Goal: Communication & Community: Answer question/provide support

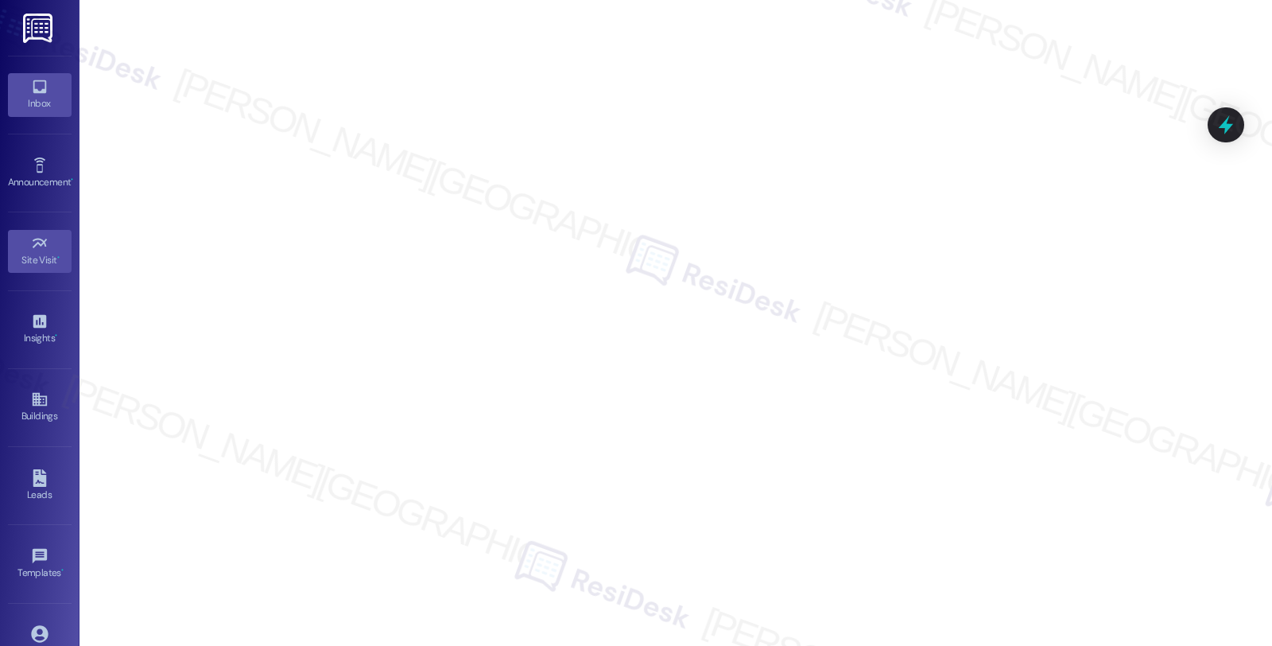
click at [45, 107] on div "Inbox" at bounding box center [40, 103] width 80 height 16
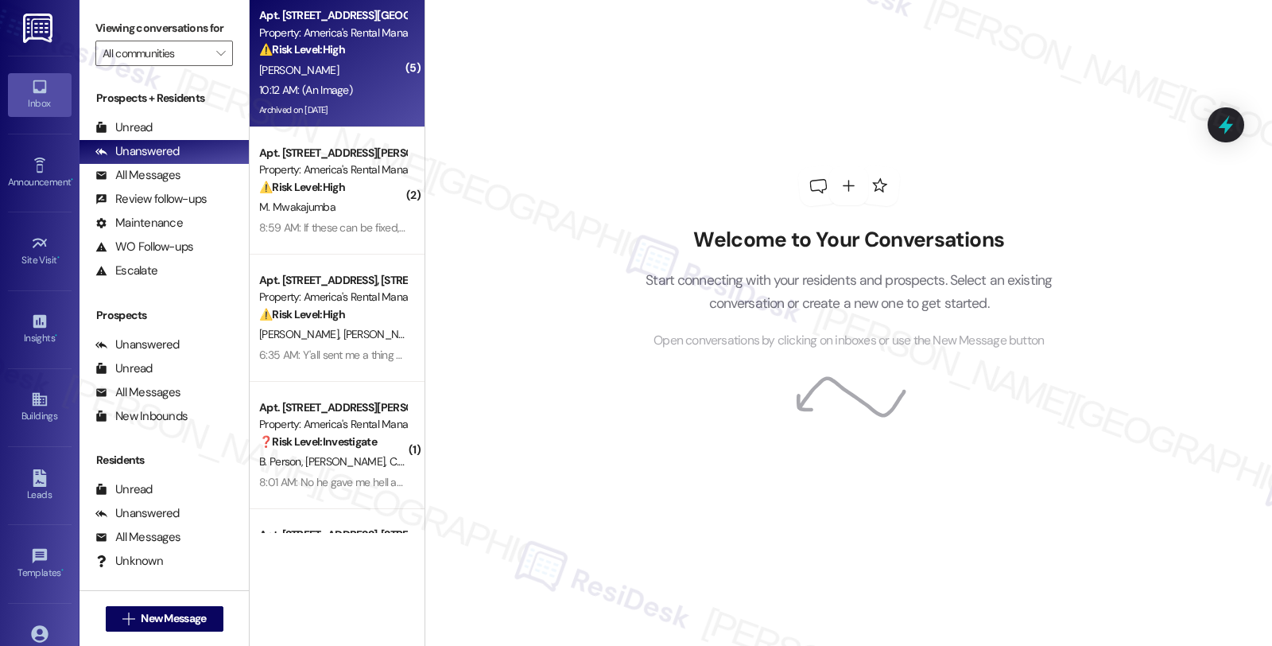
click at [348, 21] on div "Apt. [STREET_ADDRESS][GEOGRAPHIC_DATA][STREET_ADDRESS]" at bounding box center [332, 15] width 147 height 17
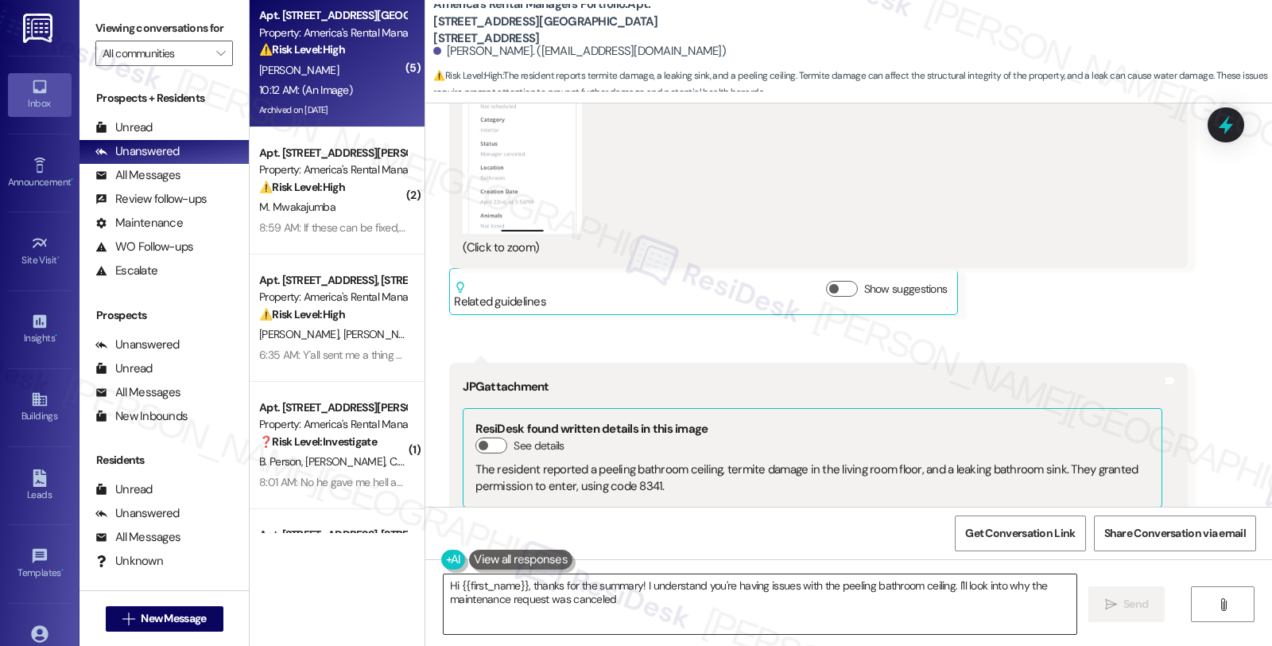
scroll to position [4296, 0]
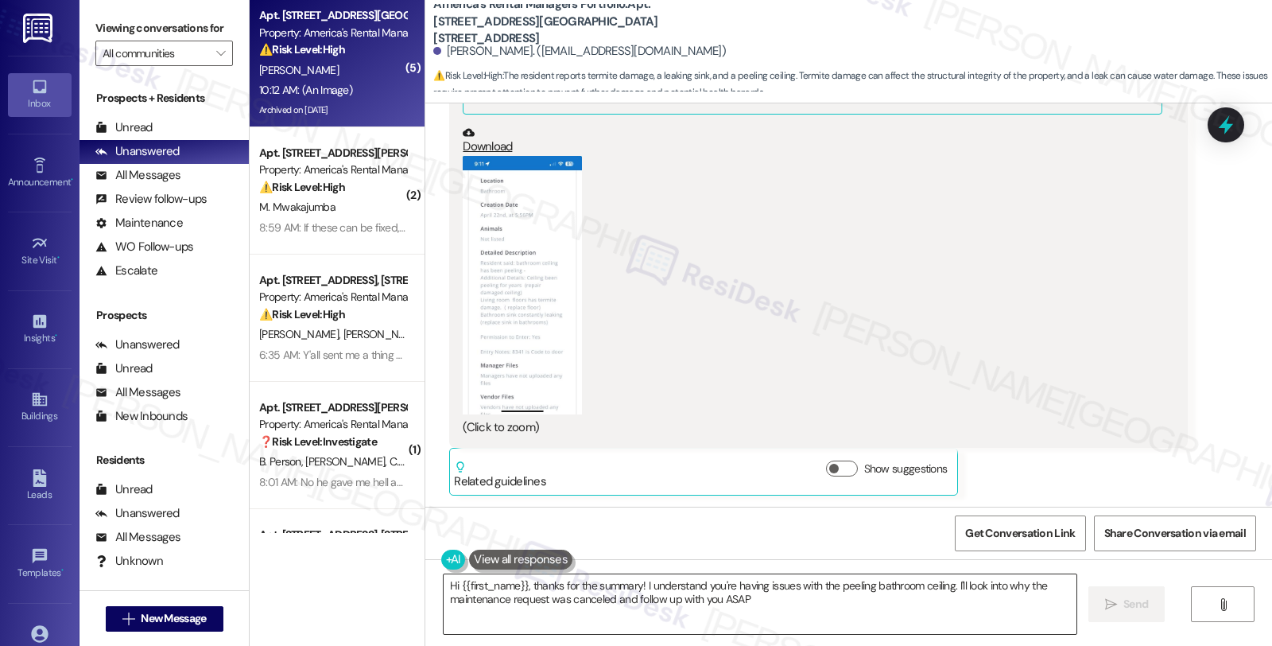
type textarea "Hi {{first_name}}, thanks for the summary! I understand you're having issues wi…"
click at [688, 313] on div "(Click to zoom)" at bounding box center [812, 296] width 699 height 281
click at [530, 330] on button "Zoom image" at bounding box center [522, 285] width 119 height 258
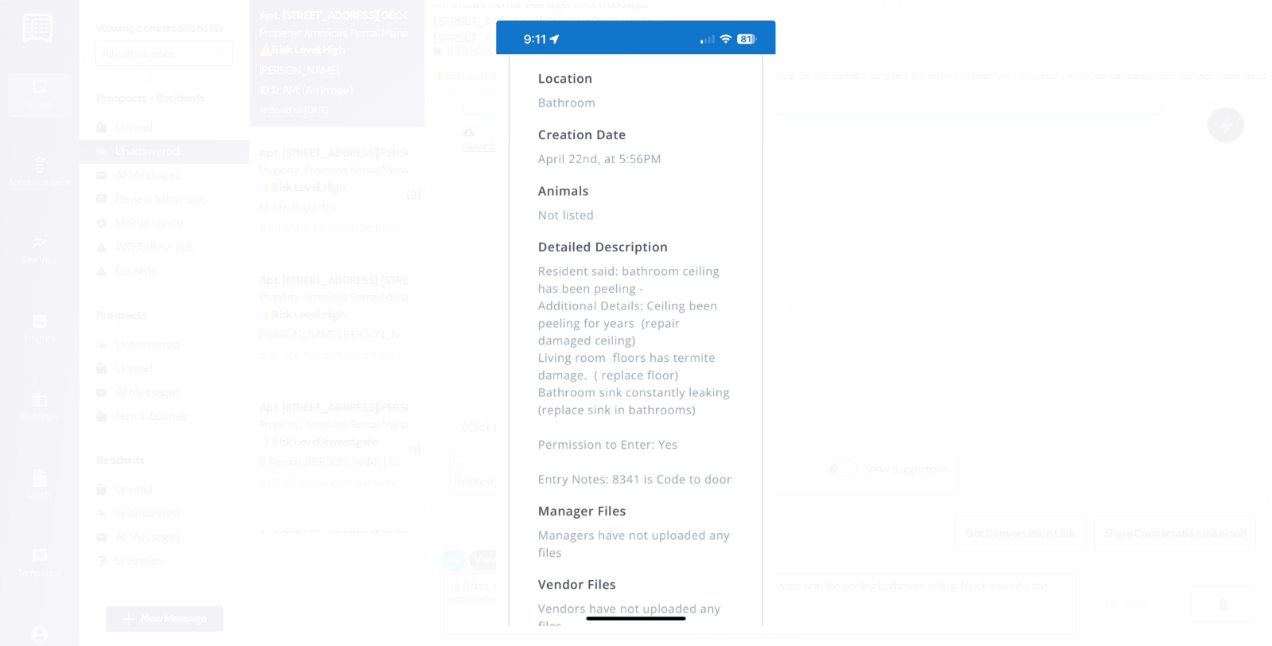
click at [884, 359] on button "Unzoom image" at bounding box center [636, 323] width 1272 height 646
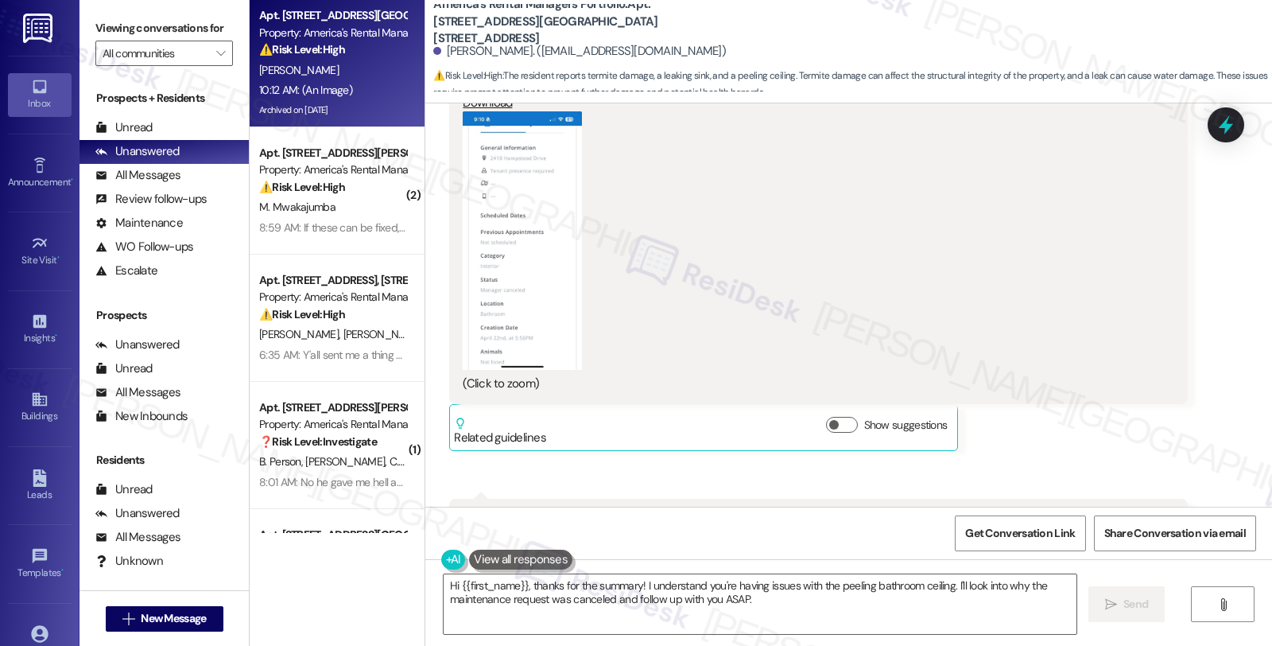
scroll to position [3766, 0]
click at [565, 221] on button "Zoom image" at bounding box center [522, 242] width 119 height 258
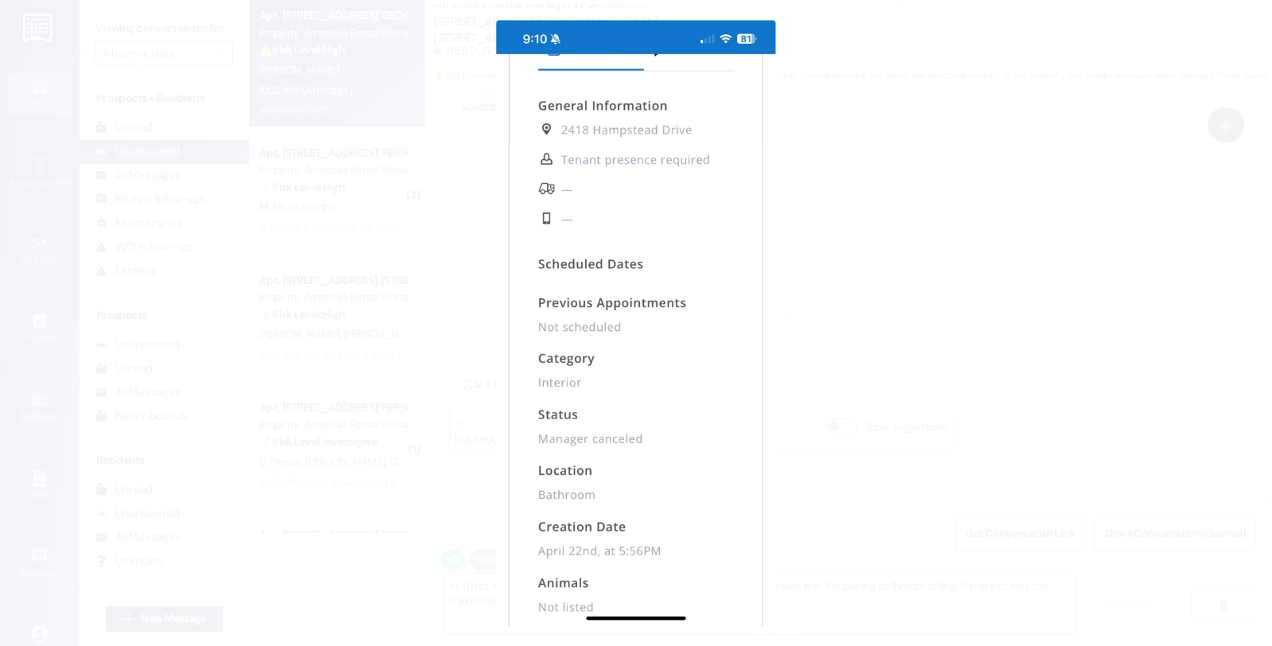
click at [899, 258] on button "Unzoom image" at bounding box center [636, 323] width 1272 height 646
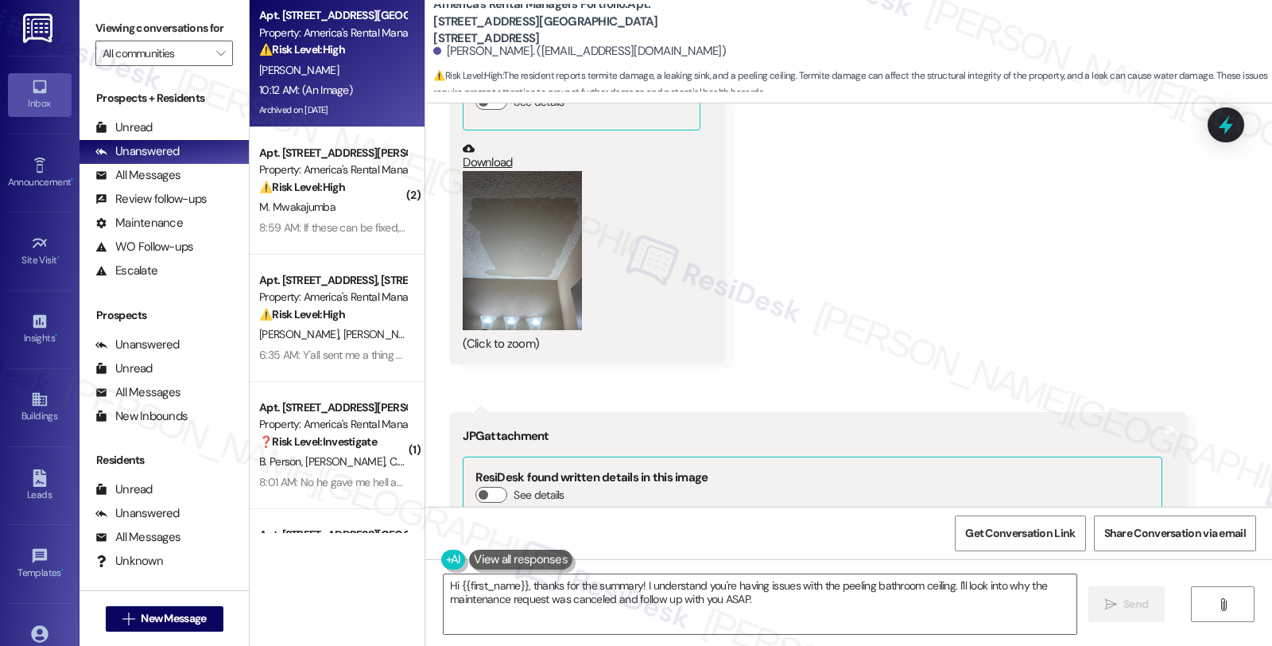
scroll to position [3235, 0]
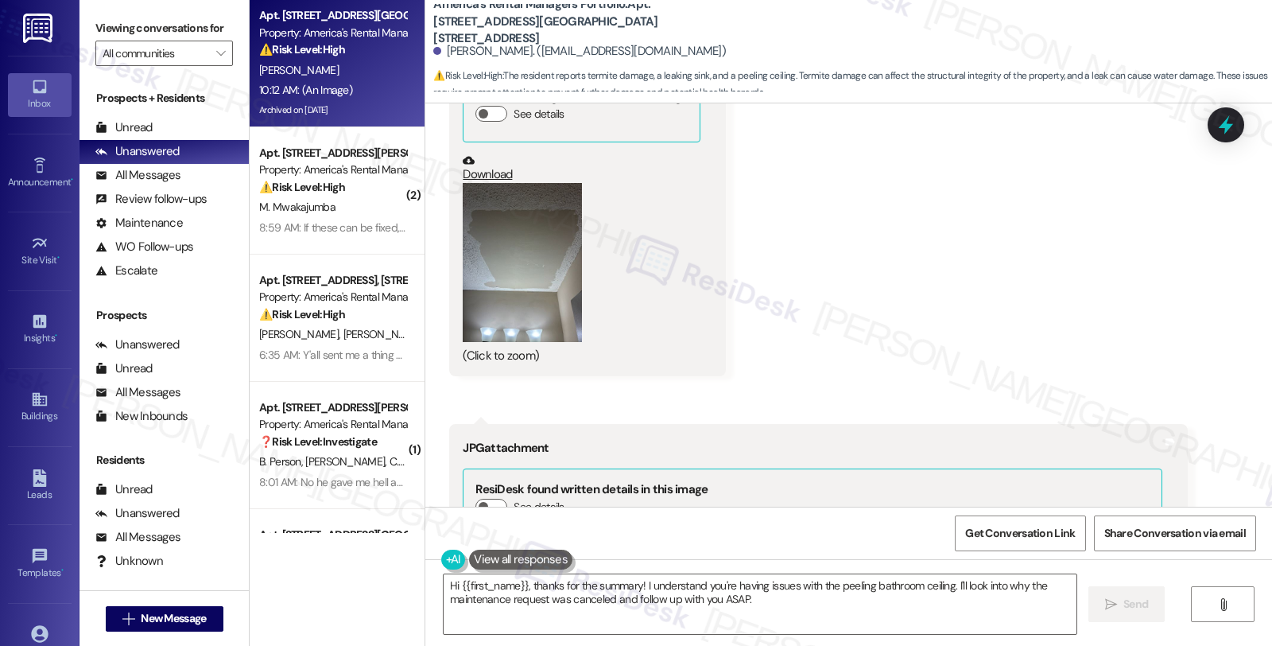
click at [472, 267] on button "Zoom image" at bounding box center [522, 262] width 119 height 159
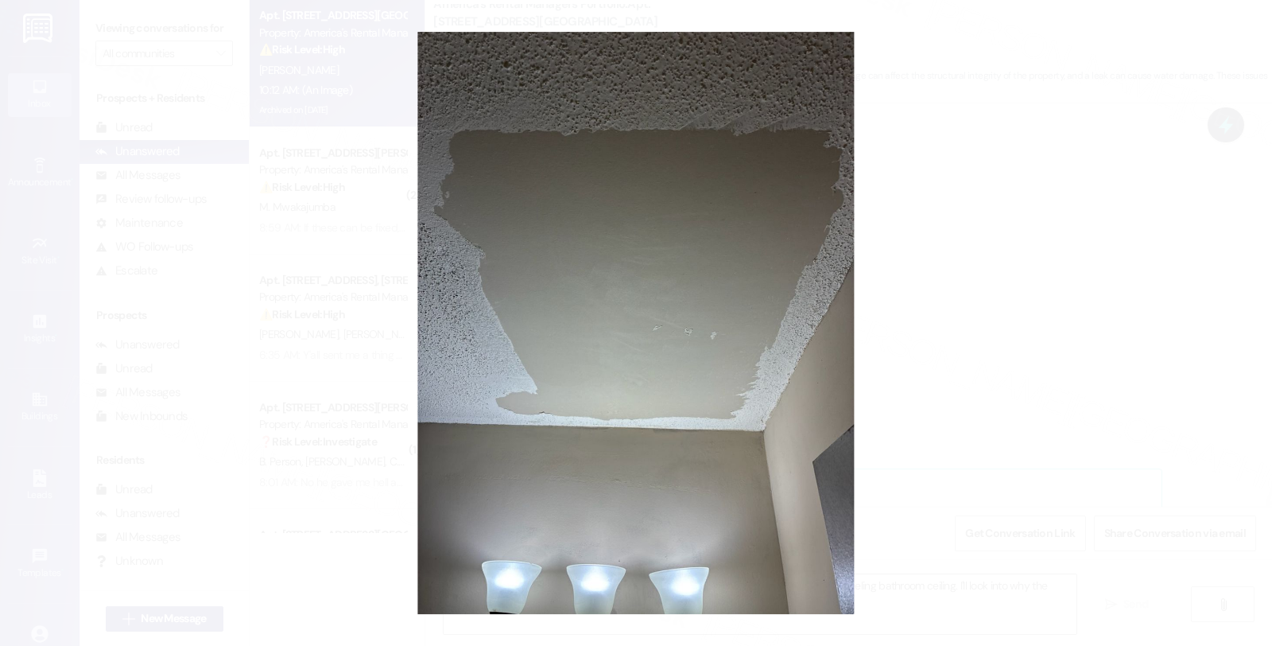
click at [1022, 282] on button "Unzoom image" at bounding box center [636, 323] width 1272 height 646
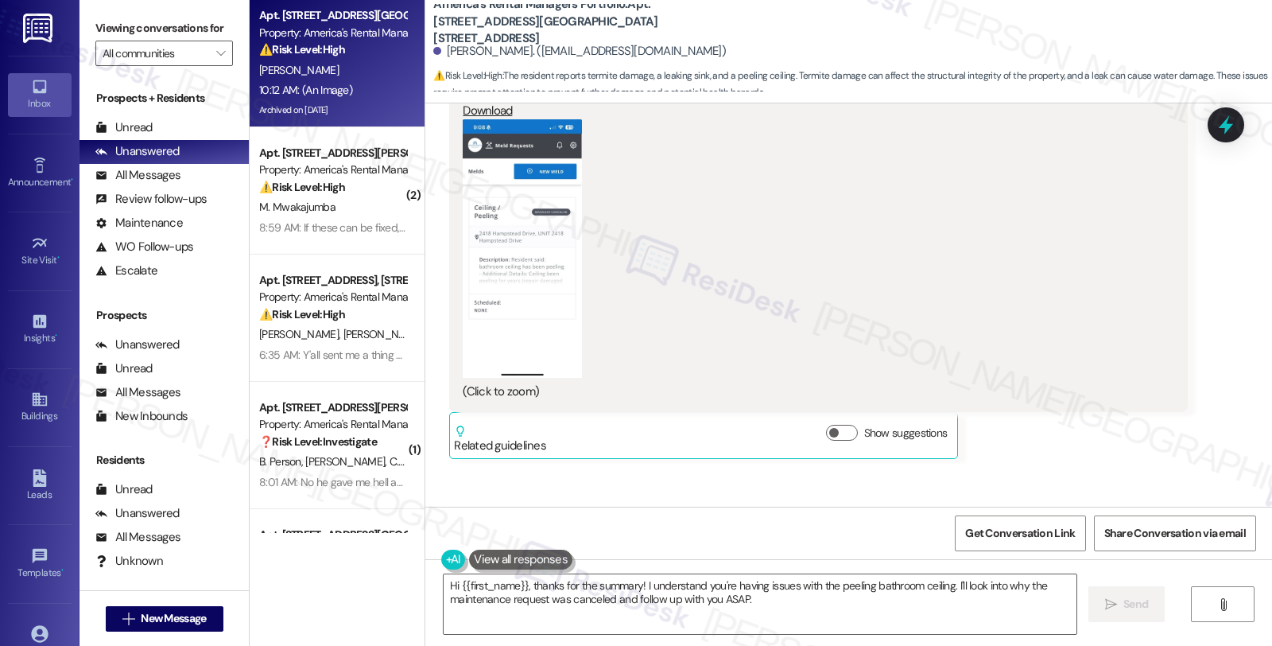
scroll to position [2175, 0]
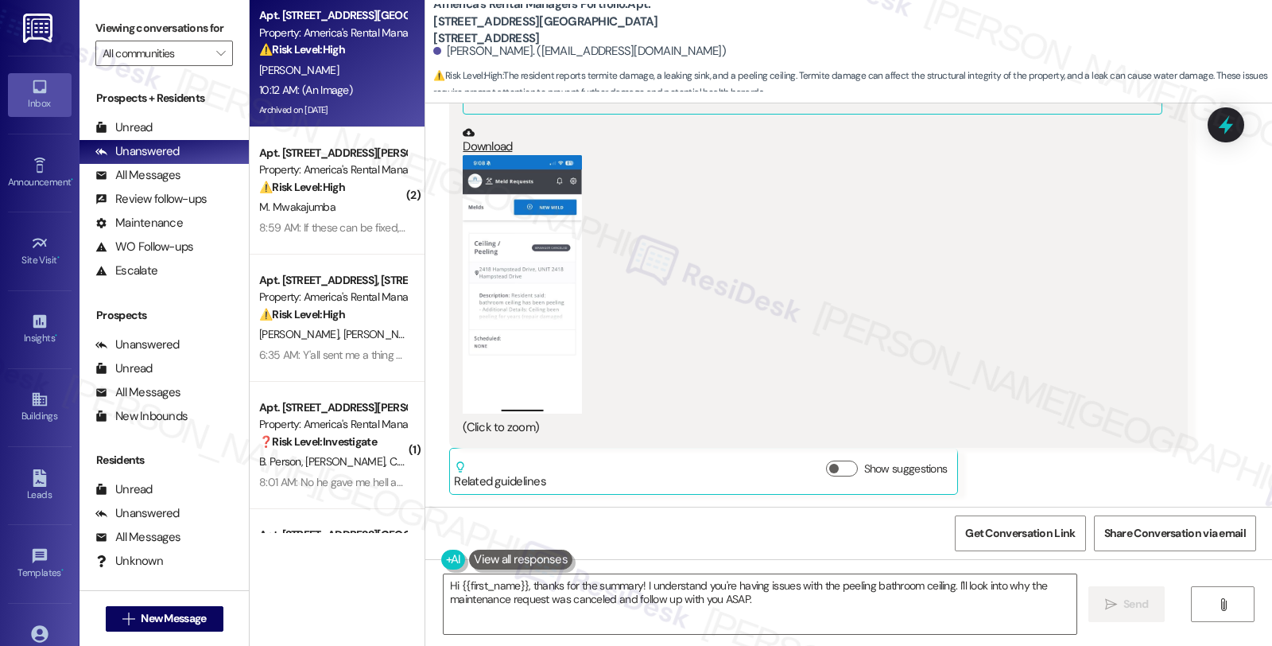
click at [474, 266] on button "Zoom image" at bounding box center [522, 284] width 119 height 258
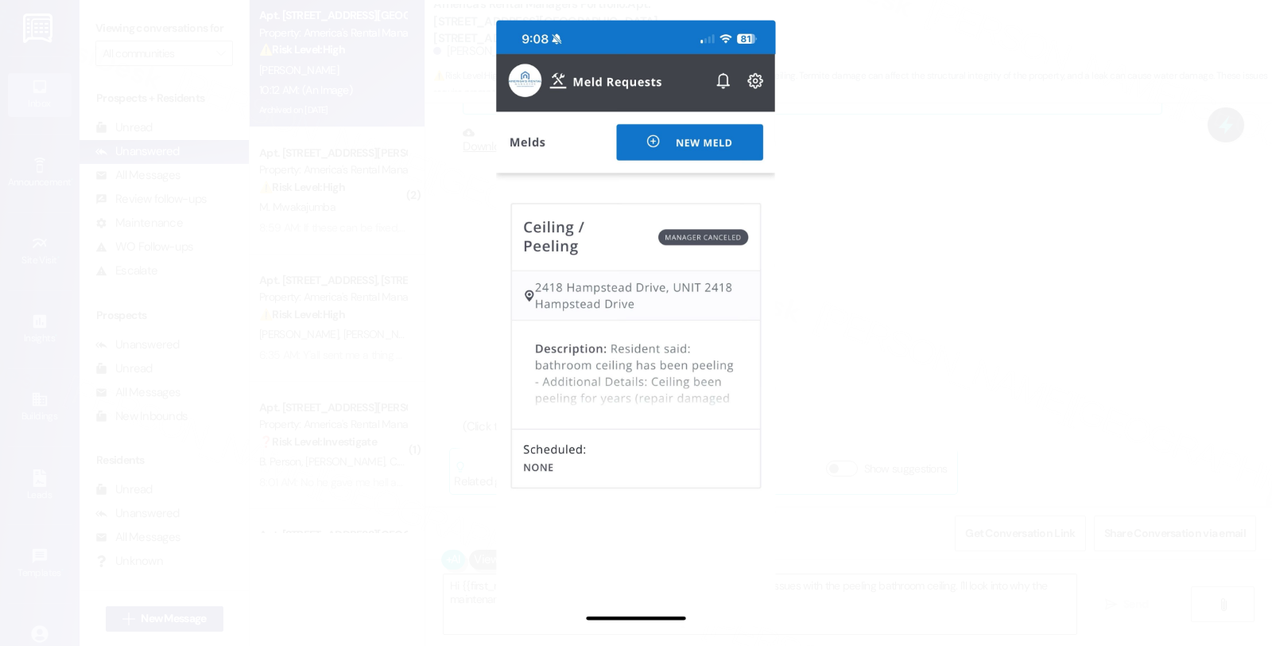
click at [860, 295] on button "Unzoom image" at bounding box center [636, 323] width 1272 height 646
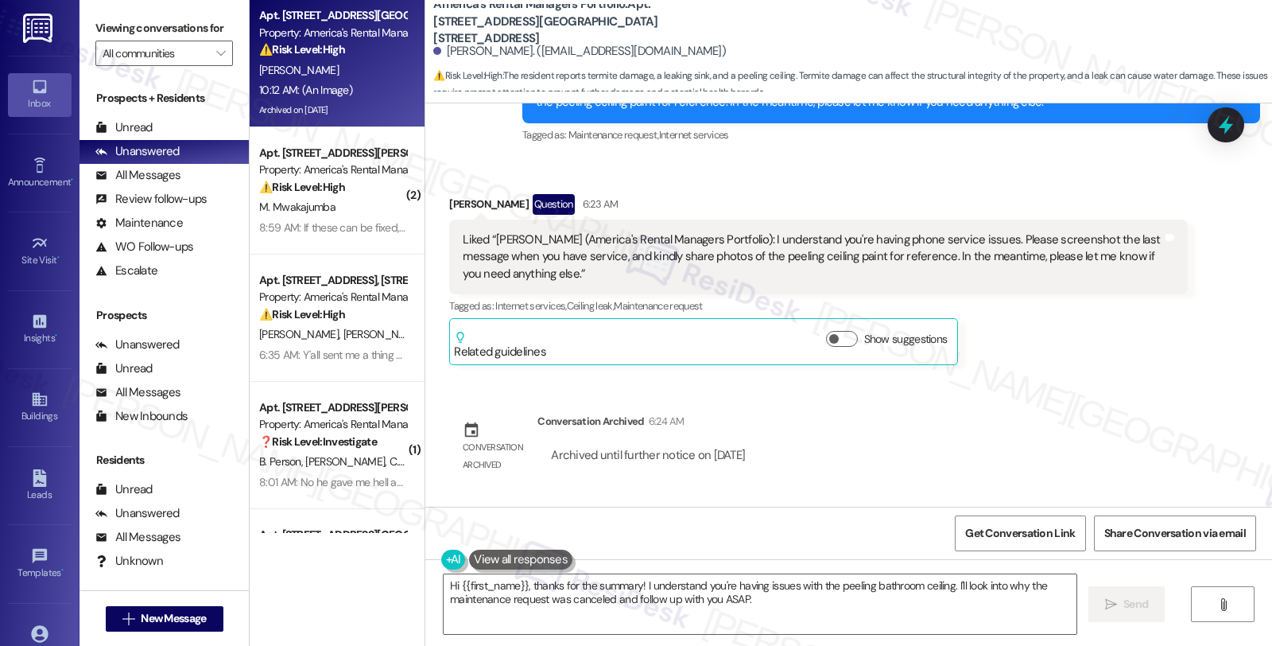
scroll to position [1556, 0]
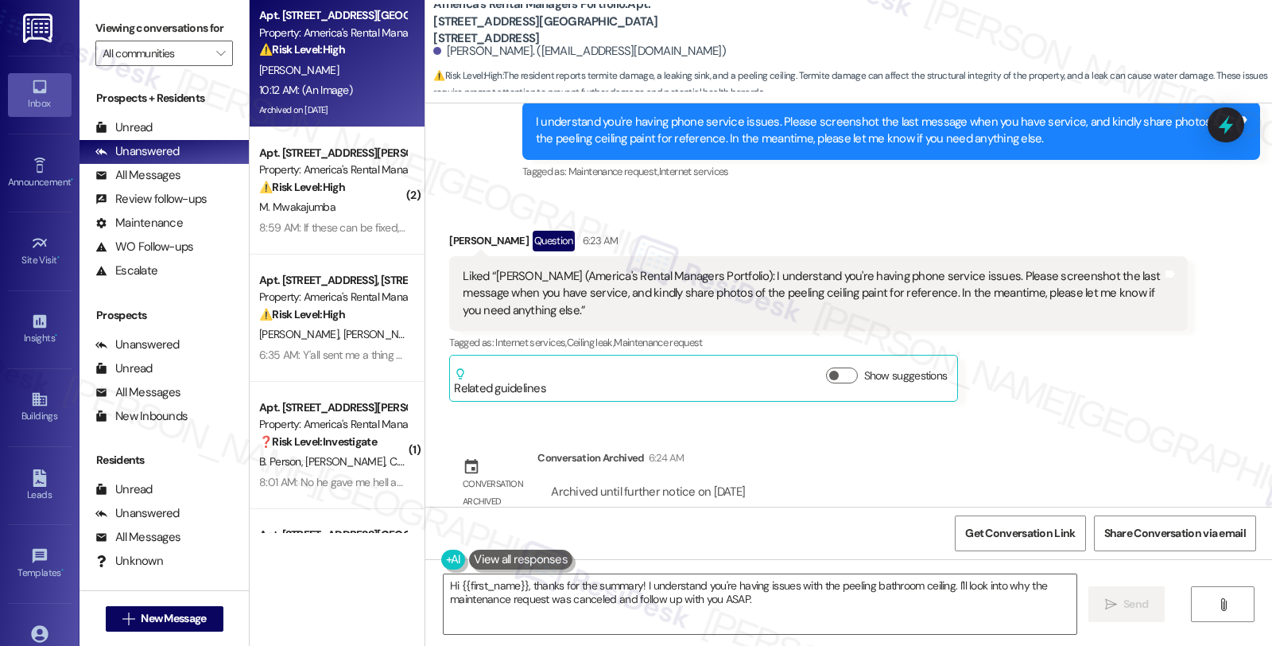
drag, startPoint x: 434, startPoint y: 239, endPoint x: 519, endPoint y: 251, distance: 85.0
click at [515, 239] on div "Received via SMS Eric Wedgeworth Question 6:23 AM Liked “Homer (America's Renta…" at bounding box center [818, 316] width 762 height 195
copy div "Eric Wedgeworth"
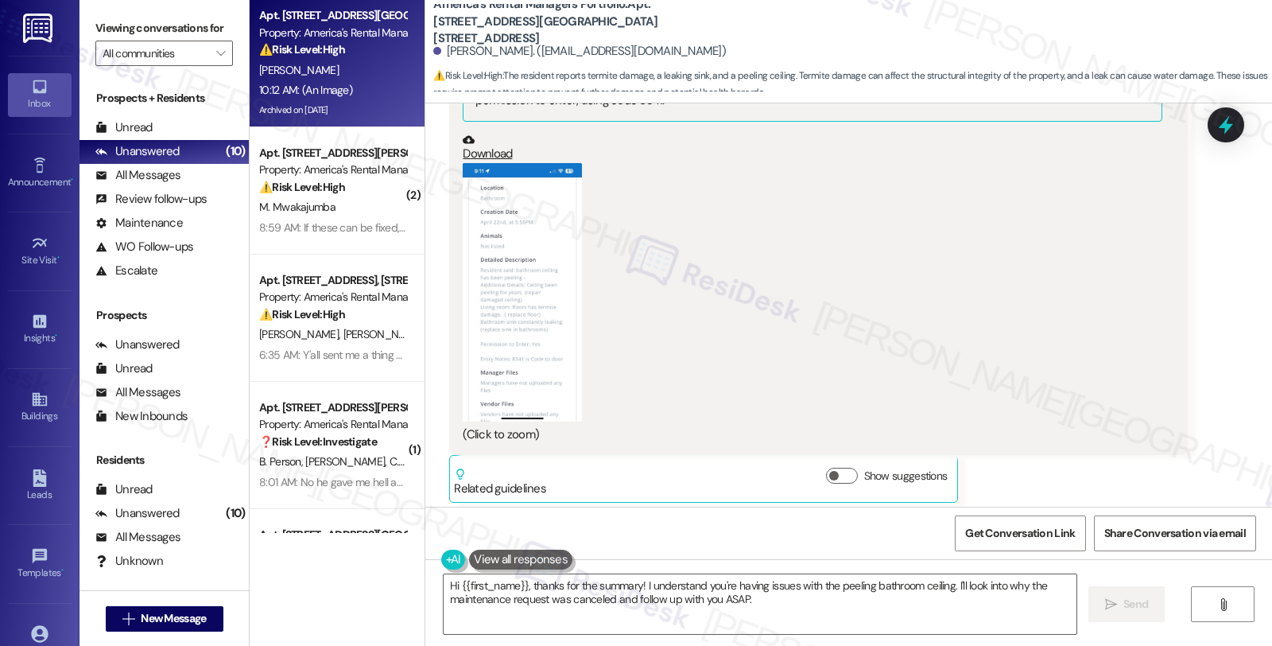
scroll to position [4296, 0]
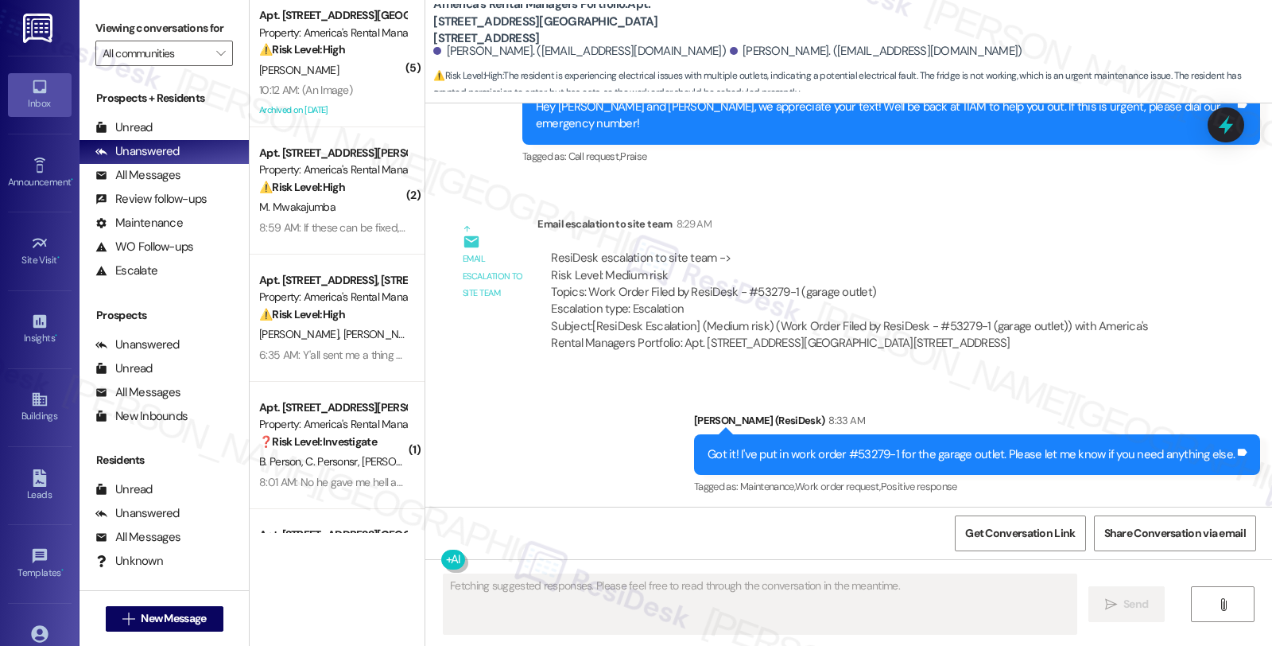
scroll to position [2190, 0]
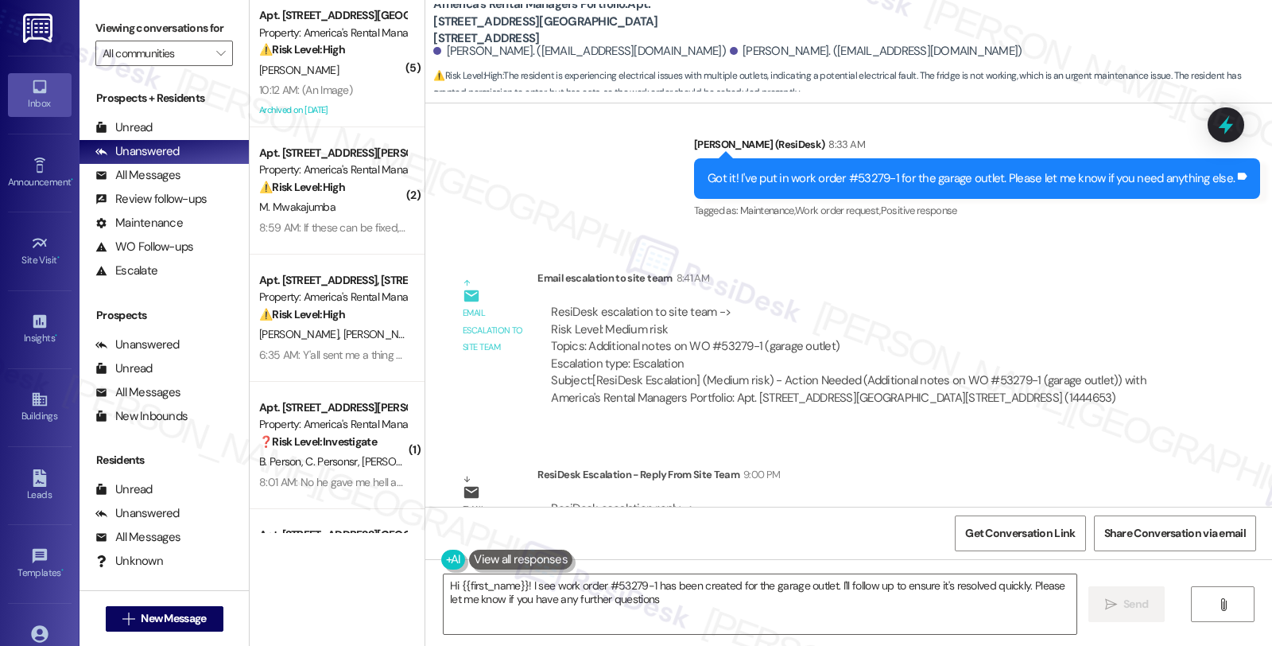
type textarea "Hi {{first_name}}! I see work order #53279-1 has been created for the garage ou…"
drag, startPoint x: 1175, startPoint y: 332, endPoint x: 1036, endPoint y: 241, distance: 166.1
click at [1175, 332] on div "ResiDesk escalation to site team -> Risk Level: Medium risk Topics: Additional …" at bounding box center [863, 355] width 650 height 126
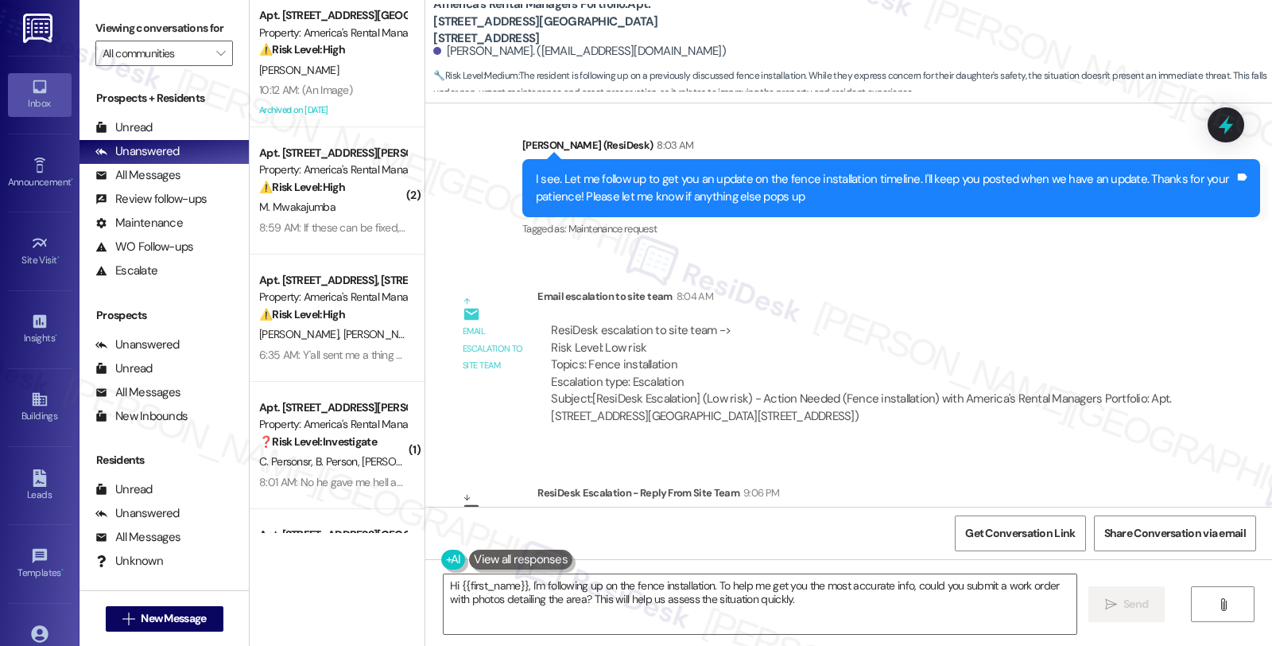
scroll to position [1292, 0]
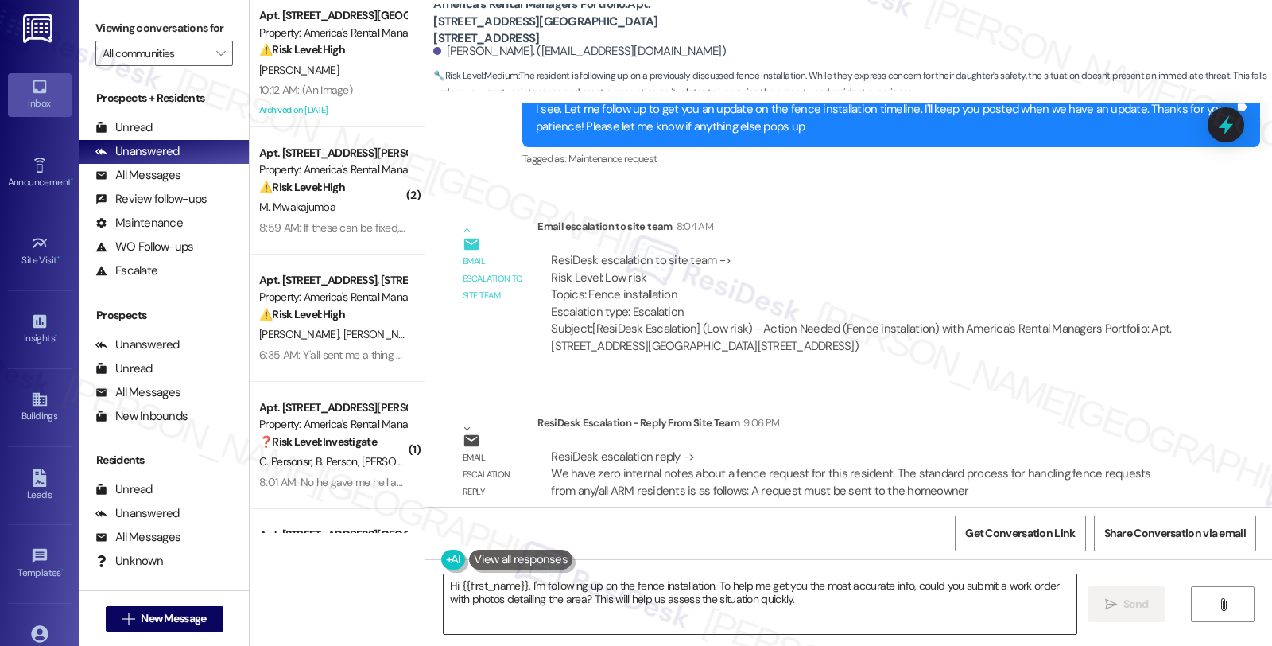
click at [444, 577] on textarea "Hi {{first_name}}, I'm following up on the fence installation. To help me get y…" at bounding box center [760, 604] width 633 height 60
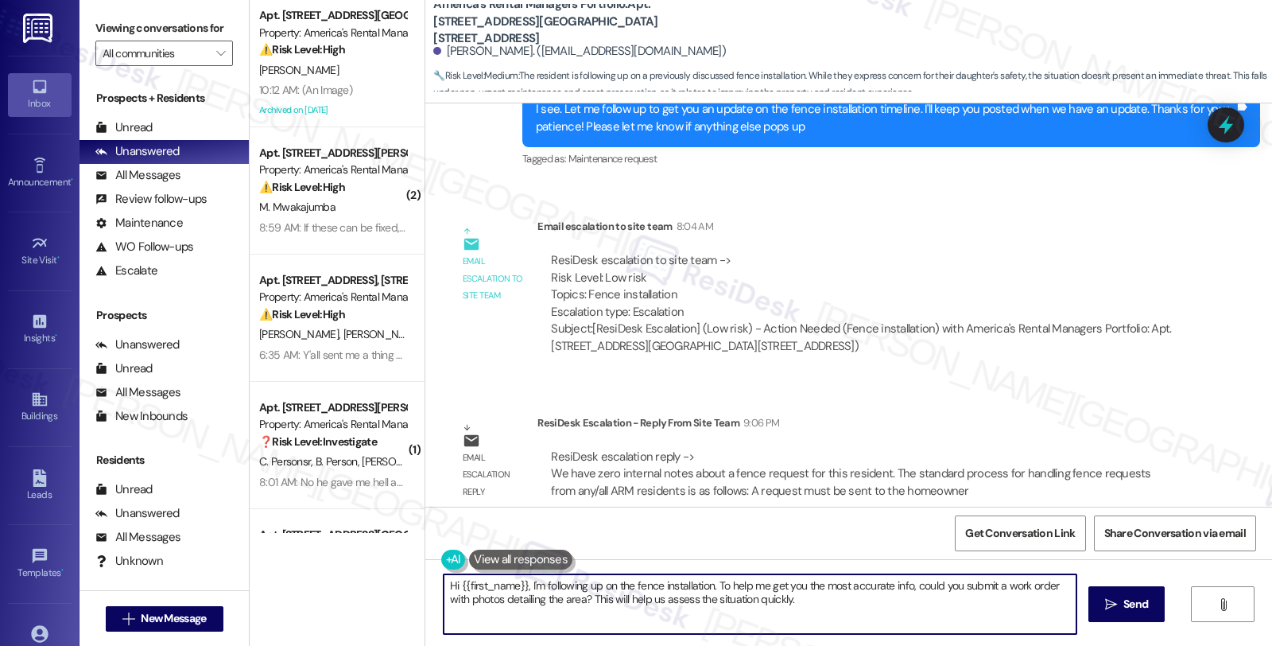
click at [444, 577] on textarea "Hi {{first_name}}, I'm following up on the fence installation. To help me get y…" at bounding box center [760, 604] width 633 height 60
drag, startPoint x: 583, startPoint y: 583, endPoint x: 1054, endPoint y: 639, distance: 474.2
click at [1054, 639] on div "Good morning, {{first_name}}, I'm following up on the fence installation. To he…" at bounding box center [848, 618] width 847 height 119
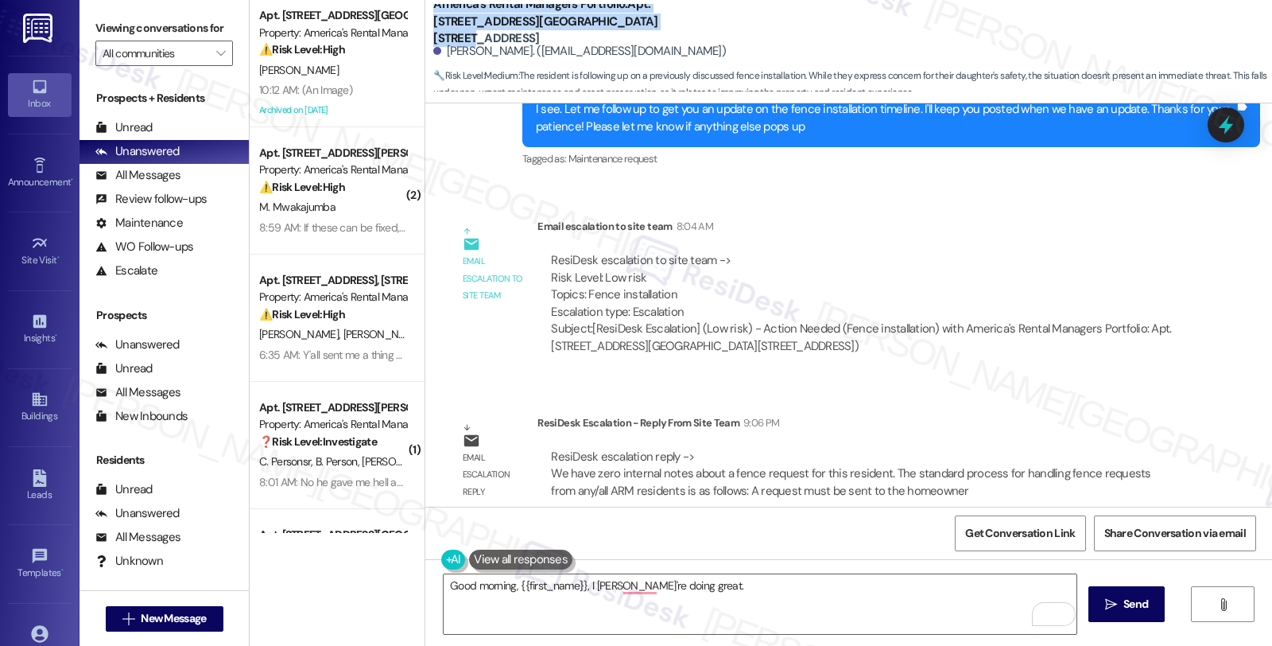
drag, startPoint x: 422, startPoint y: 8, endPoint x: 608, endPoint y: 32, distance: 186.8
click at [608, 32] on b "America's Rental Managers Portfolio: Apt. 5524 Park Side Road, 5524 Park Side R…" at bounding box center [592, 21] width 318 height 51
copy b "America's Rental Managers Portfolio: Apt. 5524 Park Side Road, 5524 Park Side R…"
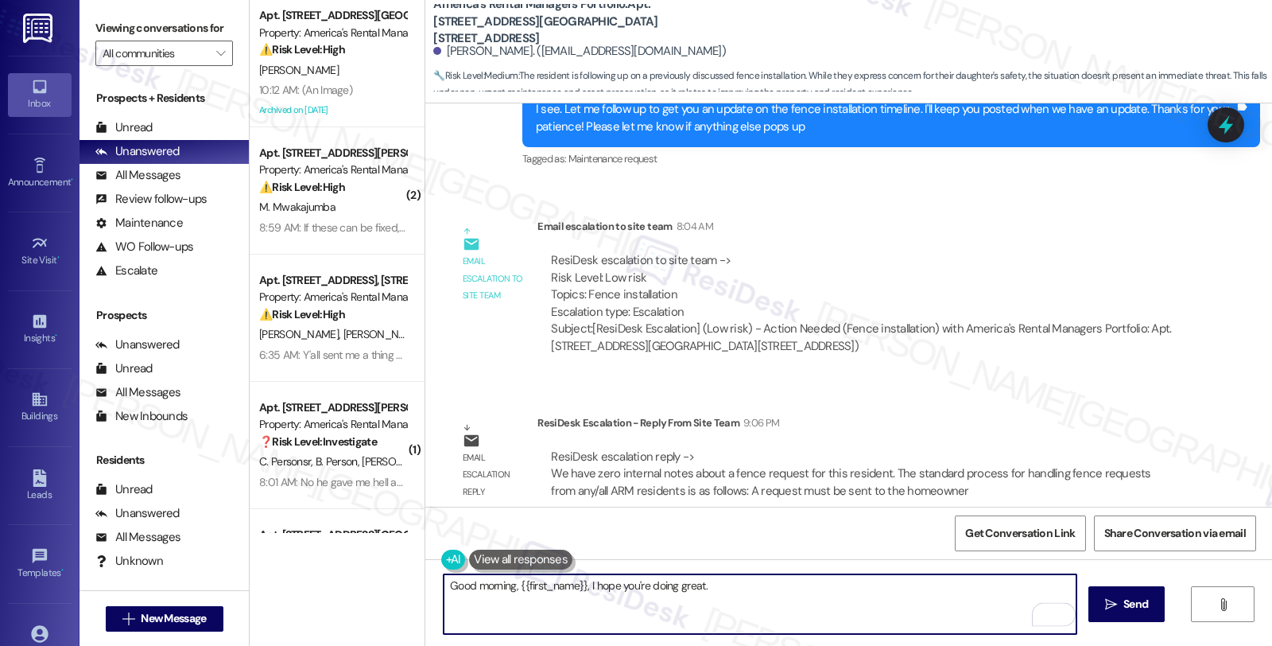
click at [740, 592] on textarea "Good morning, {{first_name}}, I hope you're doing great." at bounding box center [760, 604] width 633 height 60
paste textarea "A request must be sent to the homeowner of the property for a fence to be insta…"
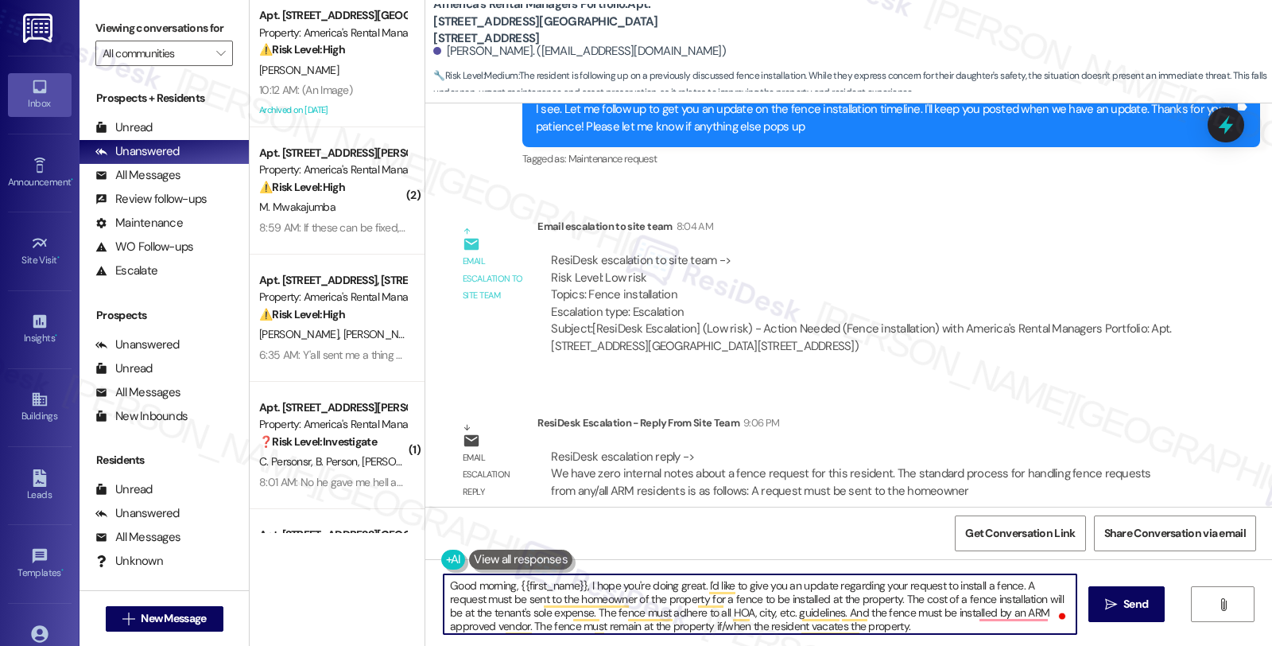
click at [1015, 585] on textarea "Good morning, {{first_name}}, I hope you're doing great. I'd like to give you a…" at bounding box center [760, 604] width 633 height 60
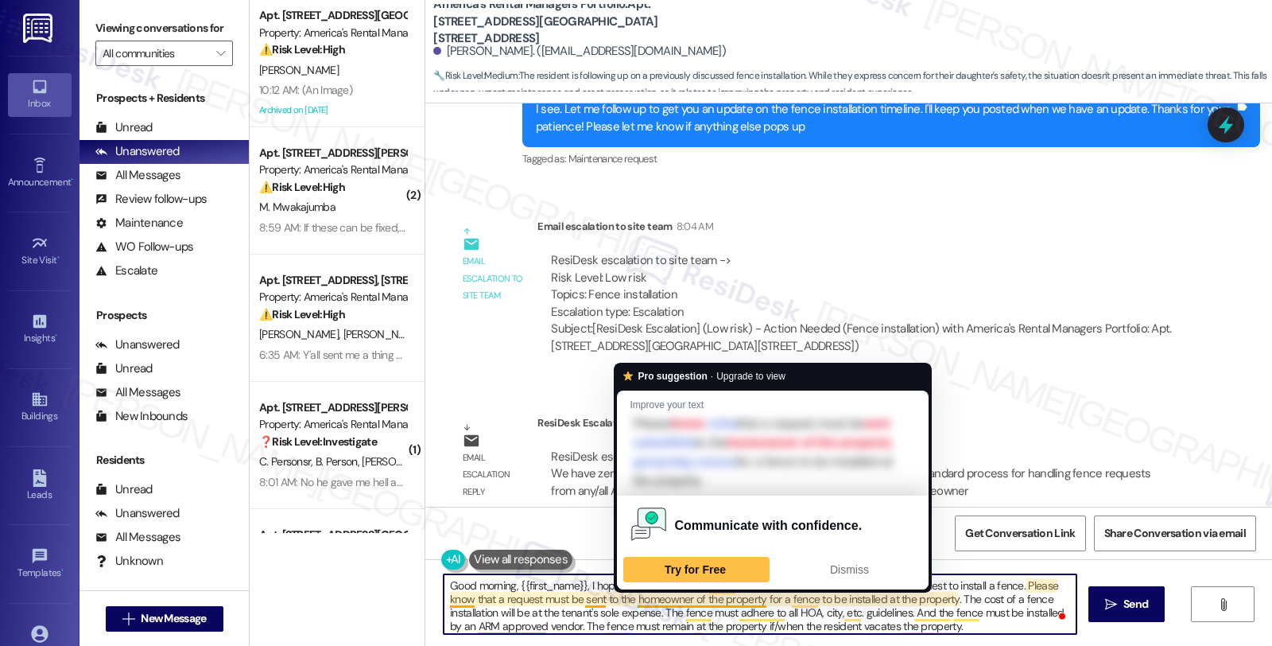
click at [756, 598] on textarea "Good morning, {{first_name}}, I hope you're doing great. I'd like to give you a…" at bounding box center [760, 604] width 633 height 60
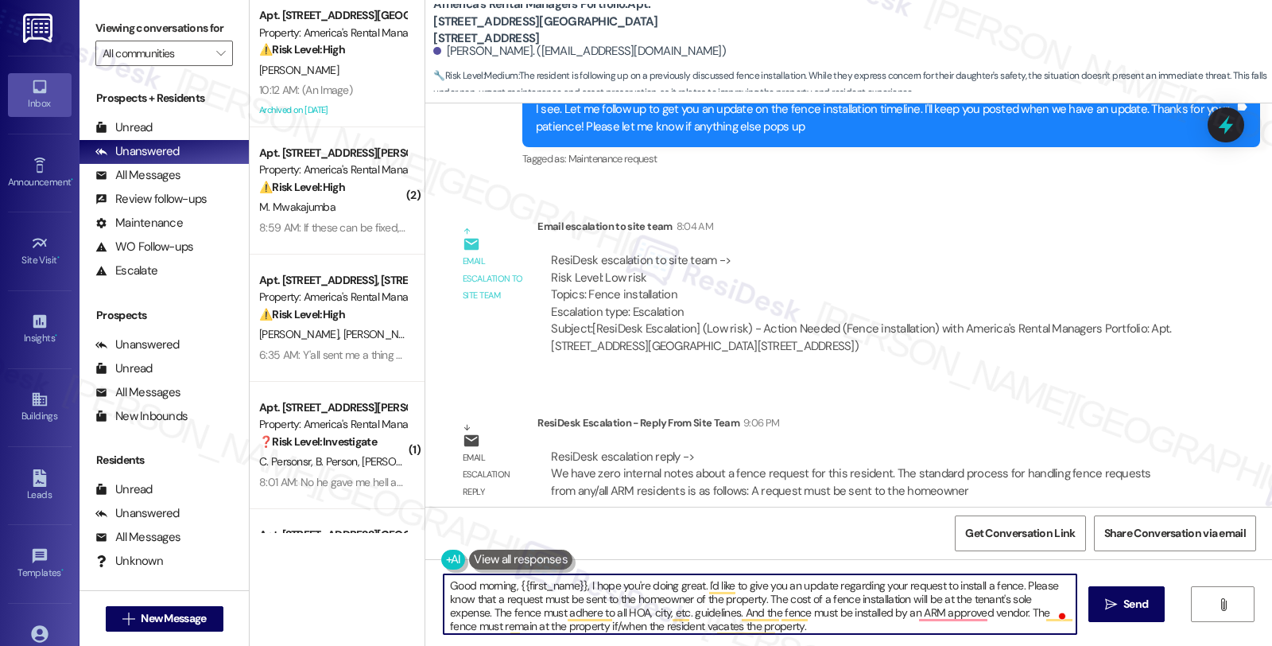
click at [975, 600] on textarea "Good morning, {{first_name}}, I hope you're doing great. I'd like to give you a…" at bounding box center [760, 604] width 633 height 60
drag, startPoint x: 551, startPoint y: 624, endPoint x: 600, endPoint y: 624, distance: 48.5
click at [600, 624] on textarea "Good morning, {{first_name}}, I hope you're doing great. I'd like to give you a…" at bounding box center [760, 604] width 633 height 60
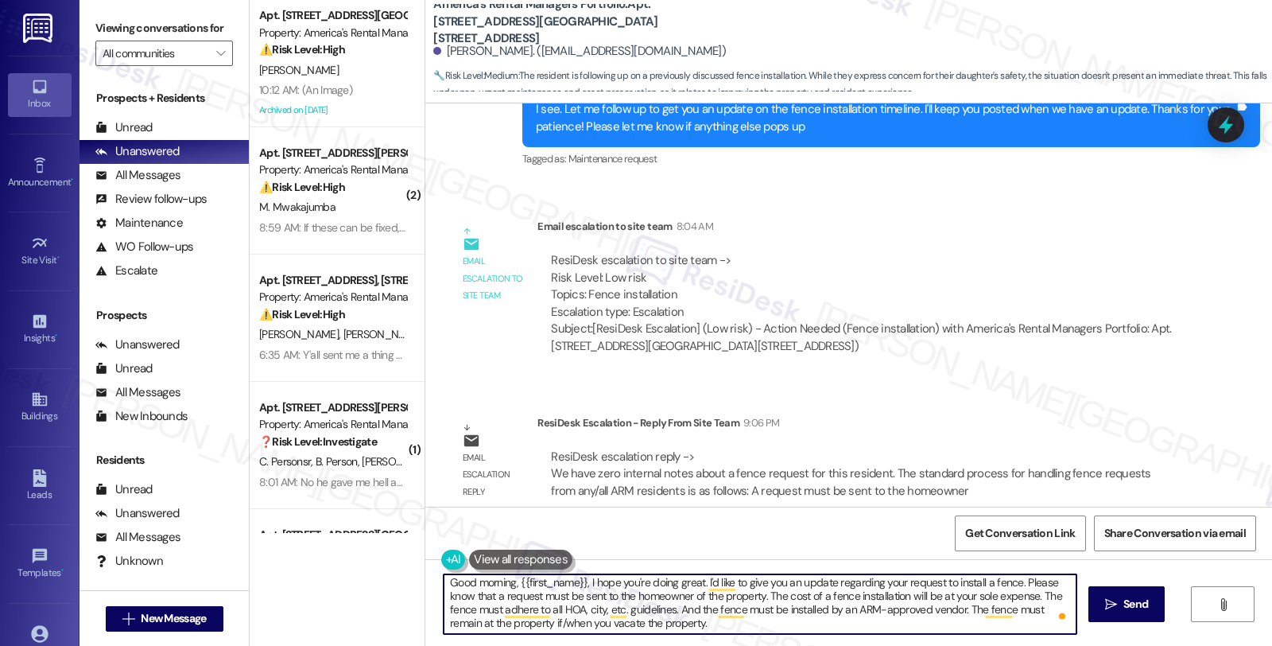
click at [671, 618] on textarea "Good morning, {{first_name}}, I hope you're doing great. I'd like to give you a…" at bounding box center [760, 604] width 633 height 60
paste textarea "If the tenant wants to move forward with a fence request, then they can submit …"
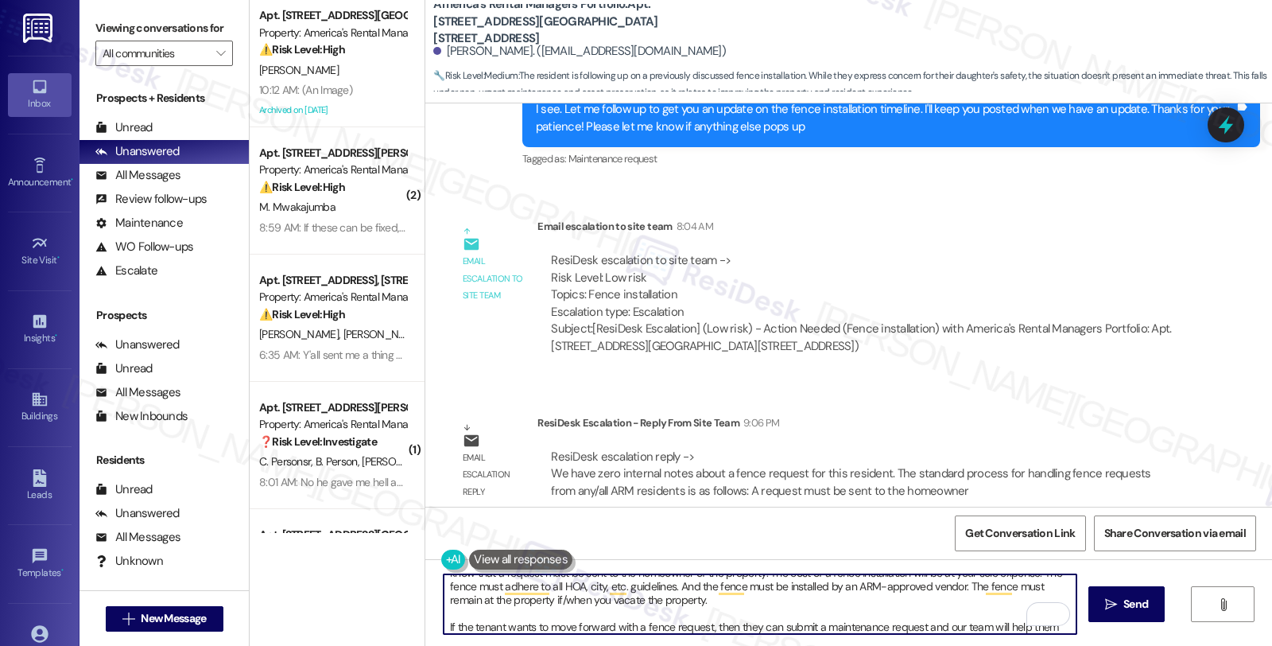
scroll to position [40, 0]
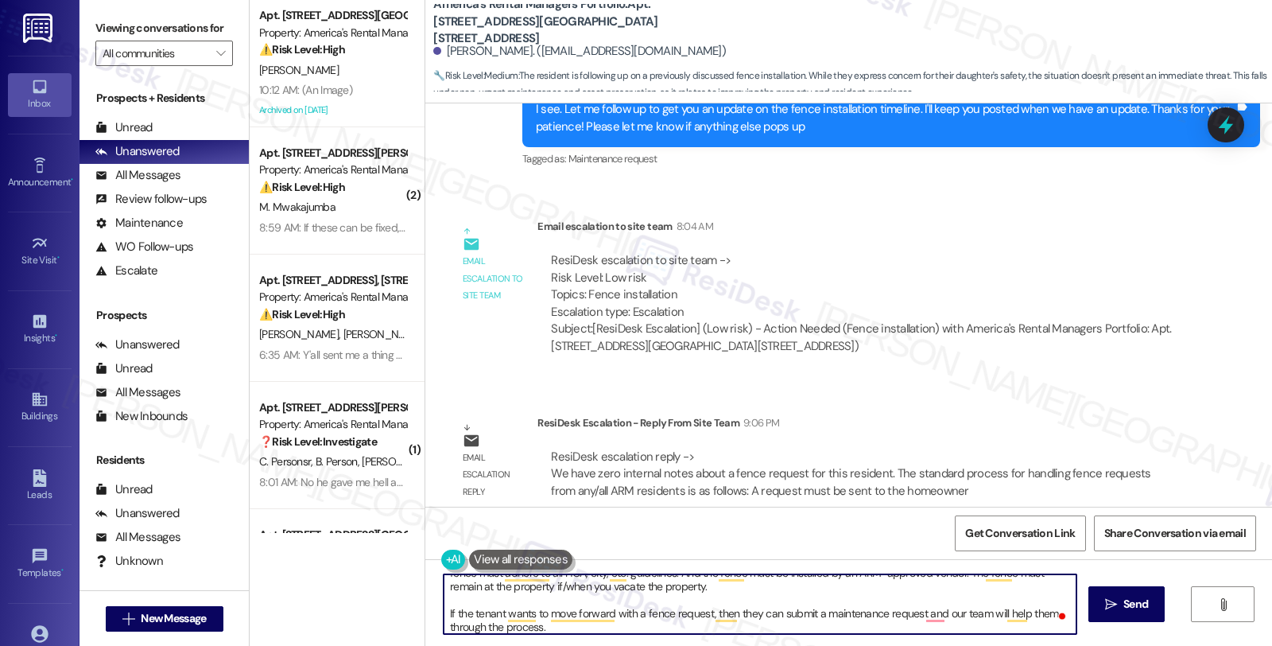
click at [448, 608] on textarea "Good morning, {{first_name}}, I hope you're doing great. I'd like to give you a…" at bounding box center [760, 604] width 633 height 60
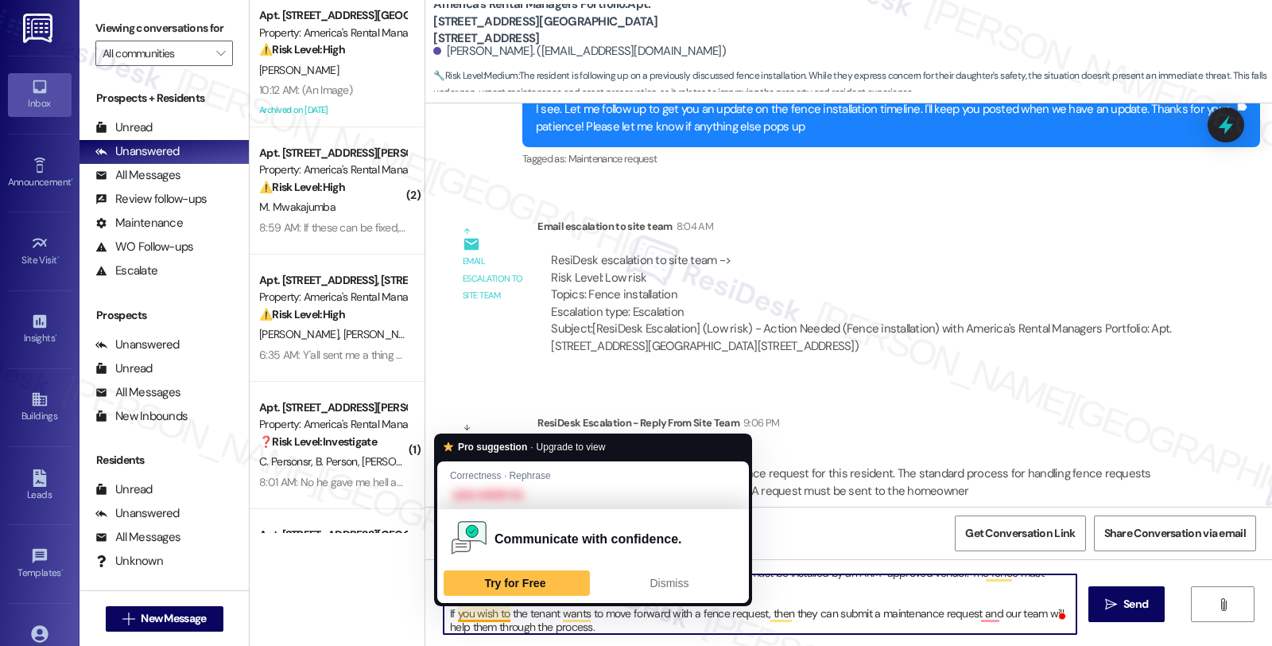
click at [505, 611] on textarea "Good morning, {{first_name}}, I hope you're doing great. I'd like to give you a…" at bounding box center [760, 604] width 633 height 60
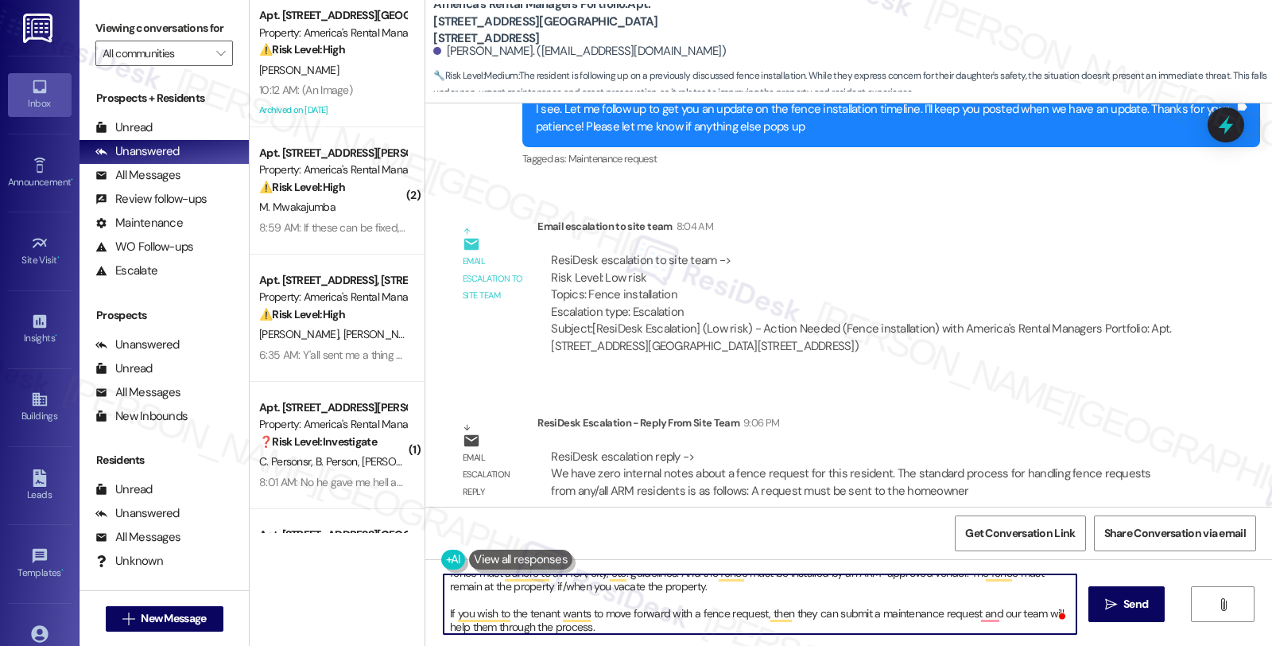
click at [502, 610] on textarea "Good morning, {{first_name}}, I hope you're doing great. I'd like to give you a…" at bounding box center [760, 604] width 633 height 60
click at [592, 613] on textarea "Good morning, {{first_name}}, I hope you're doing great. I'd like to give you a…" at bounding box center [760, 604] width 633 height 60
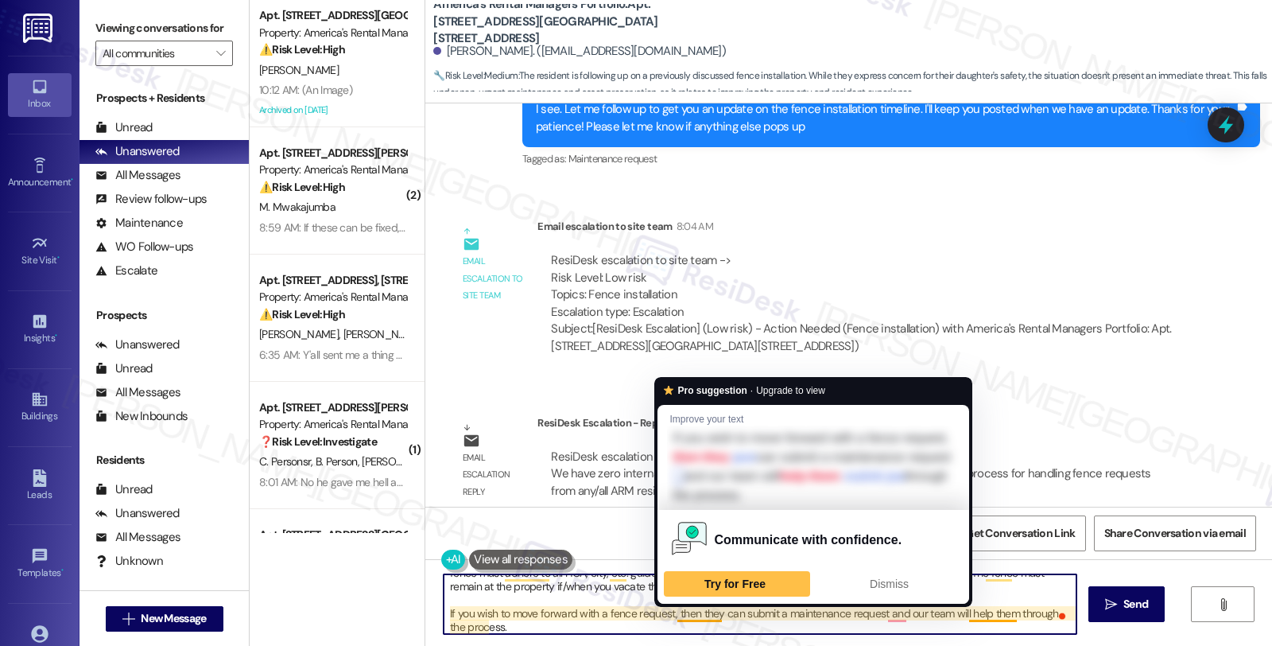
click at [670, 614] on textarea "Good morning, {{first_name}}, I hope you're doing great. I'd like to give you a…" at bounding box center [760, 604] width 633 height 60
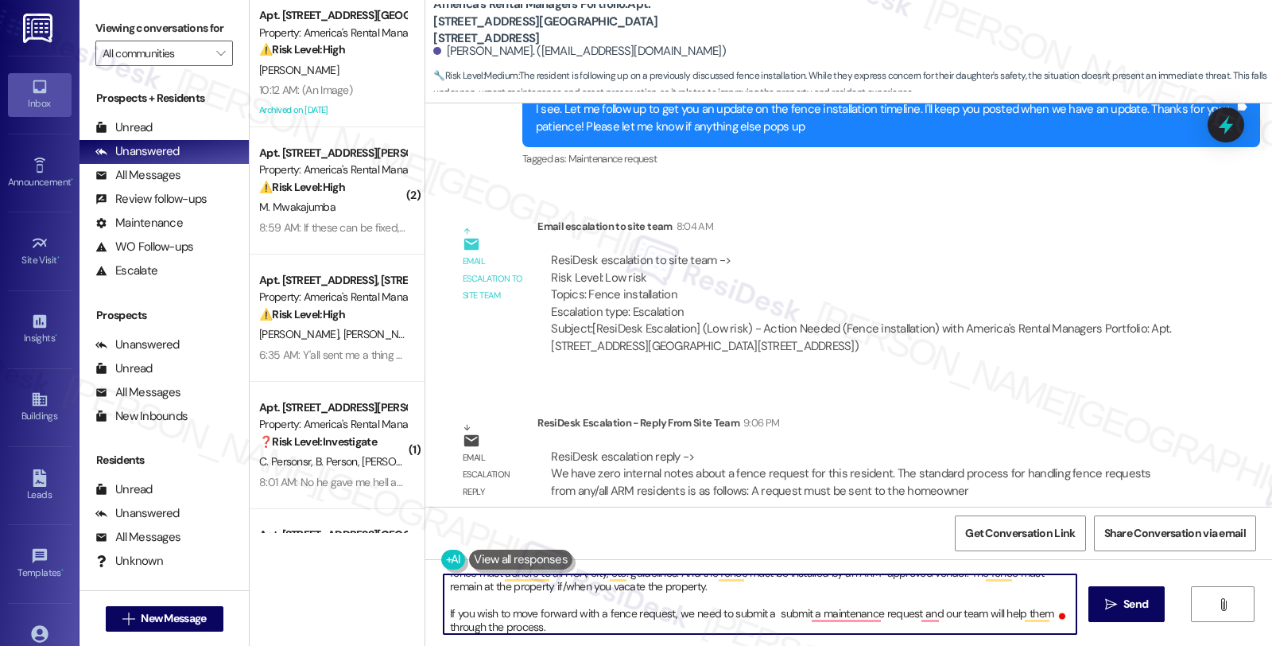
type textarea "Good morning, {{first_name}}, I hope you're doing great. I'd like to give you a…"
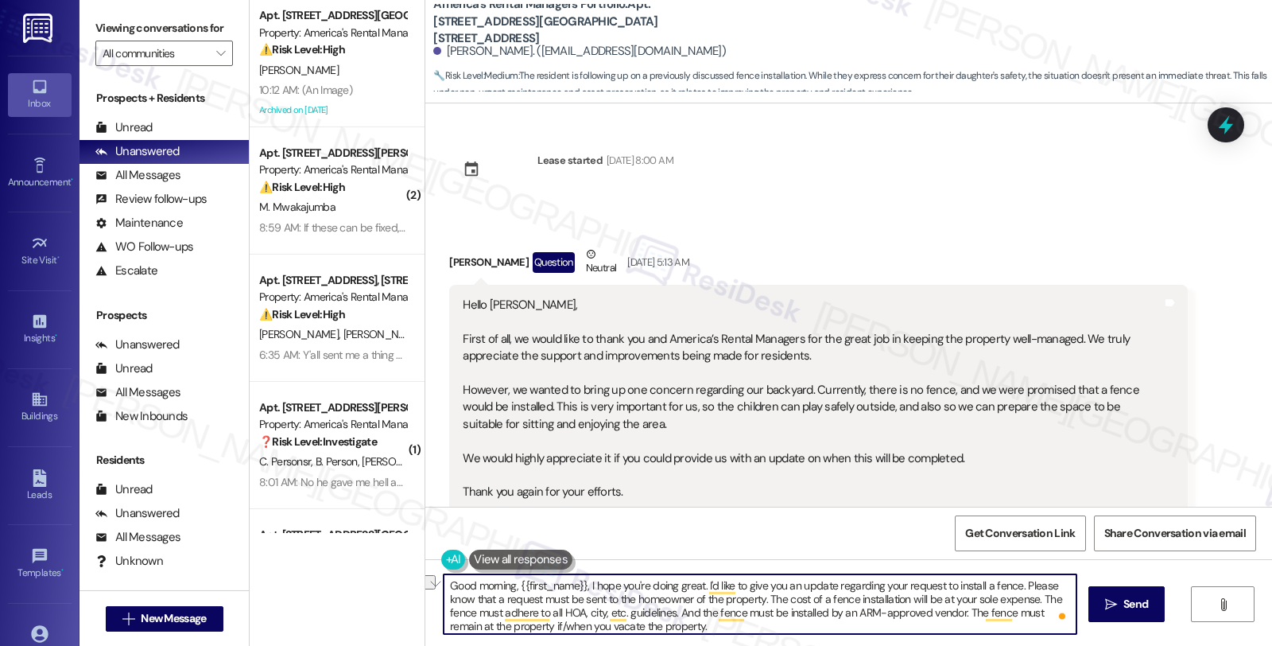
scroll to position [44, 0]
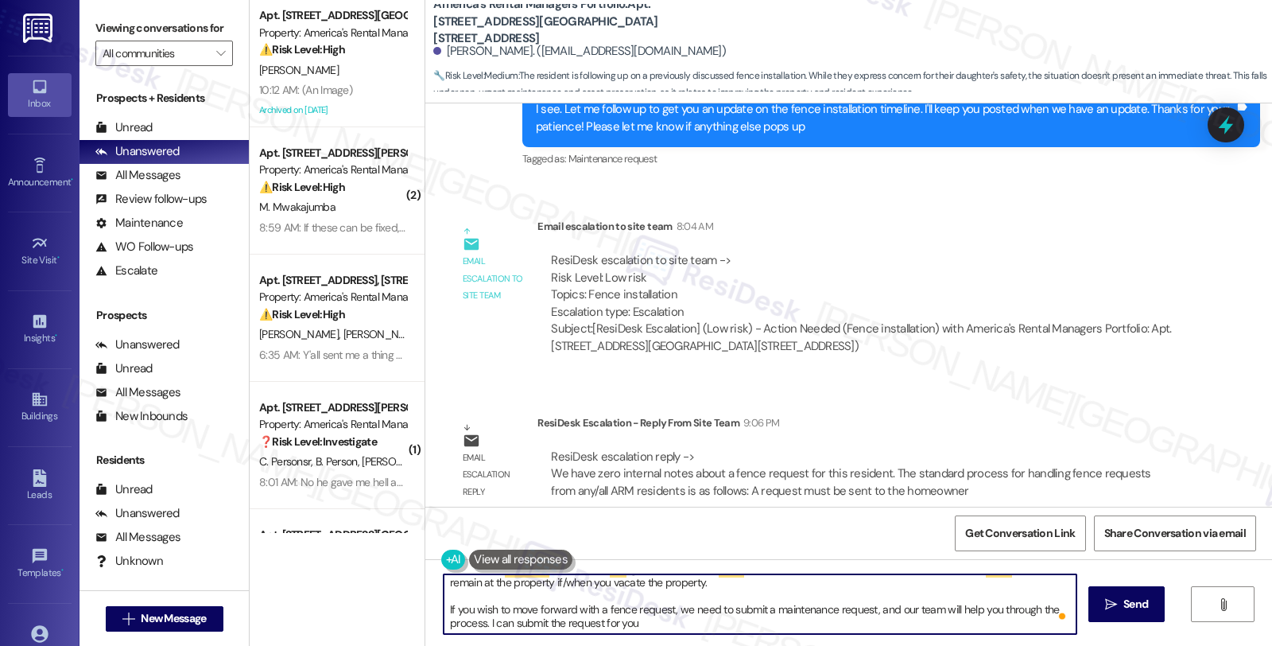
click at [666, 619] on textarea "Good morning, {{first_name}}, I hope you're doing great. I'd like to give you a…" at bounding box center [760, 604] width 633 height 60
click at [480, 618] on textarea "Good morning, {{first_name}}, I hope you're doing great. I'd like to give you a…" at bounding box center [760, 604] width 633 height 60
click at [483, 619] on textarea "Good morning, {{first_name}}, I hope you're doing great. I'd like to give you a…" at bounding box center [760, 604] width 633 height 60
click at [783, 612] on textarea "Good morning, {{first_name}}, I hope you're doing great. I'd like to give you a…" at bounding box center [760, 604] width 633 height 60
click at [454, 617] on textarea "Good morning, {{first_name}}, I hope you're doing great. I'd like to give you a…" at bounding box center [760, 604] width 633 height 60
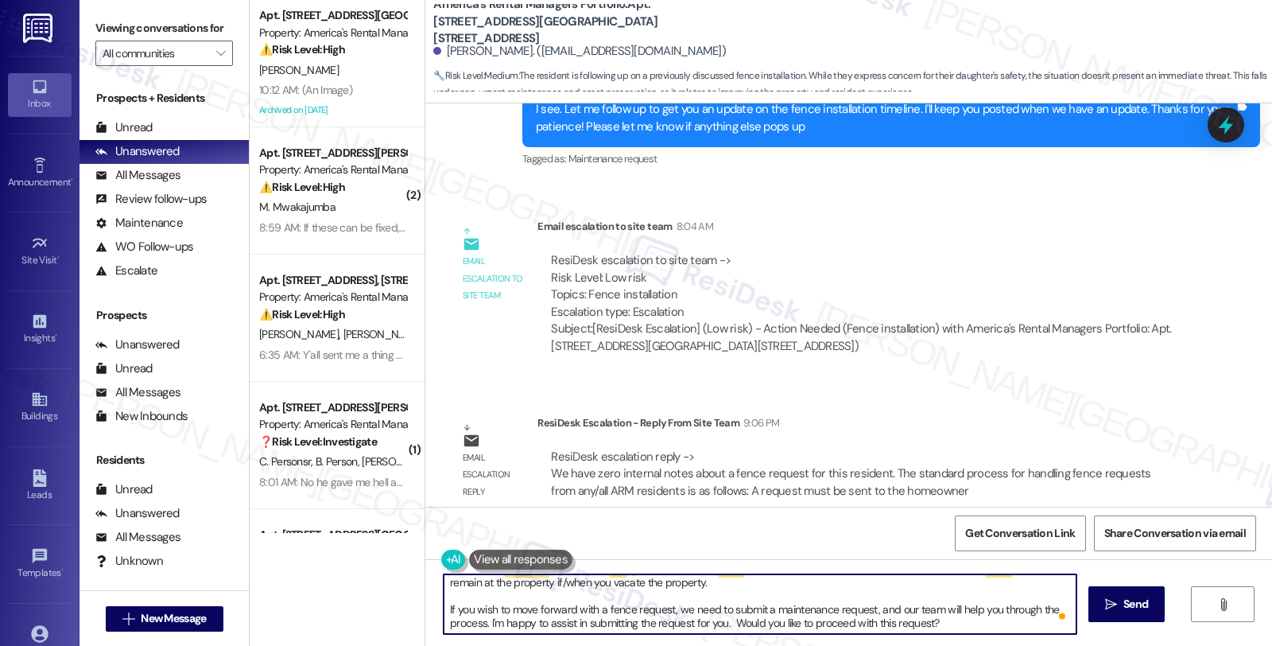
drag, startPoint x: 438, startPoint y: 612, endPoint x: 948, endPoint y: 636, distance: 510.3
click at [948, 636] on div "Good morning, {{first_name}}, I hope you're doing great. I'd like to give you a…" at bounding box center [848, 618] width 847 height 119
paste textarea "’d like to move forward, we’ll need to put in a maintenance request, and our te…"
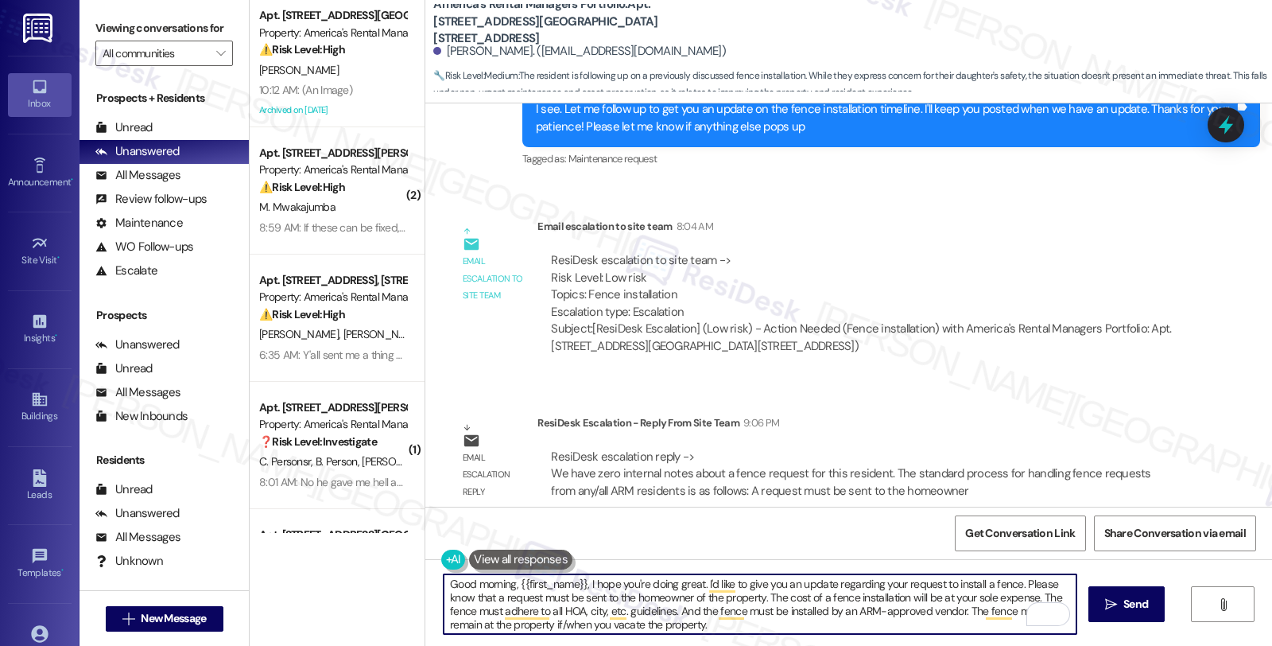
scroll to position [0, 0]
click at [444, 586] on textarea "Good morning, {{first_name}}, I hope you're doing great. I'd like to give you a…" at bounding box center [760, 604] width 633 height 60
click at [687, 624] on textarea "Good morning, {{first_name}}, I hope you're doing great. I'd like to give you a…" at bounding box center [760, 604] width 633 height 60
paste textarea "’re doing well! I just wanted to give you a quick update regarding your request…"
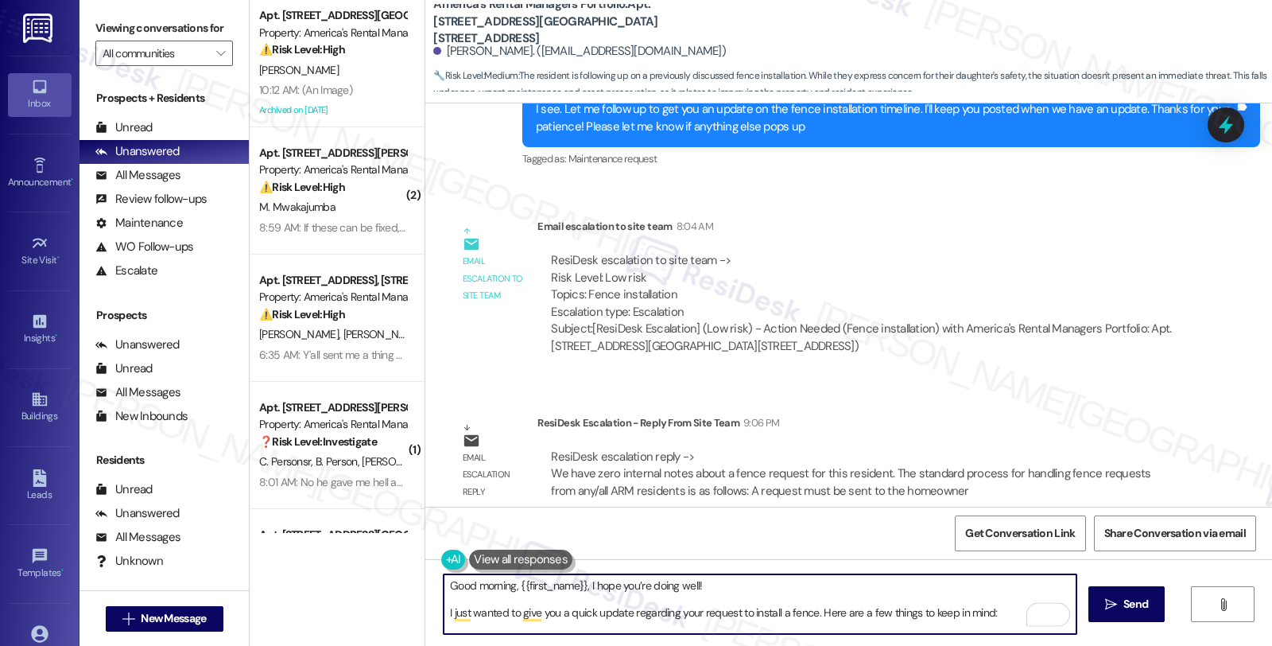
click at [740, 585] on textarea "Good morning, {{first_name}}, I hope you’re doing well! I just wanted to give y…" at bounding box center [760, 604] width 633 height 60
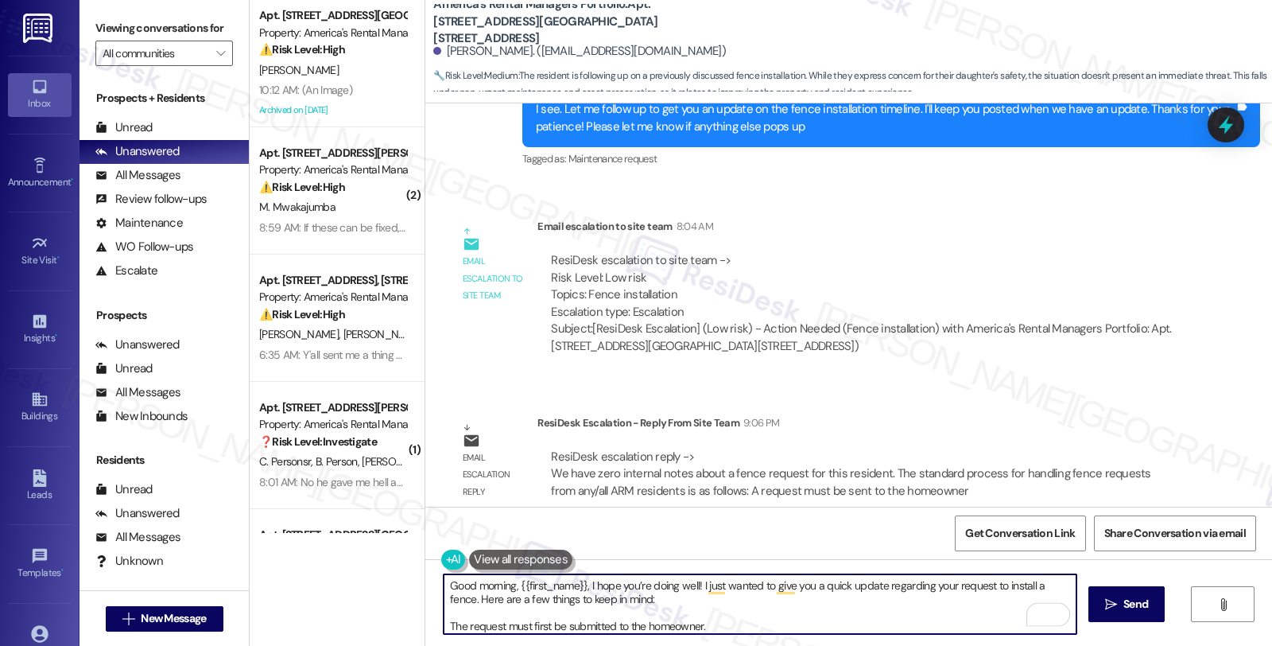
click at [536, 611] on textarea "Good morning, {{first_name}}, I hope you’re doing well! I just wanted to give y…" at bounding box center [760, 604] width 633 height 60
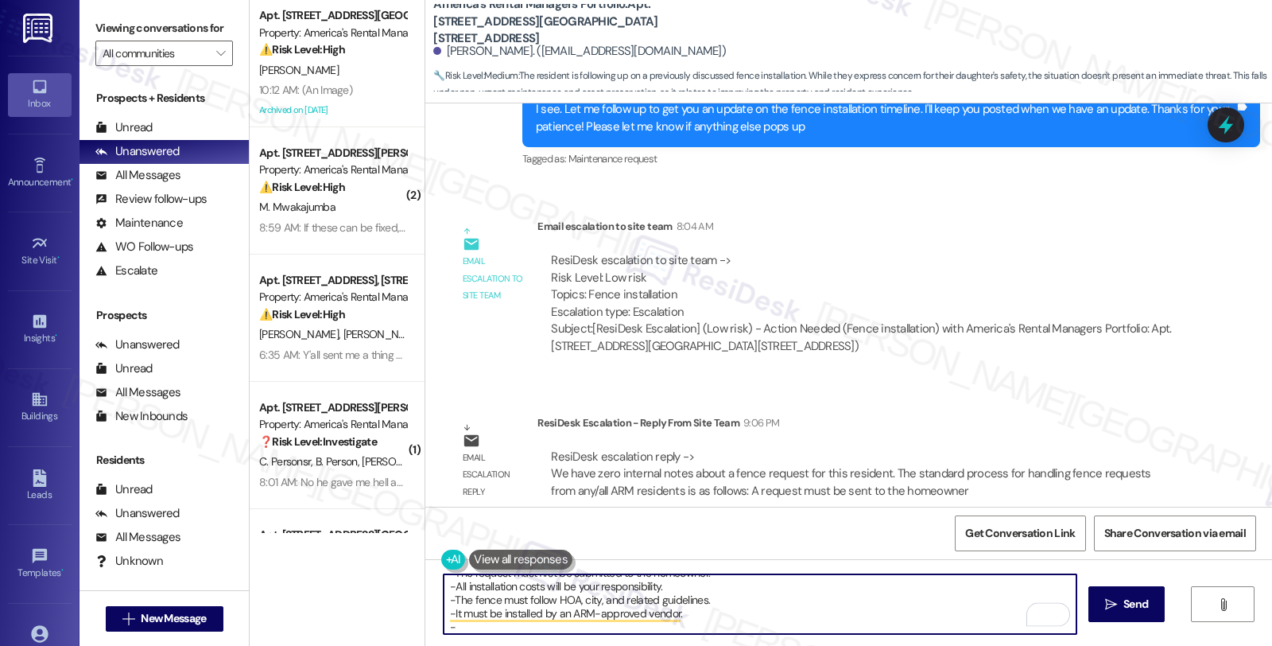
type textarea "Good morning, {{first_name}}, I hope you’re doing well! I just wanted to give y…"
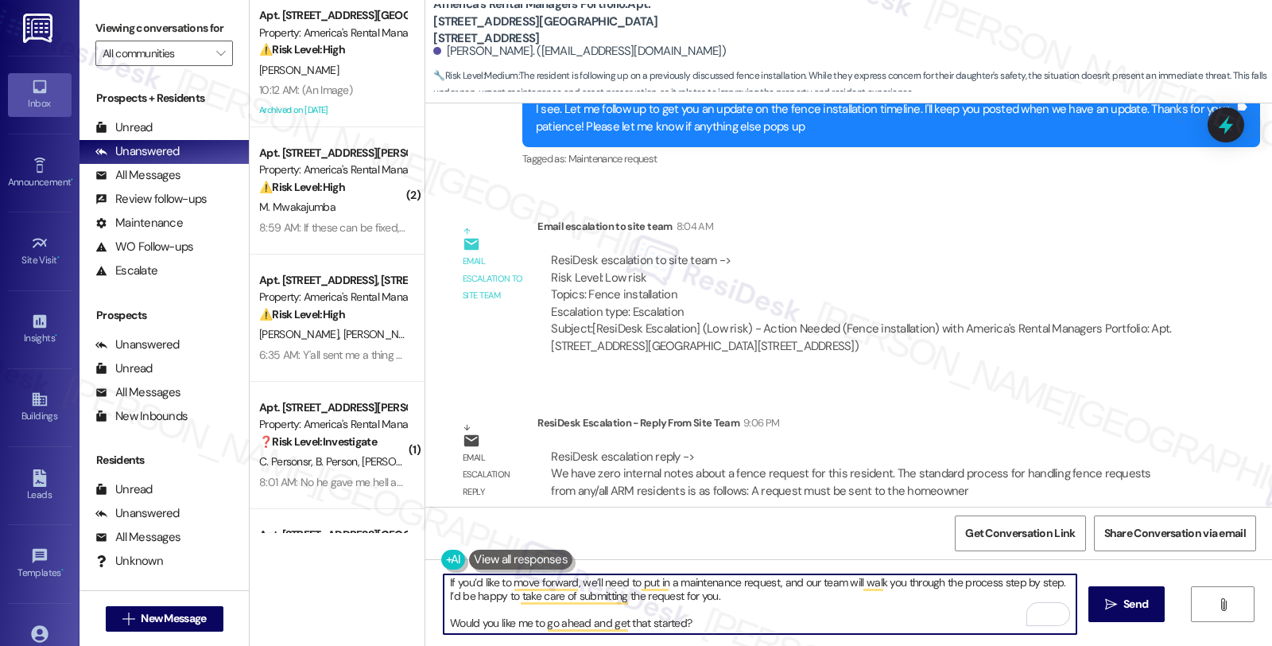
click at [775, 609] on textarea "Good morning, {{first_name}}, I hope you’re doing well! I just wanted to give y…" at bounding box center [760, 604] width 633 height 60
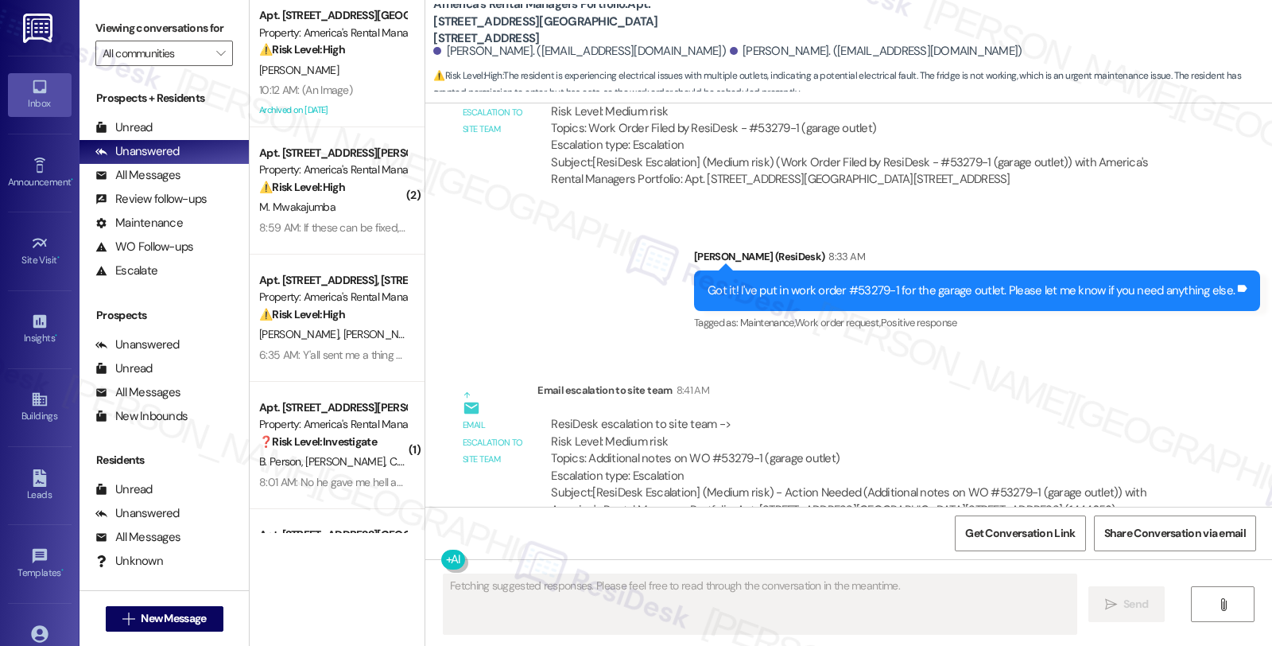
scroll to position [2335, 0]
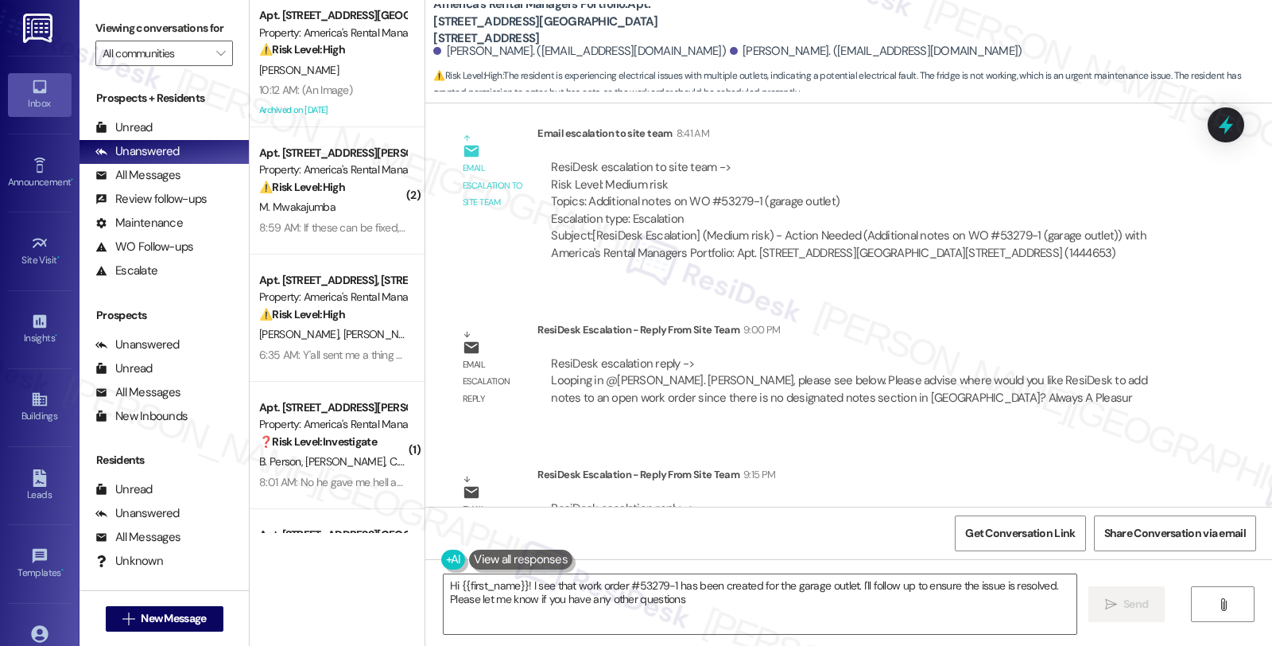
type textarea "Hi {{first_name}}! I see that work order #53279-1 has been created for the gara…"
click at [1060, 454] on div "Email escalation reply ResiDesk Escalation - Reply From Site Team 9:15 PM ResiD…" at bounding box center [818, 514] width 762 height 121
click at [161, 184] on div "All Messages" at bounding box center [137, 175] width 85 height 17
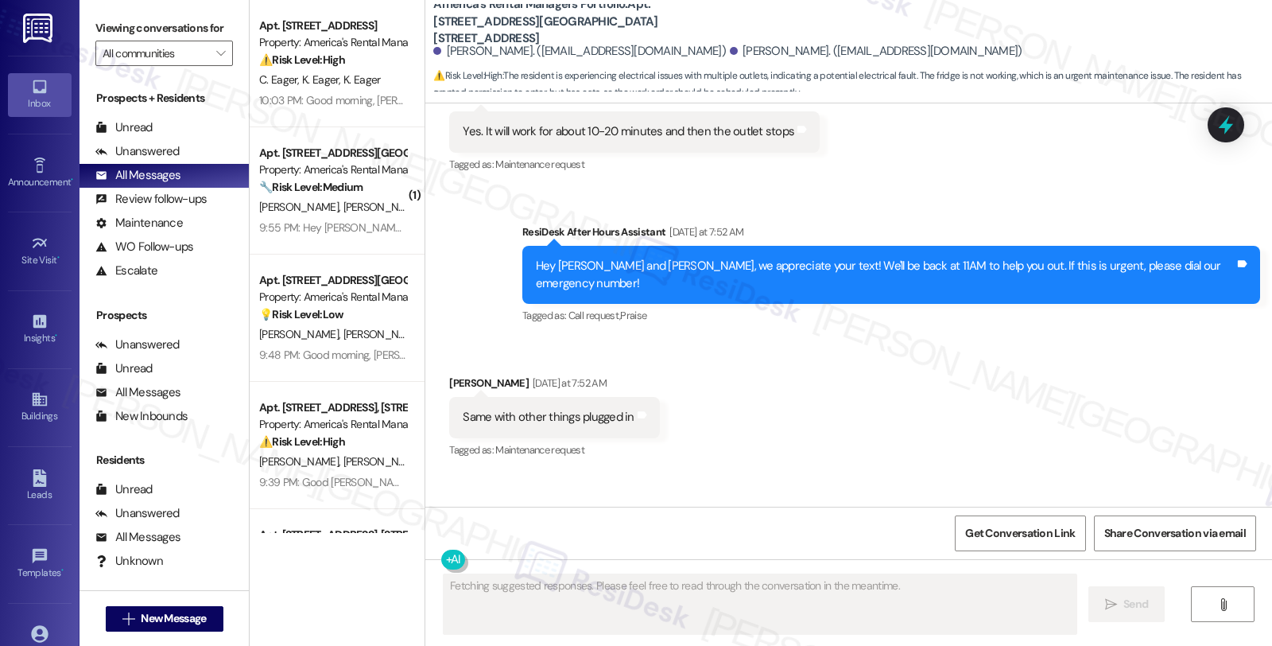
scroll to position [1385, 0]
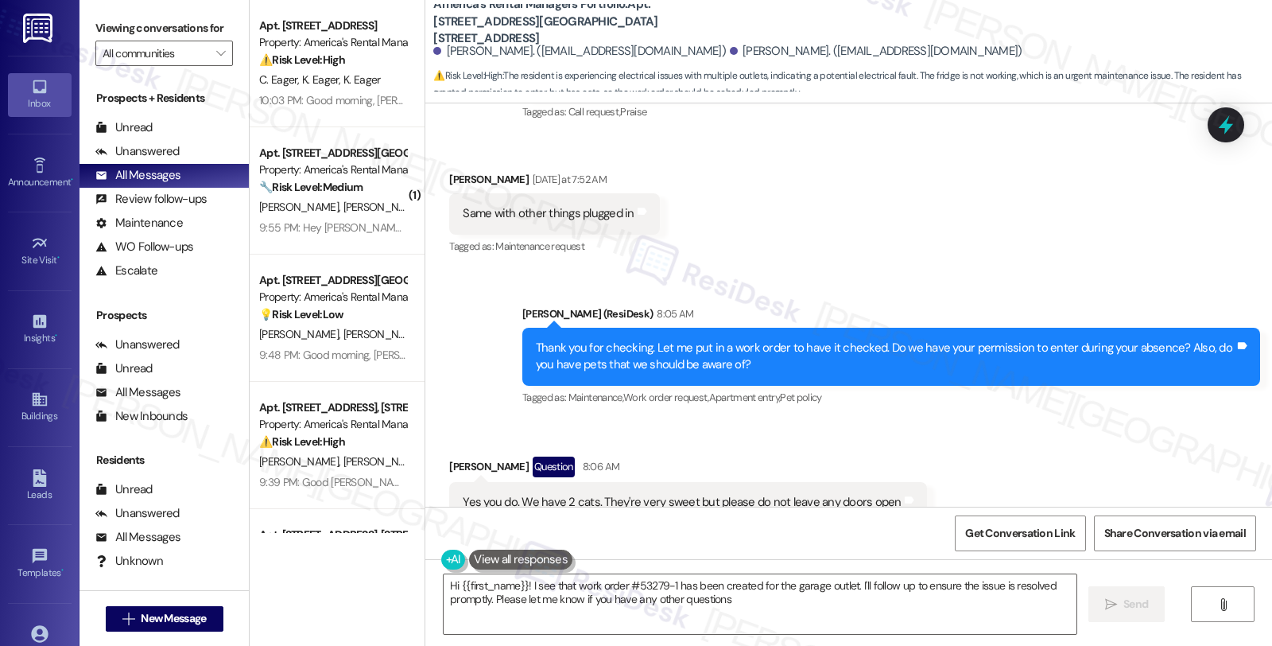
type textarea "Hi {{first_name}}! I see that work order #53279-1 has been created for the gara…"
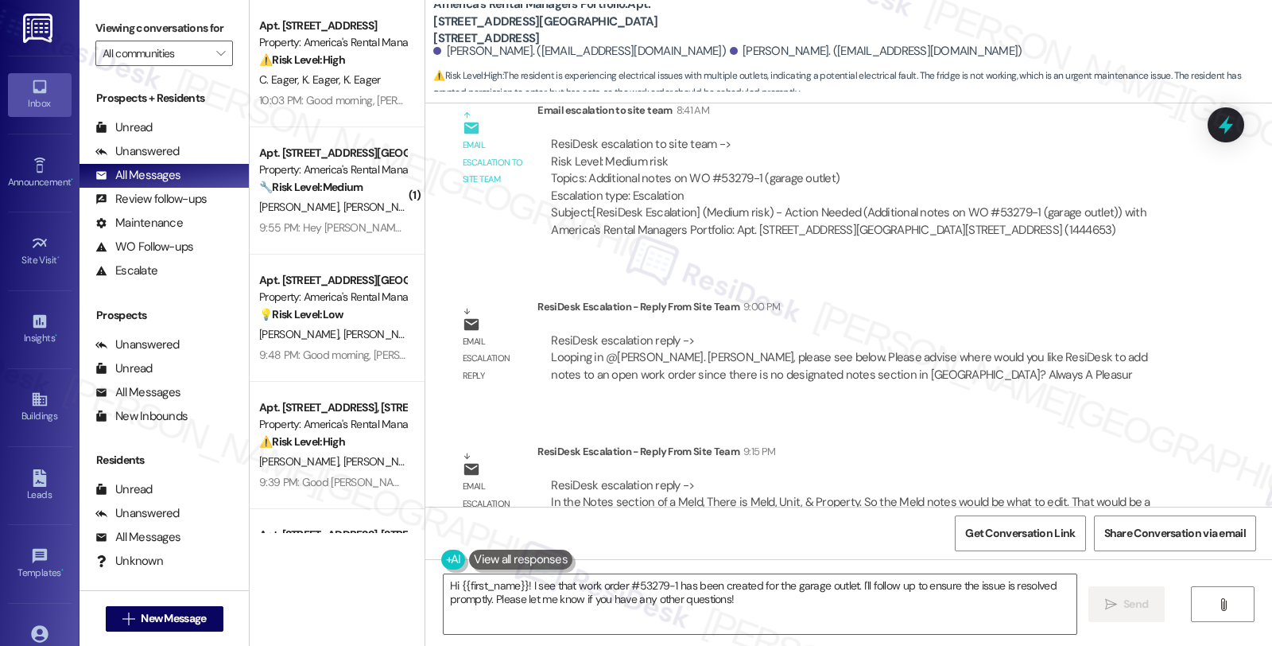
scroll to position [2480, 0]
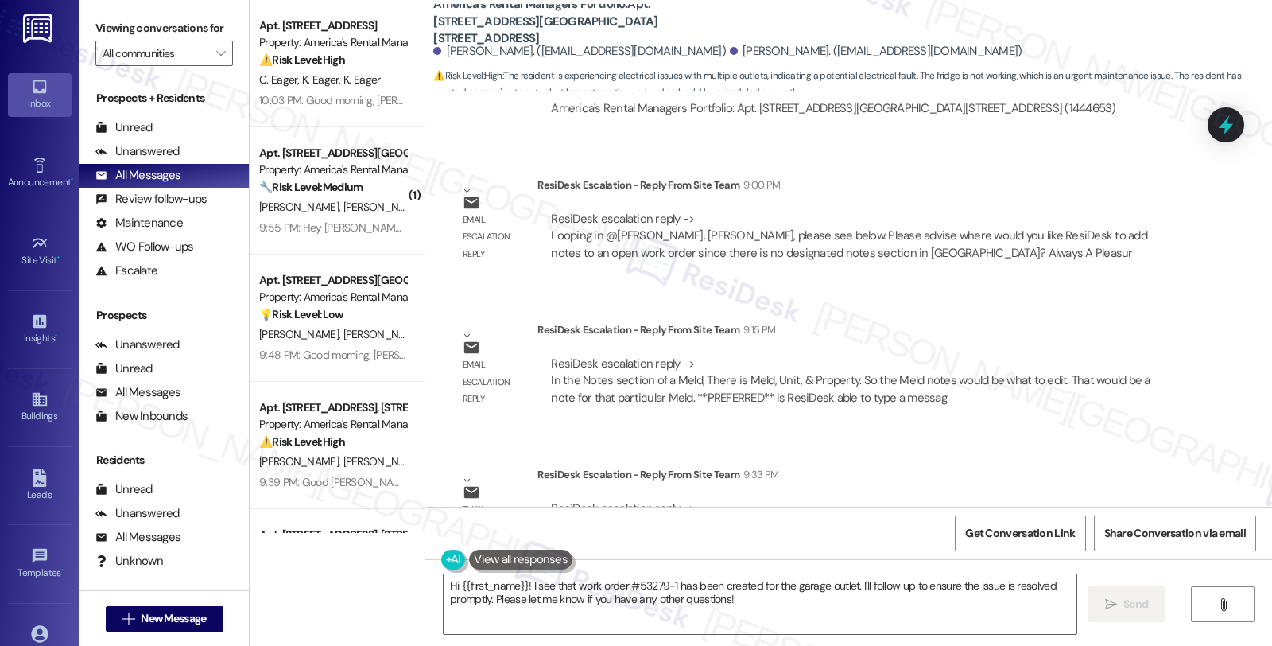
click at [1167, 352] on div "Email escalation reply ResiDesk Escalation - Reply From Site Team 9:15 PM ResiD…" at bounding box center [818, 369] width 762 height 121
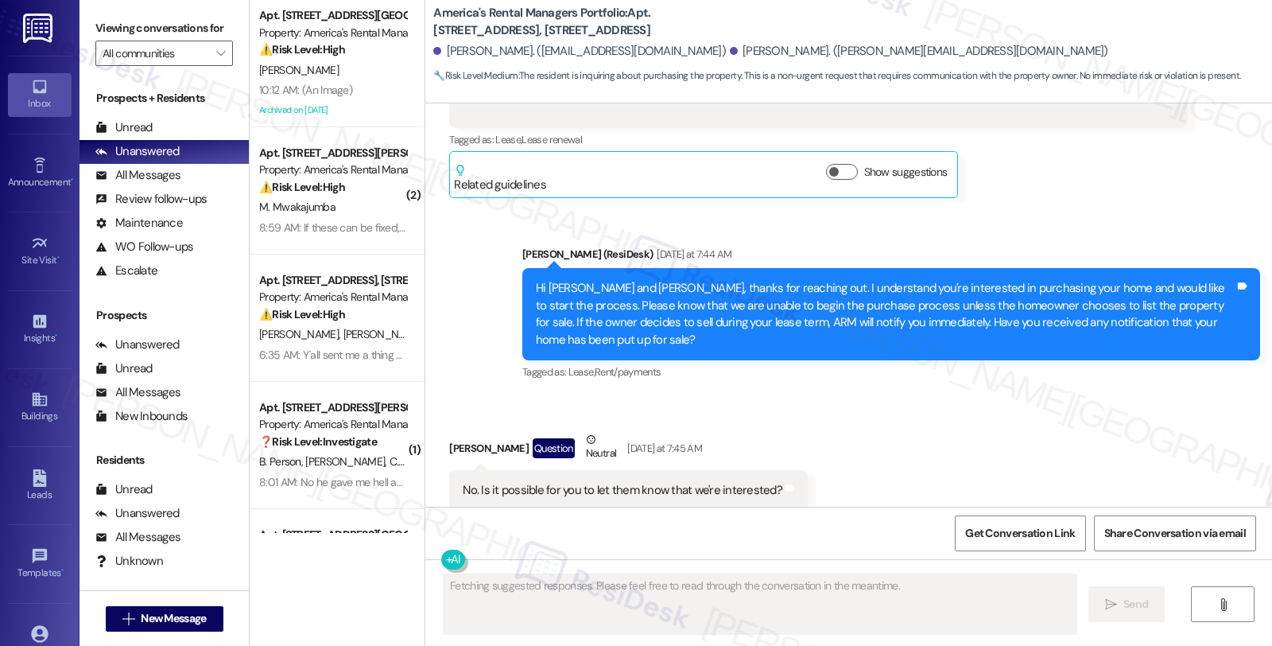
scroll to position [441, 0]
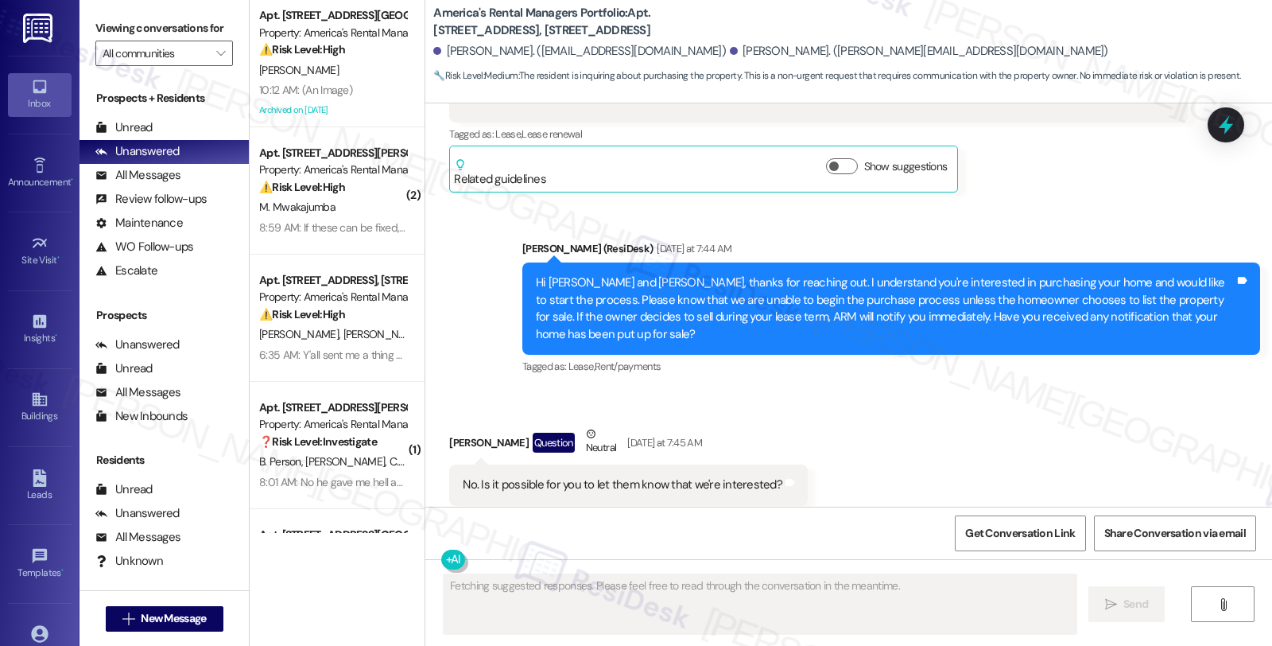
click at [1070, 390] on div "Received via SMS Adrienne Domino Question Neutral Yesterday at 7:45 AM No. Is i…" at bounding box center [848, 465] width 847 height 151
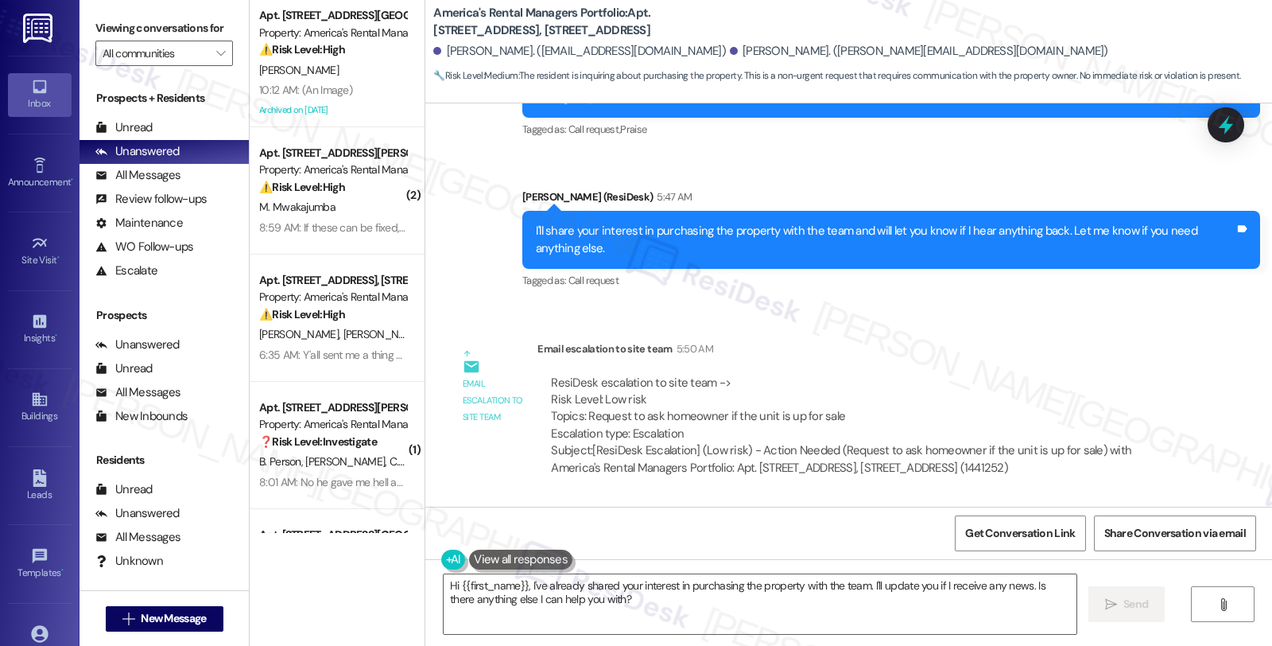
scroll to position [1067, 0]
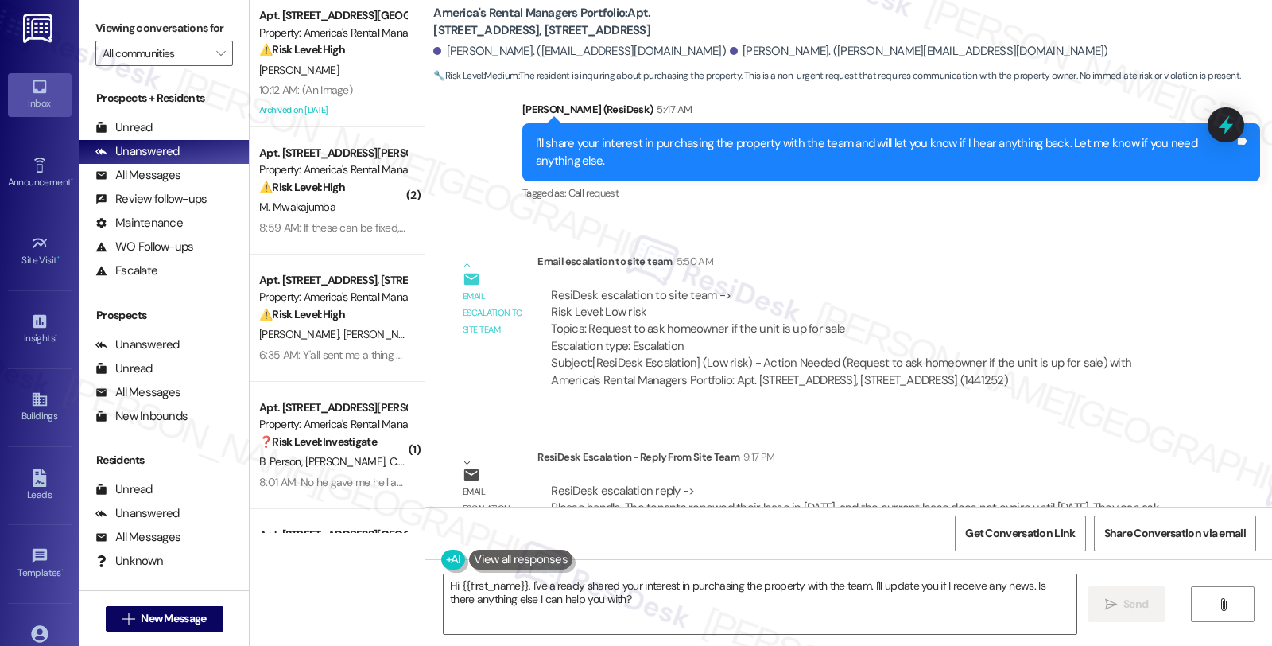
click at [1104, 449] on div "ResiDesk Escalation - Reply From Site Team 9:17 PM" at bounding box center [863, 460] width 650 height 22
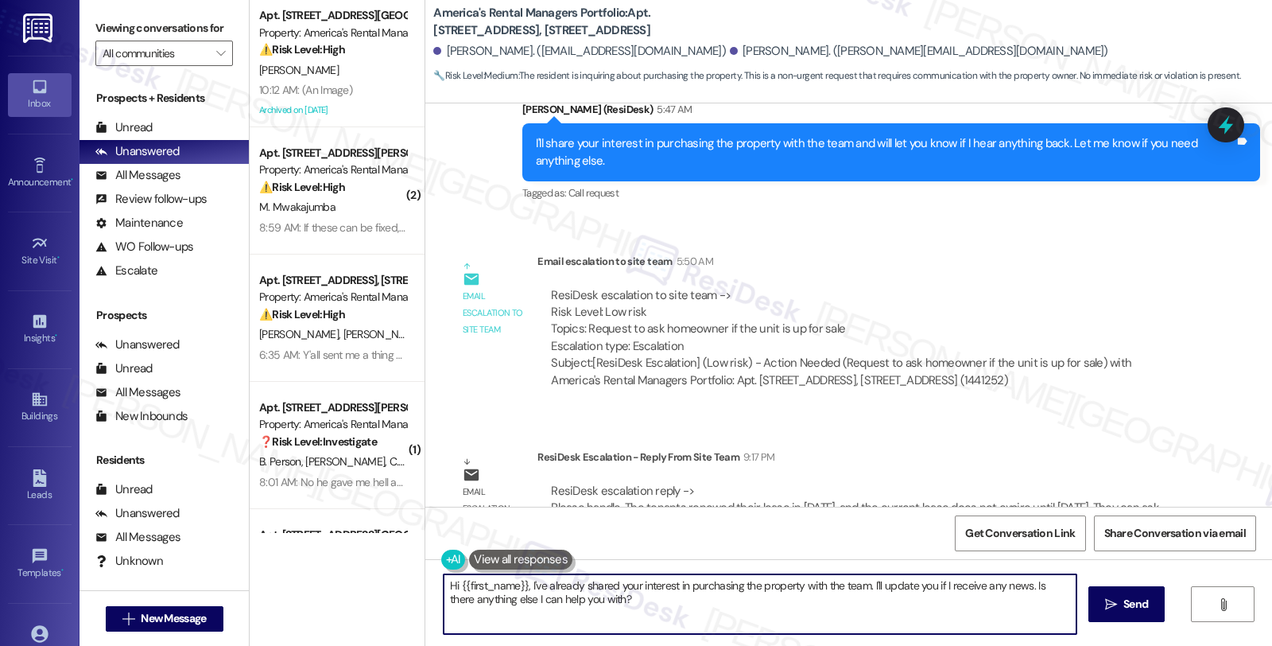
drag, startPoint x: 521, startPoint y: 581, endPoint x: 829, endPoint y: 642, distance: 313.8
click at [829, 642] on div "Hi {{first_name}}, I've already shared your interest in purchasing the property…" at bounding box center [848, 618] width 847 height 119
paste textarea "The tenants renewed their lease in February 2025, and the current lease does no…"
click at [463, 49] on div "Adrienne Domino. (a3domino@gmail.com)" at bounding box center [579, 51] width 293 height 17
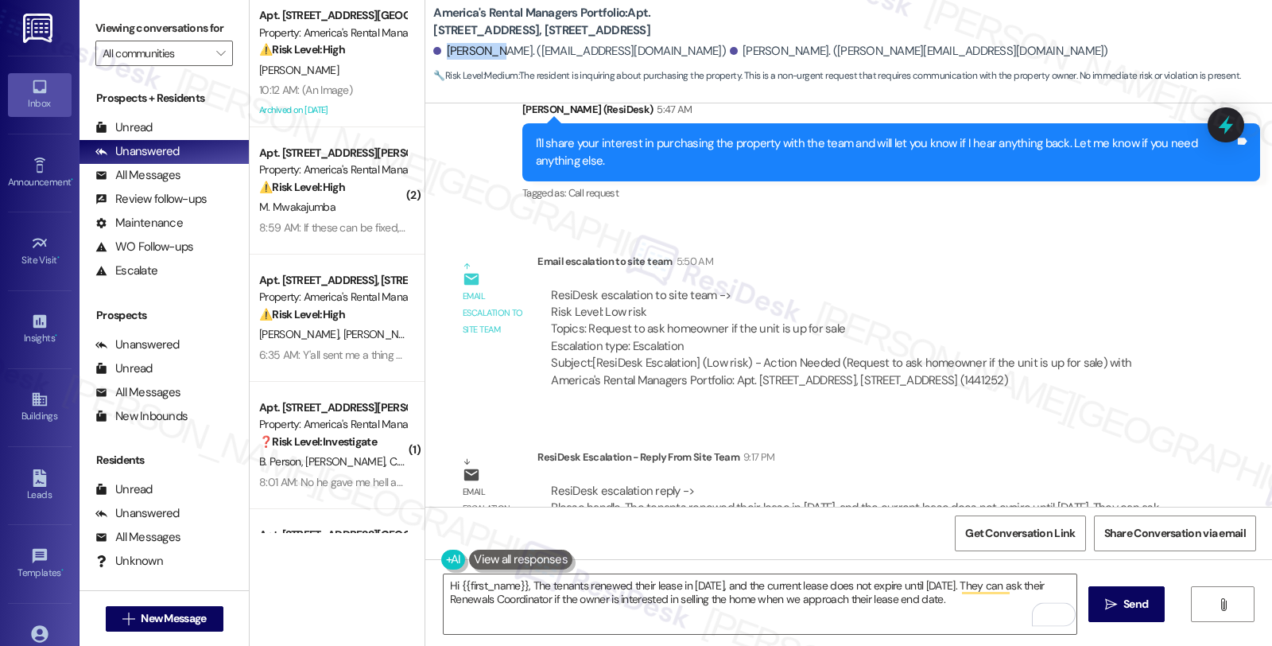
click at [463, 49] on div "Adrienne Domino. (a3domino@gmail.com)" at bounding box center [579, 51] width 293 height 17
copy div "Adrienne"
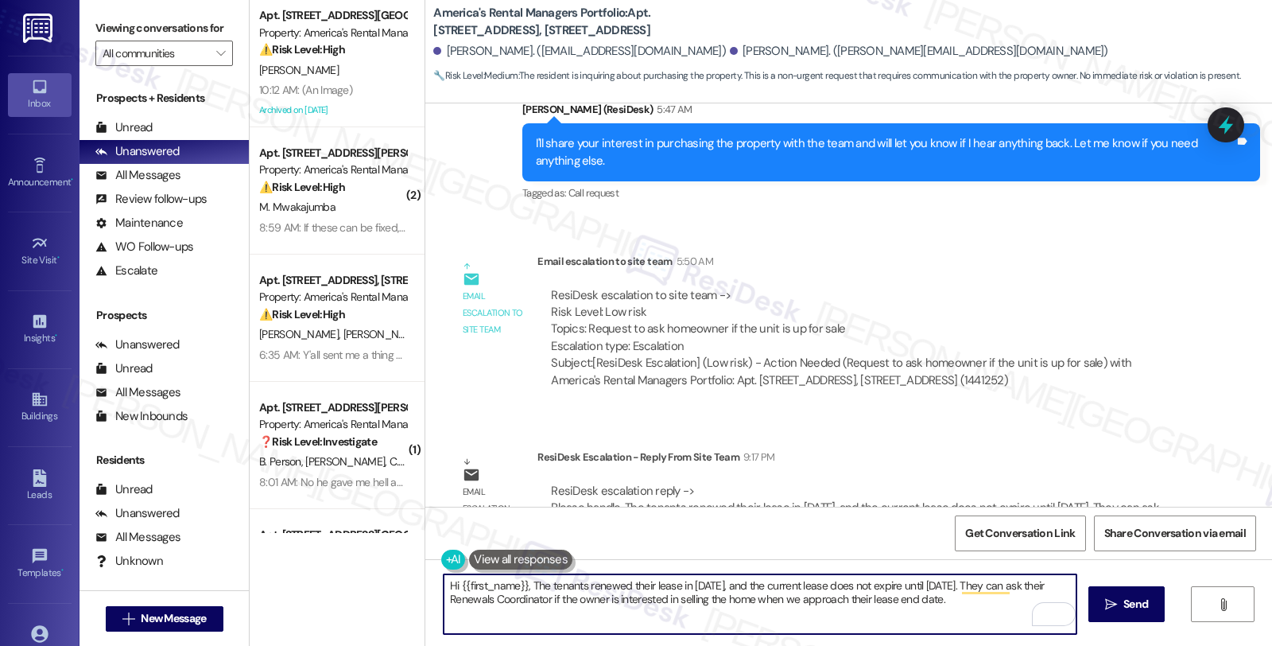
drag, startPoint x: 452, startPoint y: 579, endPoint x: 515, endPoint y: 578, distance: 63.6
click at [515, 578] on textarea "Hi {{first_name}}, The tenants renewed their lease in February 2025, and the cu…" at bounding box center [760, 604] width 633 height 60
paste textarea "Adrienne"
click at [501, 583] on textarea "Hi Adrienne, The tenants renewed their lease in February 2025, and the current …" at bounding box center [760, 604] width 633 height 60
click at [498, 596] on textarea "Hi Adrienne, I hope you're having a great day. I'm checking in to give you an u…" at bounding box center [760, 604] width 633 height 60
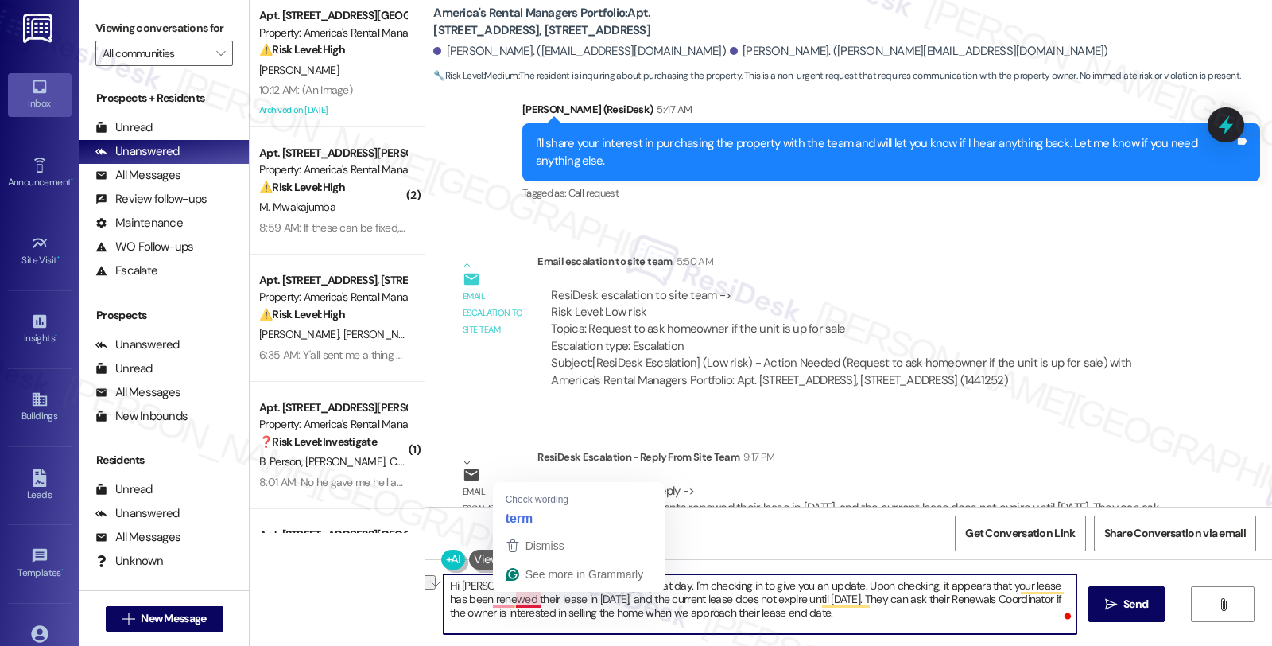
drag, startPoint x: 483, startPoint y: 595, endPoint x: 530, endPoint y: 595, distance: 47.7
click at [530, 595] on textarea "Hi Adrienne, I hope you're having a great day. I'm checking in to give you an u…" at bounding box center [760, 604] width 633 height 60
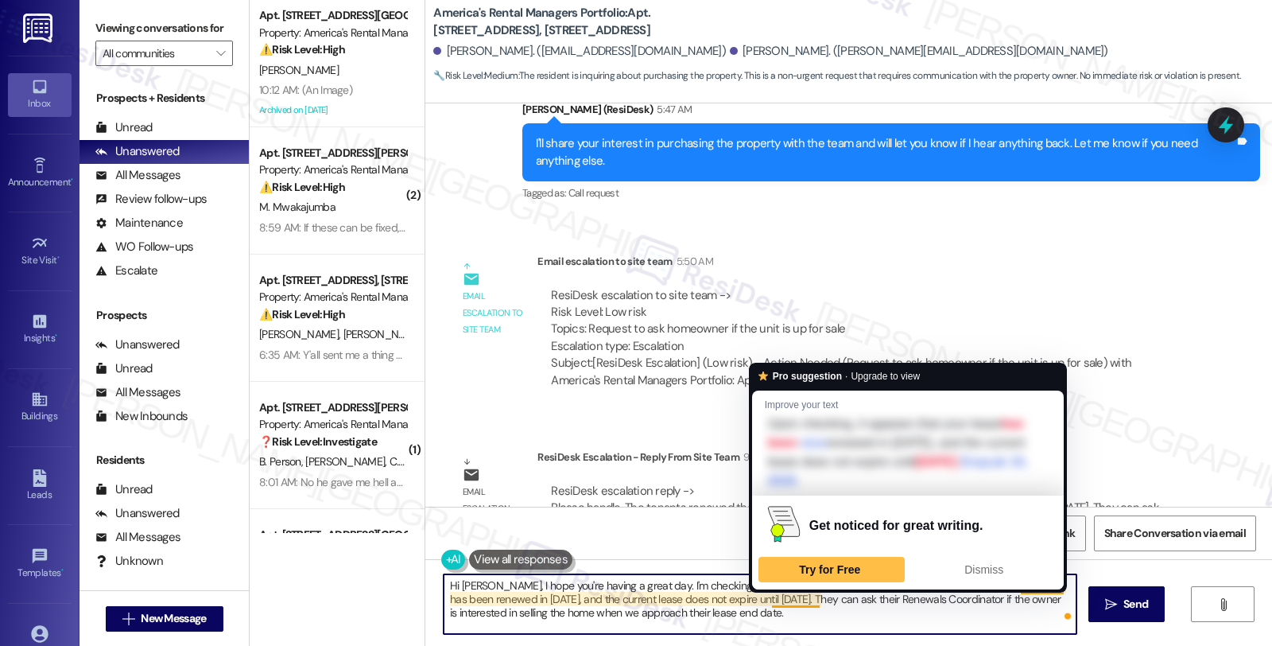
click at [822, 605] on textarea "Hi Adrienne, I hope you're having a great day. I'm checking in to give you an u…" at bounding box center [760, 604] width 633 height 60
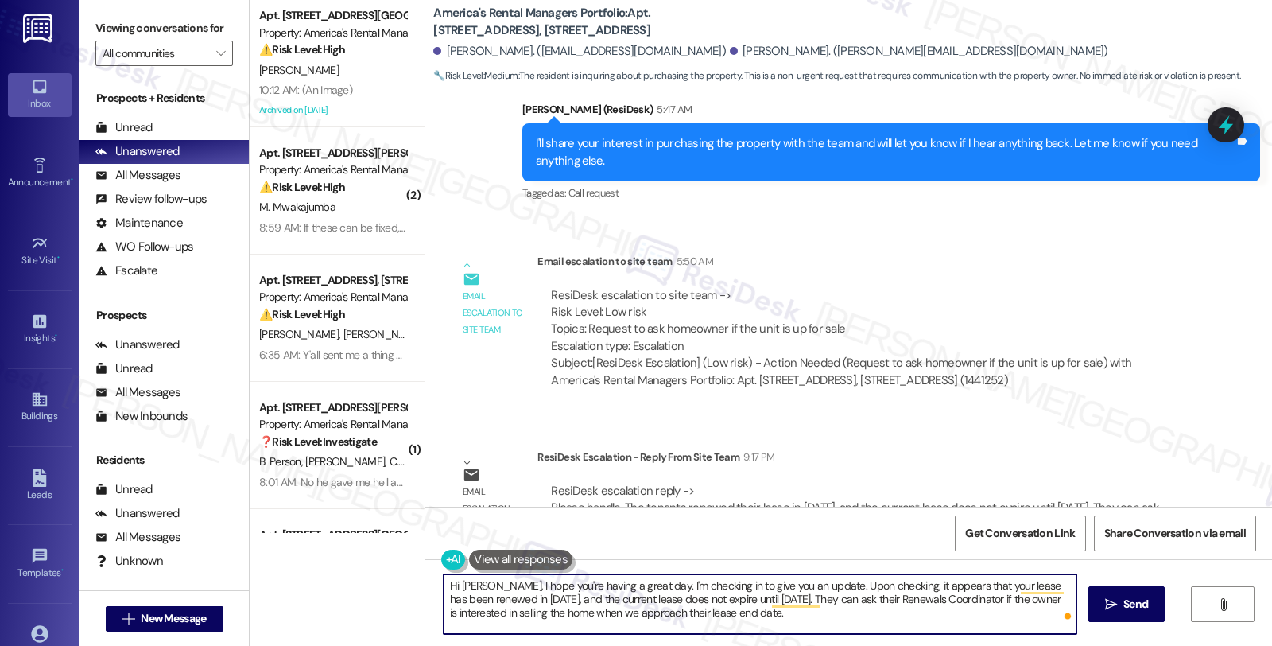
click at [821, 601] on textarea "Hi Adrienne, I hope you're having a great day. I'm checking in to give you an u…" at bounding box center [760, 604] width 633 height 60
click at [822, 601] on textarea "Hi Adrienne, I hope you're having a great day. I'm checking in to give you an u…" at bounding box center [760, 604] width 633 height 60
click at [878, 596] on textarea "Hi Adrienne, I hope you're having a great day. I'm checking in to give you an u…" at bounding box center [760, 604] width 633 height 60
click at [673, 613] on textarea "Hi Adrienne, I hope you're having a great day. I'm checking in to give you an u…" at bounding box center [760, 604] width 633 height 60
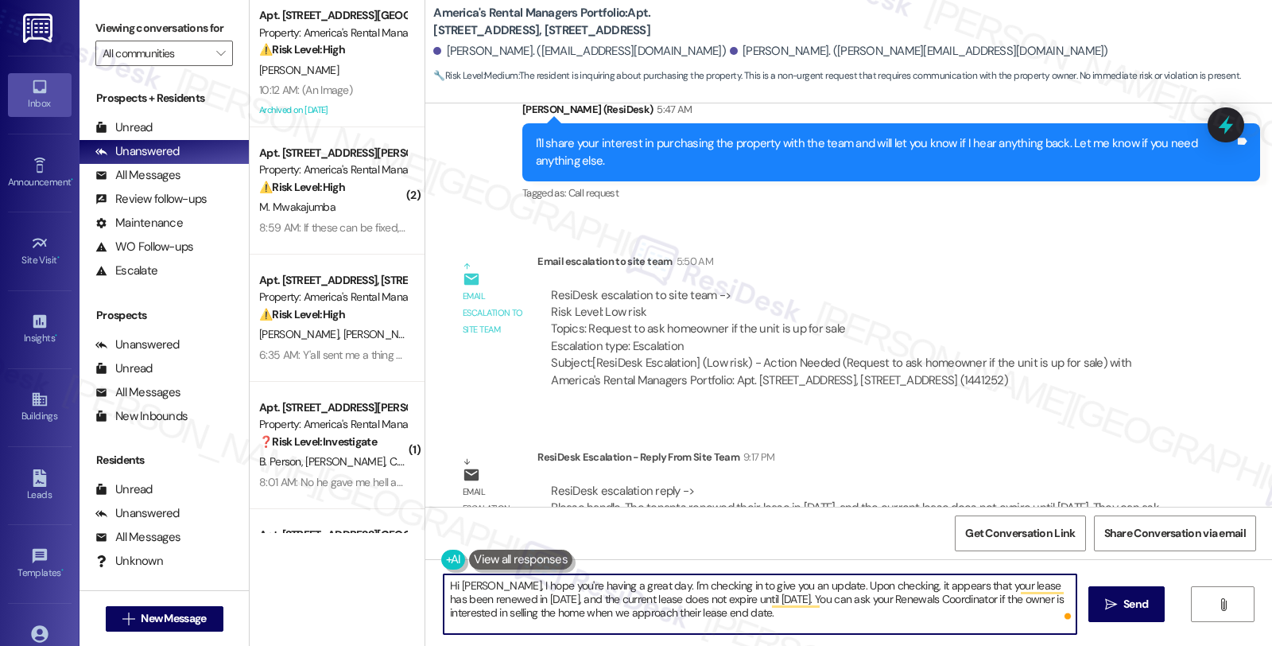
click at [673, 613] on textarea "Hi Adrienne, I hope you're having a great day. I'm checking in to give you an u…" at bounding box center [760, 604] width 633 height 60
click at [864, 619] on textarea "Hi Adrienne, I hope you're having a great day. I'm checking in to give you an u…" at bounding box center [760, 604] width 633 height 60
paste textarea "’re having a wonderful day! I wanted to check in and give you an update regardi…"
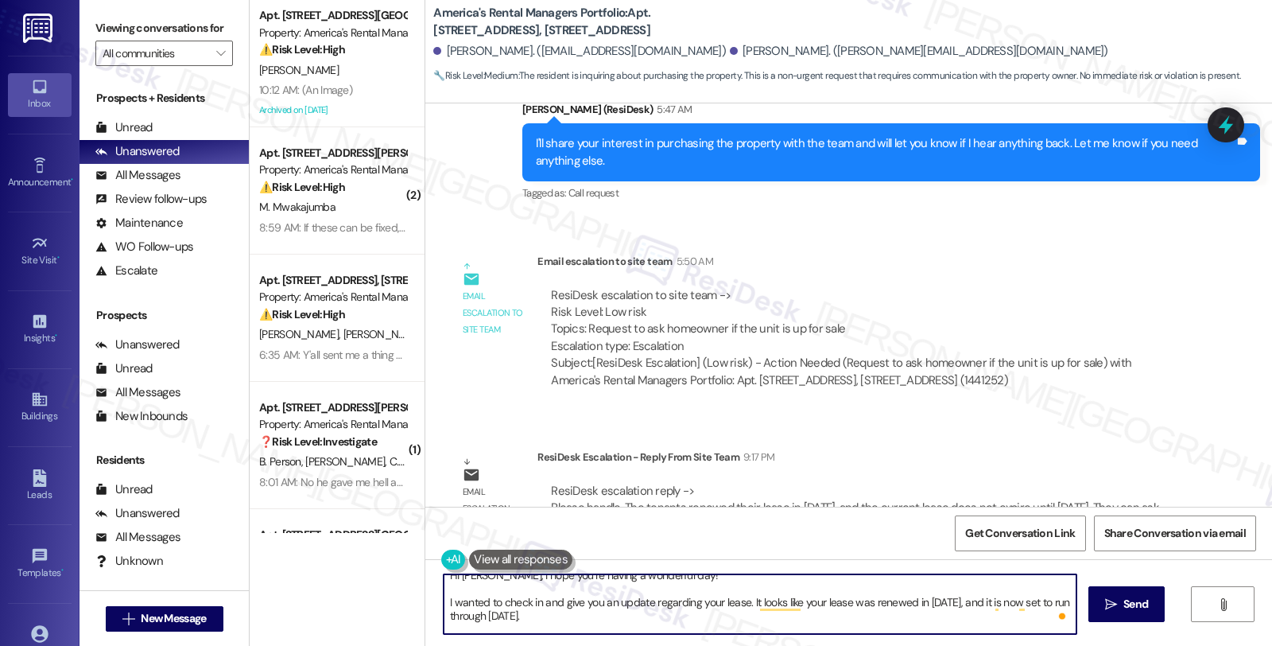
scroll to position [0, 0]
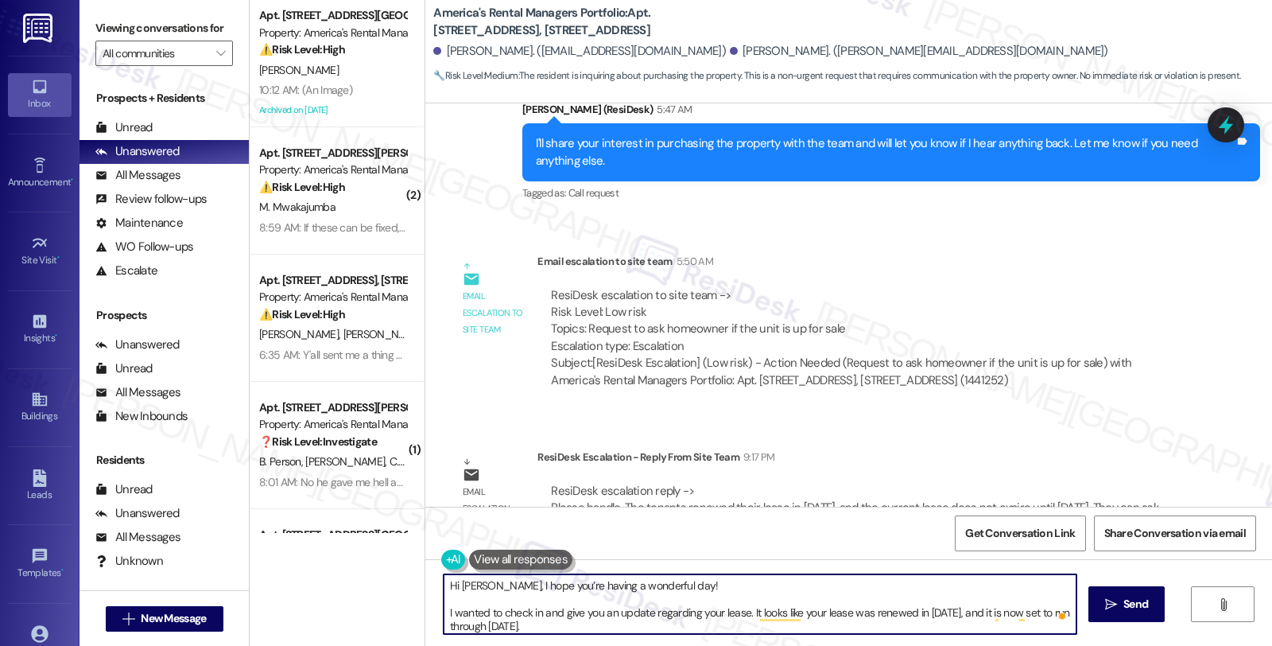
click at [711, 574] on textarea "Hi Adrienne, I hope you’re having a wonderful day! I wanted to check in and giv…" at bounding box center [760, 604] width 633 height 60
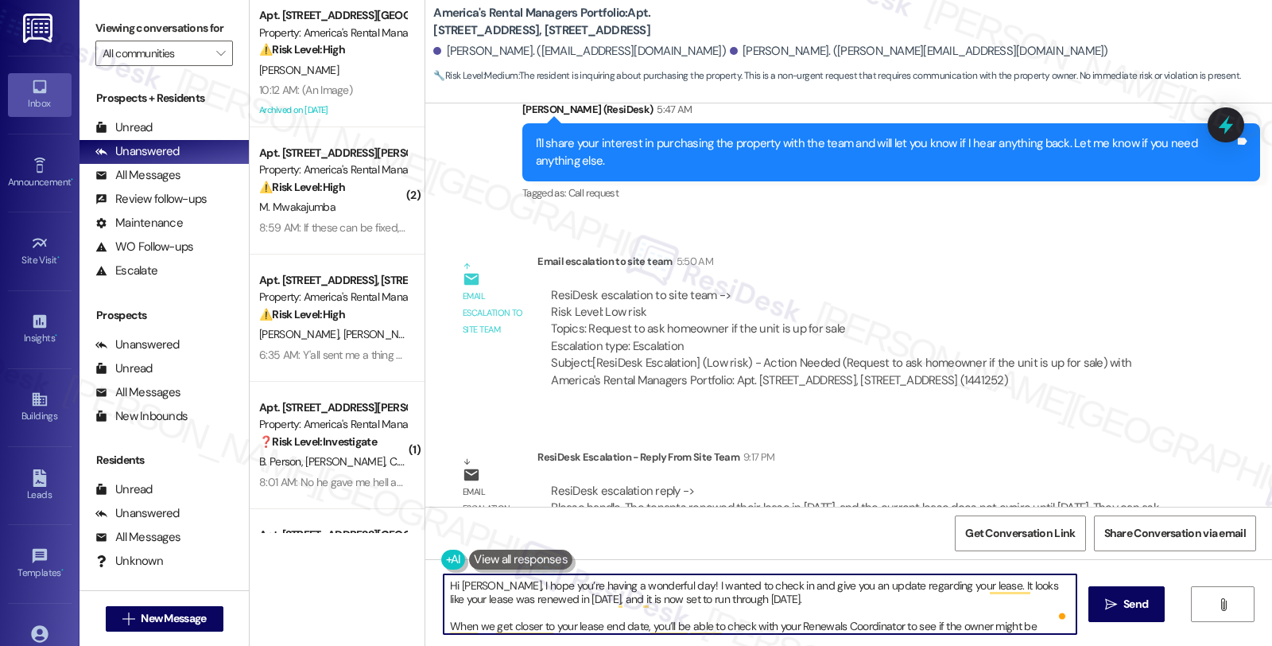
scroll to position [17, 0]
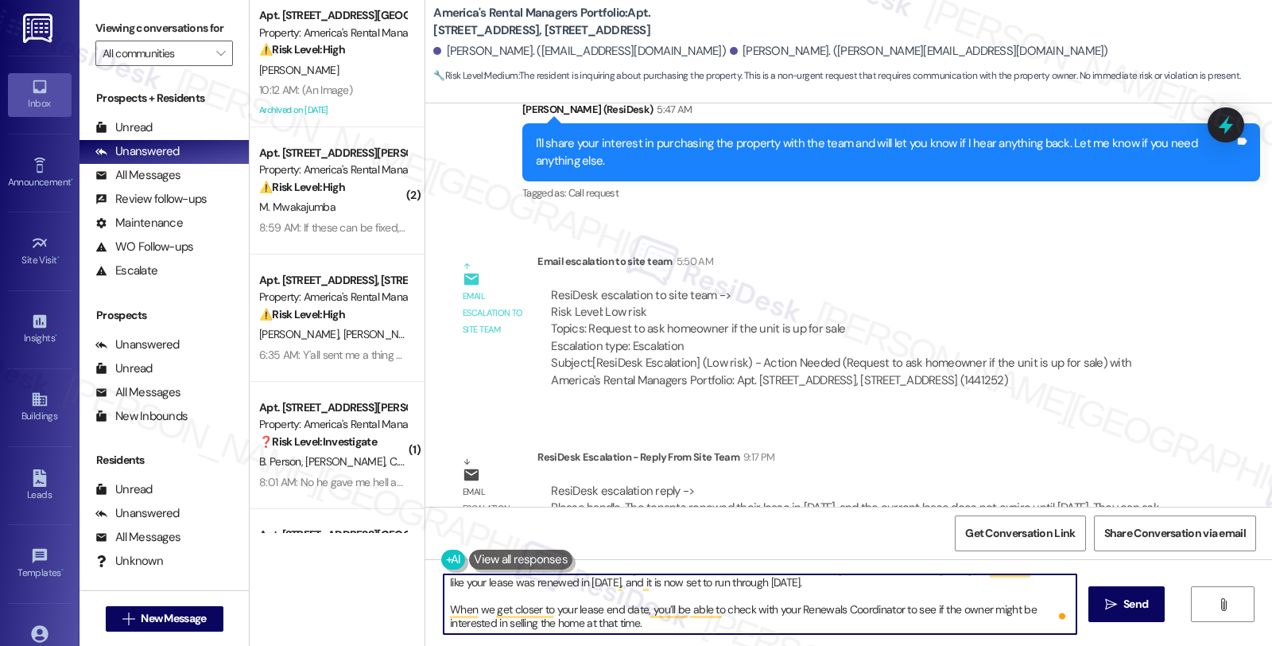
click at [720, 626] on textarea "Hi Adrienne, I hope you’re having a wonderful day! I wanted to check in and giv…" at bounding box center [760, 604] width 633 height 60
click at [892, 589] on textarea "Hi Adrienne, I hope you’re having a wonderful day! I wanted to check in and giv…" at bounding box center [760, 604] width 633 height 60
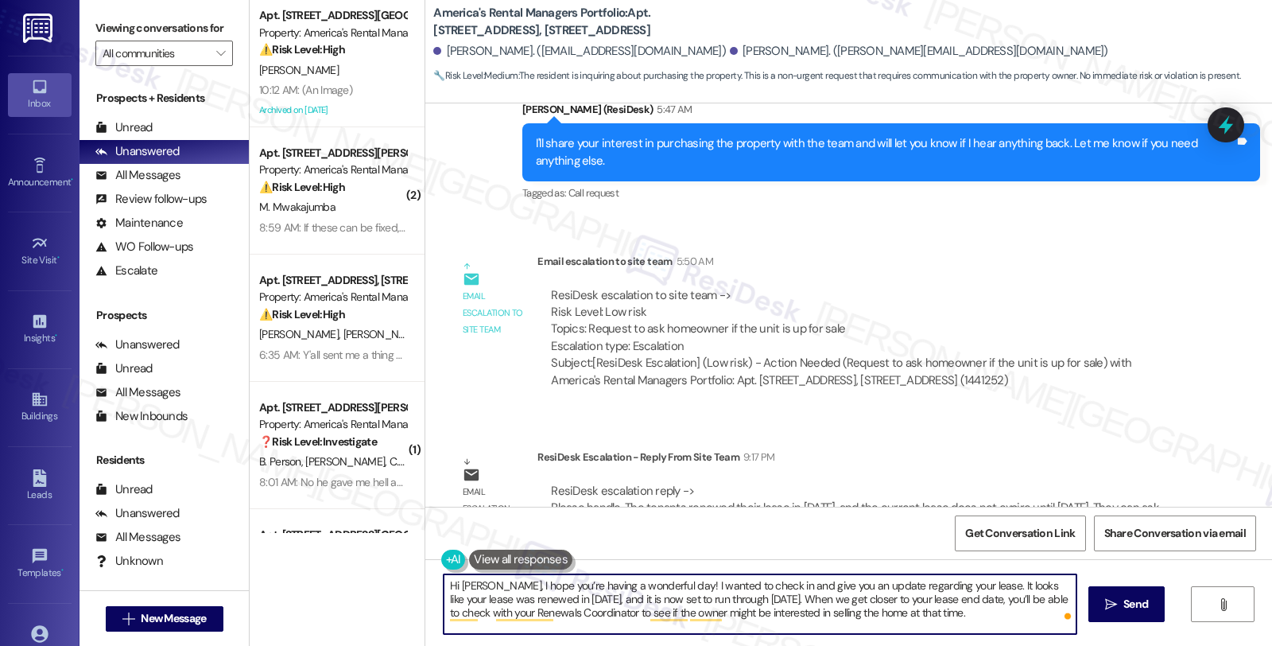
scroll to position [0, 0]
click at [1008, 614] on textarea "Hi Adrienne, I hope you’re having a wonderful day! I wanted to check in and giv…" at bounding box center [760, 604] width 633 height 60
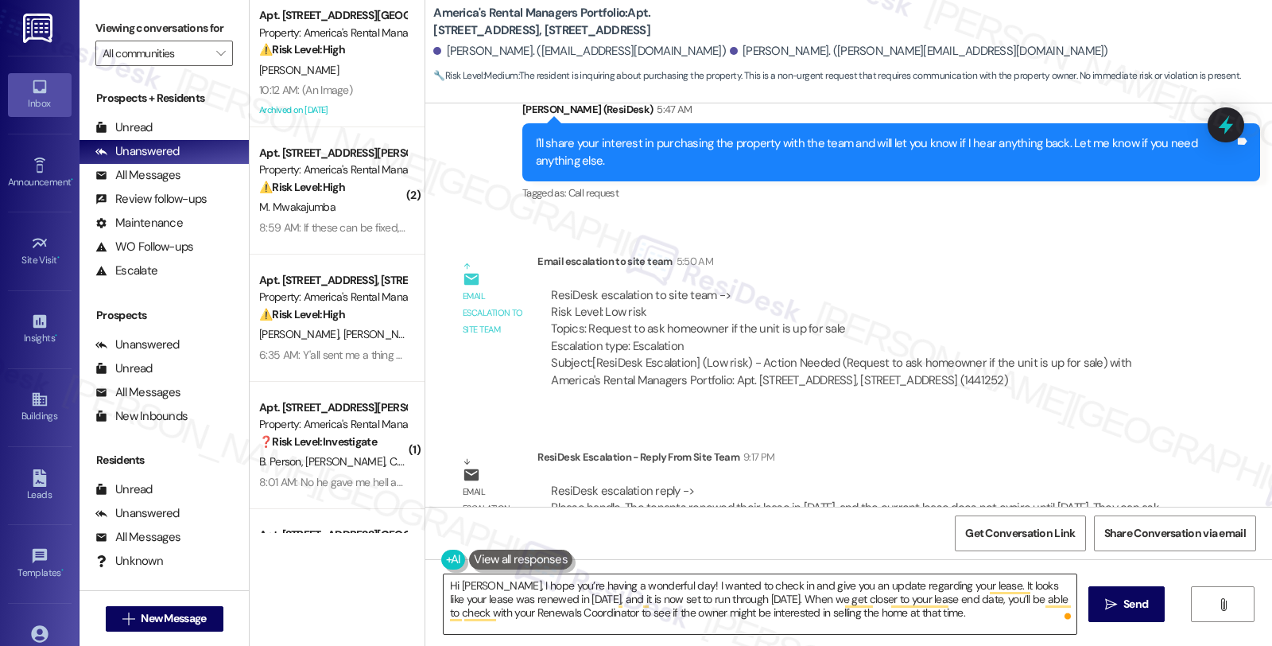
click at [542, 618] on textarea "Hi Adrienne, I hope you’re having a wonderful day! I wanted to check in and giv…" at bounding box center [760, 604] width 633 height 60
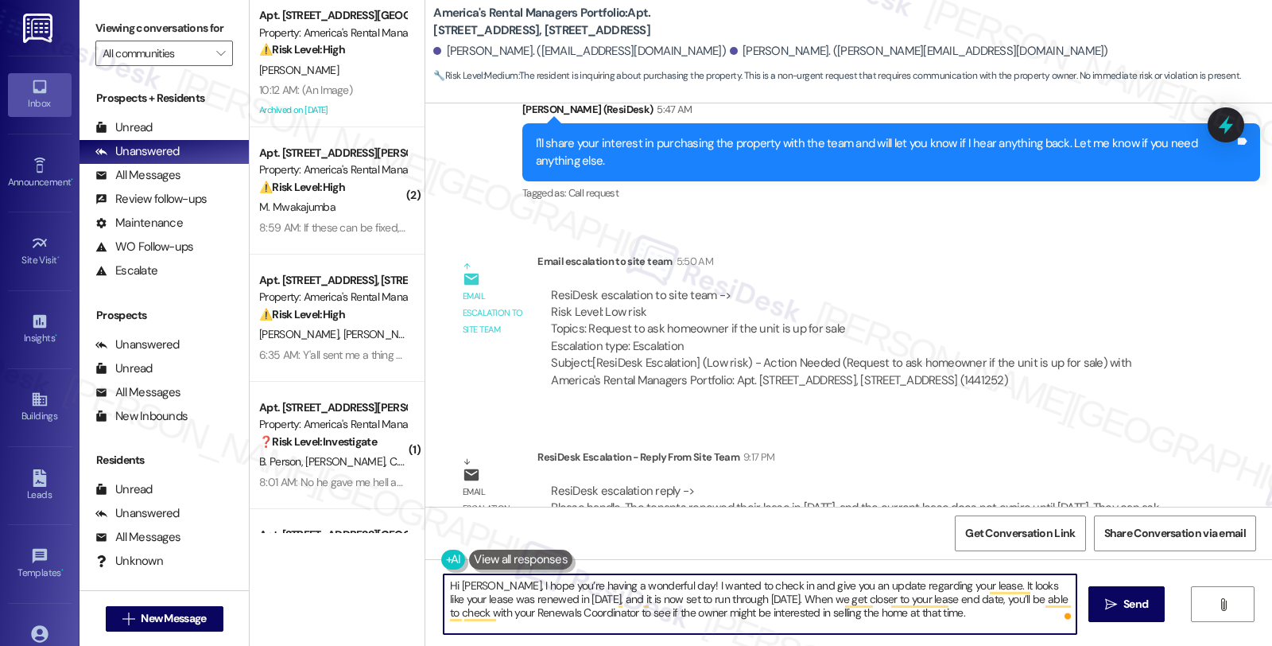
click at [1039, 618] on textarea "Hi Adrienne, I hope you’re having a wonderful day! I wanted to check in and giv…" at bounding box center [760, 604] width 633 height 60
paste textarea "Should you have other concerns, please feel free to reach out. Have a great day!"
type textarea "Hi Adrienne, I hope you’re having a wonderful day! I wanted to check in and giv…"
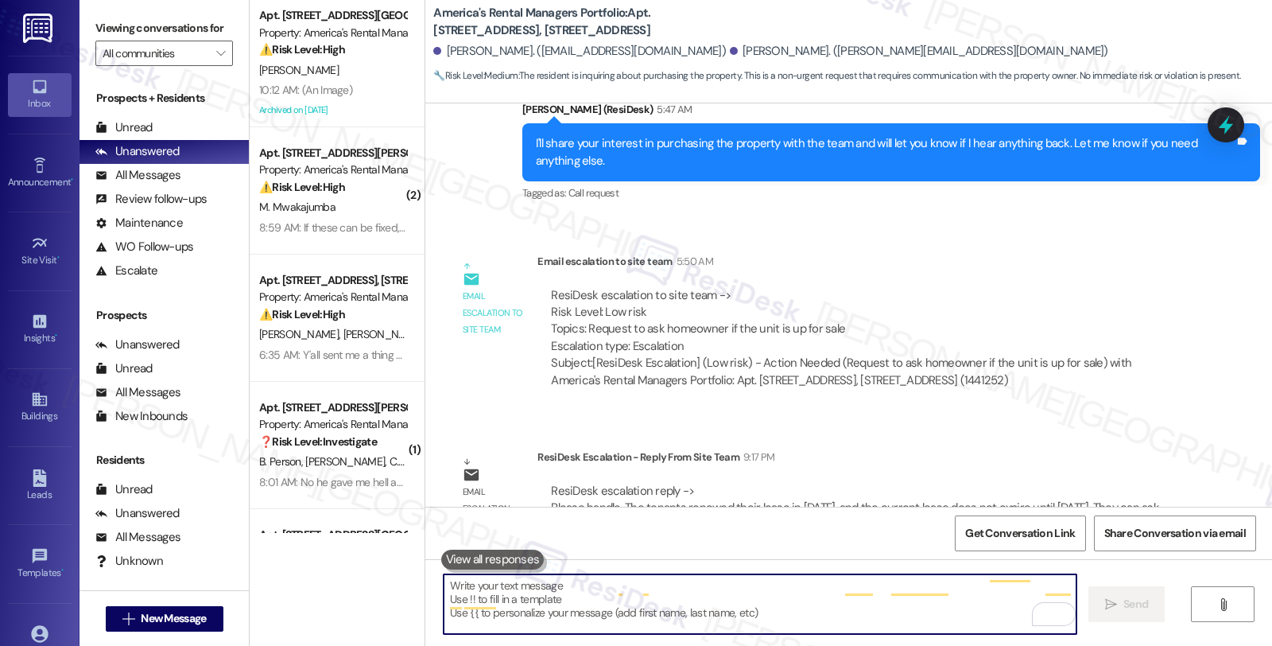
scroll to position [0, 0]
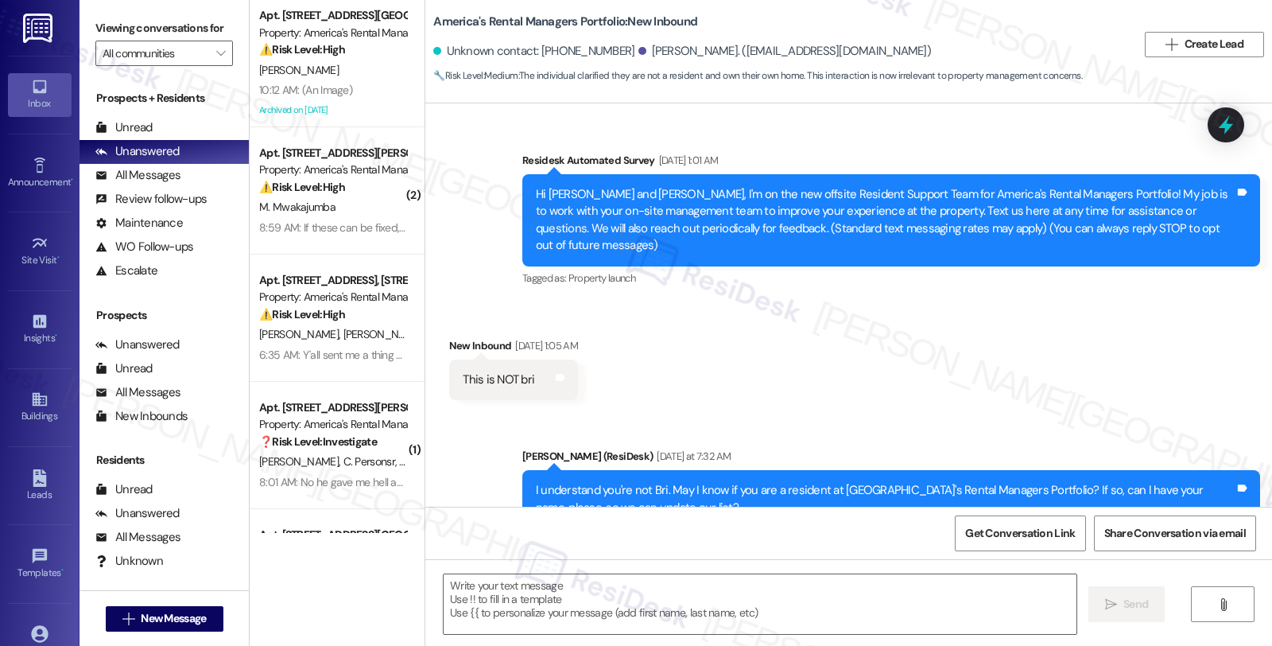
scroll to position [173, 0]
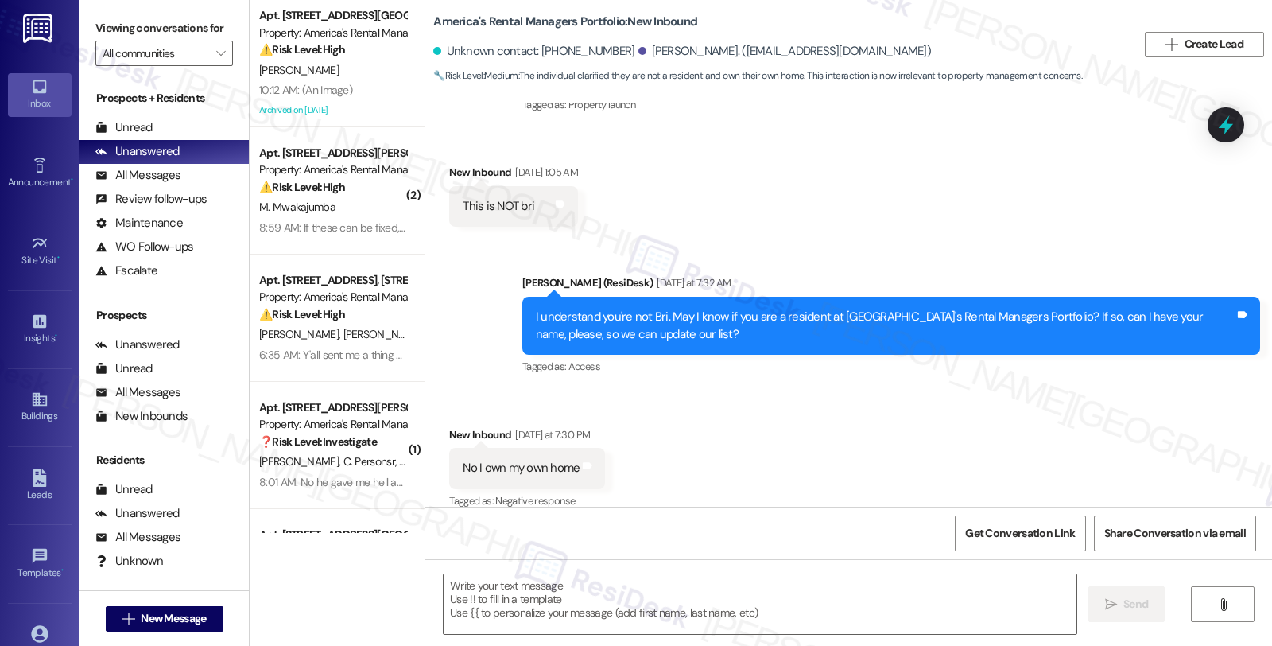
type textarea "Fetching suggested responses. Please feel free to read through the conversation…"
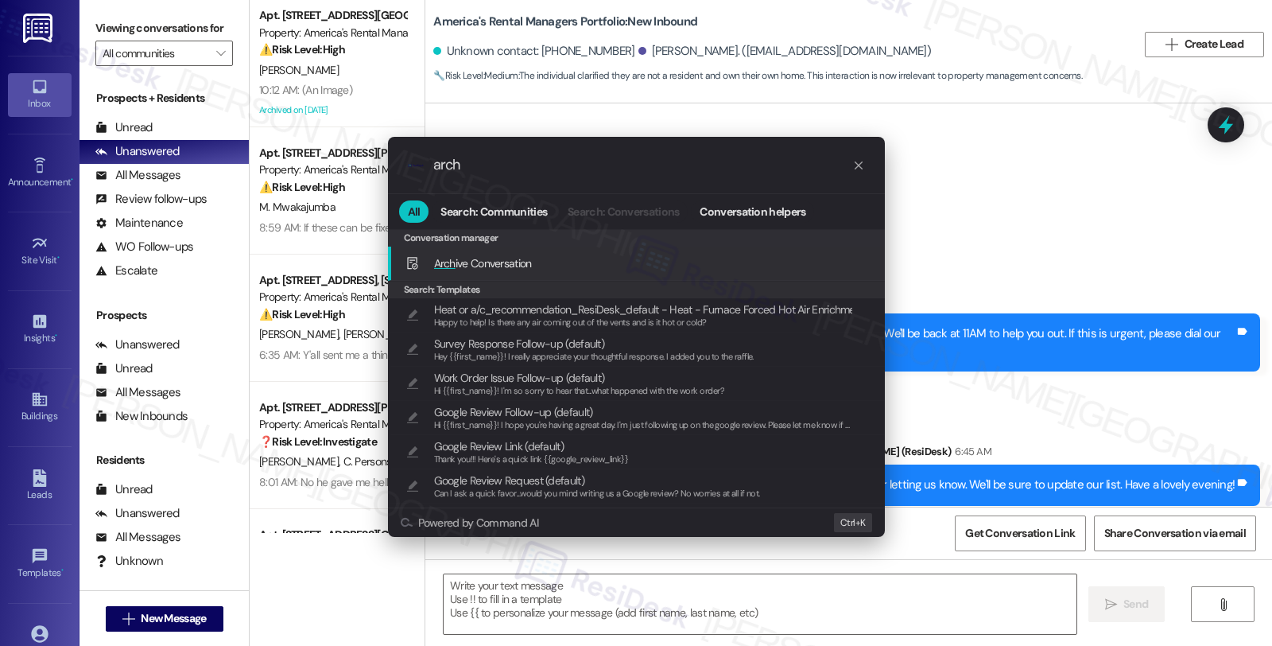
type input "arch"
click at [549, 254] on div "Arch ive Conversation Add shortcut" at bounding box center [638, 262] width 465 height 17
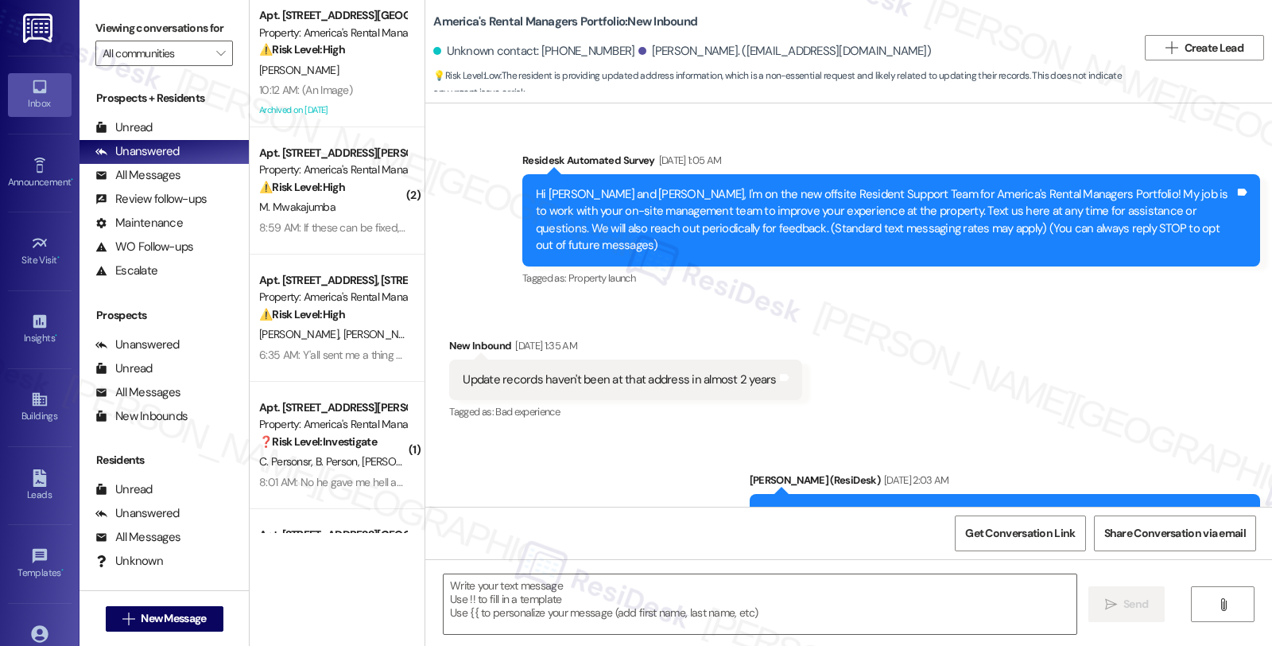
type textarea "Fetching suggested responses. Please feel free to read through the conversation…"
click at [1124, 326] on div "Received via SMS New Inbound Aug 20, 2025 at 1:35 AM Update records haven't bee…" at bounding box center [848, 368] width 847 height 134
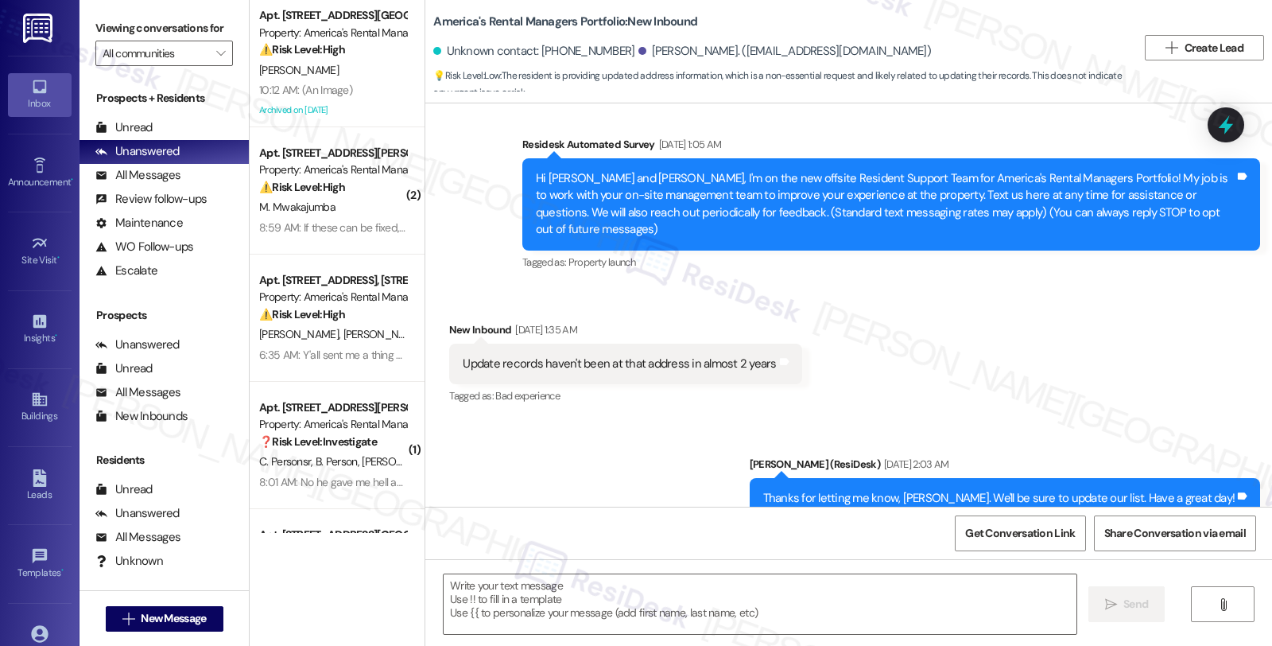
scroll to position [45, 0]
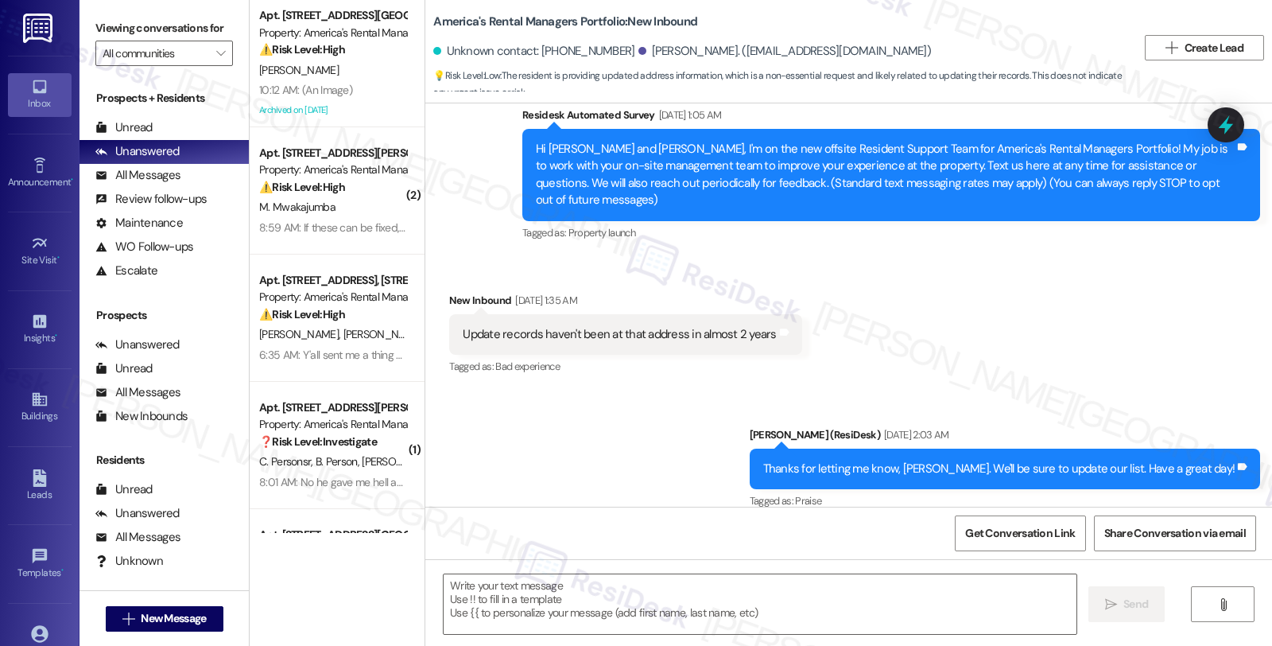
click at [967, 338] on div "Received via SMS New Inbound Aug 20, 2025 at 1:35 AM Update records haven't bee…" at bounding box center [848, 323] width 847 height 134
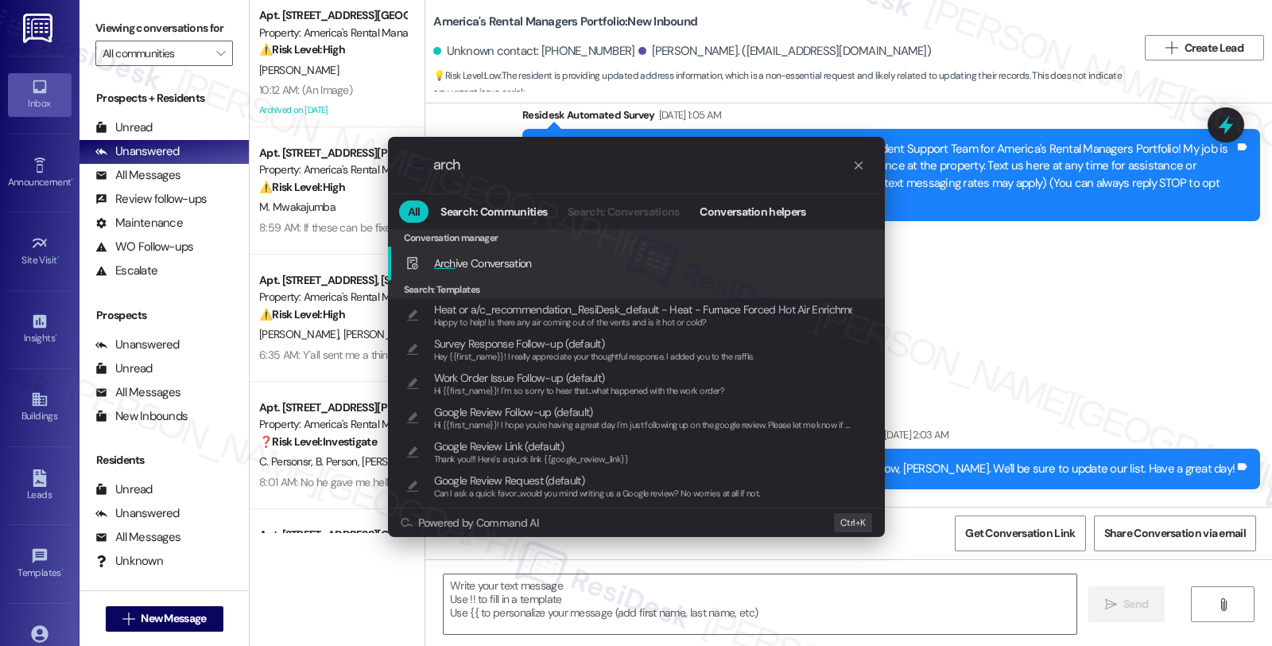
type input "arch"
click at [490, 268] on span "Arch ive Conversation" at bounding box center [483, 263] width 98 height 14
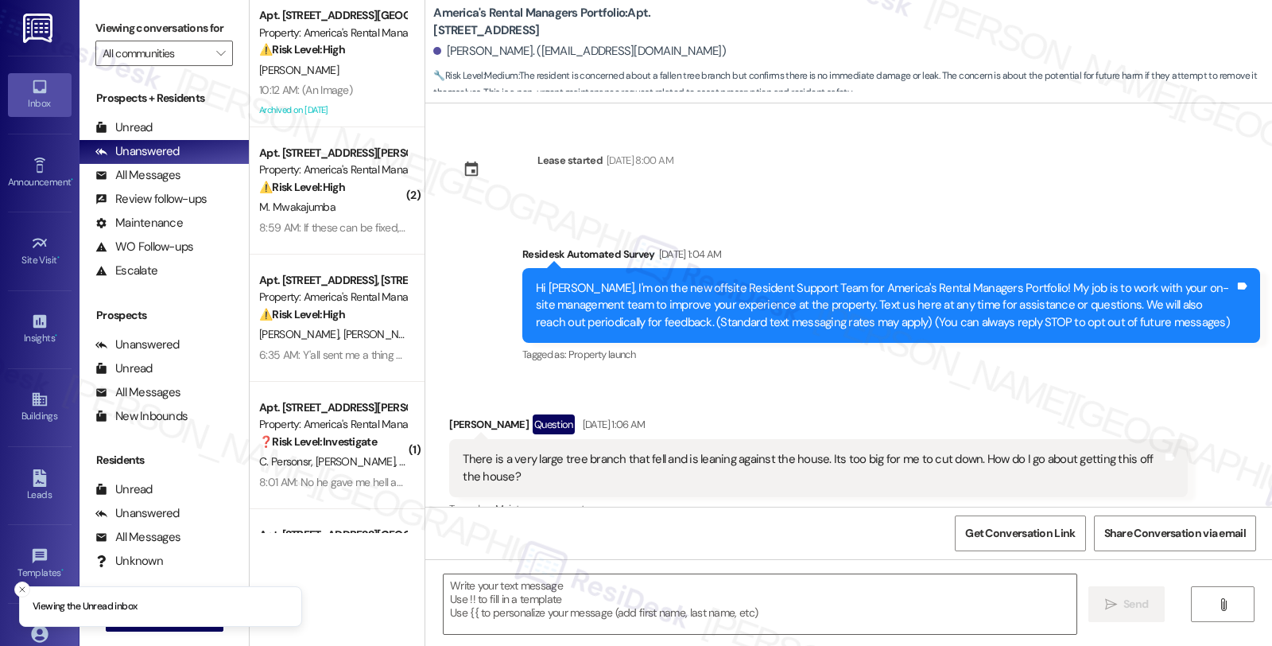
scroll to position [2070, 0]
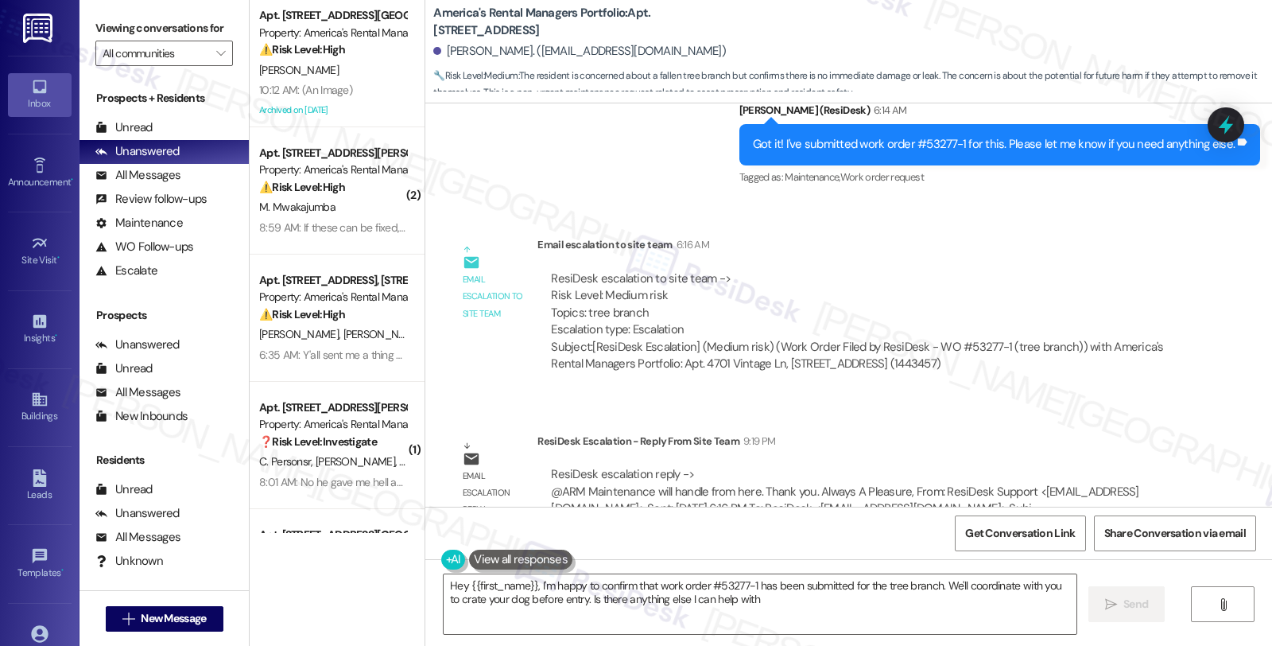
type textarea "Hey {{first_name}}, I'm happy to confirm that work order #53277-1 has been subm…"
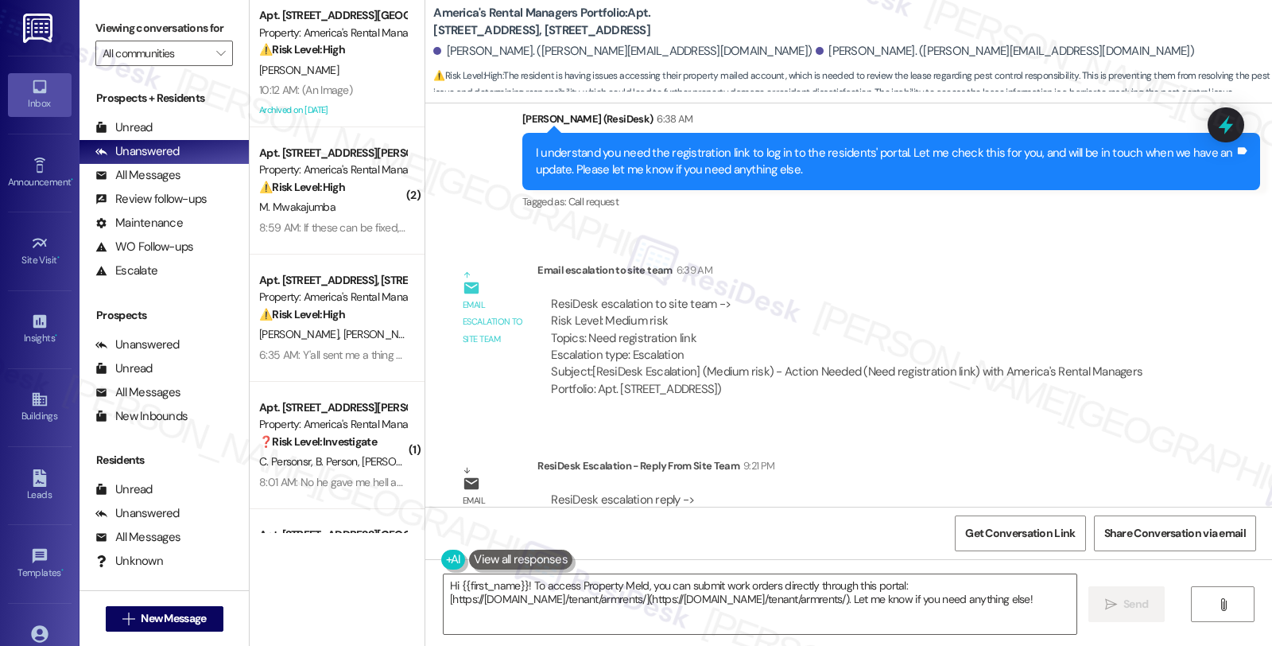
scroll to position [1660, 0]
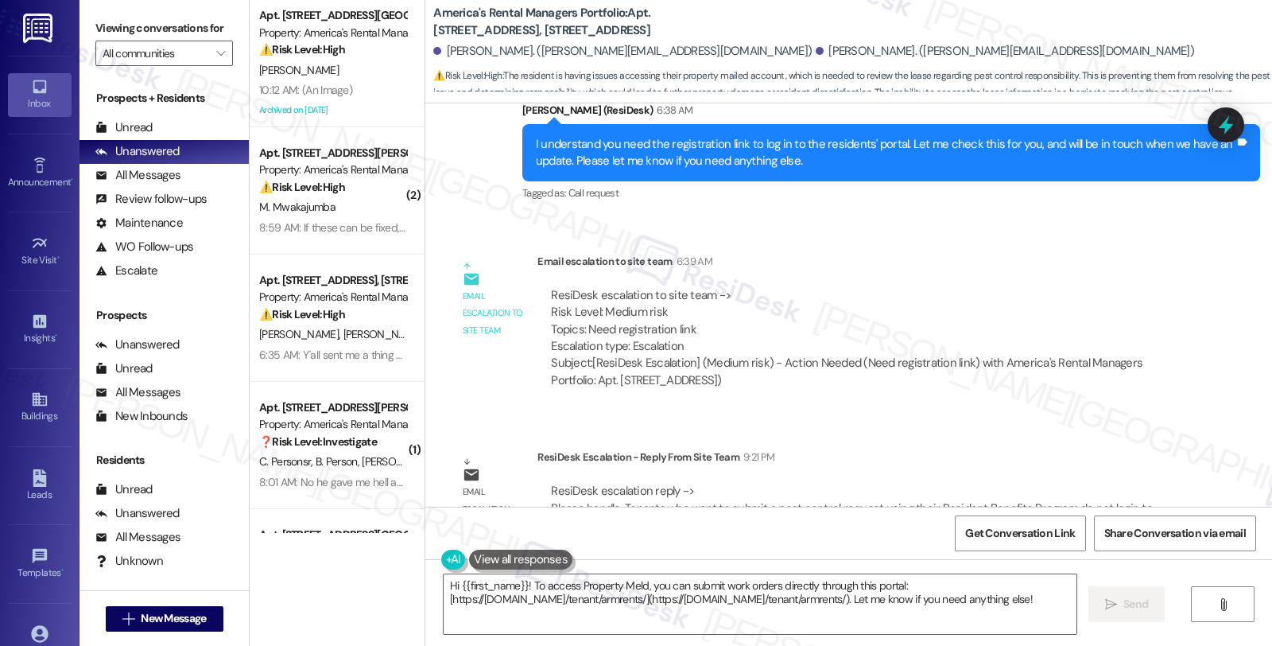
click at [990, 449] on div "ResiDesk Escalation - Reply From Site Team 9:21 PM" at bounding box center [863, 460] width 650 height 22
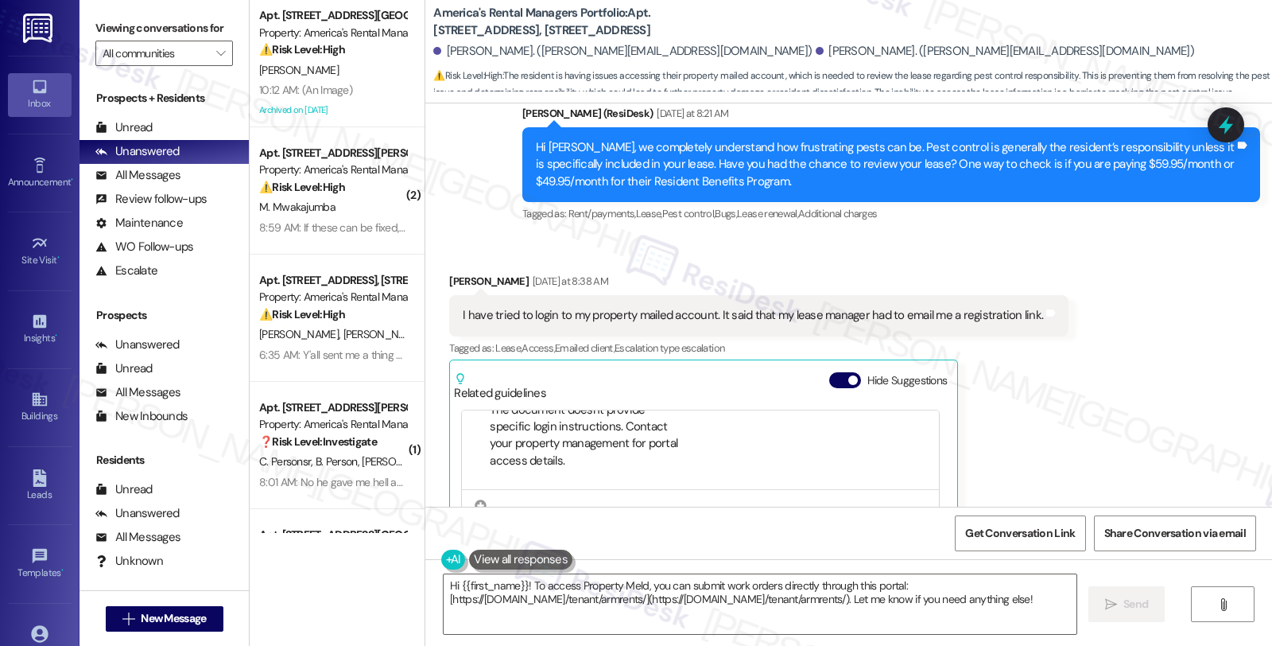
scroll to position [864, 0]
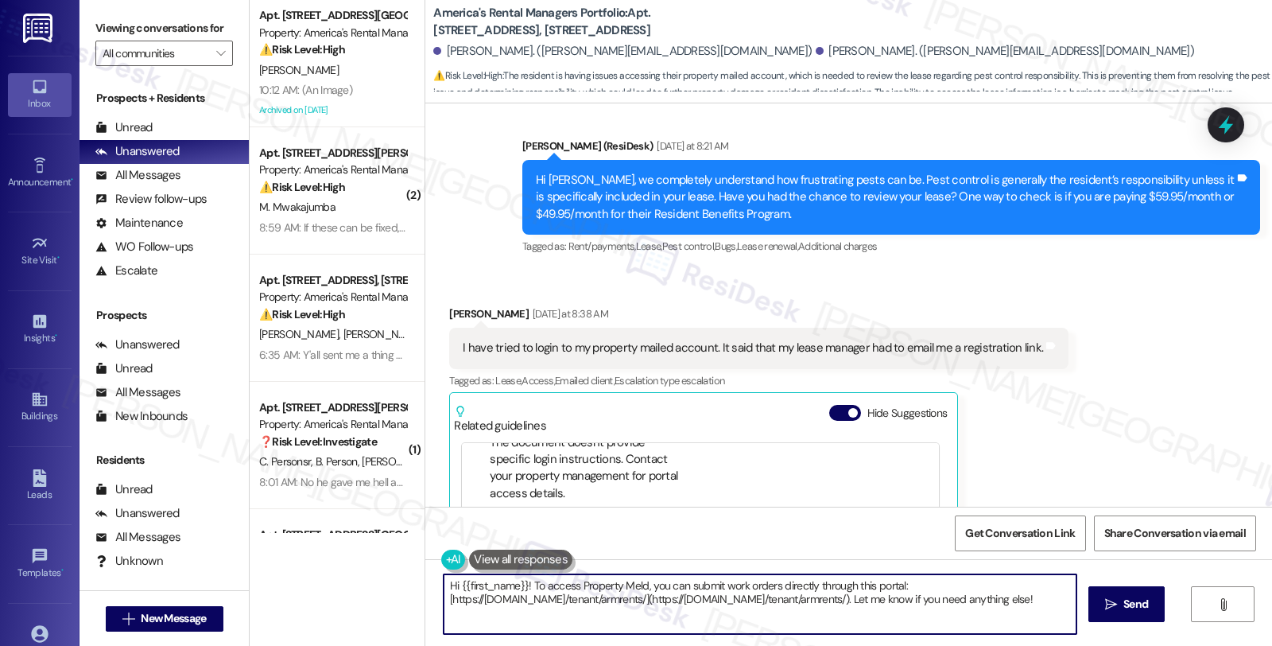
drag, startPoint x: 490, startPoint y: 617, endPoint x: 352, endPoint y: 563, distance: 148.6
click at [352, 563] on div "Apt. [STREET_ADDRESS][GEOGRAPHIC_DATA][STREET_ADDRESS] Property: America's Rent…" at bounding box center [761, 323] width 1023 height 646
paste textarea "Tenants who want to submit a pest control request using their Resident Benefits…"
click at [444, 583] on textarea "Tenants who want to submit a pest control request using their Resident Benefits…" at bounding box center [760, 604] width 633 height 60
click at [447, 293] on div "Received via SMS [PERSON_NAME] [DATE] at 8:38 AM I have tried to login to my pr…" at bounding box center [758, 501] width 643 height 416
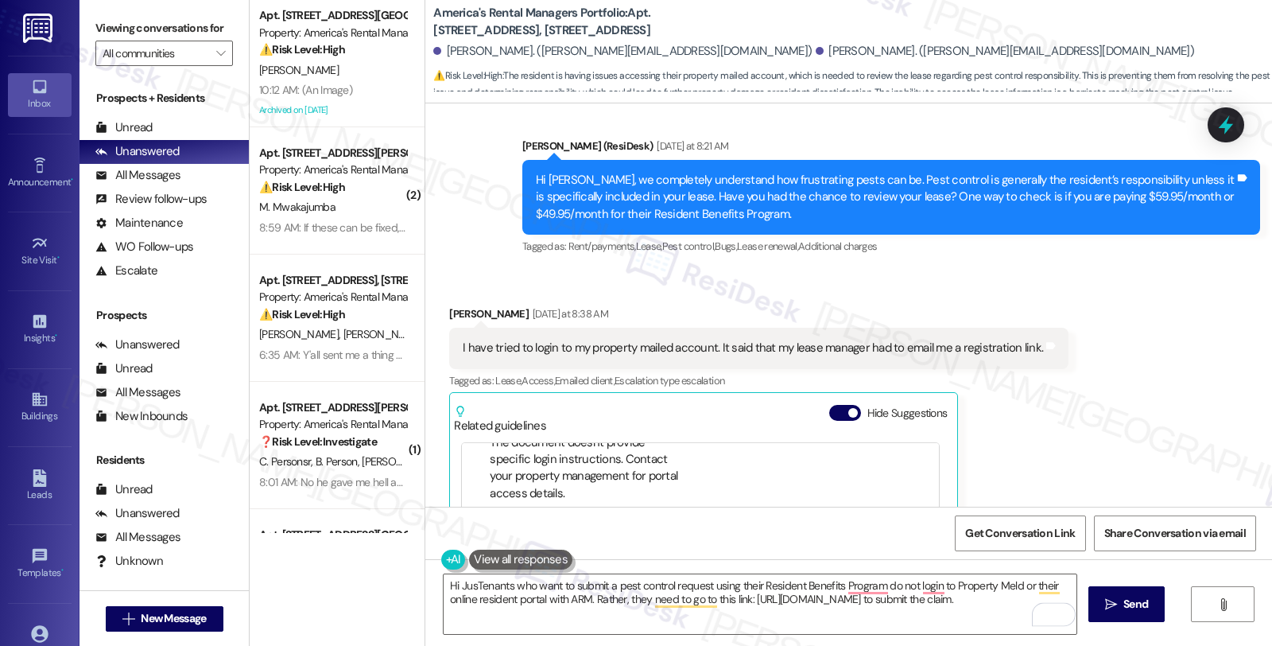
click at [447, 293] on div "Received via SMS [PERSON_NAME] [DATE] at 8:38 AM I have tried to login to my pr…" at bounding box center [758, 501] width 643 height 416
copy div "[PERSON_NAME]"
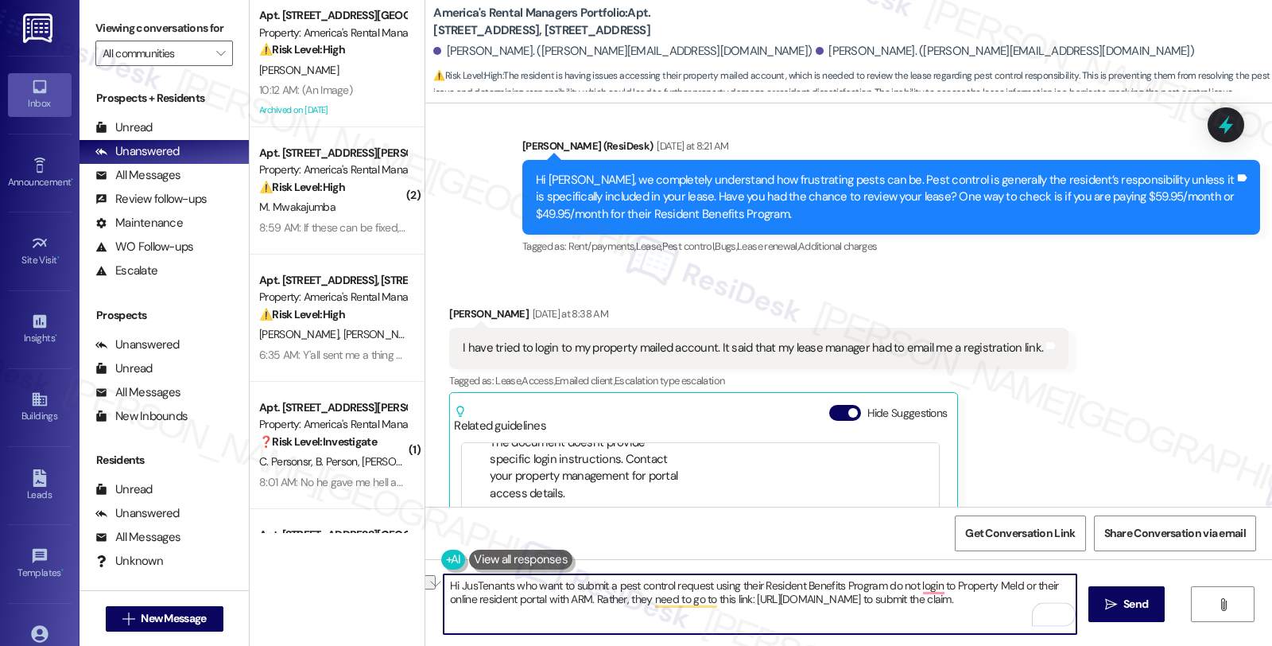
drag, startPoint x: 466, startPoint y: 584, endPoint x: 375, endPoint y: 584, distance: 91.5
click at [375, 584] on div "Apt. [STREET_ADDRESS][GEOGRAPHIC_DATA][STREET_ADDRESS] Property: America's Rent…" at bounding box center [761, 323] width 1023 height 646
paste textarea "[PERSON_NAME]"
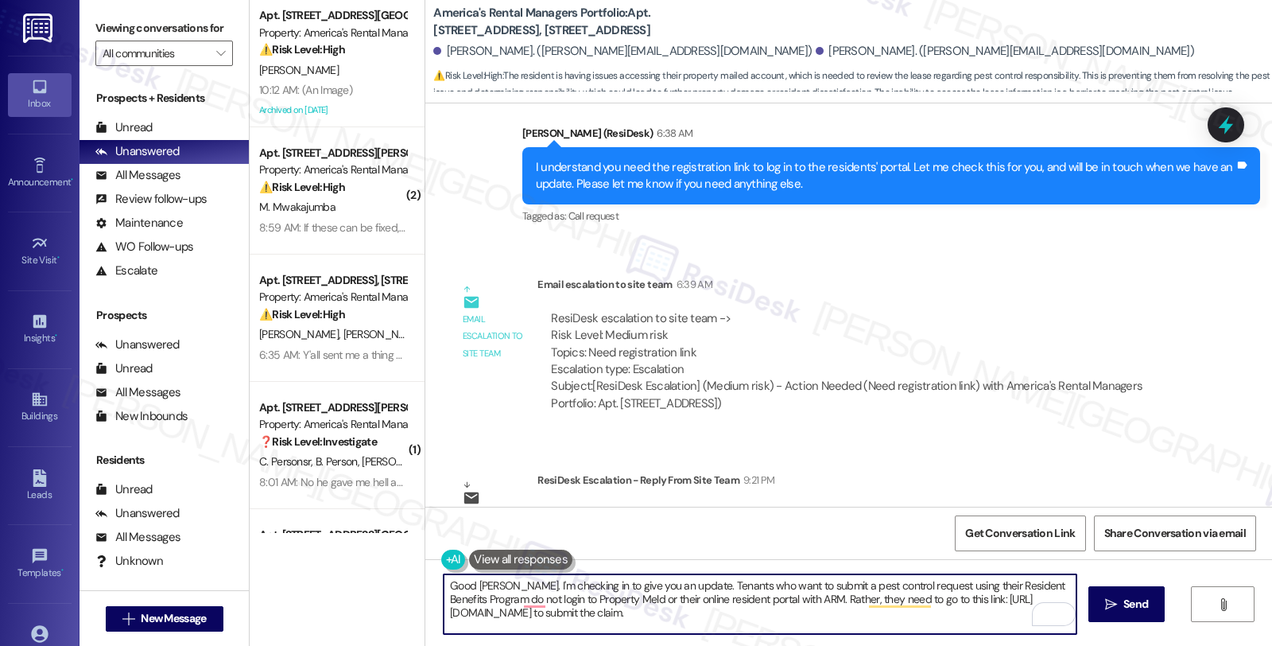
scroll to position [1660, 0]
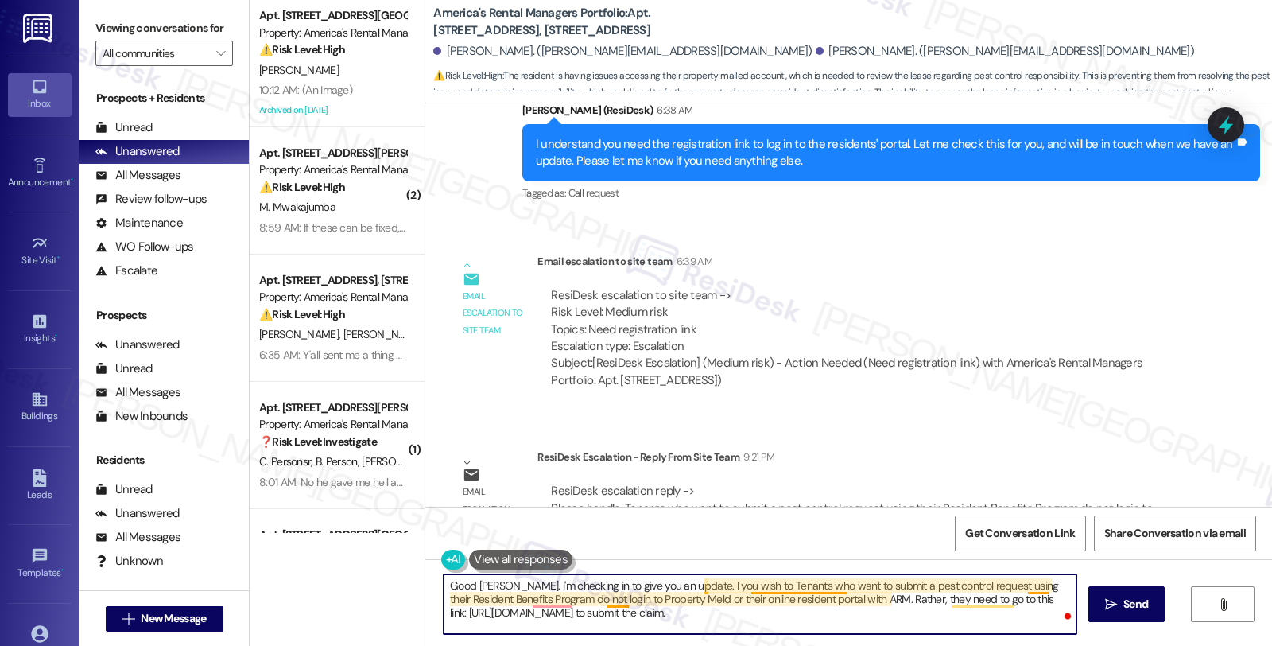
click at [696, 589] on textarea "Good [PERSON_NAME]. I'm checking in to give you an update. I you wish to Tenant…" at bounding box center [760, 604] width 633 height 60
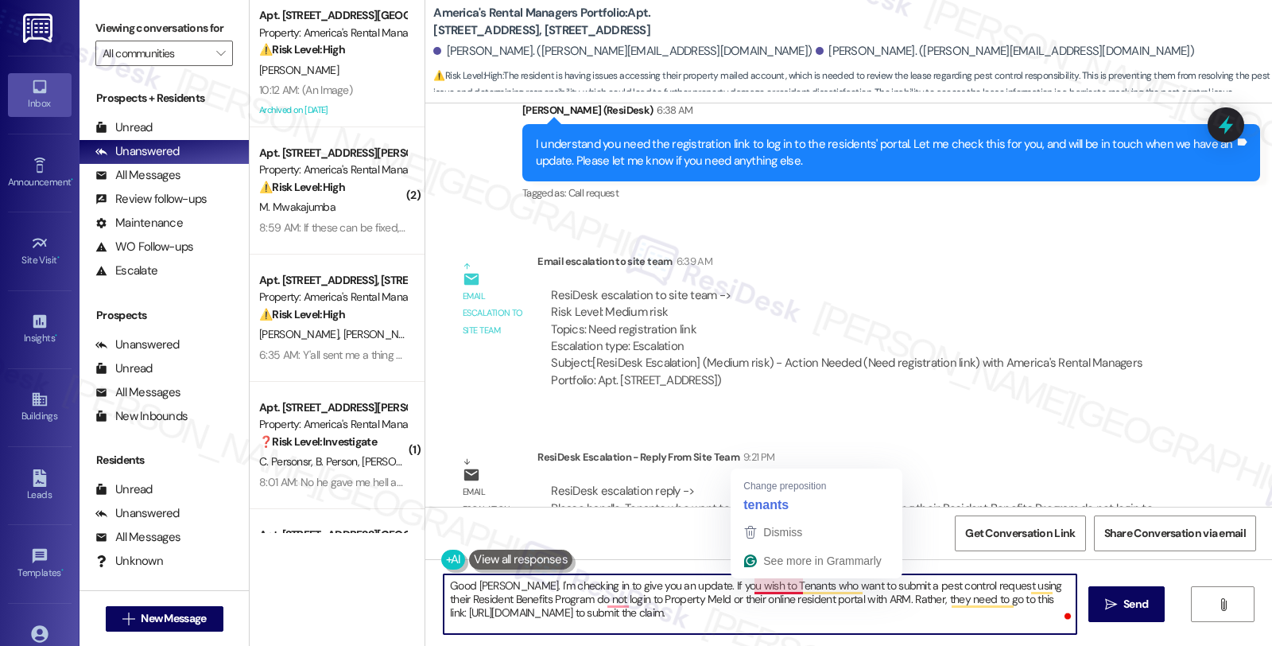
click at [744, 583] on textarea "Good [PERSON_NAME]. I'm checking in to give you an update. If you wish to Tenan…" at bounding box center [760, 604] width 633 height 60
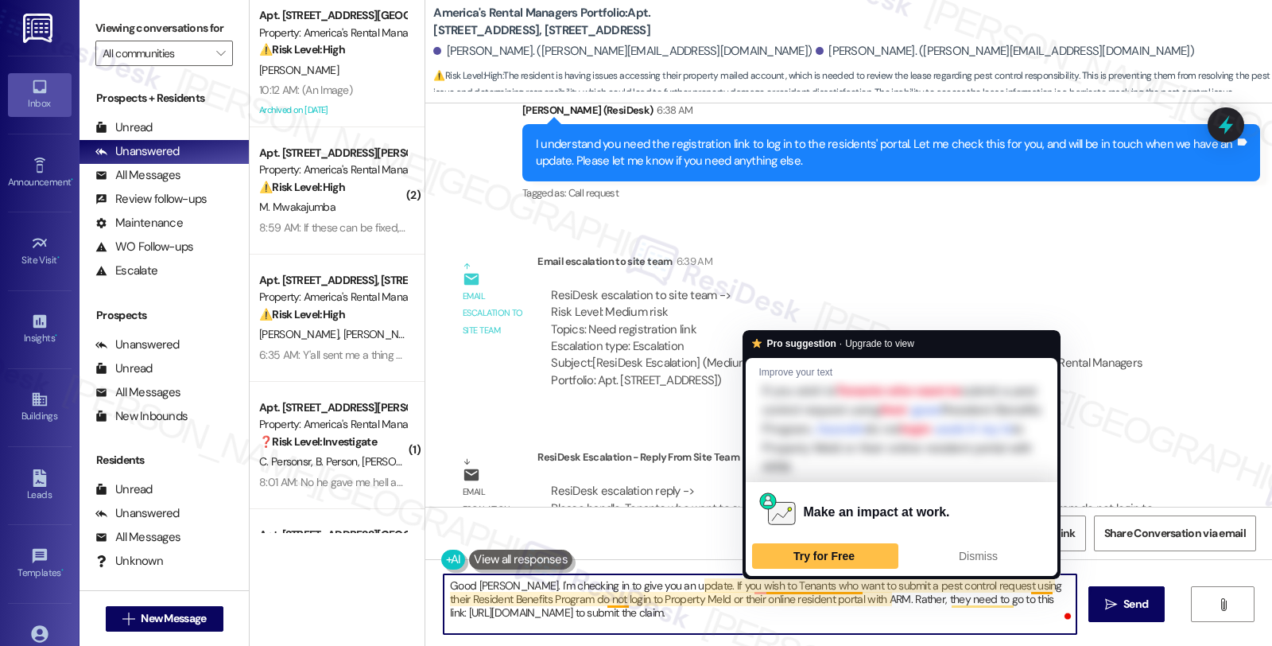
click at [852, 587] on textarea "Good [PERSON_NAME]. I'm checking in to give you an update. If you wish to Tenan…" at bounding box center [760, 604] width 633 height 60
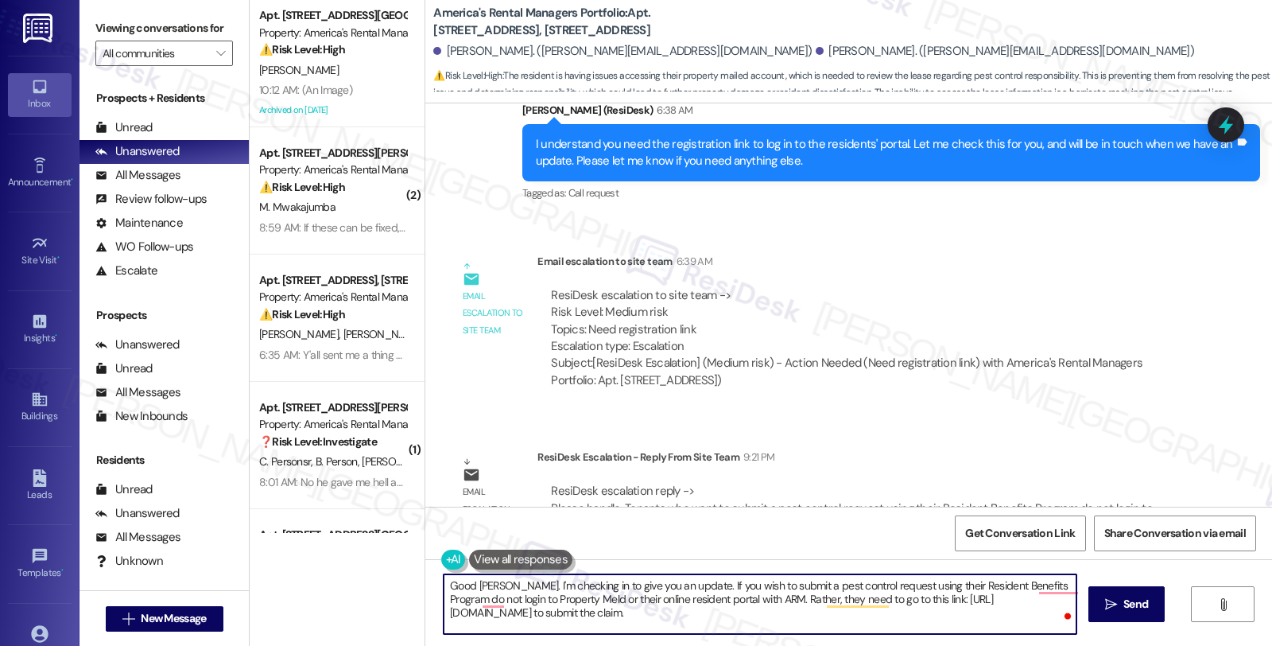
click at [726, 582] on textarea "Good [PERSON_NAME]. I'm checking in to give you an update. If you wish to submi…" at bounding box center [760, 604] width 633 height 60
click at [940, 582] on textarea "Good [PERSON_NAME]. I'm checking in to give you an update. If you wish to submi…" at bounding box center [760, 604] width 633 height 60
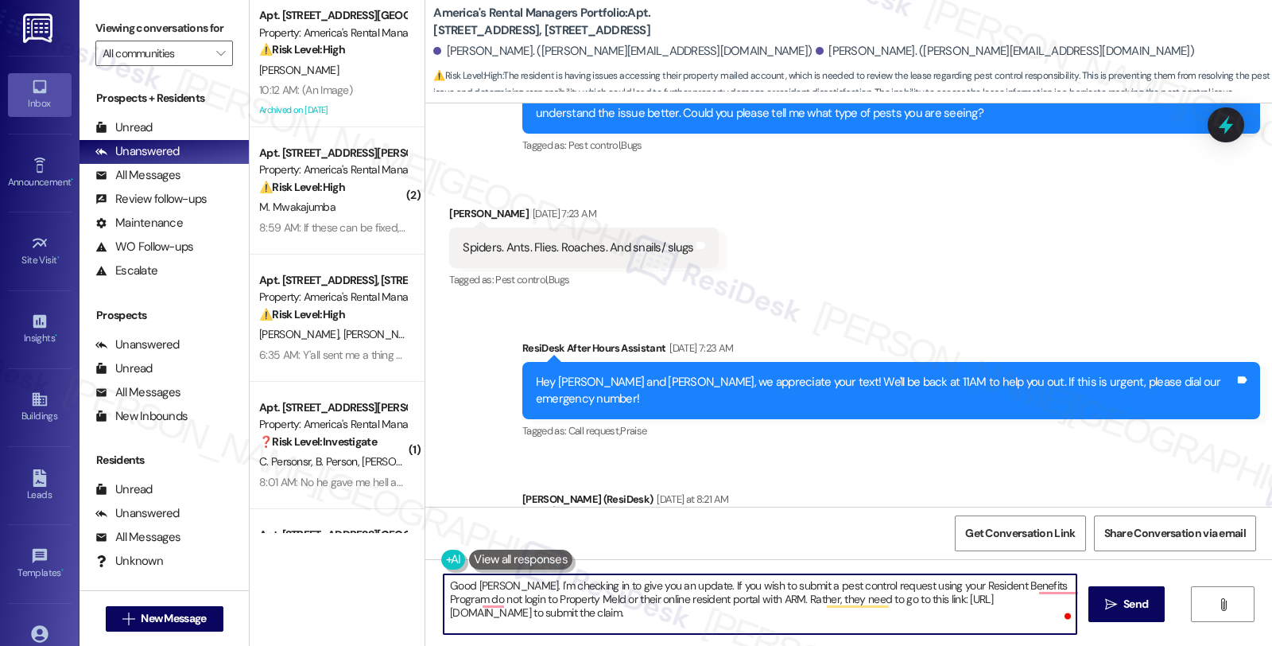
scroll to position [1042, 0]
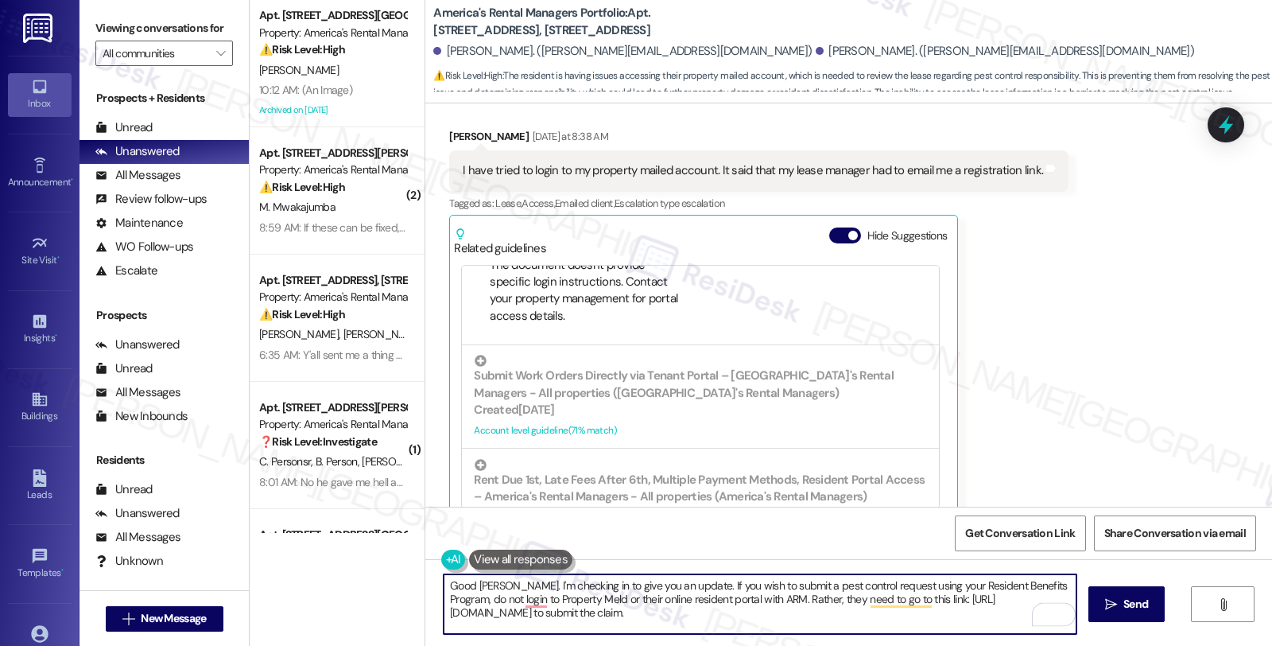
click at [480, 597] on textarea "Good [PERSON_NAME]. I'm checking in to give you an update. If you wish to submi…" at bounding box center [760, 604] width 633 height 60
click at [512, 595] on textarea "Good [PERSON_NAME]. I'm checking in to give you an update. If you wish to submi…" at bounding box center [760, 604] width 633 height 60
click at [503, 598] on textarea "Good [PERSON_NAME]. I'm checking in to give you an update. If you wish to submi…" at bounding box center [760, 604] width 633 height 60
click at [658, 596] on textarea "Good [PERSON_NAME]. I'm checking in to give you an update. If you wish to submi…" at bounding box center [760, 604] width 633 height 60
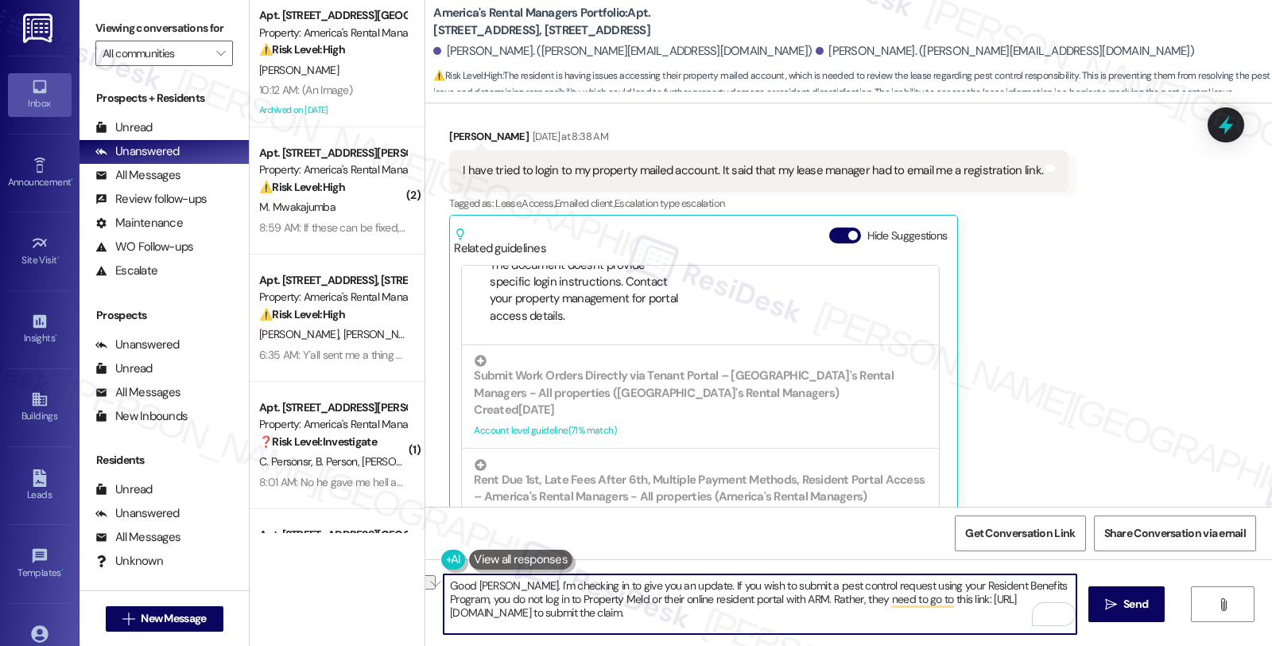
drag, startPoint x: 501, startPoint y: 596, endPoint x: 877, endPoint y: 605, distance: 376.3
click at [877, 605] on textarea "Good [PERSON_NAME]. I'm checking in to give you an update. If you wish to submi…" at bounding box center [760, 604] width 633 height 60
click at [864, 599] on textarea "Good [PERSON_NAME]. I'm checking in to give you an update. If you wish to submi…" at bounding box center [760, 604] width 633 height 60
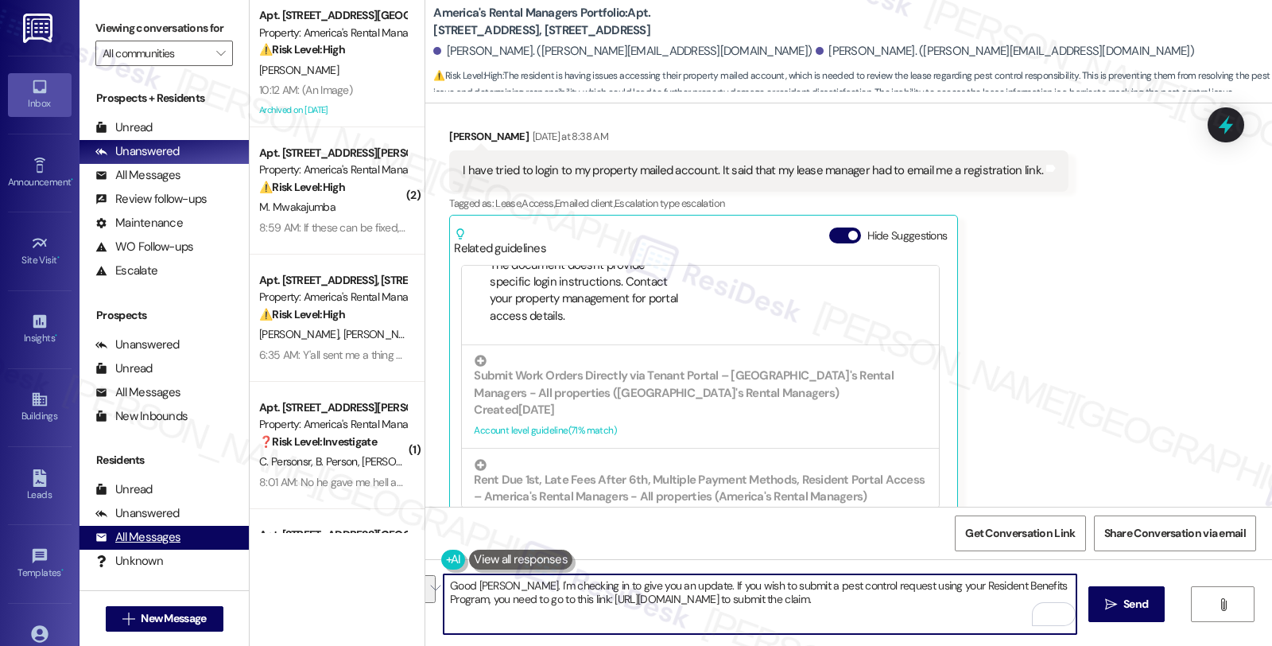
drag, startPoint x: 864, startPoint y: 599, endPoint x: 170, endPoint y: 546, distance: 695.5
click at [170, 546] on div "Viewing conversations for All communities  Prospects + Residents Unread (0) Un…" at bounding box center [676, 323] width 1193 height 646
click at [878, 595] on textarea "Good [PERSON_NAME]. I'm checking in to give you an update. If you wish to submi…" at bounding box center [760, 604] width 633 height 60
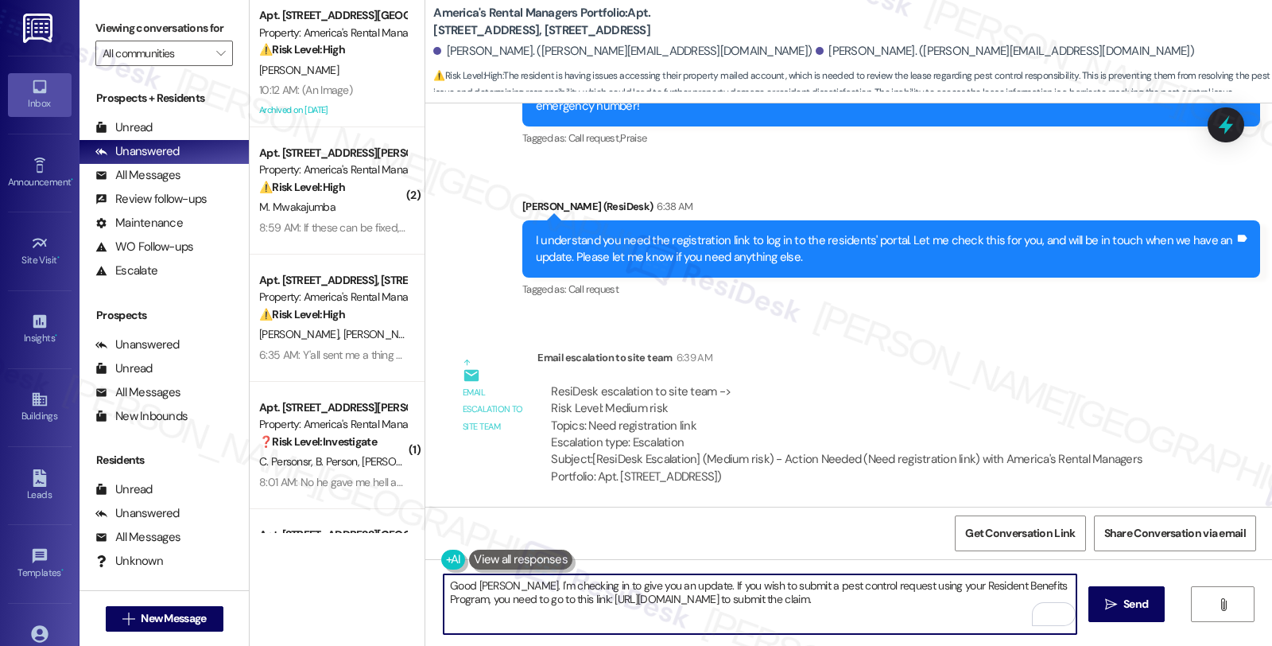
scroll to position [1660, 0]
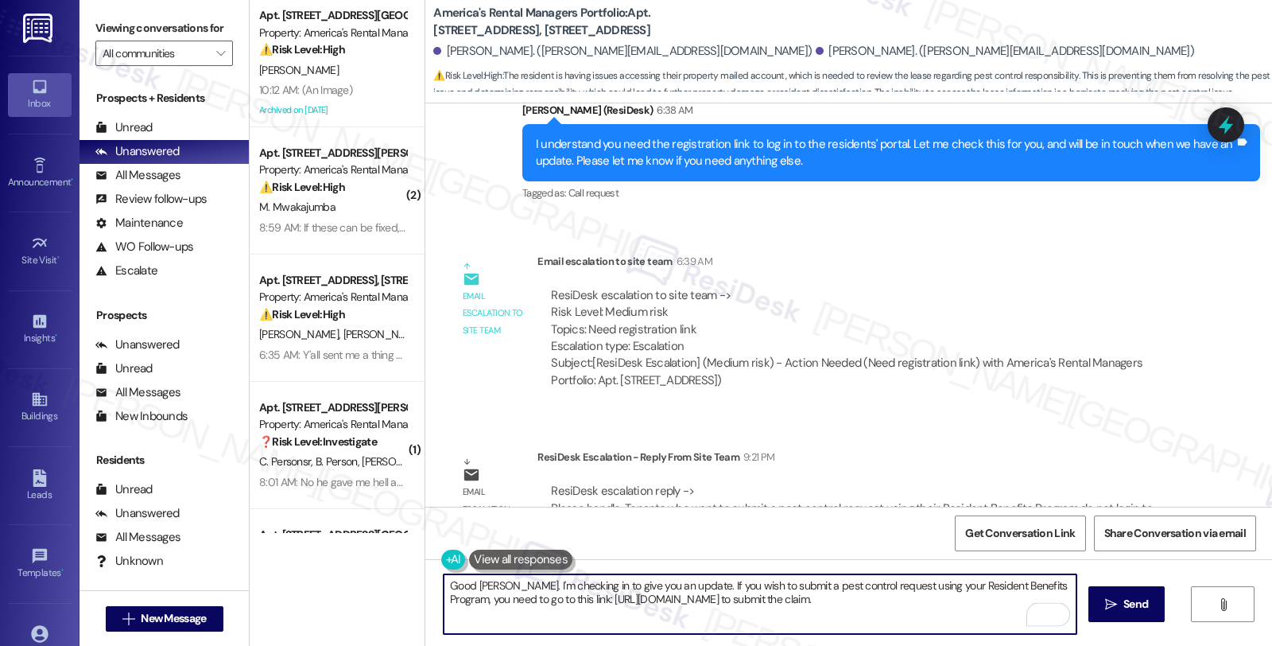
click at [499, 624] on textarea "Good [PERSON_NAME]. I'm checking in to give you an update. If you wish to submi…" at bounding box center [760, 604] width 633 height 60
paste textarea "Should you have other concerns, please feel free to reach out. Have a great day!"
type textarea "Good [PERSON_NAME]. I'm checking in to give you an update. If you wish to submi…"
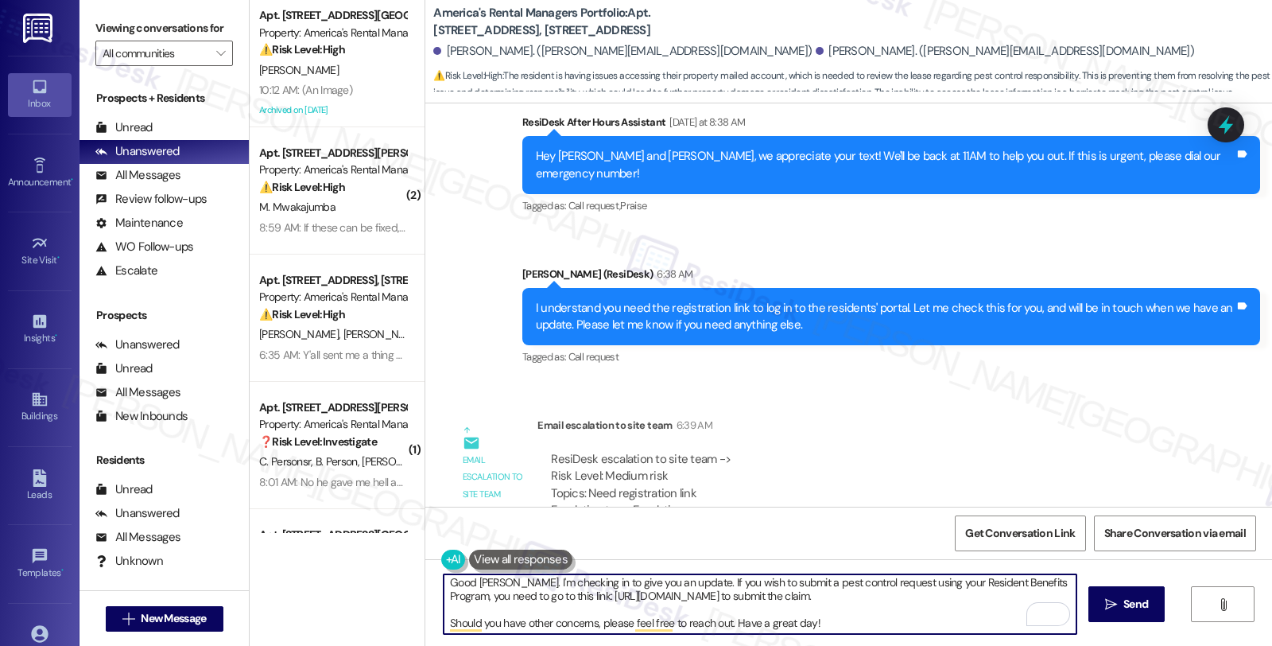
scroll to position [1395, 0]
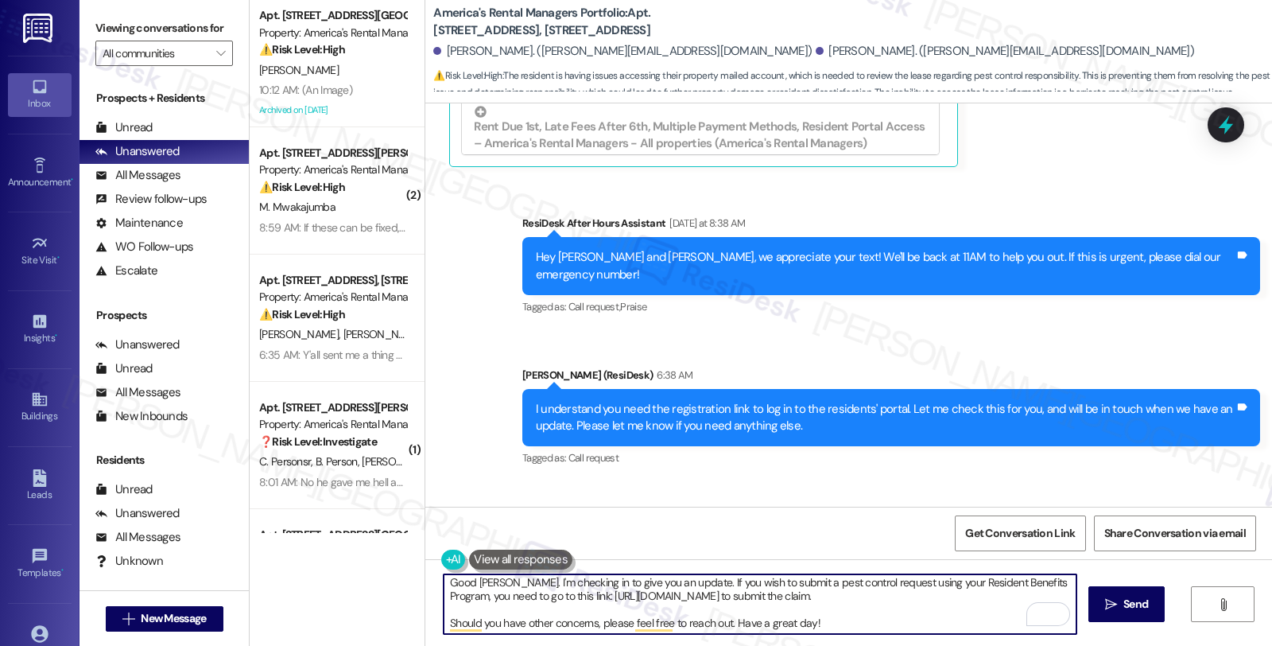
click at [877, 614] on textarea "Good [PERSON_NAME]. I'm checking in to give you an update. If you wish to submi…" at bounding box center [760, 604] width 633 height 60
click at [876, 601] on textarea "Good [PERSON_NAME]. I'm checking in to give you an update. If you wish to submi…" at bounding box center [760, 604] width 633 height 60
click at [1131, 598] on span "Send" at bounding box center [1136, 604] width 25 height 17
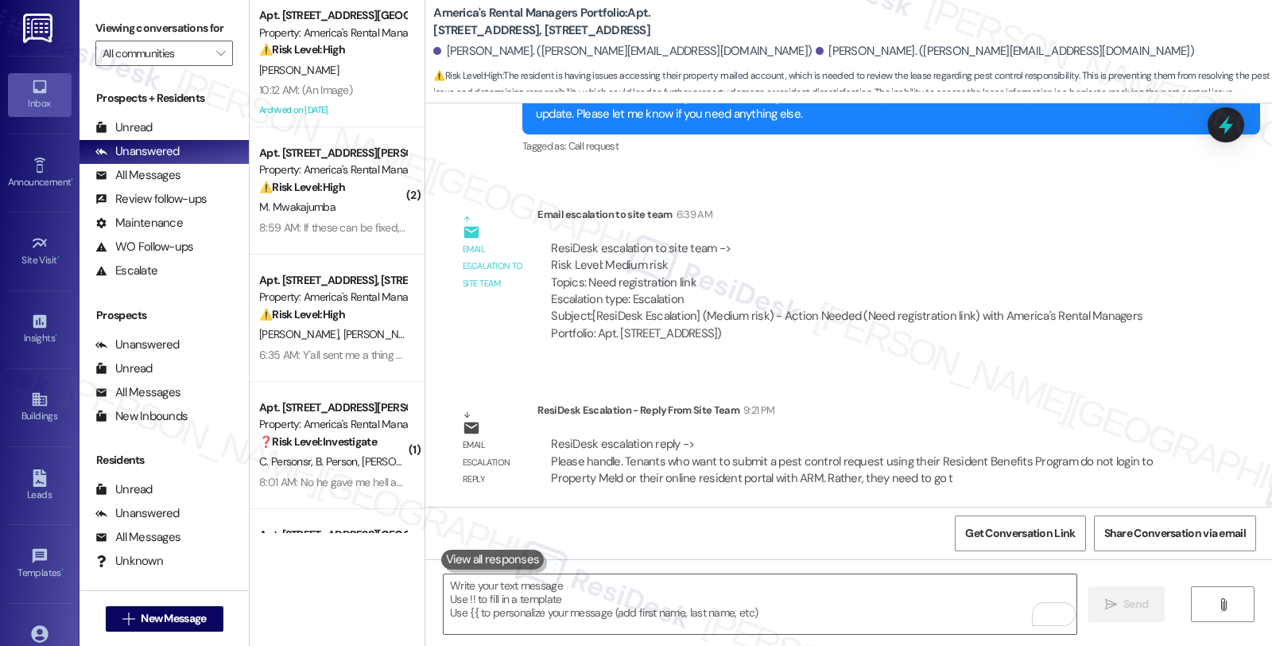
scroll to position [1822, 0]
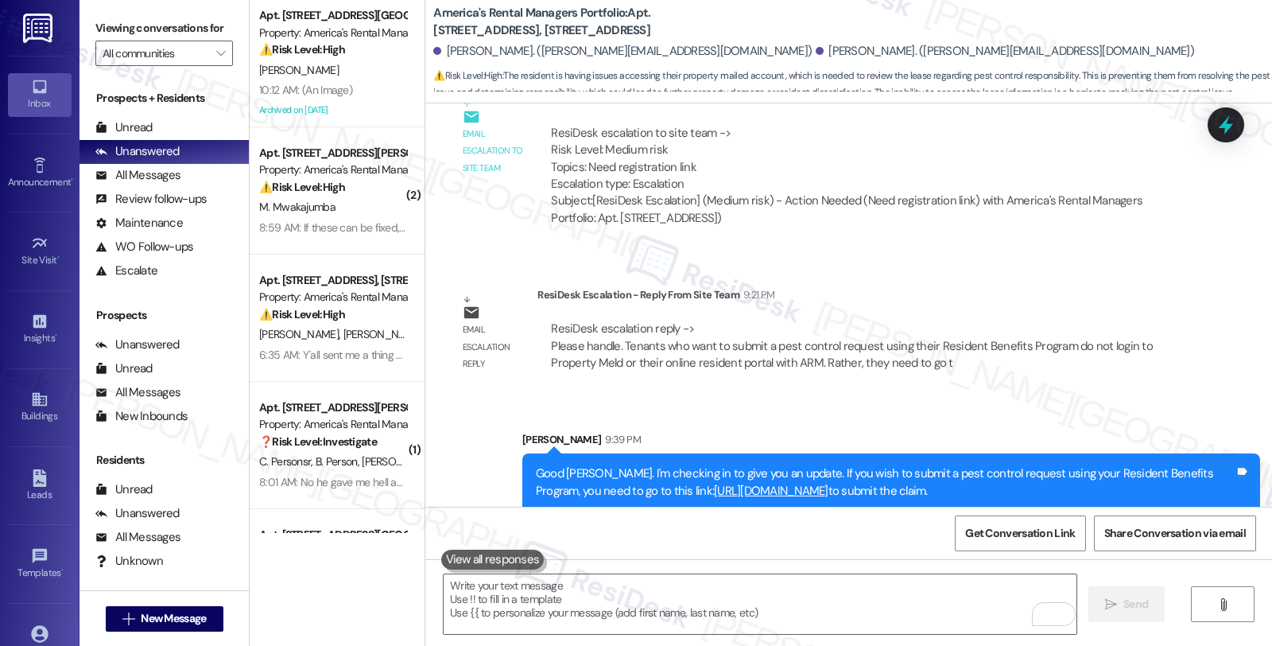
click at [1071, 343] on div "Email escalation reply ResiDesk Escalation - Reply From Site Team 9:21 PM ResiD…" at bounding box center [818, 334] width 762 height 121
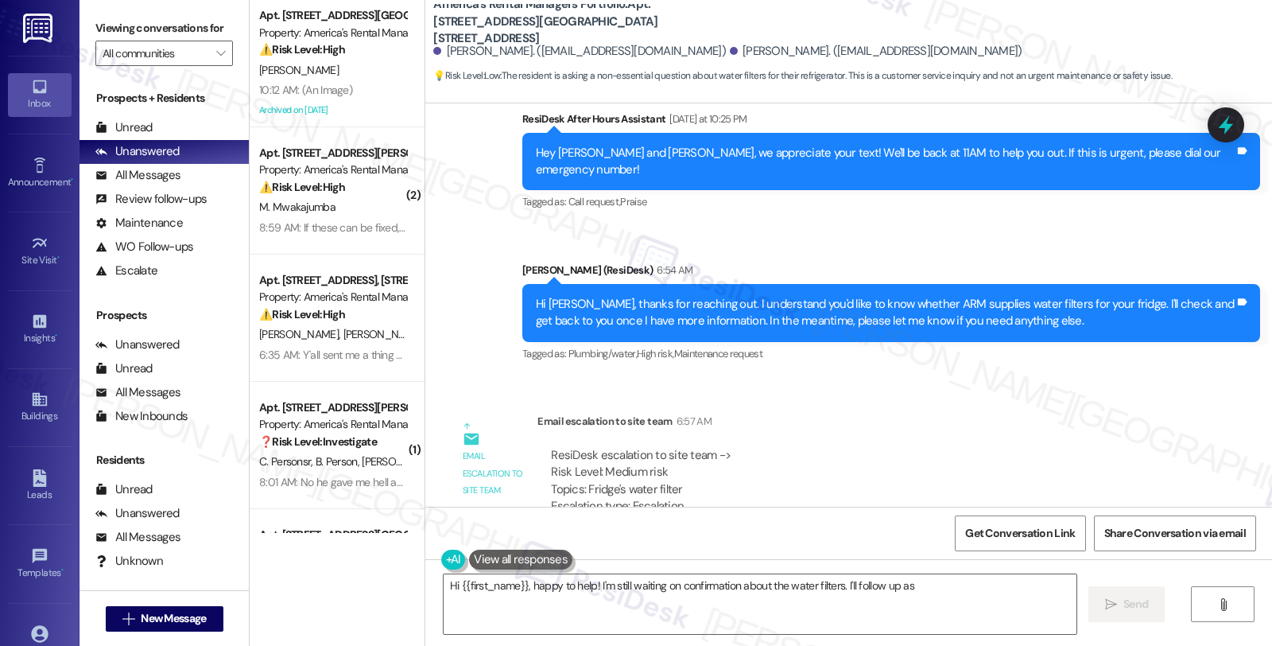
scroll to position [635, 0]
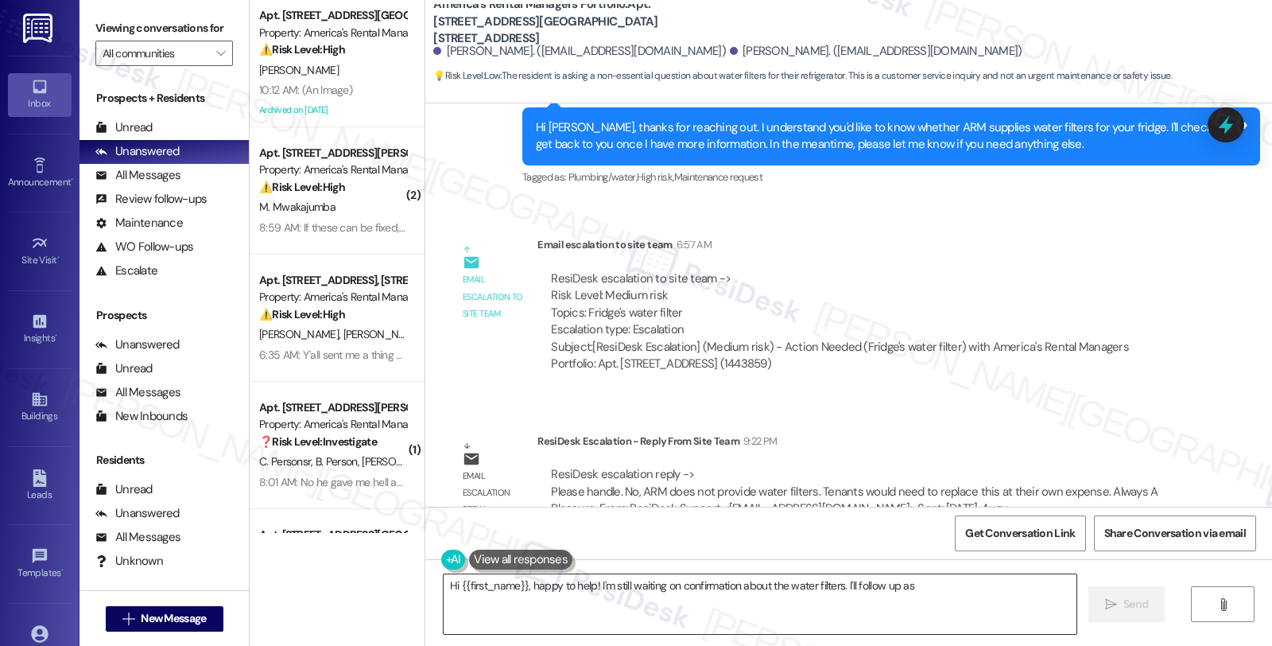
click at [444, 584] on textarea "Hi {{first_name}}, happy to help! I'm still waiting on confirmation about the w…" at bounding box center [760, 604] width 633 height 60
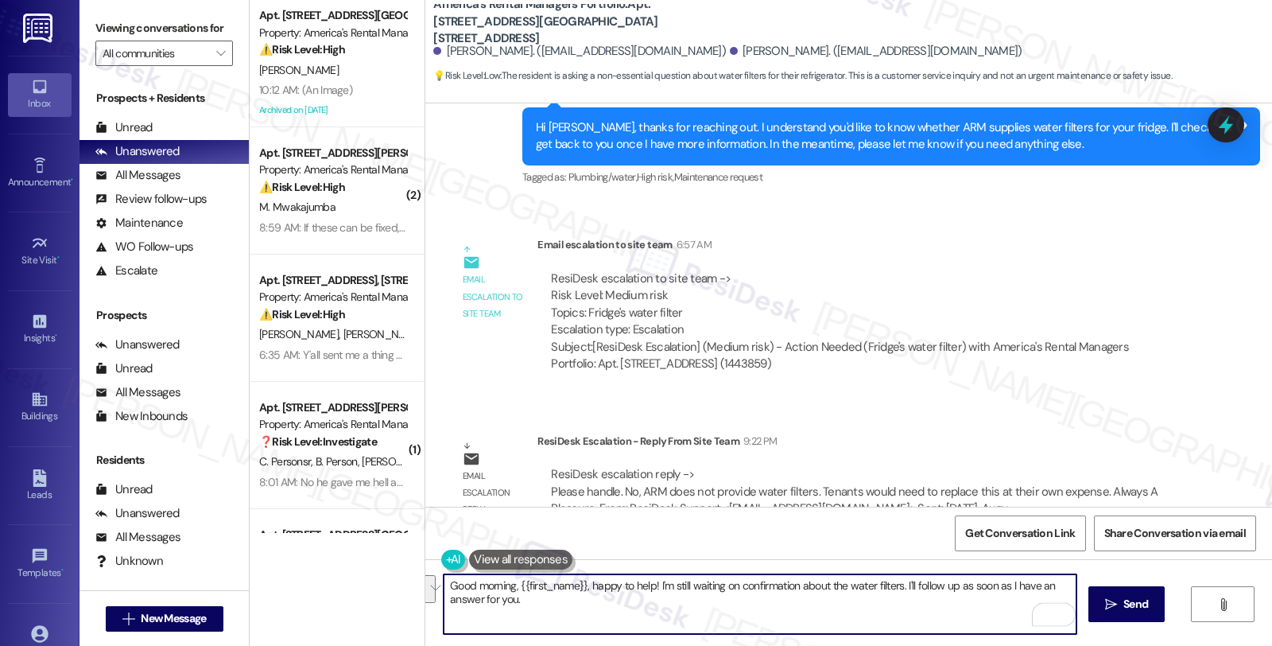
drag, startPoint x: 579, startPoint y: 582, endPoint x: 695, endPoint y: 618, distance: 121.5
click at [695, 618] on textarea "Good morning, {{first_name}}, happy to help! I'm still waiting on confirmation …" at bounding box center [760, 604] width 633 height 60
click at [690, 589] on textarea "Good morning, {{first_name}}, I hope you're doing well. Touching base i" at bounding box center [760, 604] width 633 height 60
click at [700, 583] on textarea "Good morning, {{first_name}}, I hope you're doing well. I'd like to" at bounding box center [760, 604] width 633 height 60
click at [908, 585] on textarea "Good morning, {{first_name}}, I hope you're doing well. I'm checking in regardi…" at bounding box center [760, 604] width 633 height 60
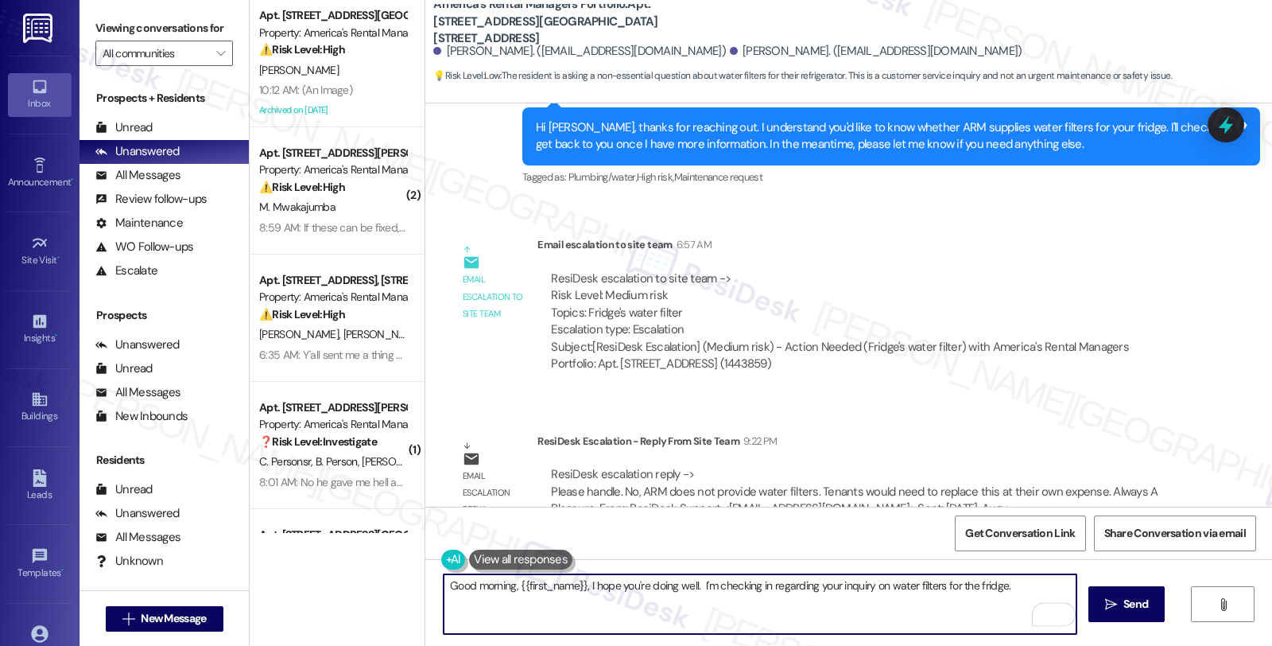
click at [1037, 585] on textarea "Good morning, {{first_name}}, I hope you're doing well. I'm checking in regardi…" at bounding box center [760, 604] width 633 height 60
click at [1004, 581] on textarea "Good morning, {{first_name}}, I hope you're doing well. I'm checking in regardi…" at bounding box center [760, 604] width 633 height 60
click at [1000, 583] on textarea "Good morning, {{first_name}}, I hope you're doing well. I'm checking in regardi…" at bounding box center [760, 604] width 633 height 60
paste textarea "No, ARM does not provide water filters. Tenants would need to replace this at t…"
click at [1010, 591] on textarea "Good morning, {{first_name}}, I hope you're doing well. I'm checking in regardi…" at bounding box center [760, 604] width 633 height 60
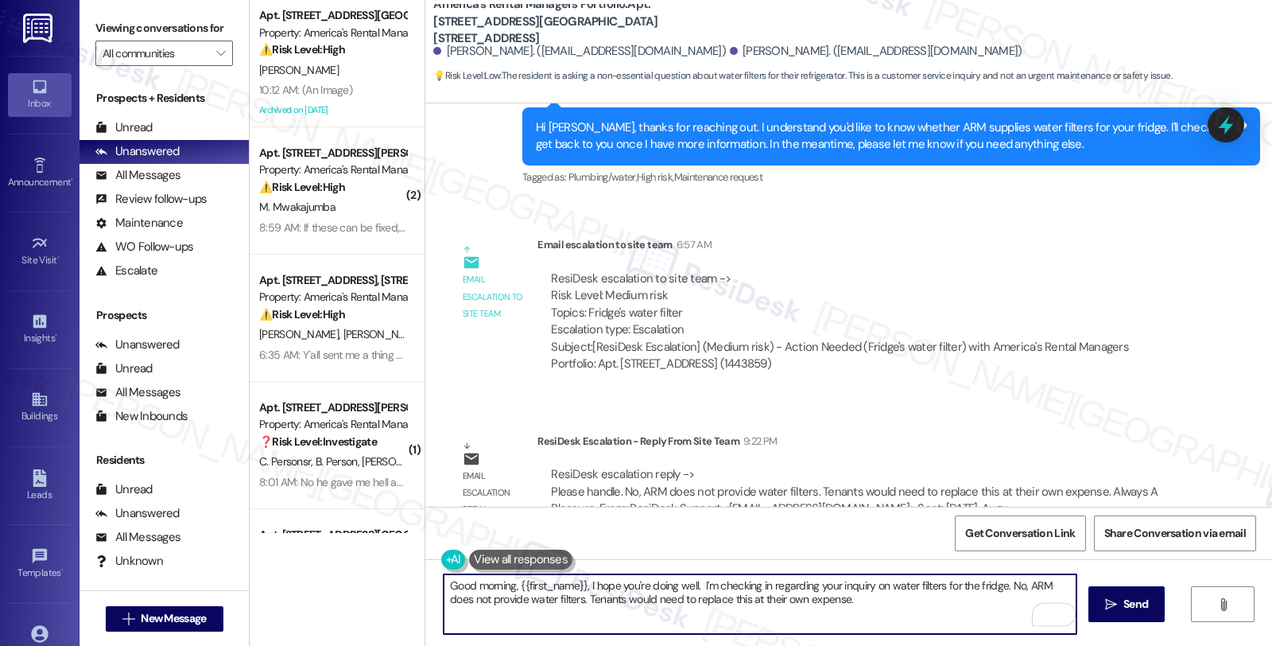
click at [1010, 591] on textarea "Good morning, {{first_name}}, I hope you're doing well. I'm checking in regardi…" at bounding box center [760, 604] width 633 height 60
click at [553, 597] on textarea "Good morning, {{first_name}}, I hope you're doing well. I'm checking in regardi…" at bounding box center [760, 604] width 633 height 60
click at [698, 599] on textarea "Good morning, {{first_name}}, I hope you're doing well. I'm checking in regardi…" at bounding box center [760, 604] width 633 height 60
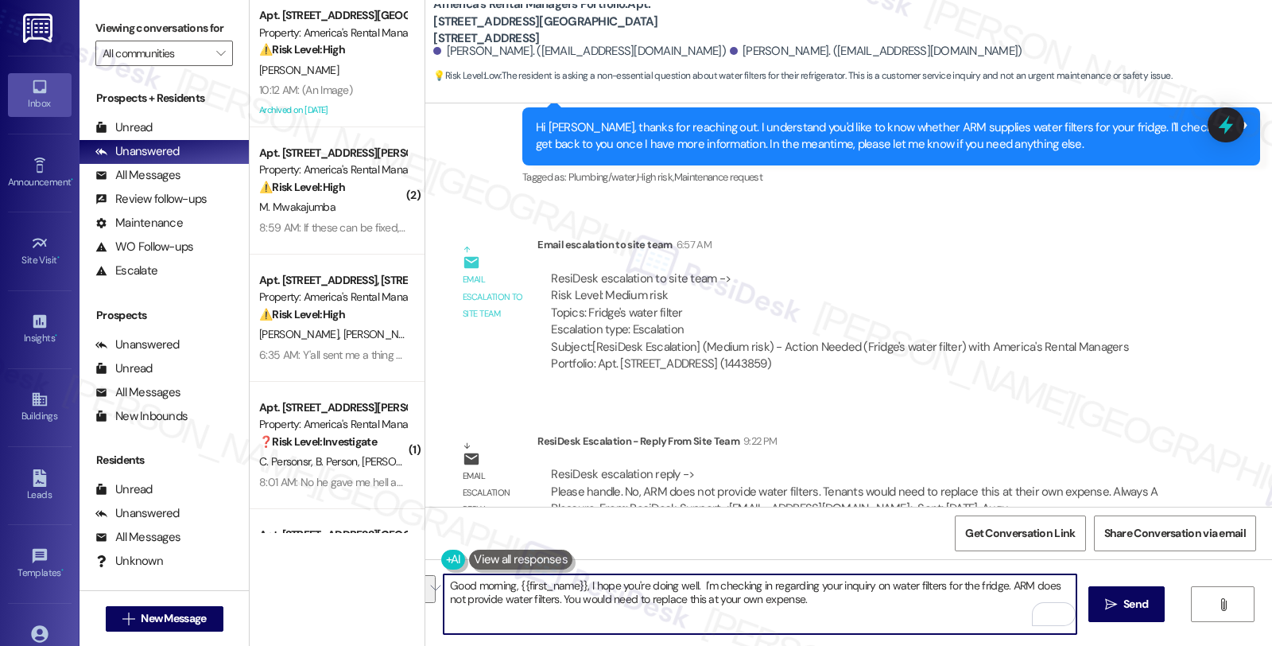
drag, startPoint x: 823, startPoint y: 605, endPoint x: 303, endPoint y: 587, distance: 520.4
click at [303, 587] on div "Apt. 2418 Hampstead Drive, 2418 Hampstead Drive Property: America's Rental Mana…" at bounding box center [761, 323] width 1023 height 646
click at [799, 598] on textarea "Good morning, {{first_name}}, I hope you're doing well. I'm checking in regardi…" at bounding box center [760, 604] width 633 height 60
drag, startPoint x: 807, startPoint y: 598, endPoint x: 350, endPoint y: 590, distance: 457.4
click at [350, 590] on div "Apt. 2418 Hampstead Drive, 2418 Hampstead Drive Property: America's Rental Mana…" at bounding box center [761, 323] width 1023 height 646
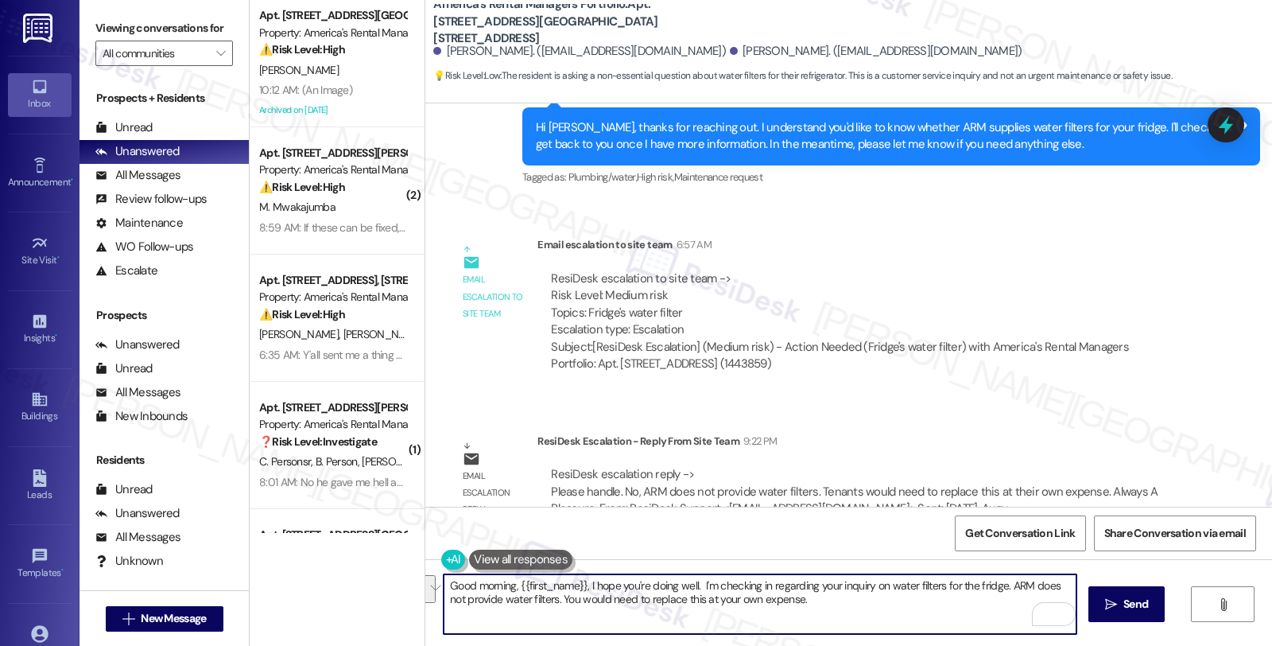
paste textarea "! 😊 Just checking in about your fridge water filter question — ARM doesn’t prov…"
click at [595, 584] on textarea "Good morning, {{first_name}}! 😊 Just checking in about your fridge water filter…" at bounding box center [760, 604] width 633 height 60
click at [578, 616] on textarea "Good morning, {{first_name}}! 😊 Just checking in about your fridge water filter…" at bounding box center [760, 604] width 633 height 60
click at [460, 622] on textarea "Good morning, {{first_name}}! 😊 Just checking in about your fridge water filter…" at bounding box center [760, 604] width 633 height 60
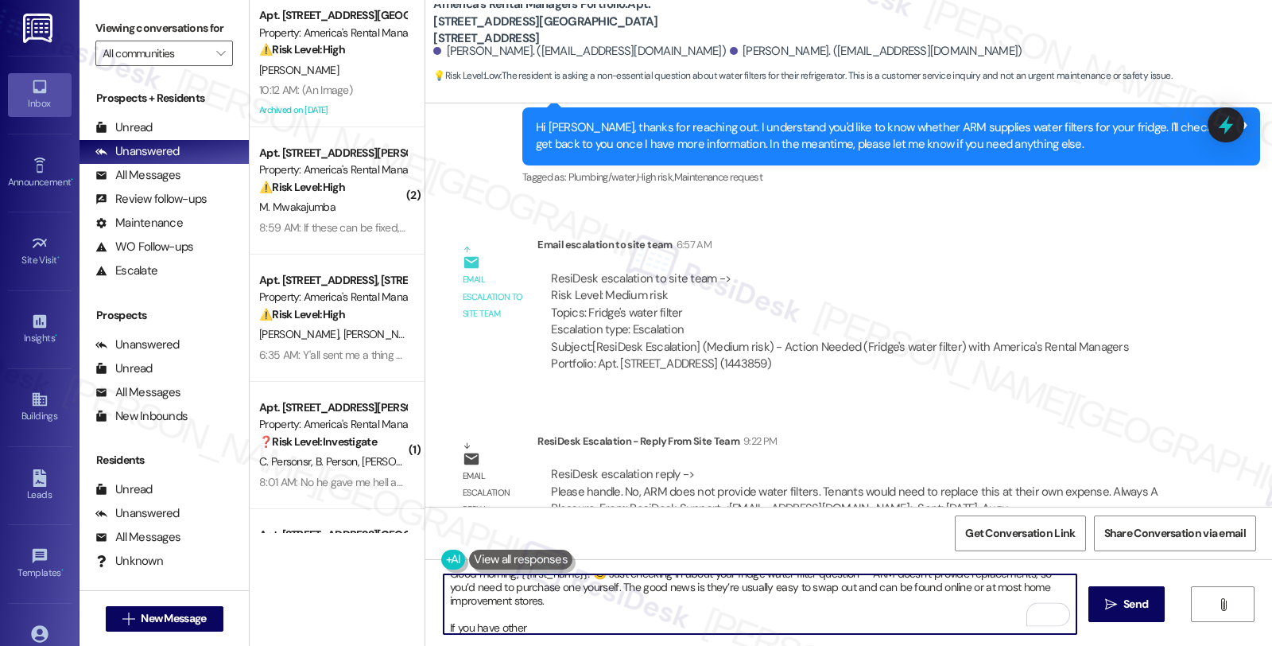
click at [533, 625] on textarea "Good morning, {{first_name}}! 😊 Just checking in about your fridge water filter…" at bounding box center [760, 604] width 633 height 60
drag, startPoint x: 466, startPoint y: 626, endPoint x: 703, endPoint y: 626, distance: 237.0
click at [703, 626] on textarea "Good morning, {{first_name}}! 😊 Just checking in about your fridge water filter…" at bounding box center [760, 604] width 633 height 60
click at [537, 611] on textarea "Good morning, {{first_name}}! 😊 Just checking in about your fridge water filter…" at bounding box center [760, 604] width 633 height 60
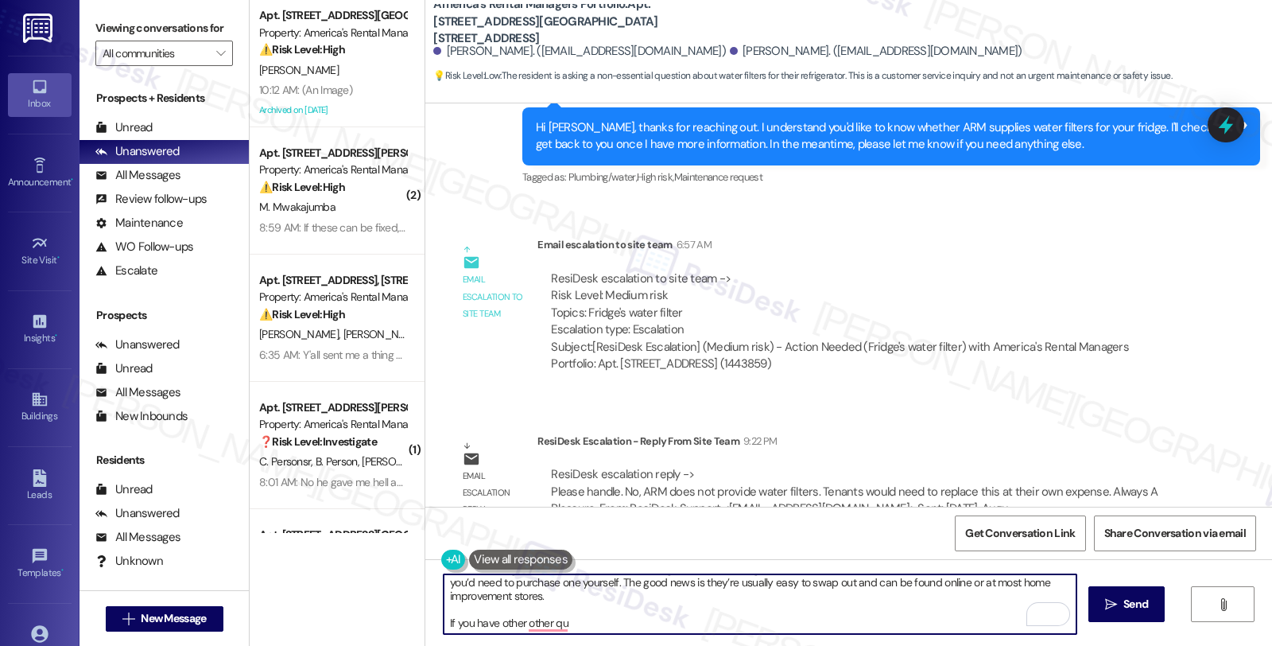
drag, startPoint x: 597, startPoint y: 620, endPoint x: 270, endPoint y: 620, distance: 326.9
click at [270, 620] on div "Apt. 2418 Hampstead Drive, 2418 Hampstead Drive Property: America's Rental Mana…" at bounding box center [761, 323] width 1023 height 646
click at [740, 622] on textarea "Good morning, {{first_name}}! 😊 Just checking in about your fridge water filter…" at bounding box center [760, 604] width 633 height 60
click at [813, 616] on textarea "Good morning, {{first_name}}! 😊 Just checking in about your fridge water filter…" at bounding box center [760, 604] width 633 height 60
click at [817, 625] on textarea "Good morning, {{first_name}}! 😊 Just checking in about your fridge water filter…" at bounding box center [760, 604] width 633 height 60
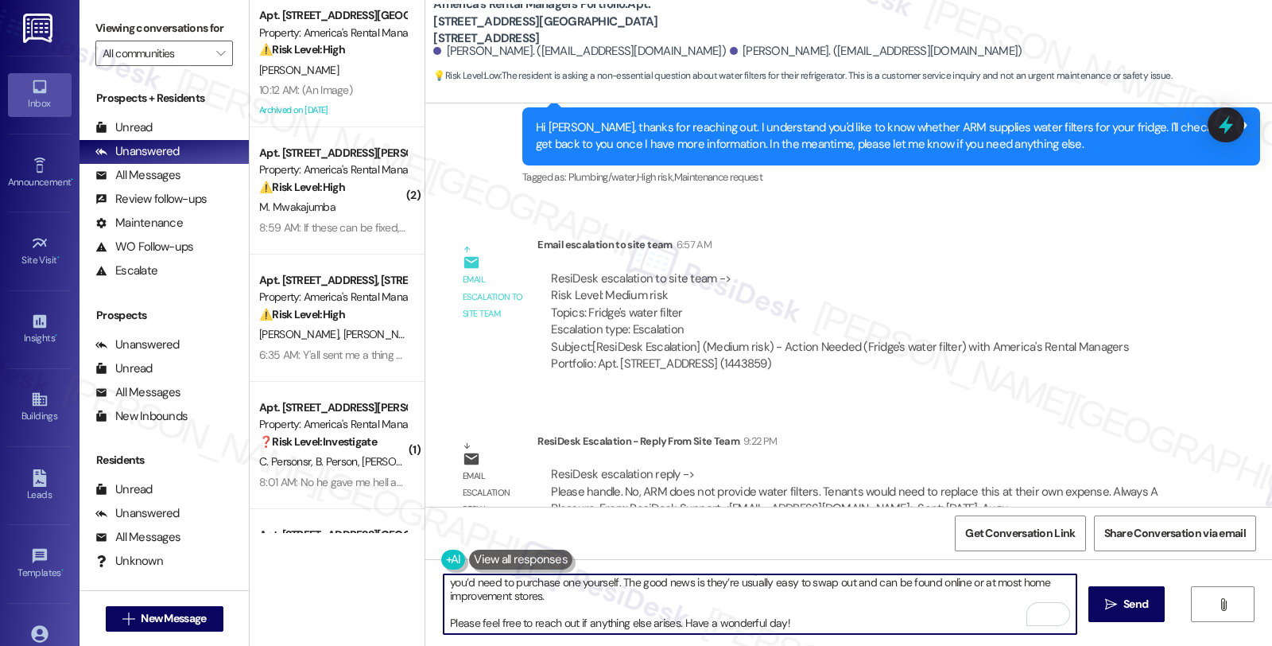
scroll to position [0, 0]
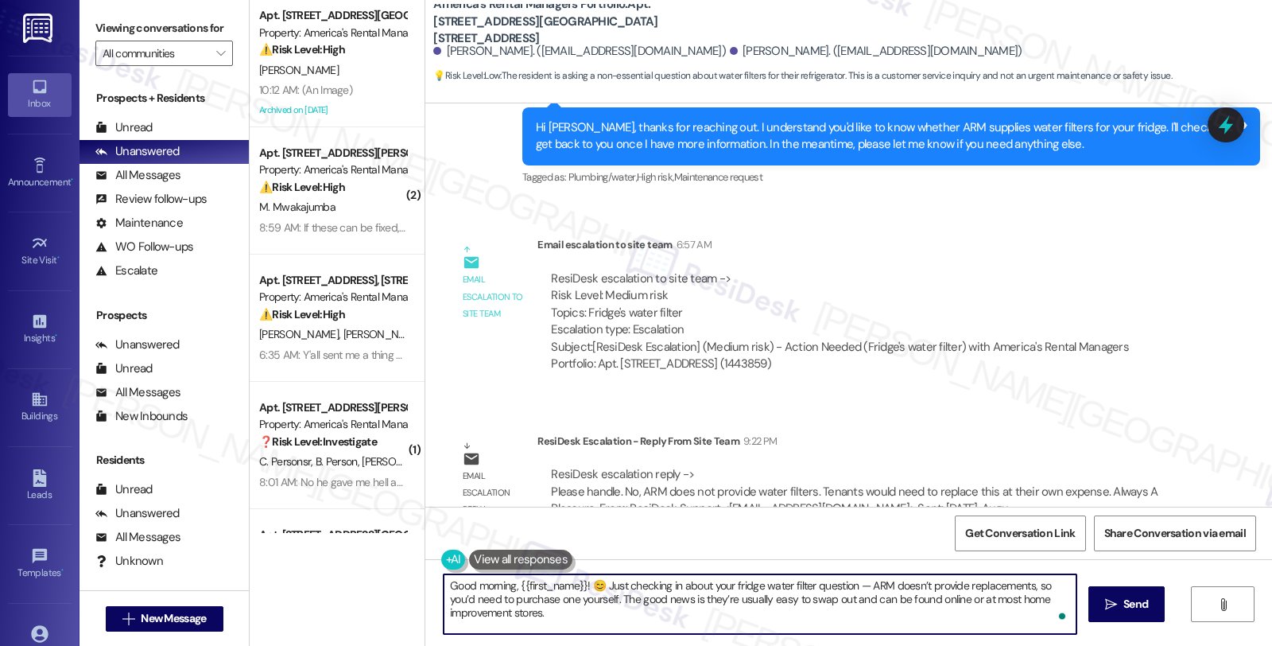
click at [586, 589] on textarea "Good morning, {{first_name}}! 😊 Just checking in about your fridge water filter…" at bounding box center [760, 604] width 633 height 60
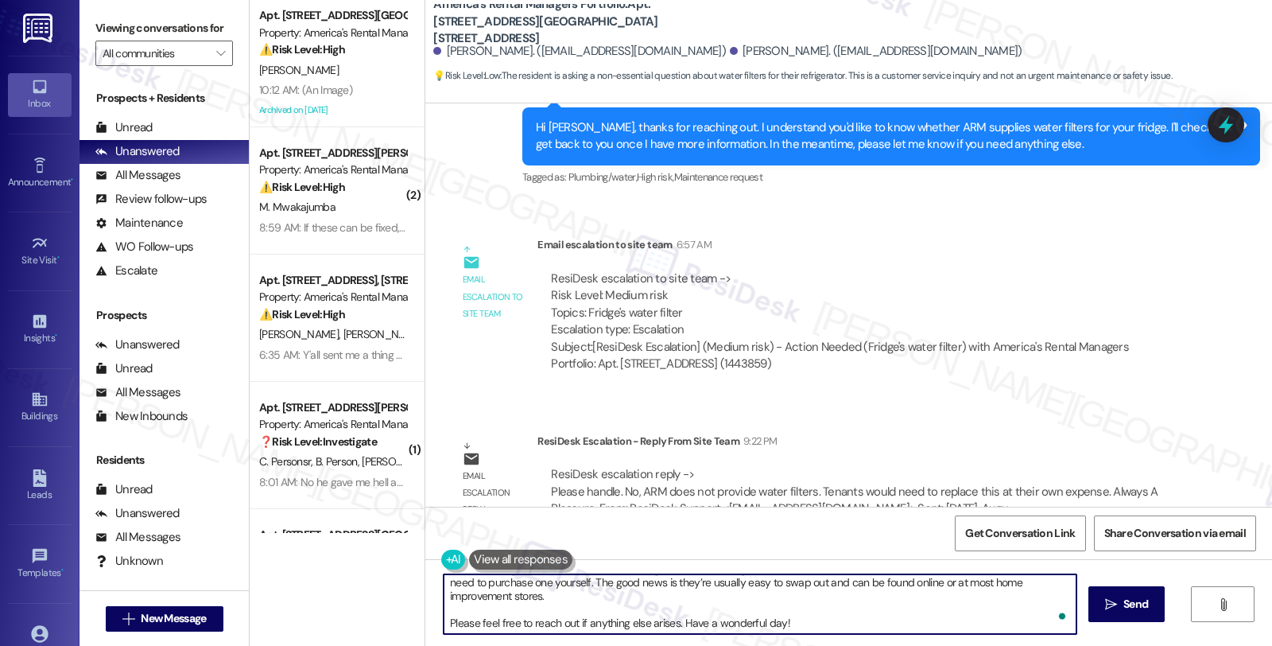
click at [848, 618] on textarea "Good morning, {{first_name}}! Just checking in about your fridge water filter q…" at bounding box center [760, 604] width 633 height 60
paste textarea "😊"
type textarea "Good morning, {{first_name}}! Just checking in about your fridge water filter q…"
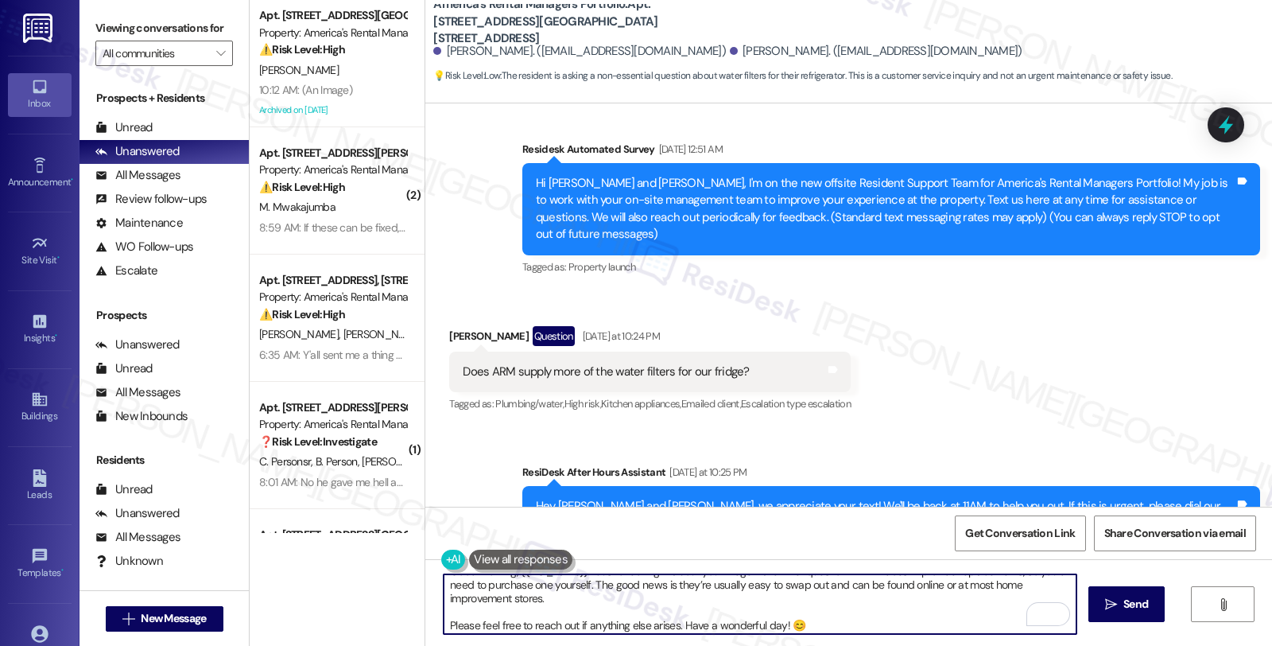
scroll to position [17, 0]
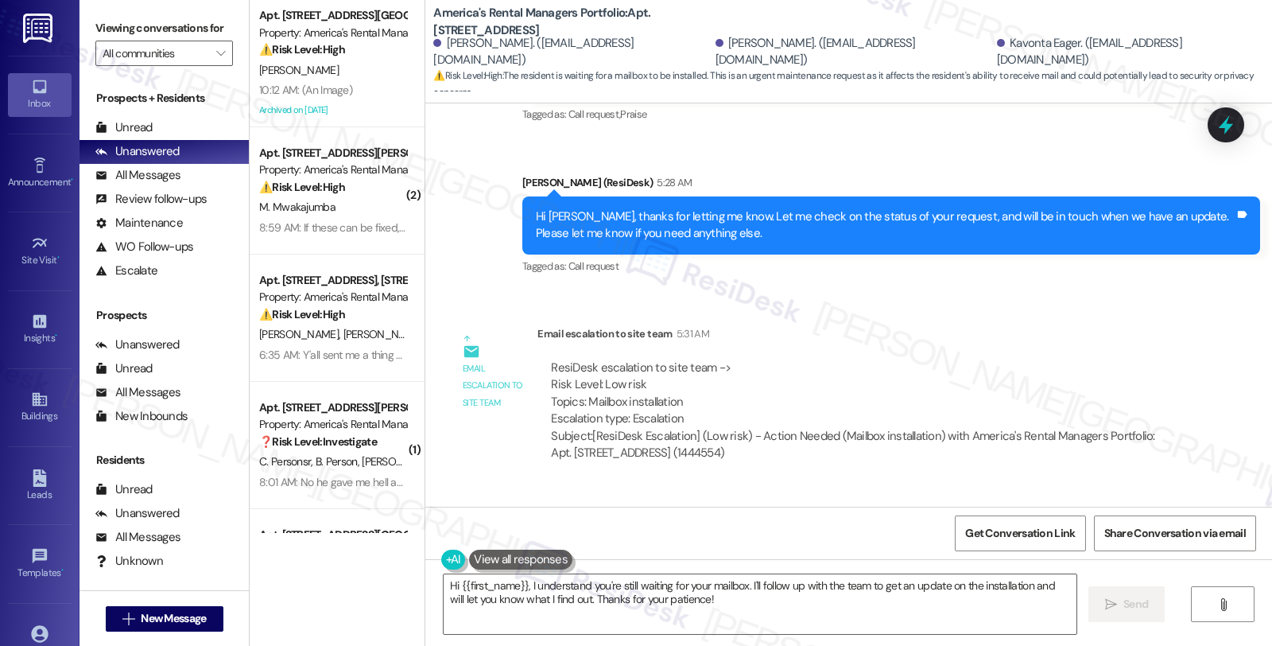
scroll to position [829, 0]
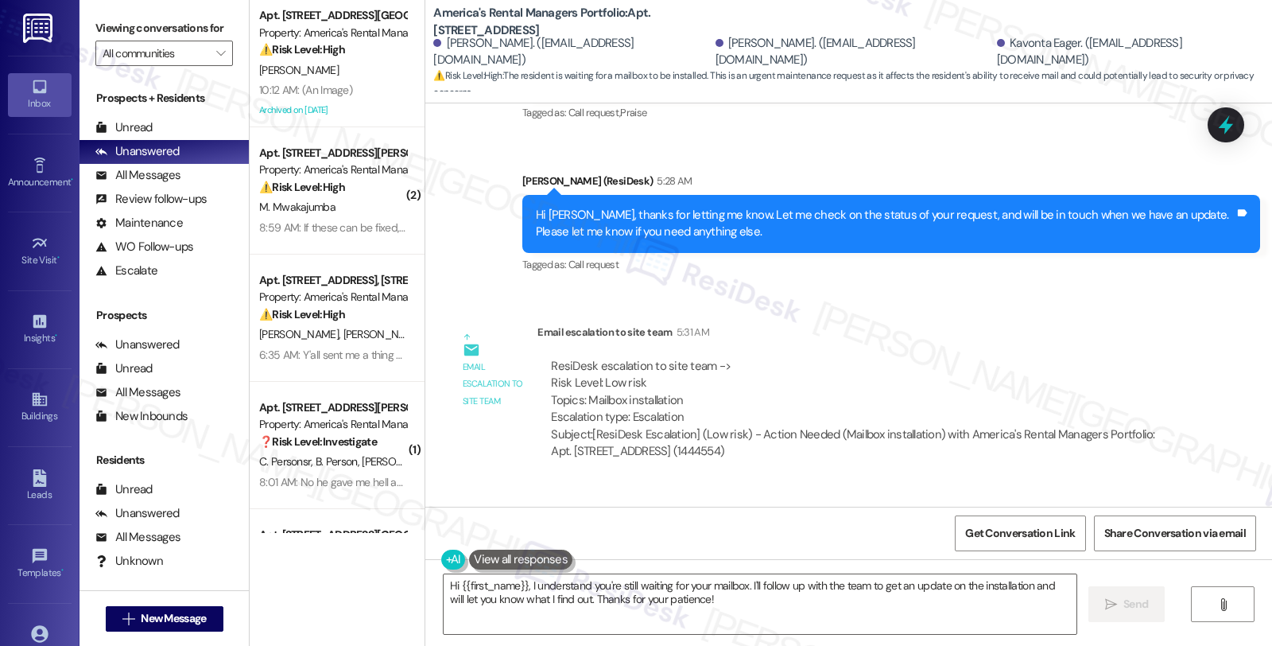
click at [1059, 469] on div "Lease started [DATE] 8:00 AM Survey, sent via SMS Residesk Automated Survey [DA…" at bounding box center [848, 304] width 847 height 403
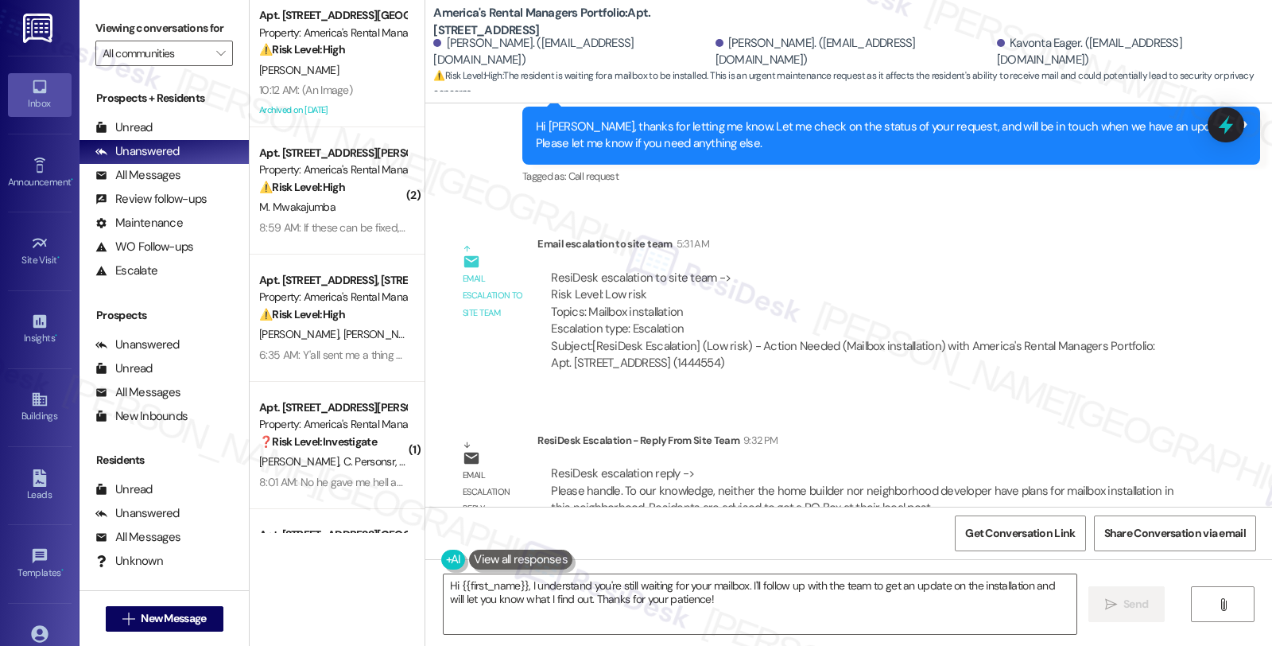
click at [1107, 382] on div "Lease started [DATE] 8:00 AM Survey, sent via SMS Residesk Automated Survey [DA…" at bounding box center [848, 304] width 847 height 403
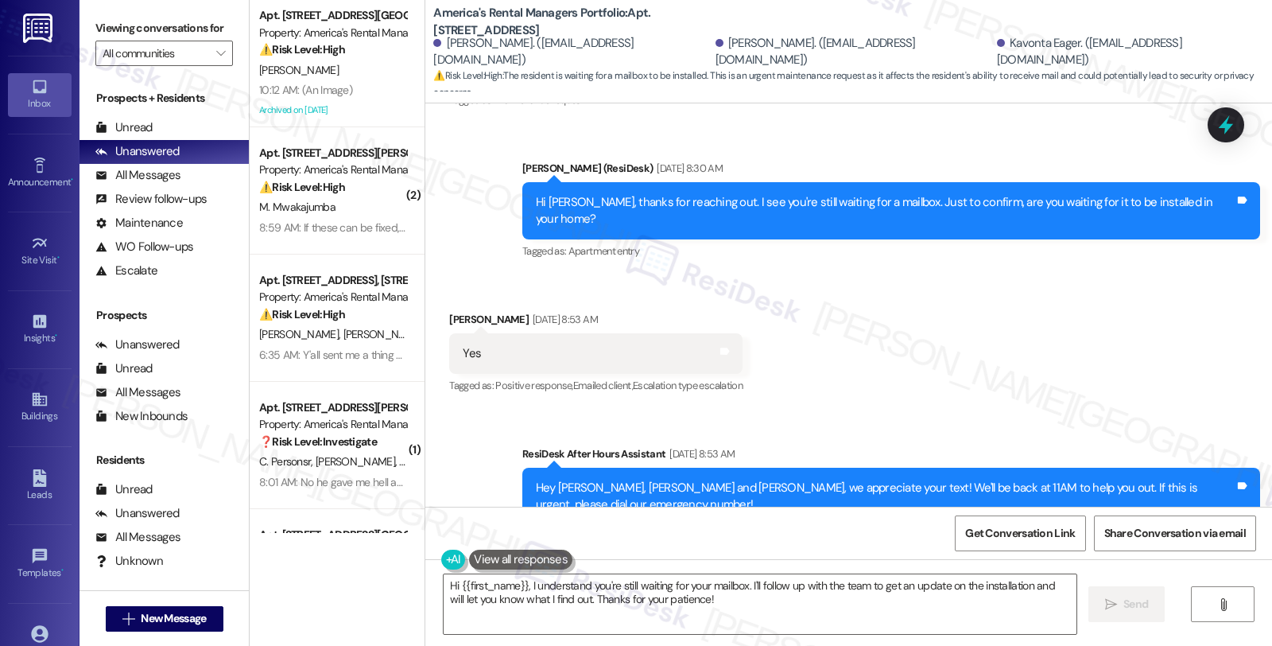
scroll to position [387, 0]
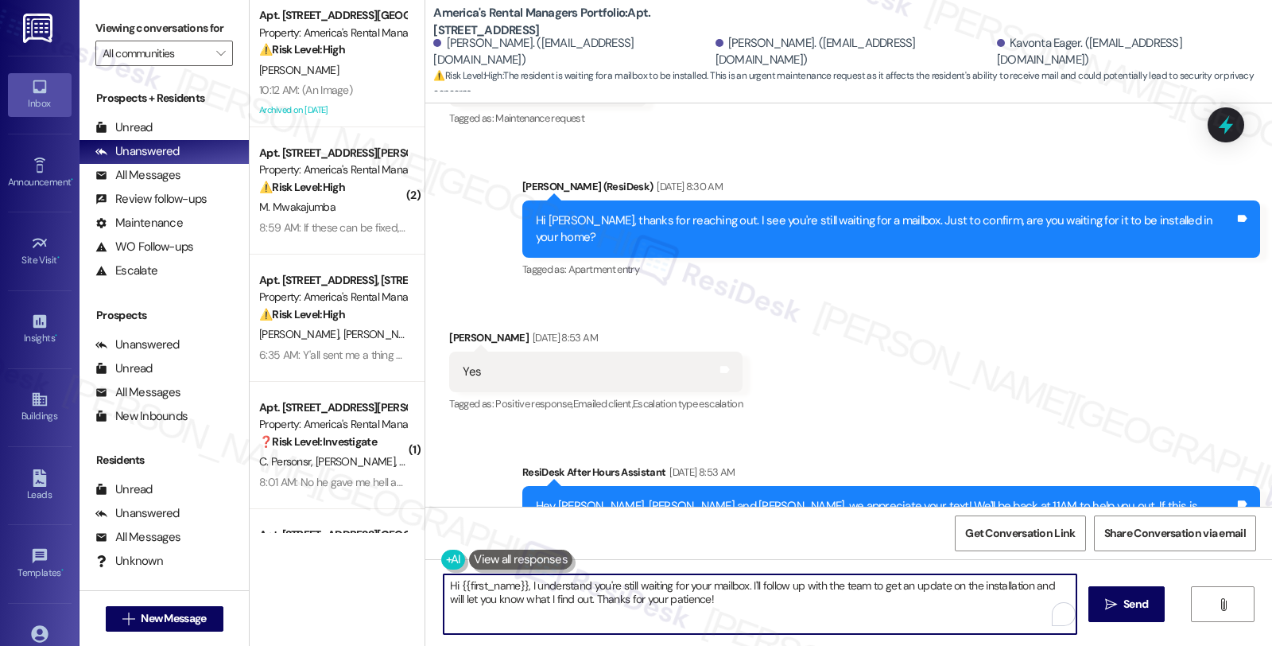
drag, startPoint x: 522, startPoint y: 583, endPoint x: 814, endPoint y: 600, distance: 292.3
click at [814, 600] on textarea "Hi {{first_name}}, I understand you're still waiting for your mailbox. I'll fol…" at bounding box center [760, 604] width 633 height 60
paste textarea "To our knowledge, neither the home builder nor neighborhood developer have plan…"
click at [455, 329] on div "[PERSON_NAME] [DATE] 8:53 AM" at bounding box center [595, 340] width 293 height 22
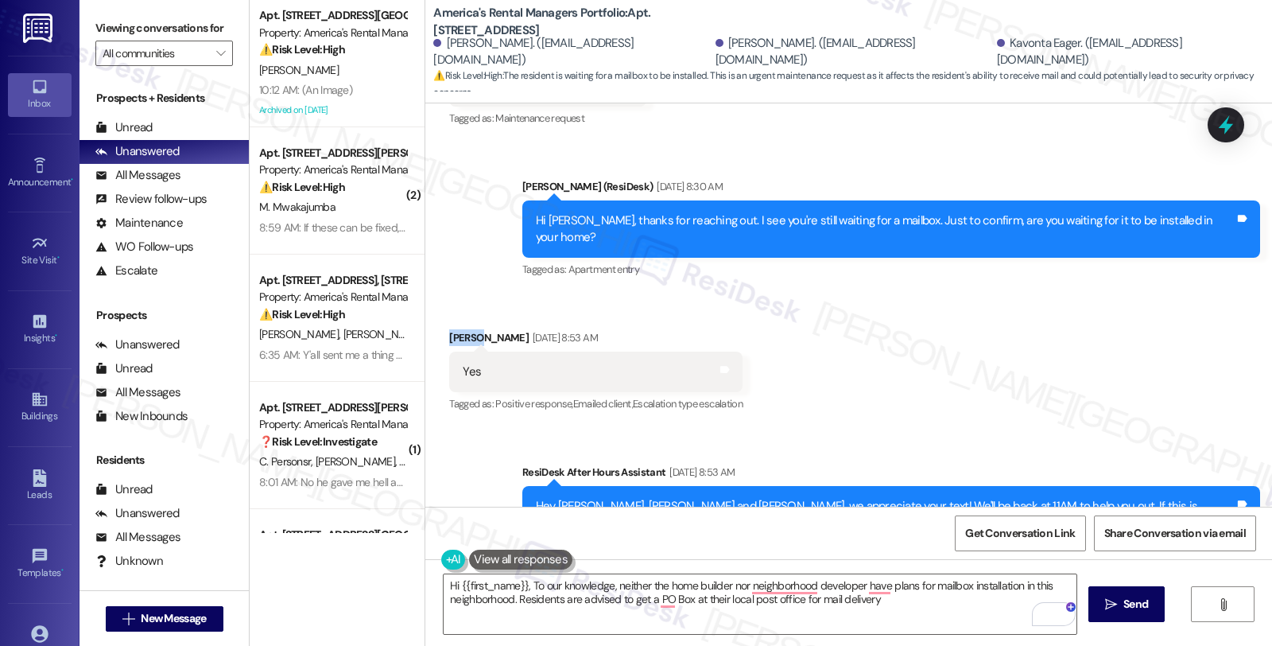
click at [455, 329] on div "[PERSON_NAME] [DATE] 8:53 AM" at bounding box center [595, 340] width 293 height 22
copy div "[PERSON_NAME]"
click at [444, 578] on textarea "Hi {{first_name}}, To our knowledge, neither the home builder nor neighborhood …" at bounding box center [760, 604] width 633 height 60
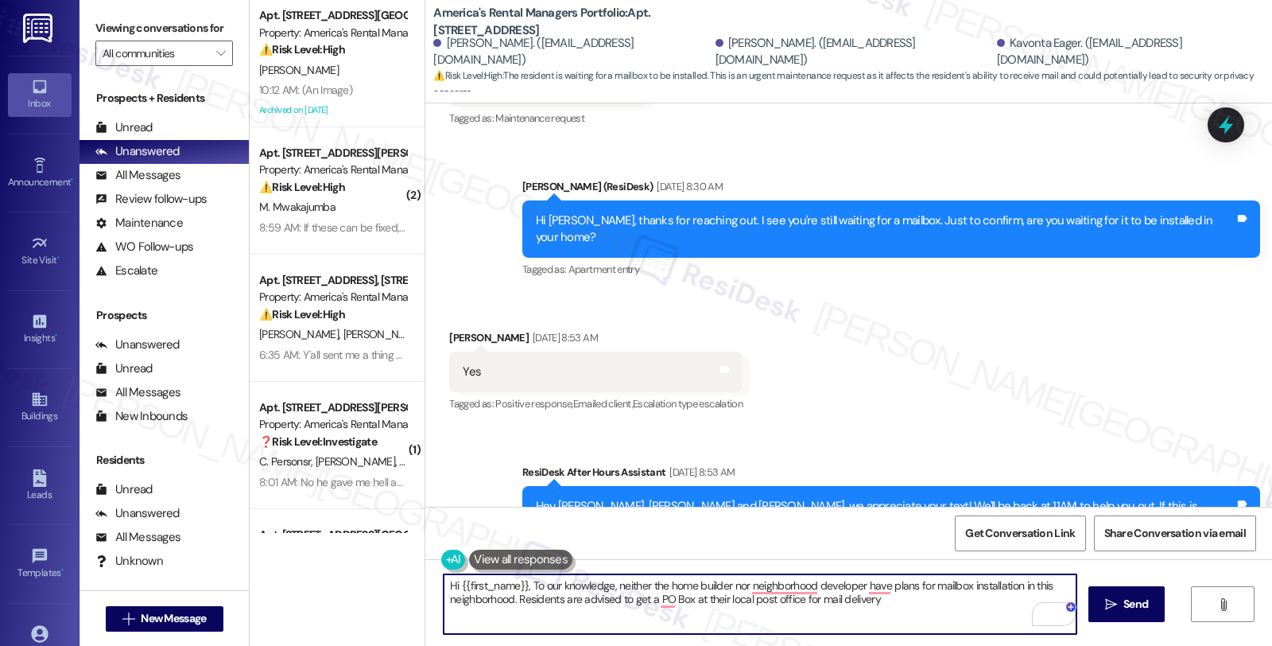
click at [444, 578] on textarea "Hi {{first_name}}, To our knowledge, neither the home builder nor neighborhood …" at bounding box center [760, 604] width 633 height 60
paste textarea "[PERSON_NAME]"
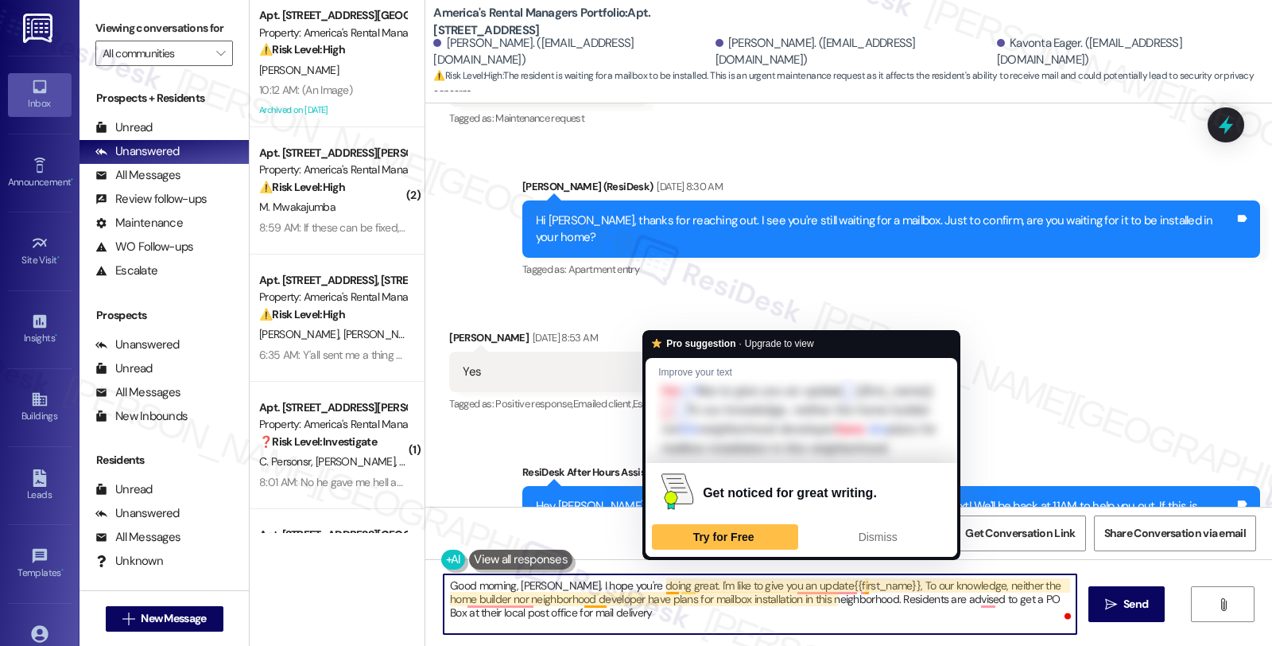
click at [660, 581] on textarea "Good morning, [PERSON_NAME]. I hope you're doing great. I'm like to give you an…" at bounding box center [760, 604] width 633 height 60
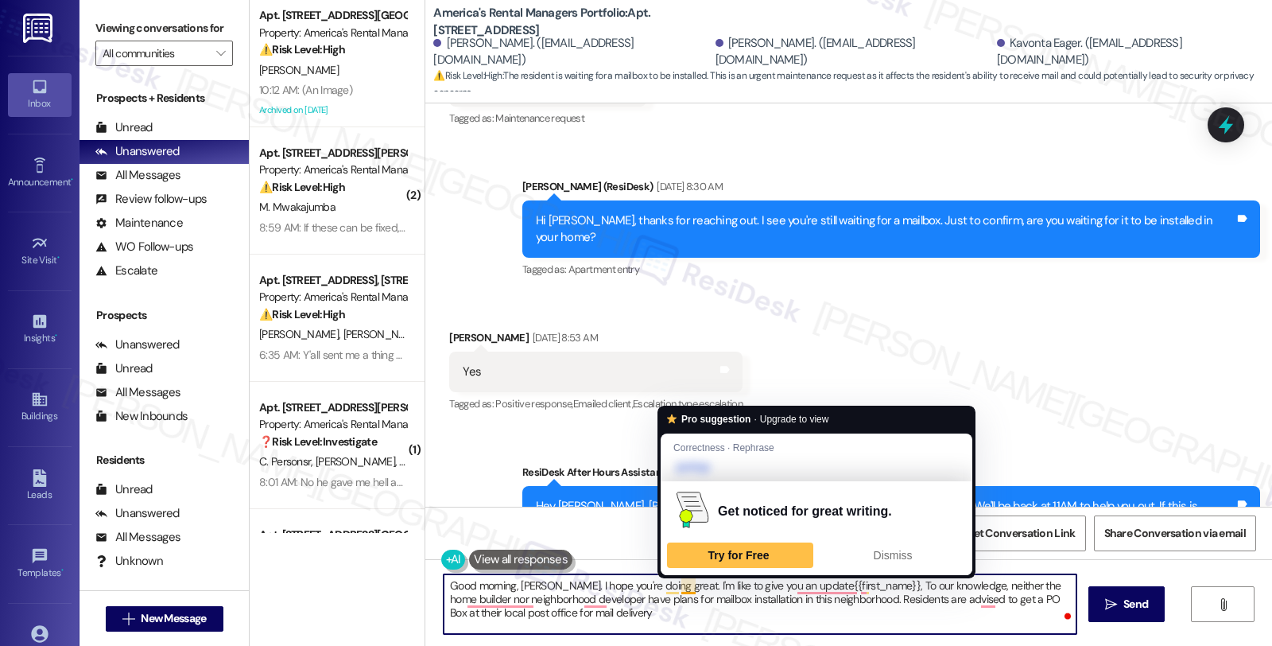
click at [671, 587] on textarea "Good morning, [PERSON_NAME]. I hope you're doing great. I'm like to give you an…" at bounding box center [760, 604] width 633 height 60
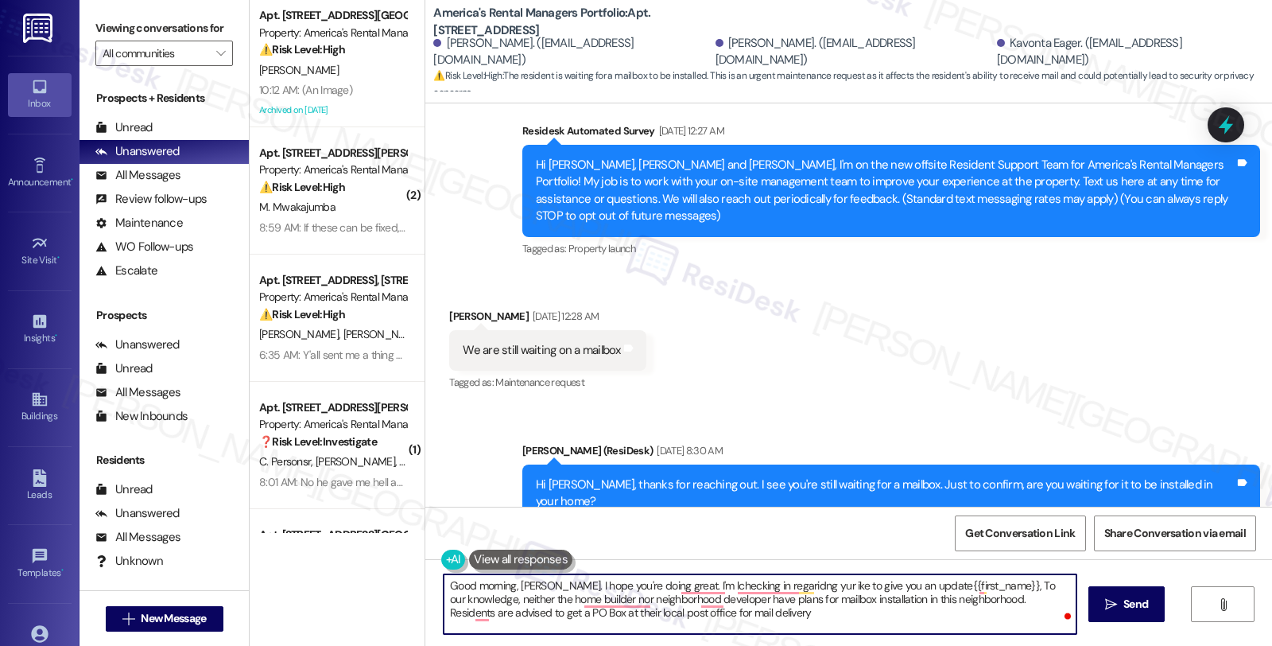
scroll to position [122, 0]
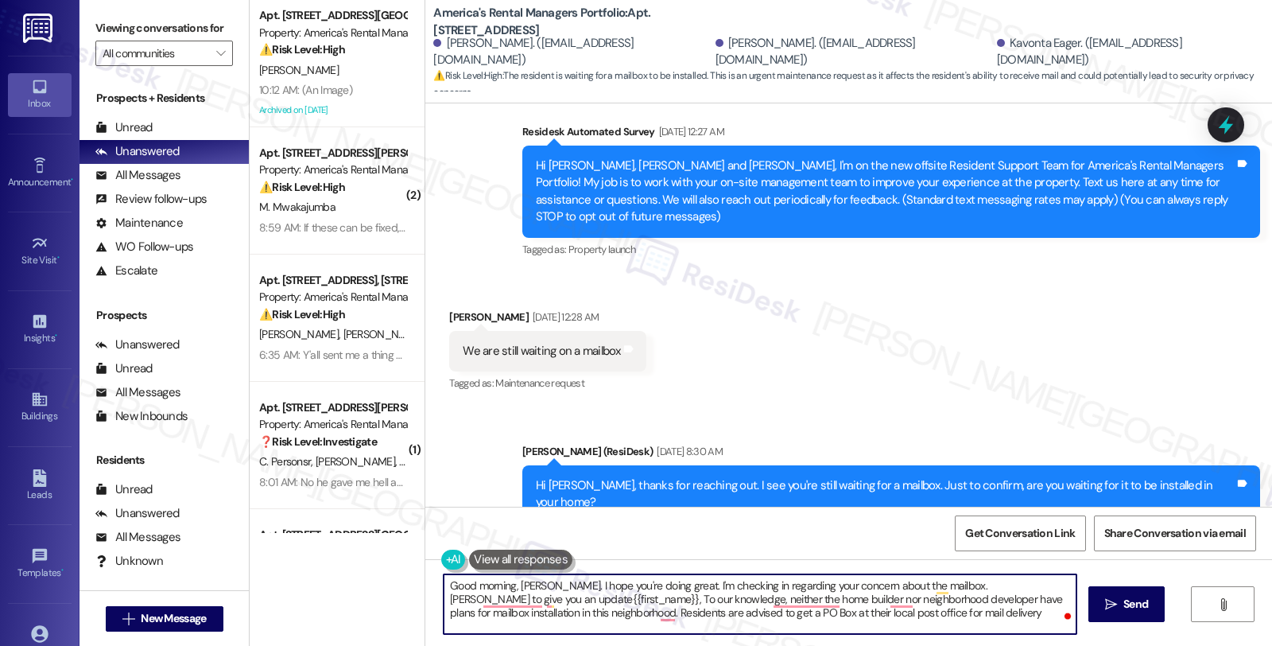
click at [544, 599] on textarea "Good morning, [PERSON_NAME]. I hope you're doing great. I'm checking in regardi…" at bounding box center [760, 604] width 633 height 60
click at [710, 621] on textarea "Good morning, [PERSON_NAME]. I hope you're doing great. I'm checking in regardi…" at bounding box center [760, 604] width 633 height 60
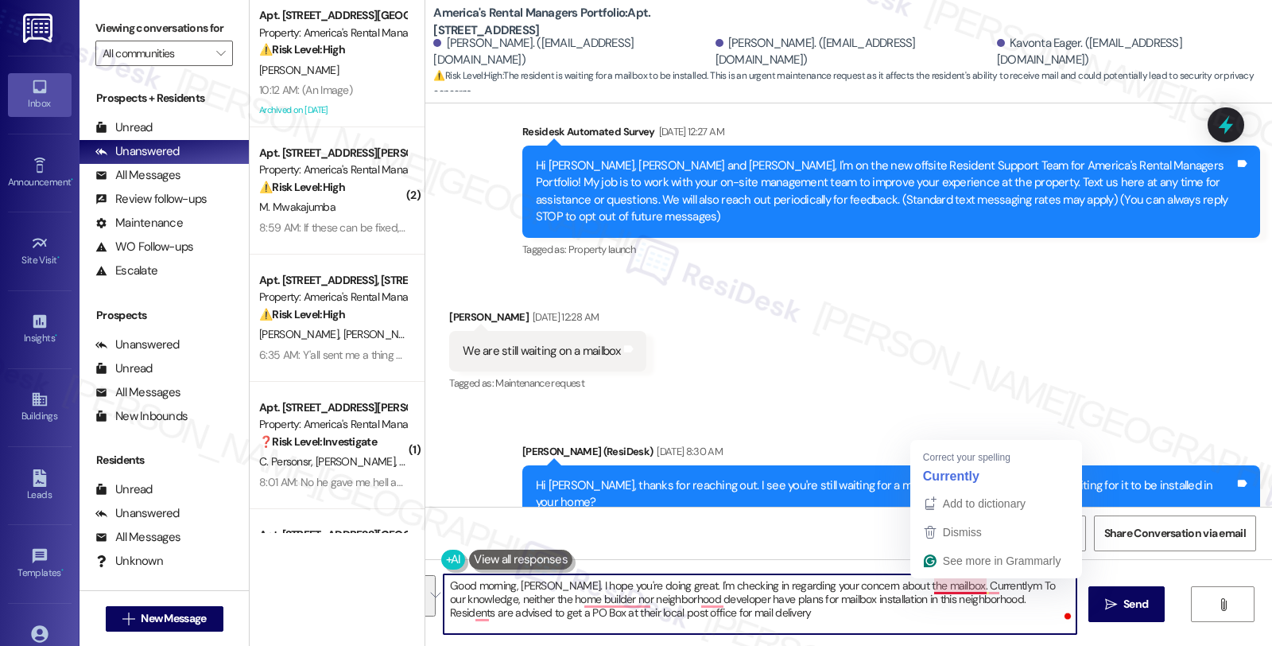
click at [923, 587] on textarea "Good morning, [PERSON_NAME]. I hope you're doing great. I'm checking in regardi…" at bounding box center [760, 604] width 633 height 60
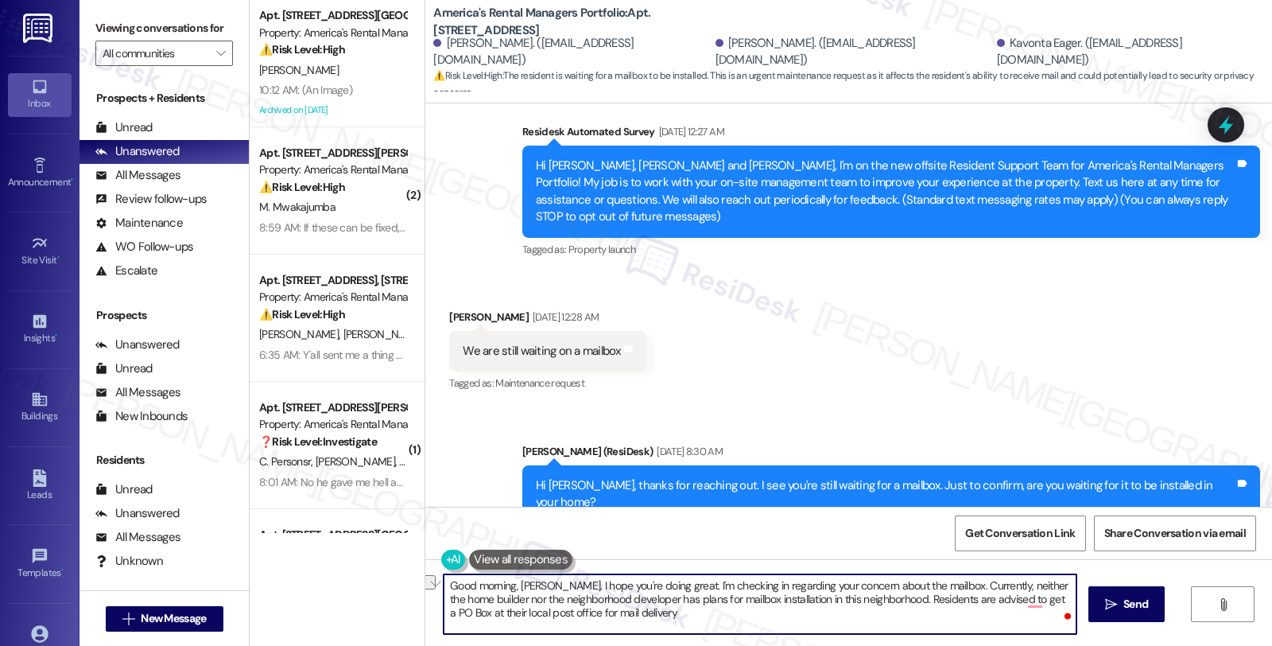
drag, startPoint x: 776, startPoint y: 596, endPoint x: 869, endPoint y: 598, distance: 93.1
click at [869, 598] on textarea "Good morning, [PERSON_NAME]. I hope you're doing great. I'm checking in regardi…" at bounding box center [760, 604] width 633 height 60
click at [779, 596] on textarea "Good morning, [PERSON_NAME]. I hope you're doing great. I'm checking in regardi…" at bounding box center [760, 604] width 633 height 60
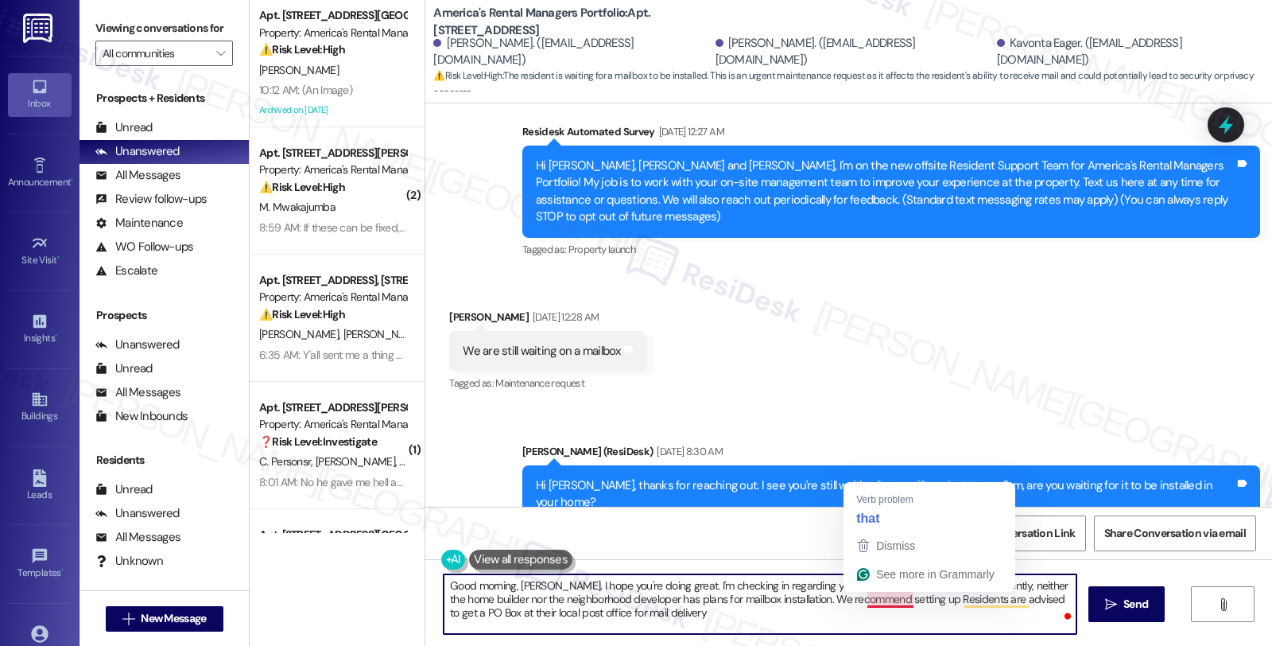
click at [872, 605] on textarea "Good morning, Chris. I hope you're doing great. I'm checking in regarding your …" at bounding box center [760, 604] width 633 height 60
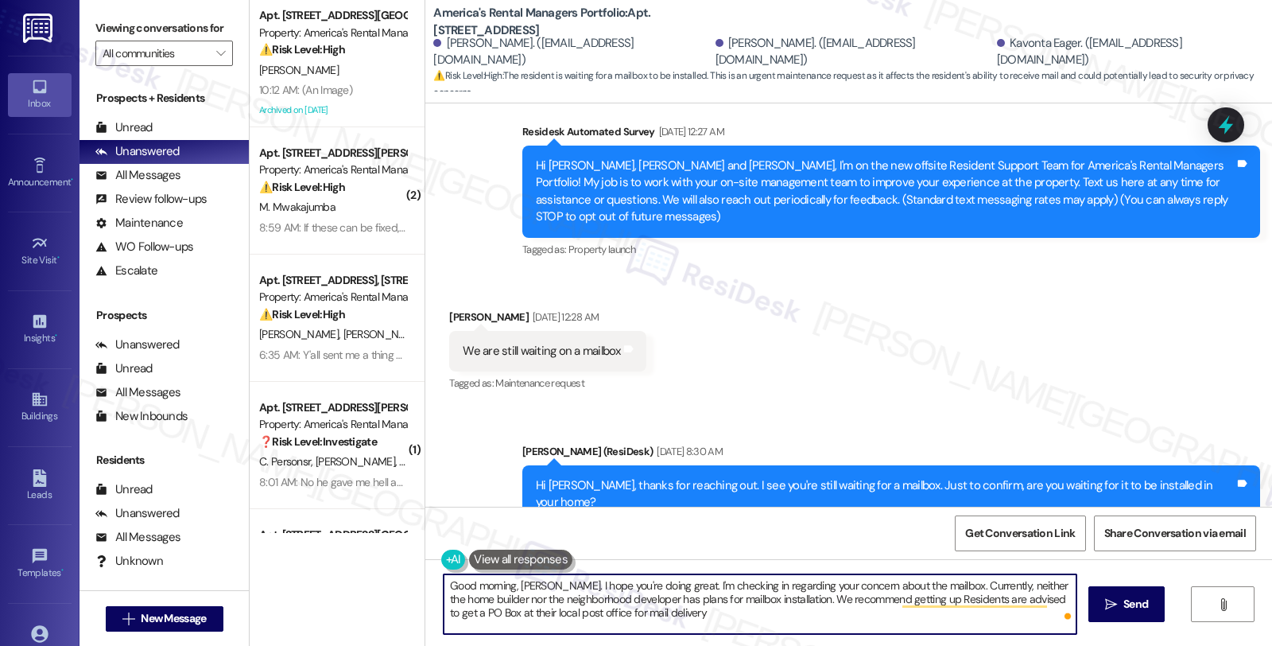
click at [1034, 599] on textarea "Good morning, Chris. I hope you're doing great. I'm checking in regarding your …" at bounding box center [760, 604] width 633 height 60
click at [957, 594] on textarea "Good morning, Chris. I hope you're doing great. I'm checking in regarding your …" at bounding box center [760, 604] width 633 height 60
click at [511, 619] on textarea "Good morning, Chris. I hope you're doing great. I'm checking in regarding your …" at bounding box center [760, 604] width 633 height 60
paste textarea "! I hope you’re having a wonderful day. I wanted to check in regarding your con…"
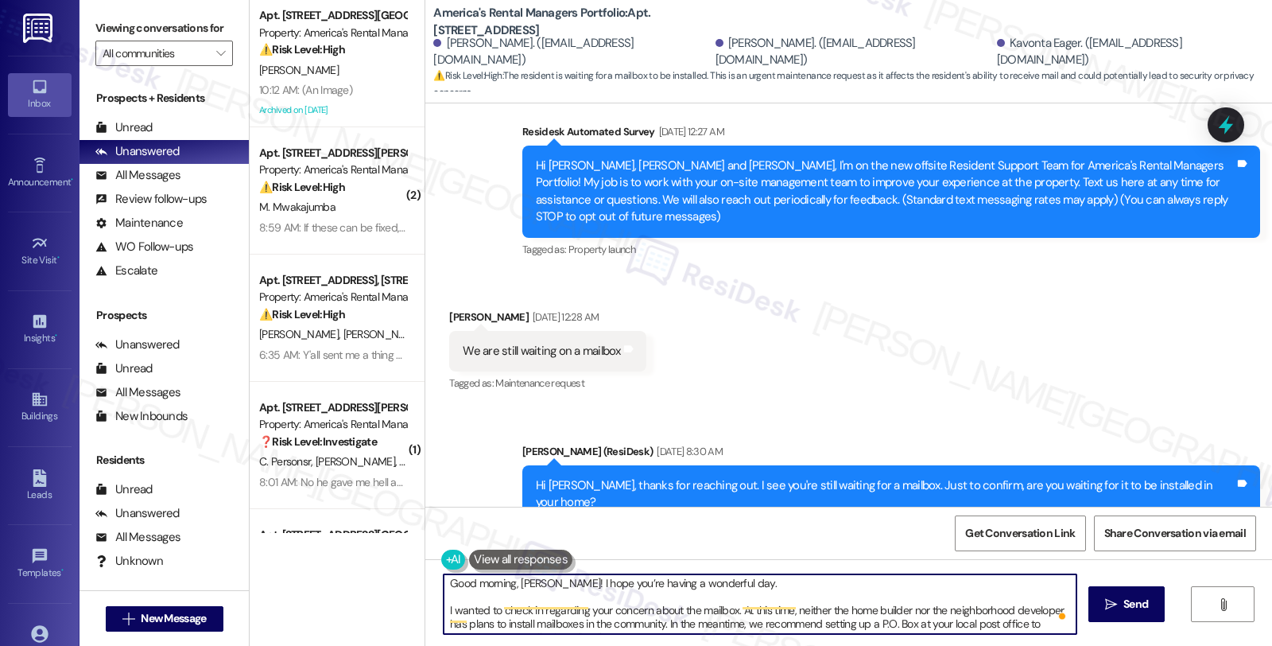
scroll to position [0, 0]
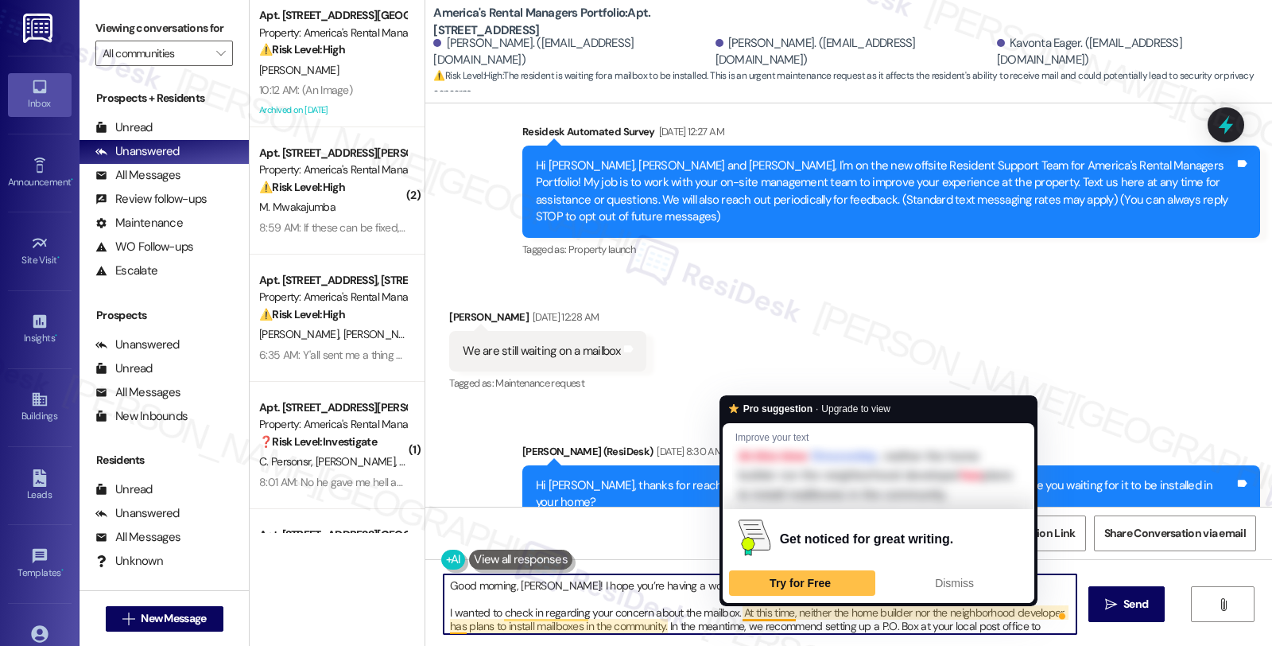
click at [674, 590] on textarea "Good morning, Chris! I hope you’re having a wonderful day. I wanted to check in…" at bounding box center [760, 604] width 633 height 60
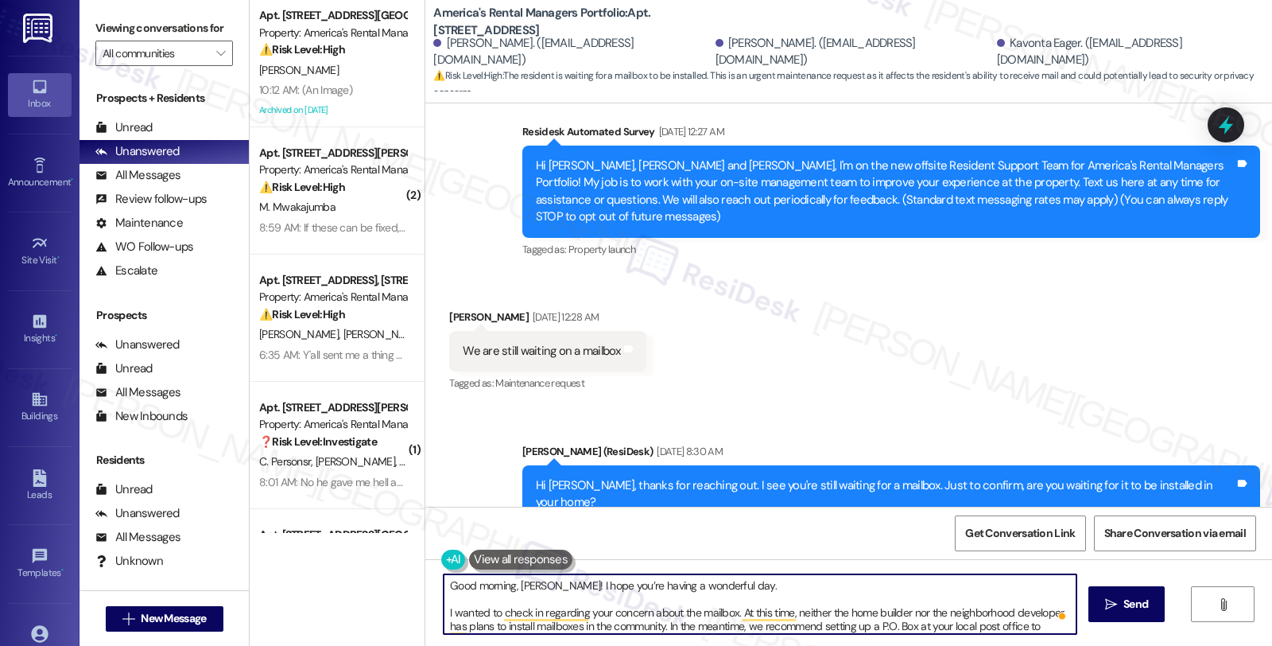
click at [738, 582] on textarea "Good morning, Chris! I hope you’re having a wonderful day. I wanted to check in…" at bounding box center [760, 604] width 633 height 60
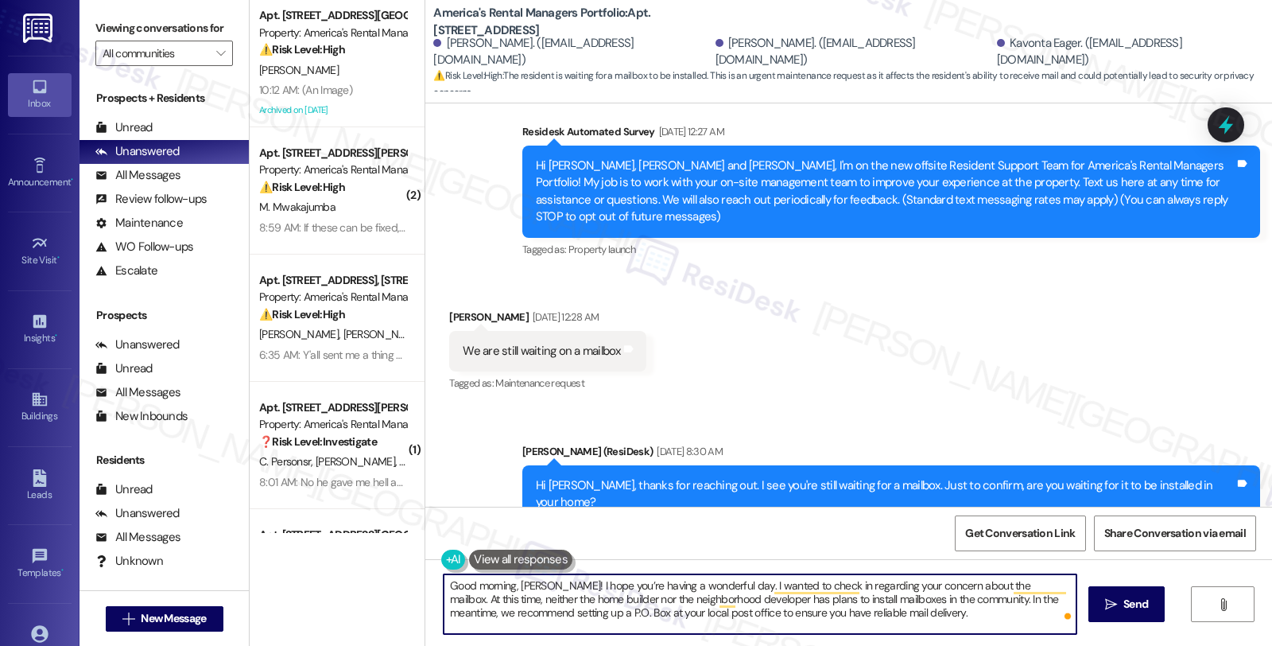
click at [917, 616] on textarea "Good morning, Chris! I hope you’re having a wonderful day. I wanted to check in…" at bounding box center [760, 604] width 633 height 60
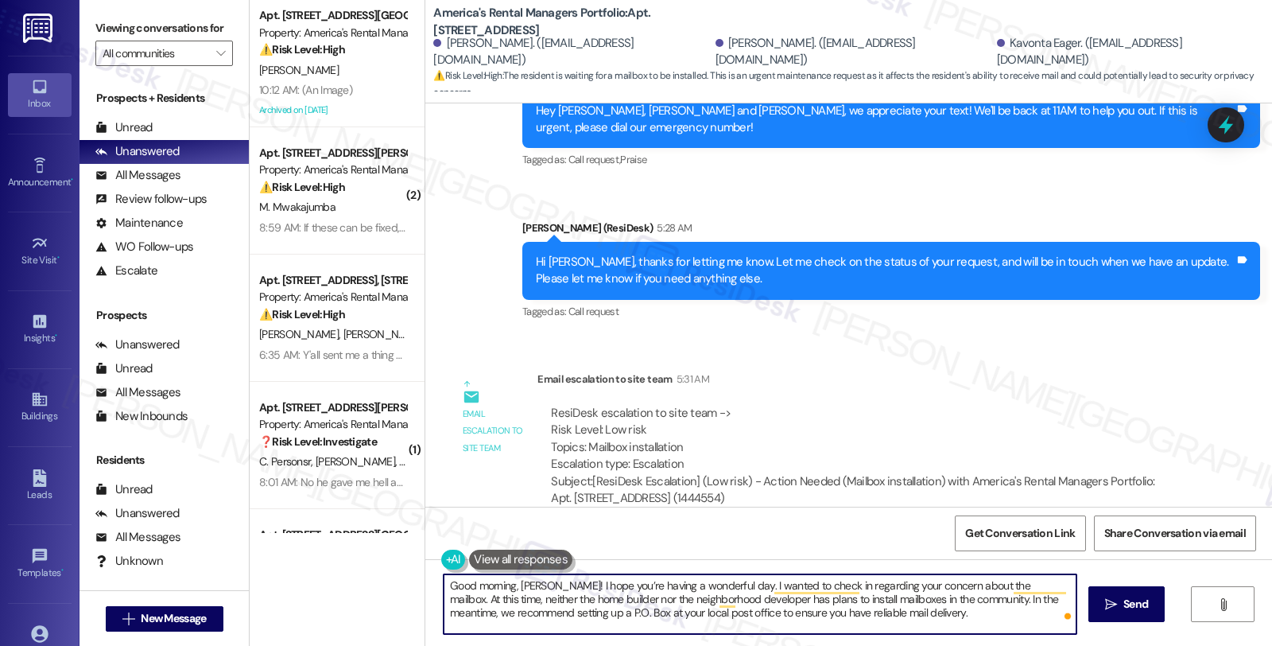
scroll to position [918, 0]
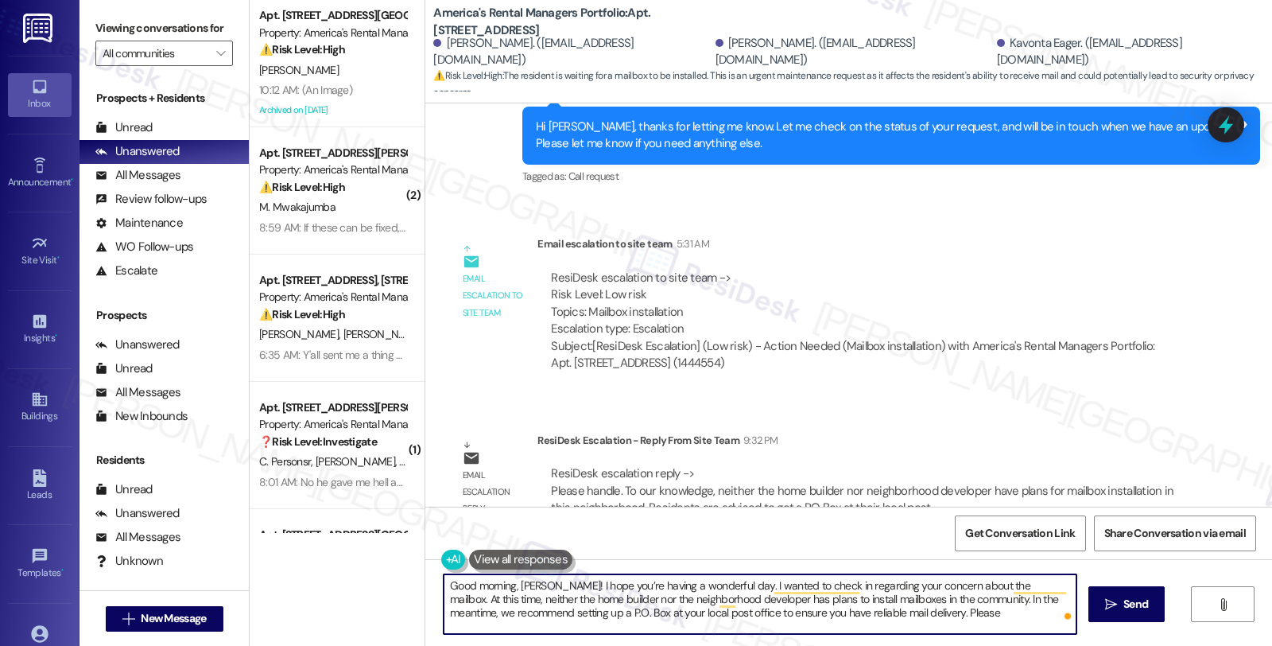
click at [904, 611] on textarea "Good morning, Chris! I hope you’re having a wonderful day. I wanted to check in…" at bounding box center [760, 604] width 633 height 60
click at [970, 622] on textarea "Good morning, Chris! I hope you’re having a wonderful day. I wanted to check in…" at bounding box center [760, 604] width 633 height 60
click at [907, 610] on textarea "Good morning, Chris! I hope you’re having a wonderful day. I wanted to check in…" at bounding box center [760, 604] width 633 height 60
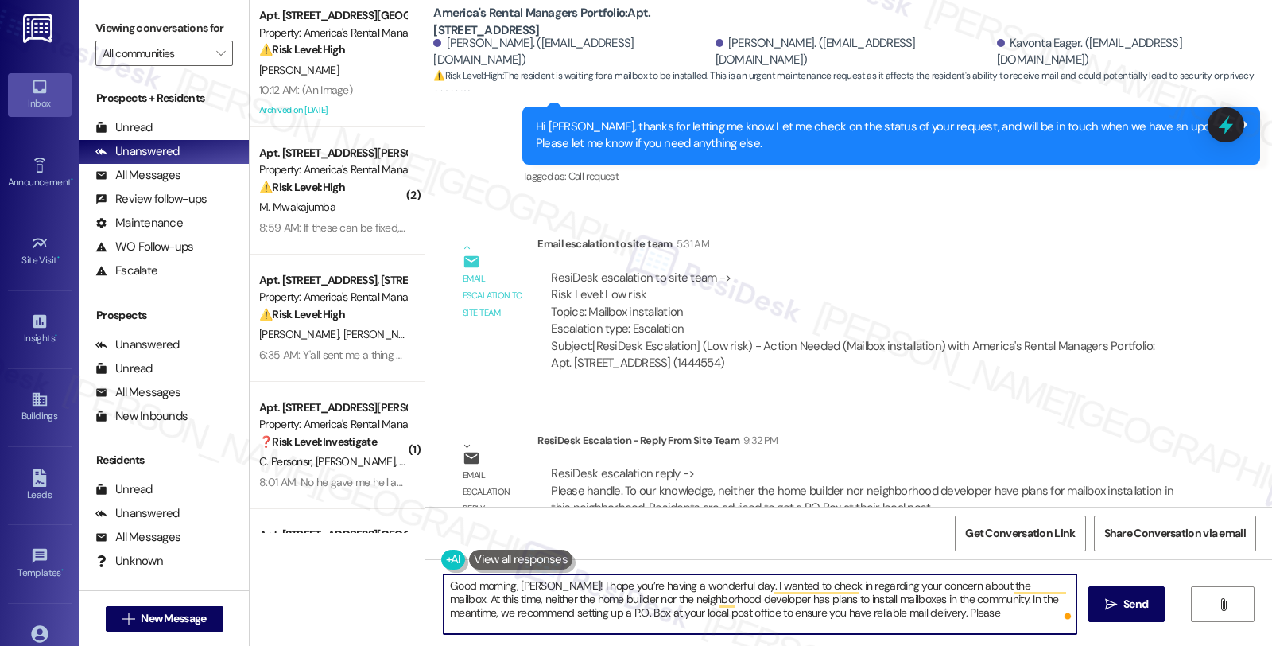
click at [945, 612] on textarea "Good morning, Chris! I hope you’re having a wonderful day. I wanted to check in…" at bounding box center [760, 604] width 633 height 60
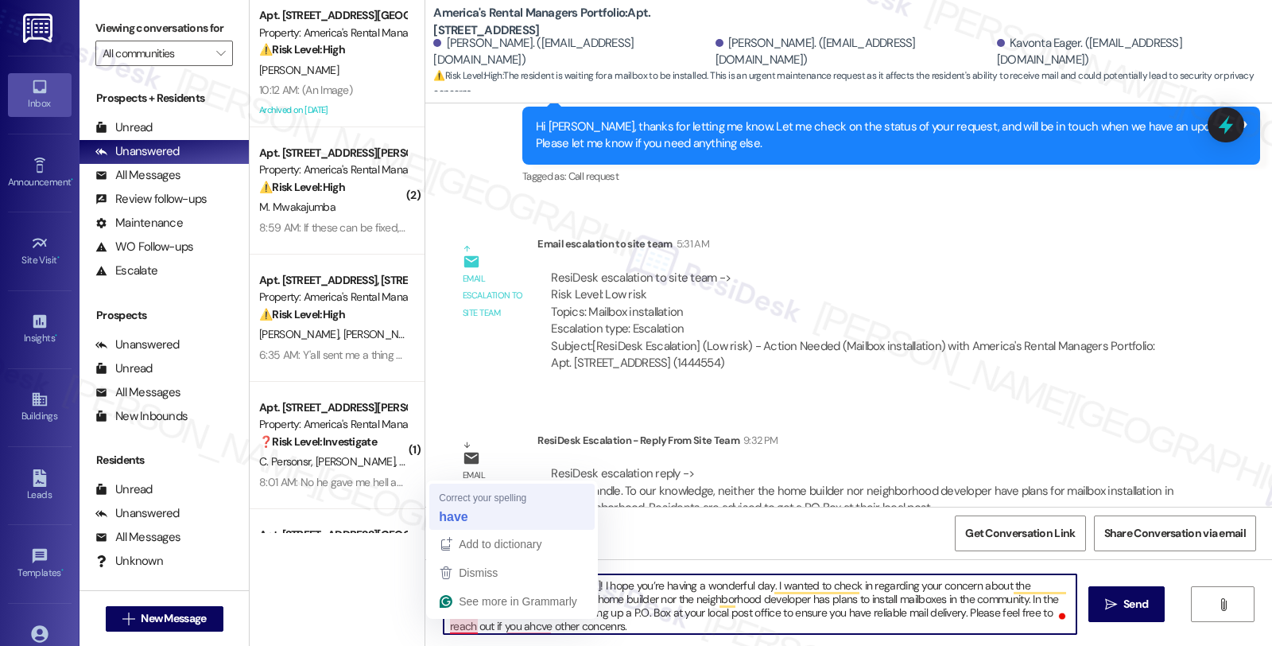
type textarea "Good morning, Chris! I hope you’re having a wonderful day. I wanted to check in…"
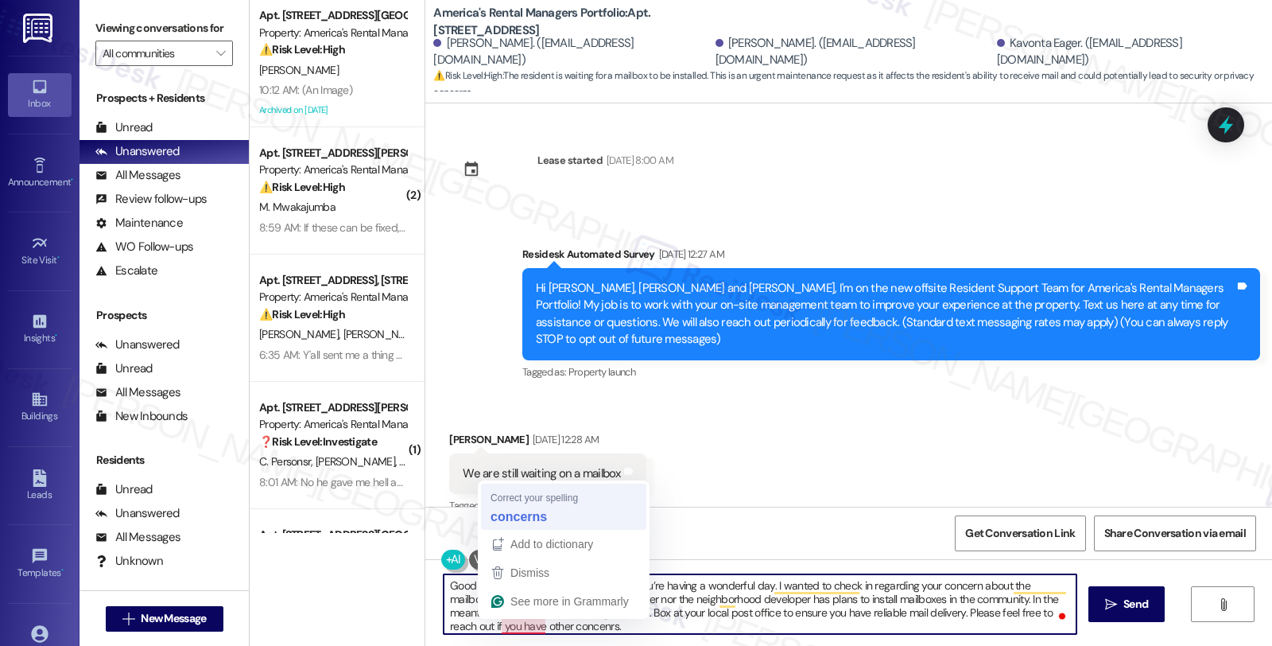
scroll to position [918, 0]
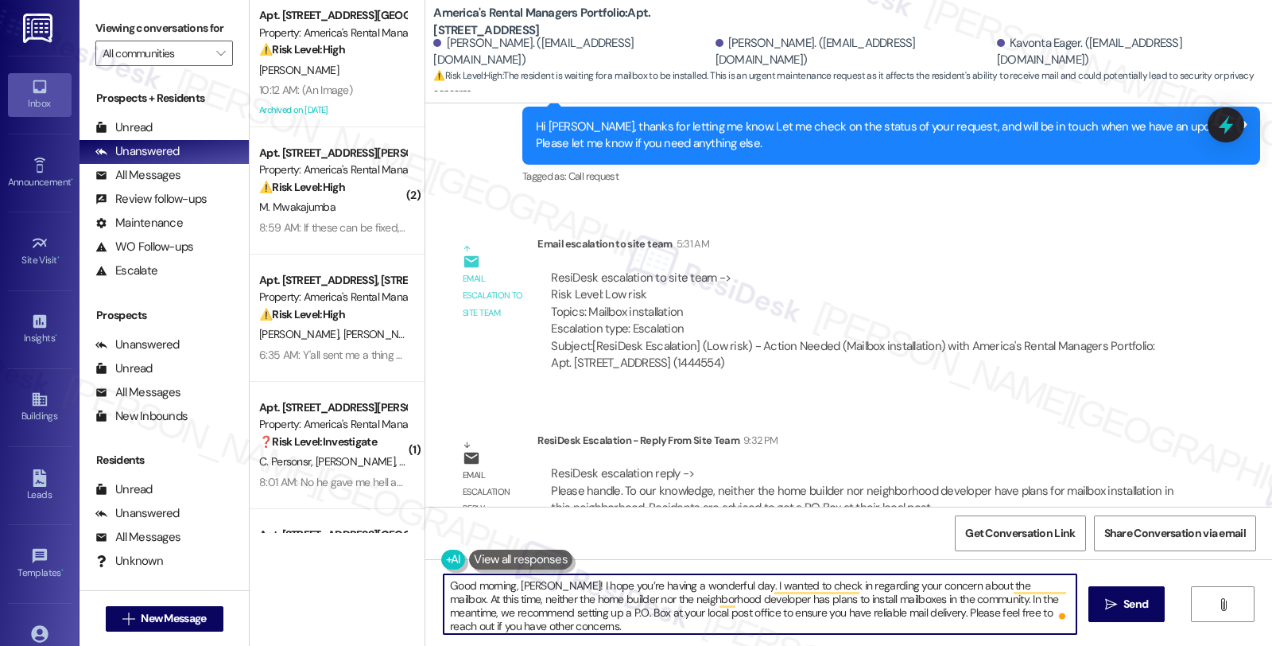
click at [576, 631] on textarea "Good morning, [PERSON_NAME]! I hope you’re having a wonderful day. I wanted to …" at bounding box center [760, 604] width 633 height 60
click at [965, 235] on div "Email escalation to site team 5:31 AM" at bounding box center [863, 246] width 650 height 22
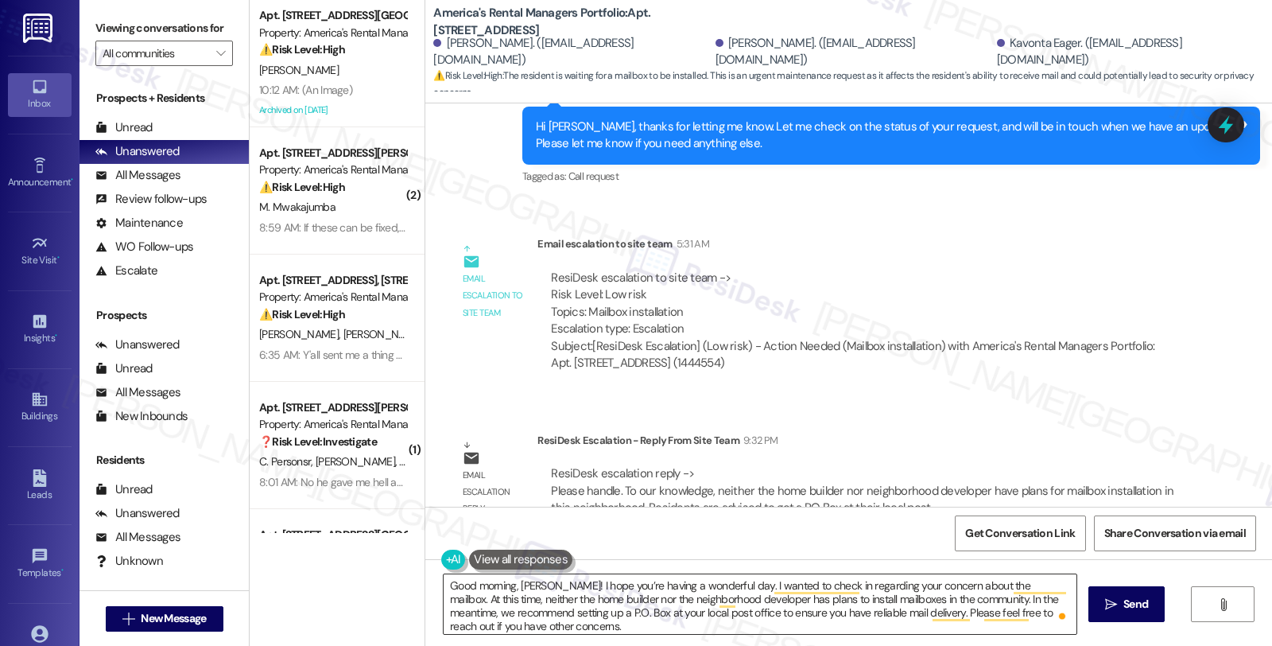
click at [581, 631] on textarea "Good morning, Chris! I hope you’re having a wonderful day. I wanted to check in…" at bounding box center [760, 604] width 633 height 60
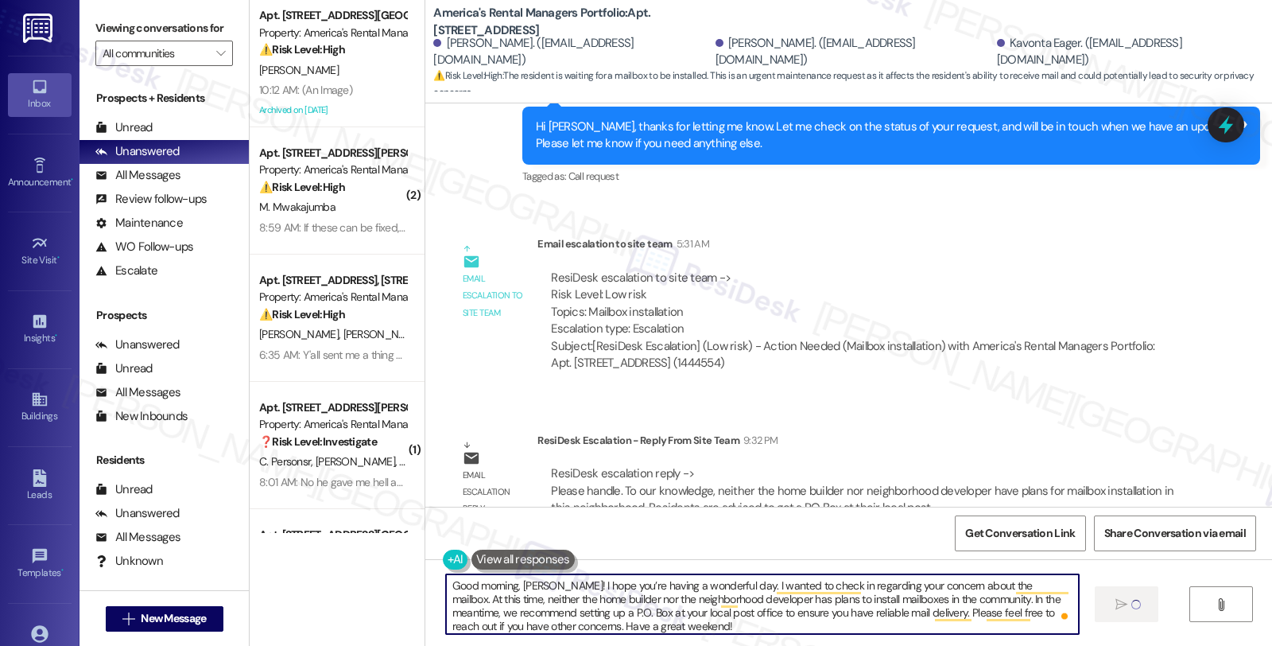
type textarea "Good morning, Chris! I hope you’re having a wonderful day. I wanted to check in…"
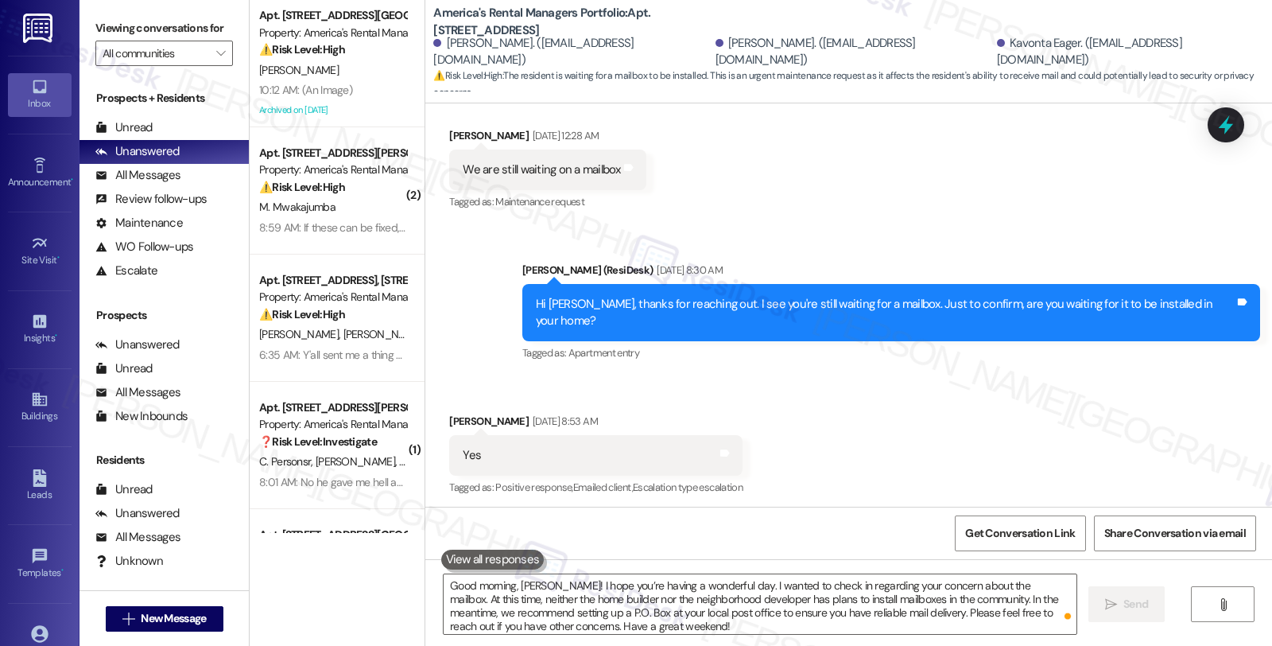
scroll to position [274, 0]
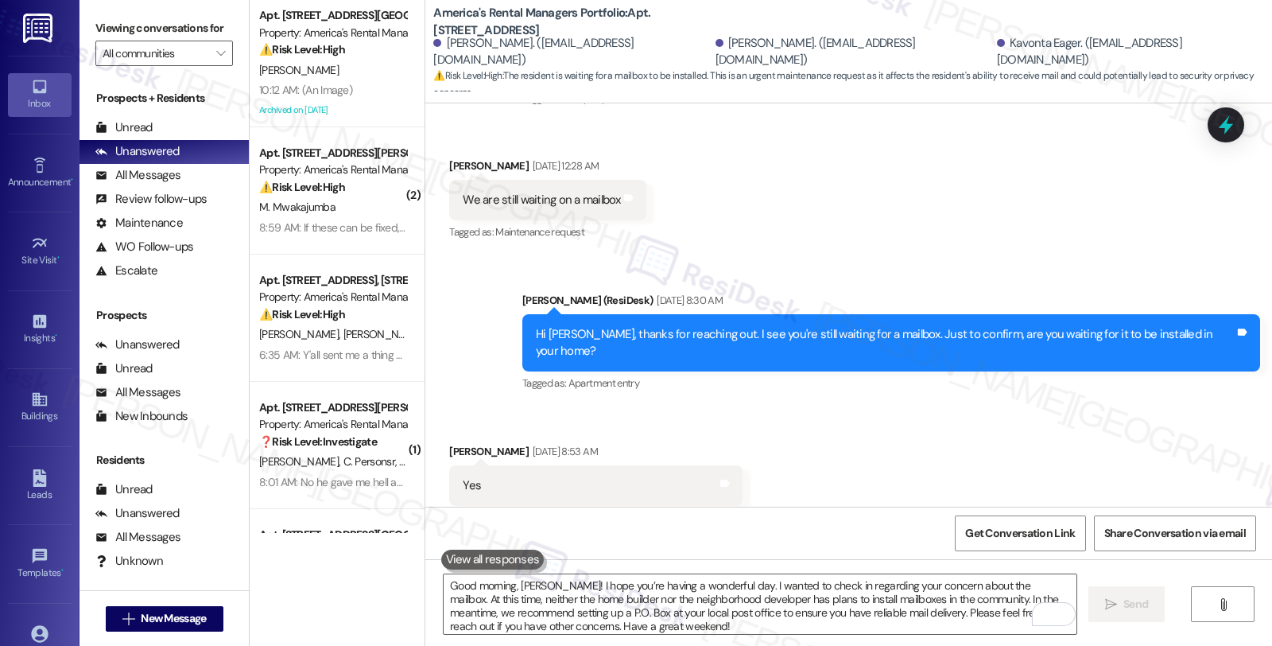
drag, startPoint x: 1148, startPoint y: 410, endPoint x: 1040, endPoint y: 385, distance: 110.2
click at [1148, 410] on div "Received via SMS Chris Eager Aug 20, 2025 at 8:53 AM Yes Tags and notes Tagged …" at bounding box center [848, 474] width 847 height 134
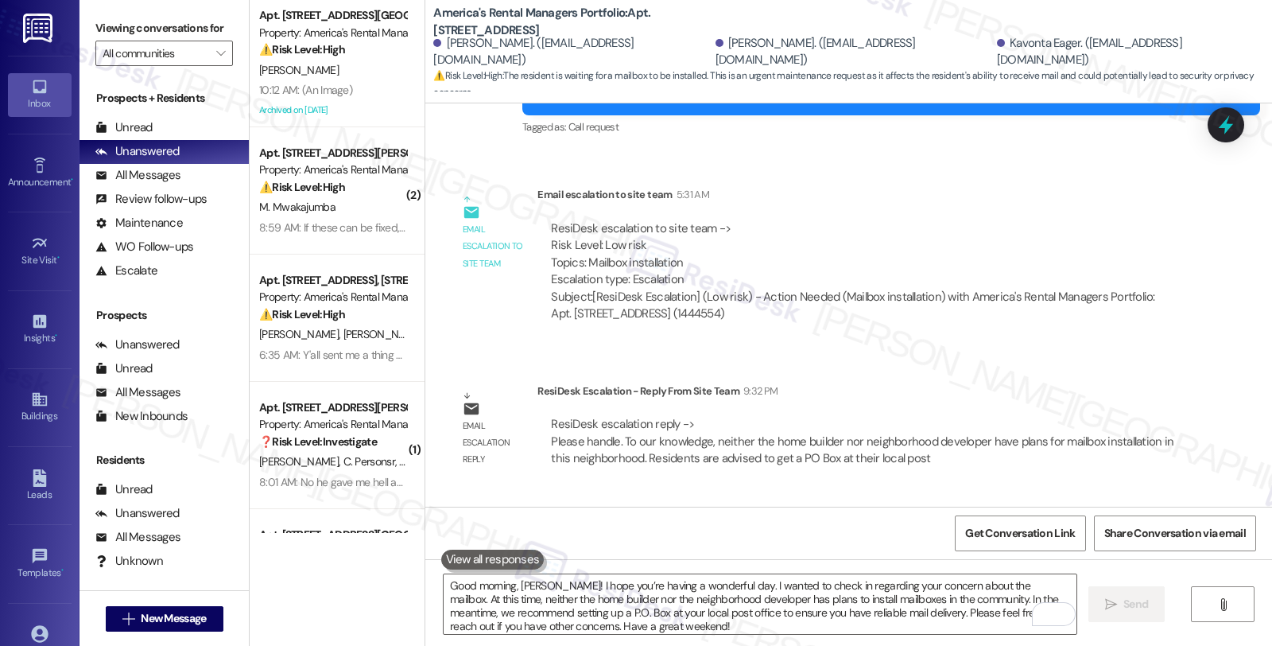
scroll to position [1079, 0]
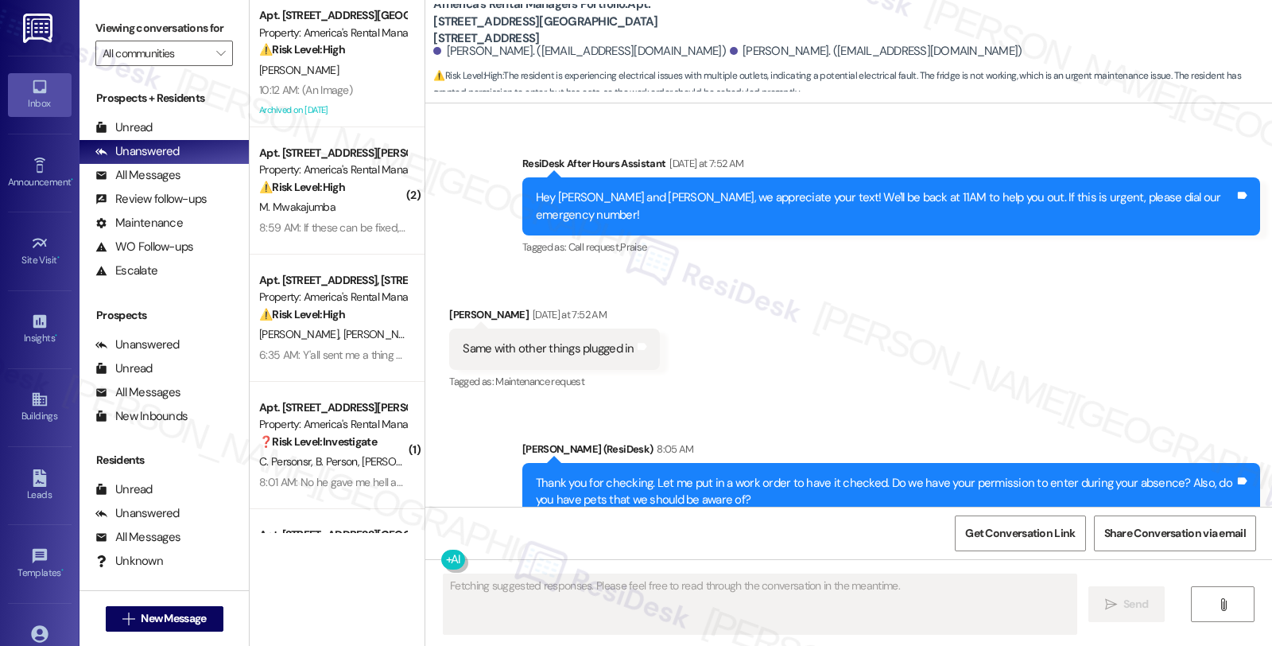
scroll to position [1385, 0]
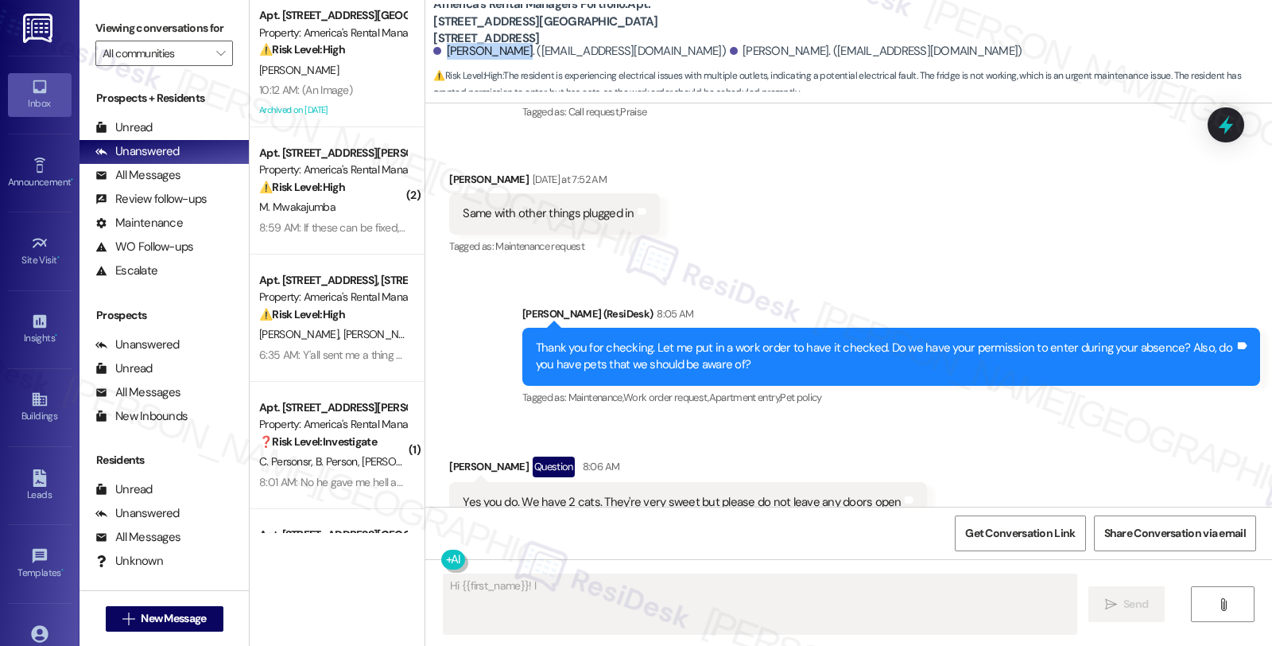
drag, startPoint x: 437, startPoint y: 52, endPoint x: 499, endPoint y: 53, distance: 62.0
click at [499, 53] on div "Jacob Pickle. (jacobpickle7@gmail.com)" at bounding box center [579, 51] width 293 height 17
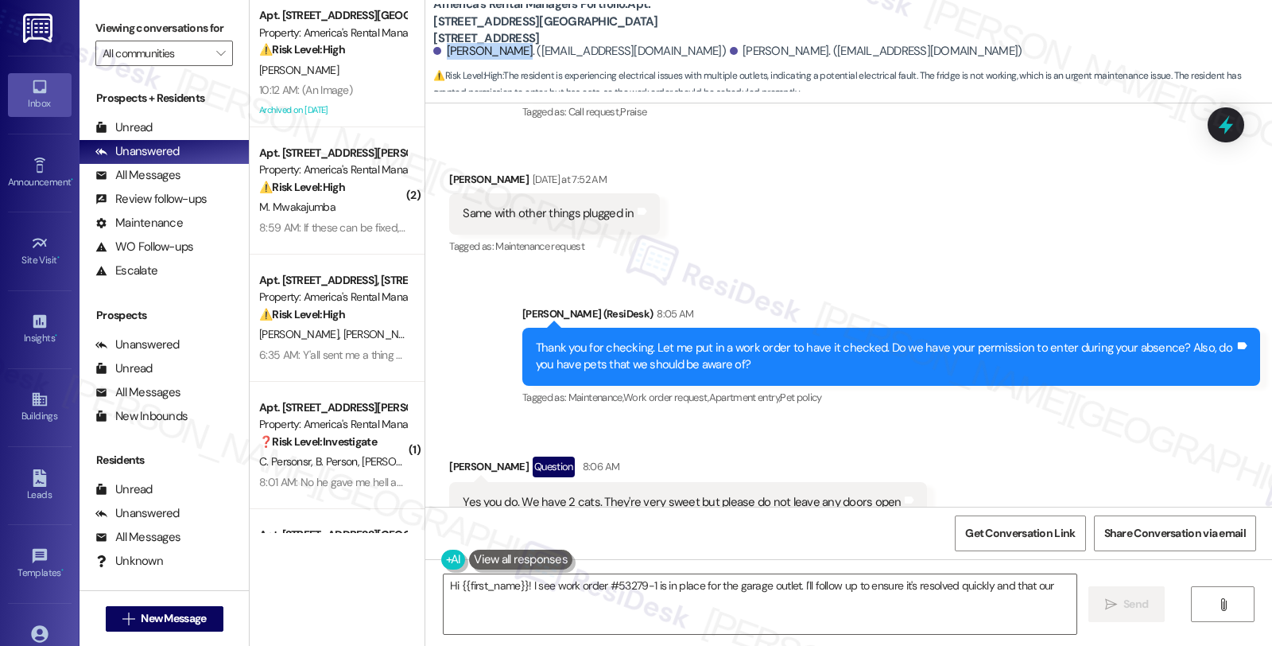
copy div "Jacob Pickle."
type textarea "Hi {{first_name}}! I see work order #53279-1 is in place for the garage outlet.…"
click at [655, 10] on b "America's Rental Managers Portfolio: Apt. 5512 Park Side Road, 5512 Park Side R…" at bounding box center [592, 21] width 318 height 51
copy b "5512"
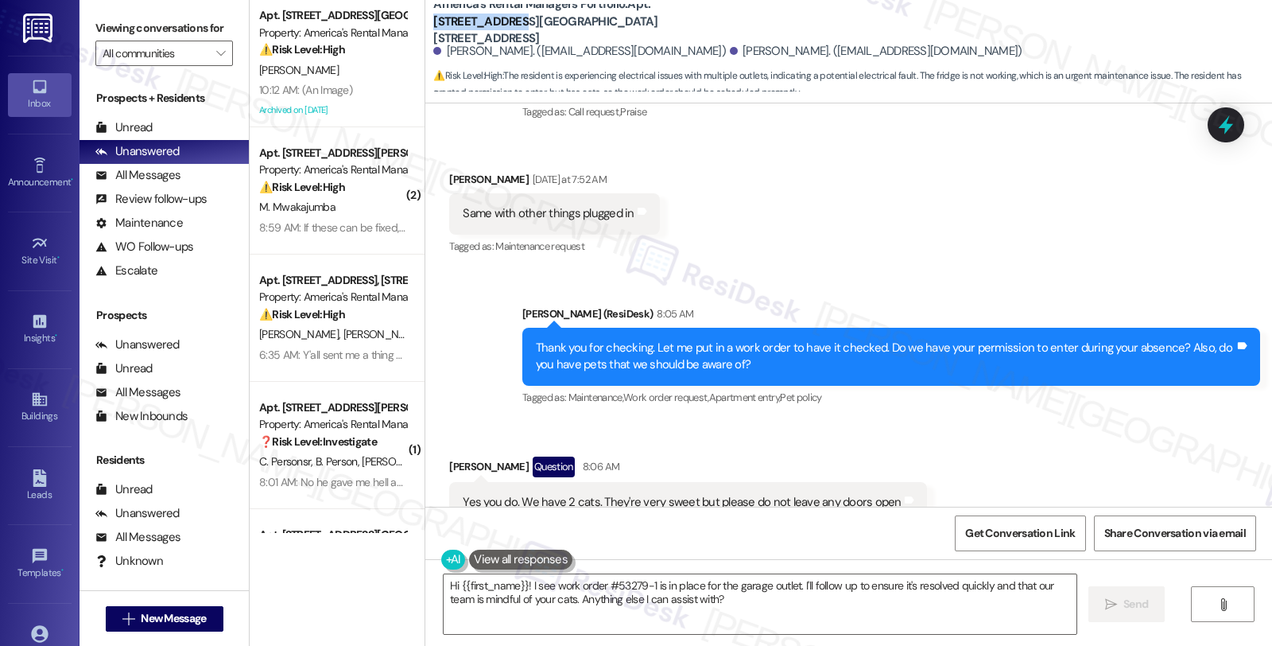
click at [720, 13] on b "America's Rental Managers Portfolio: Apt. 5512 Park Side Road, 5512 Park Side R…" at bounding box center [592, 21] width 318 height 51
copy b "5512 Park Side"
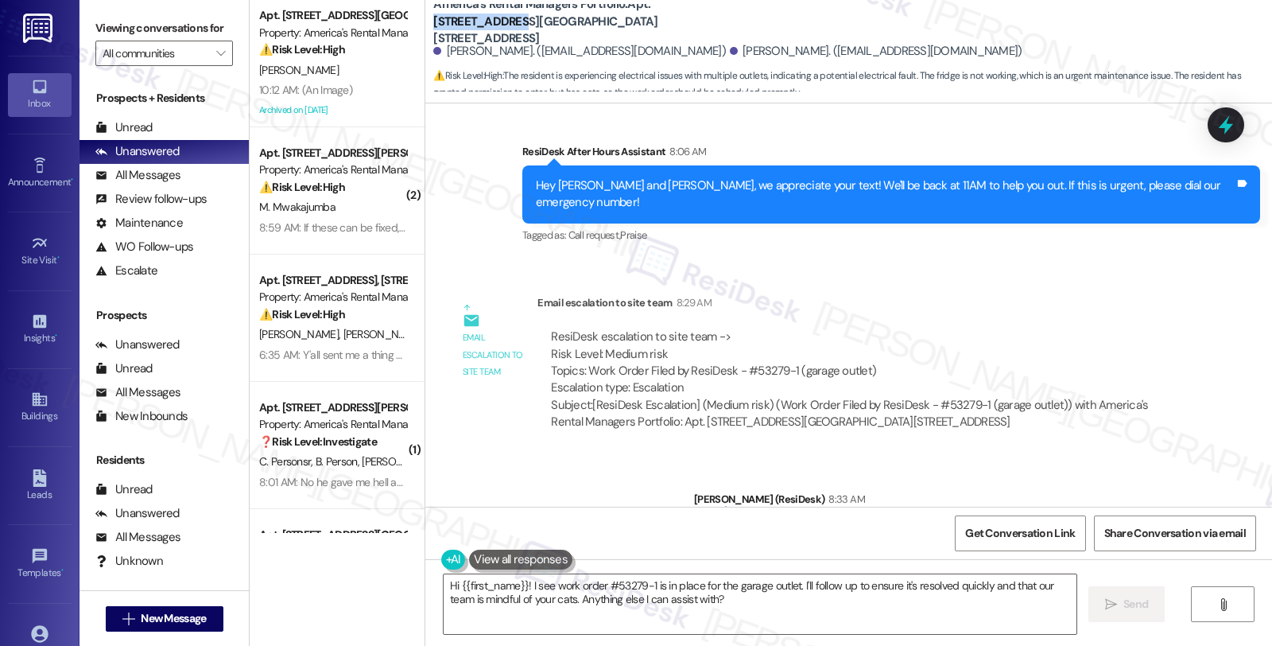
scroll to position [2003, 0]
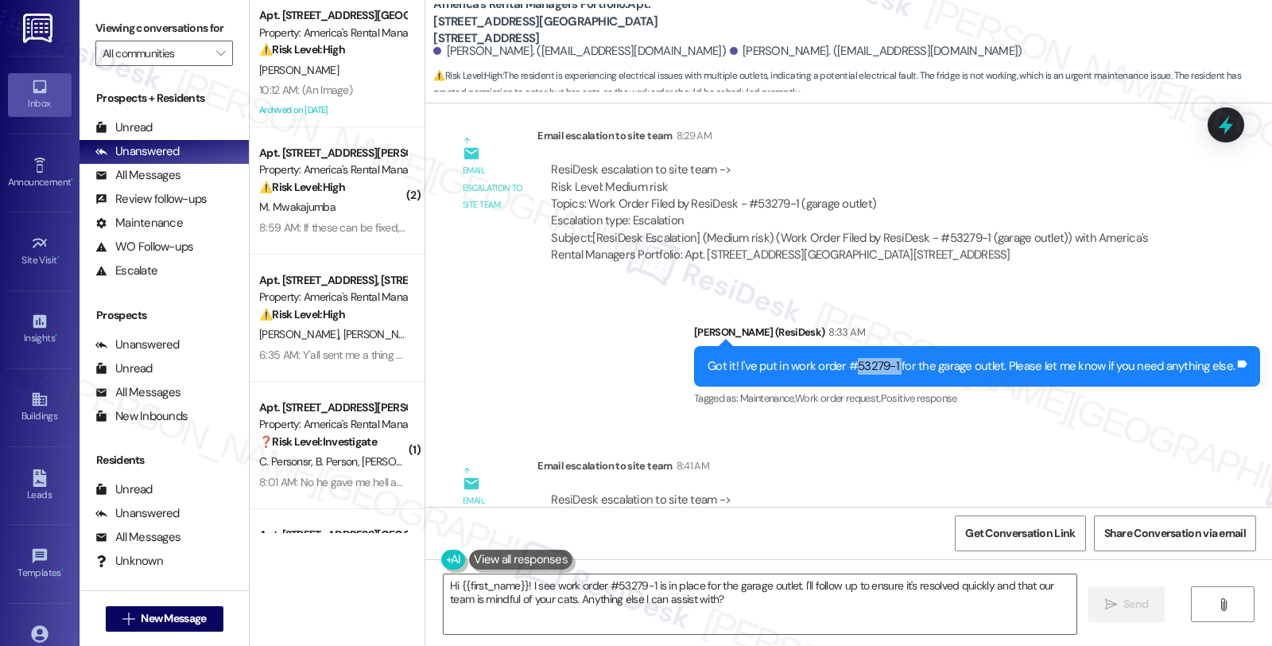
drag, startPoint x: 880, startPoint y: 294, endPoint x: 904, endPoint y: 295, distance: 24.7
click at [904, 358] on div "Got it! I've put in work order #53279-1 for the garage outlet. Please let me kn…" at bounding box center [971, 366] width 527 height 17
copy div "53279-1"
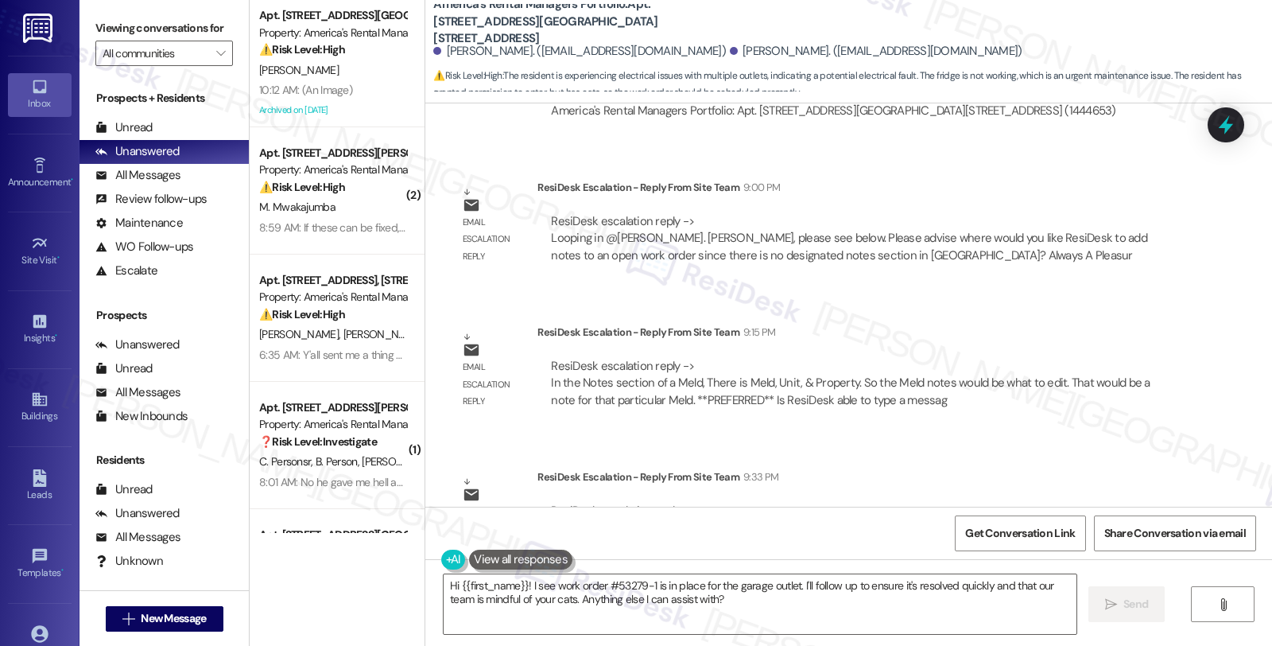
scroll to position [2480, 0]
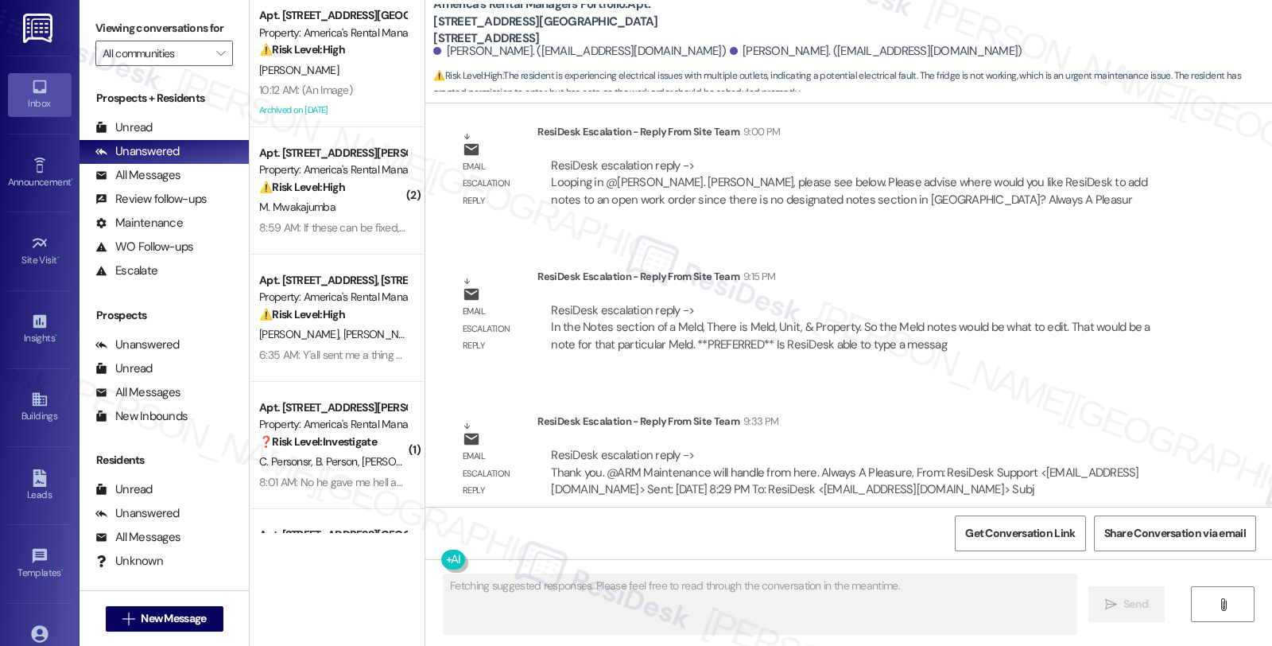
scroll to position [2625, 0]
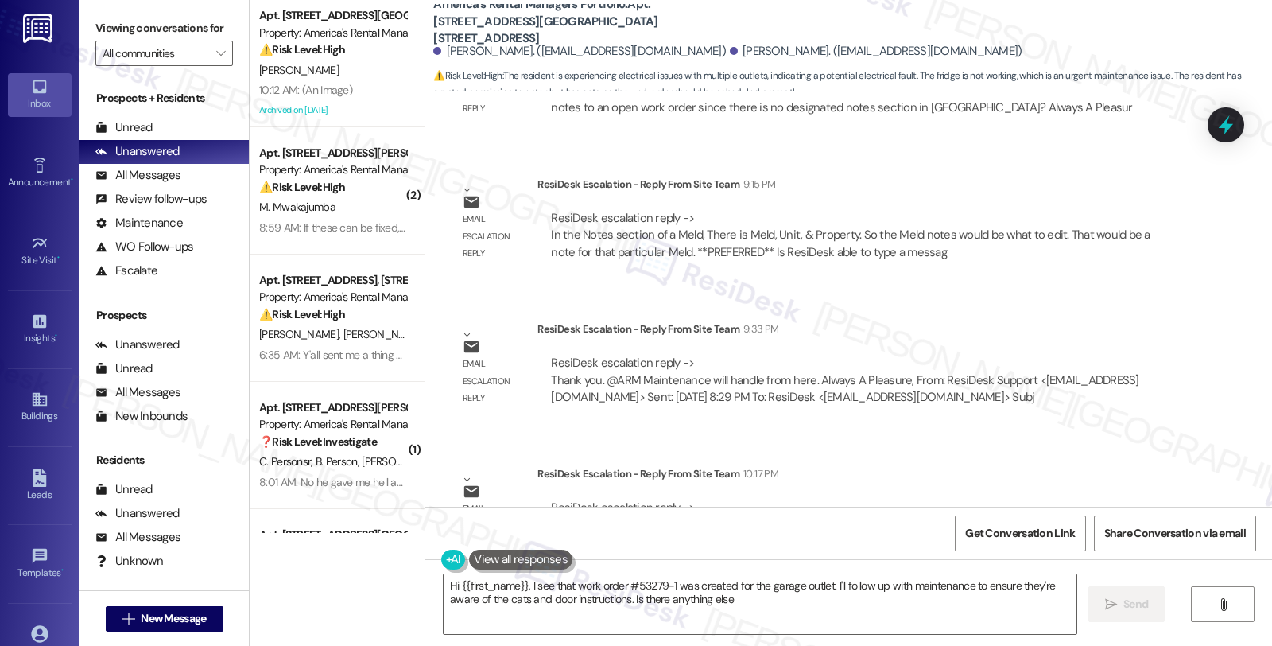
type textarea "Hi {{first_name}}, I see that work order #53279-1 was created for the garage ou…"
click at [1055, 355] on div "Email escalation reply ResiDesk Escalation - Reply From Site Team 9:33 PM ResiD…" at bounding box center [818, 369] width 762 height 121
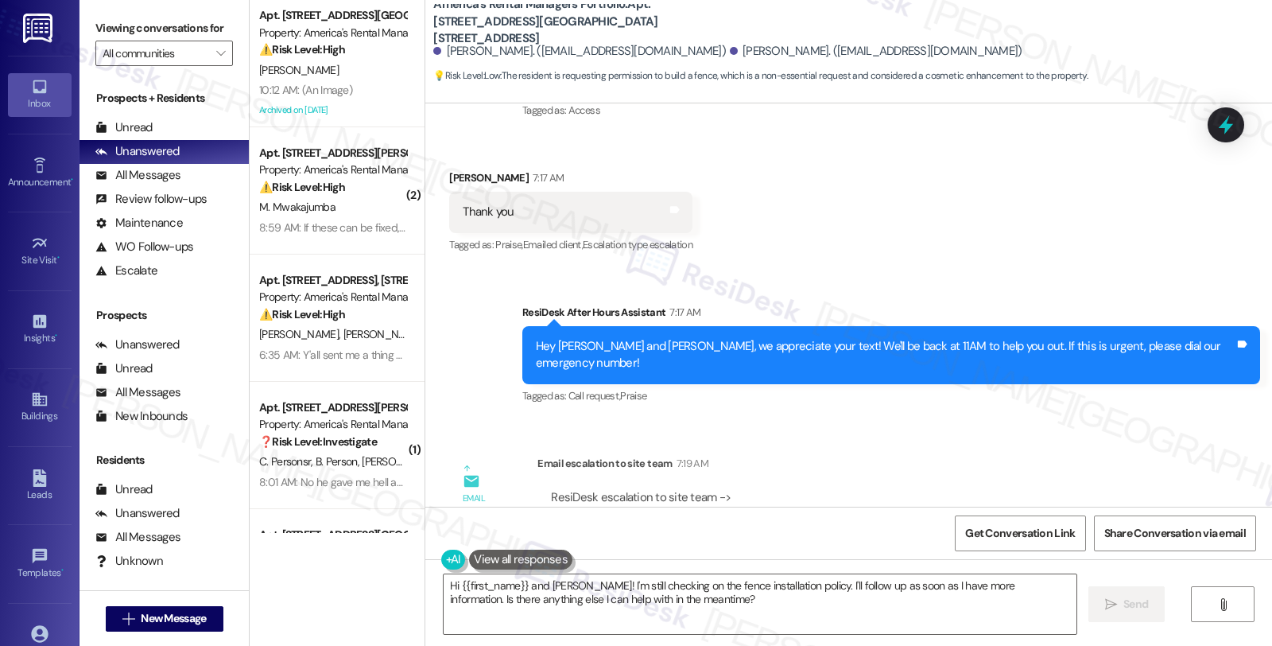
scroll to position [999, 0]
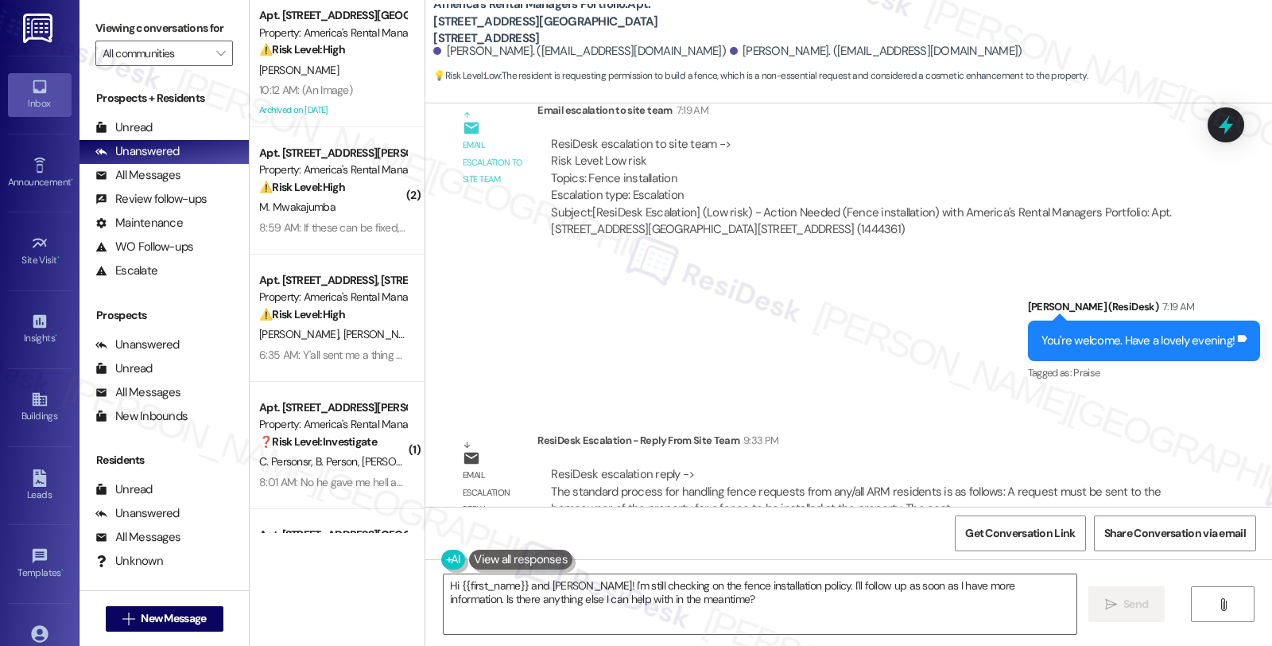
click at [1090, 379] on div "WO Lease started [DATE] 8:00 AM Show details Survey, sent via SMS Residesk Auto…" at bounding box center [848, 304] width 847 height 403
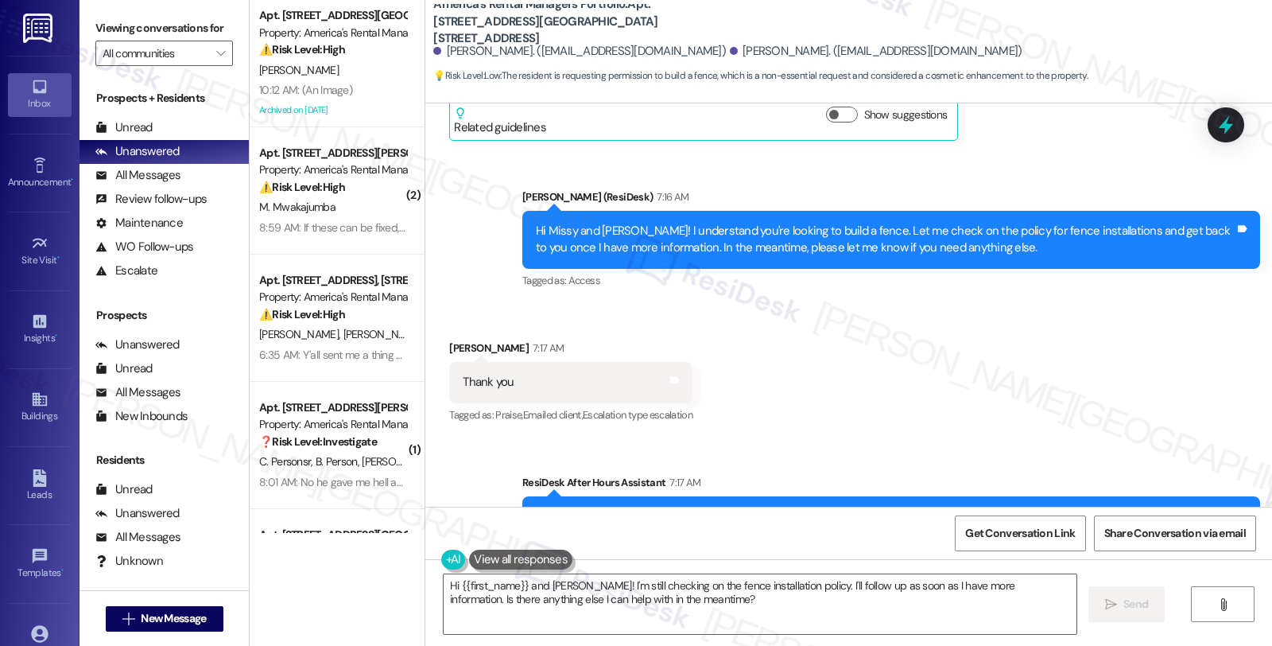
scroll to position [469, 0]
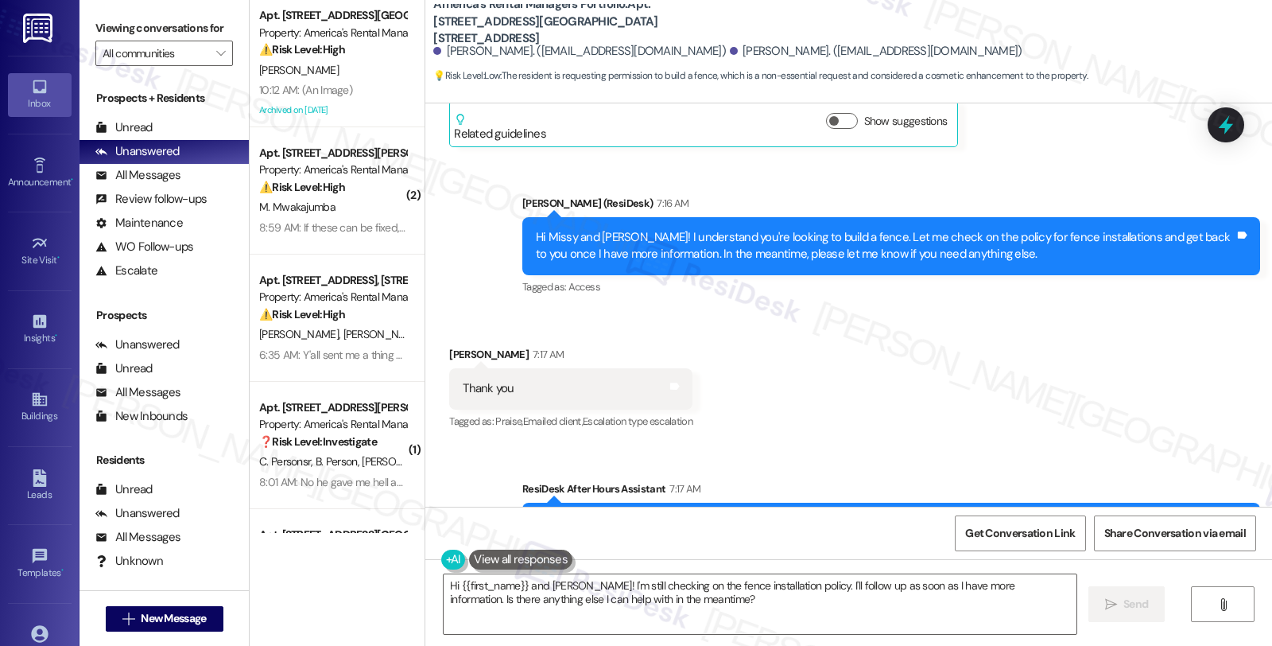
click at [453, 346] on div "[PERSON_NAME] 7:17 AM" at bounding box center [570, 357] width 243 height 22
copy div "Missy"
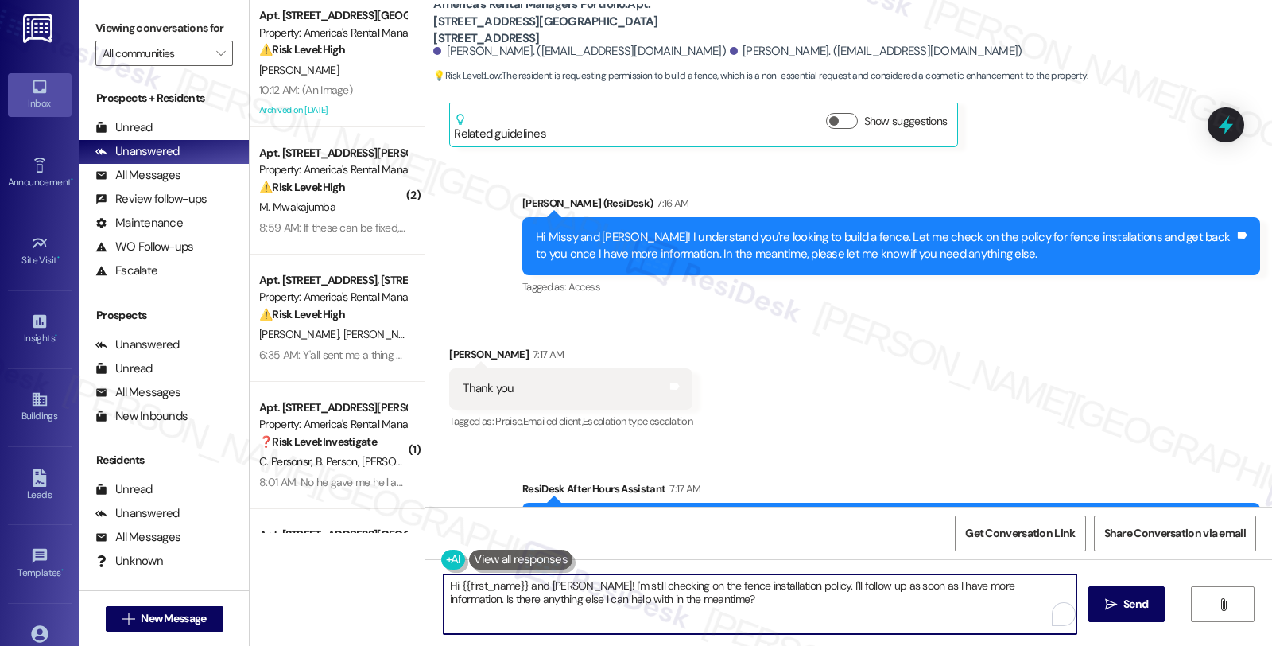
drag, startPoint x: 520, startPoint y: 586, endPoint x: 784, endPoint y: 619, distance: 266.0
click at [784, 619] on textarea "Hi {{first_name}} and [PERSON_NAME]! I'm still checking on the fence installati…" at bounding box center [760, 604] width 633 height 60
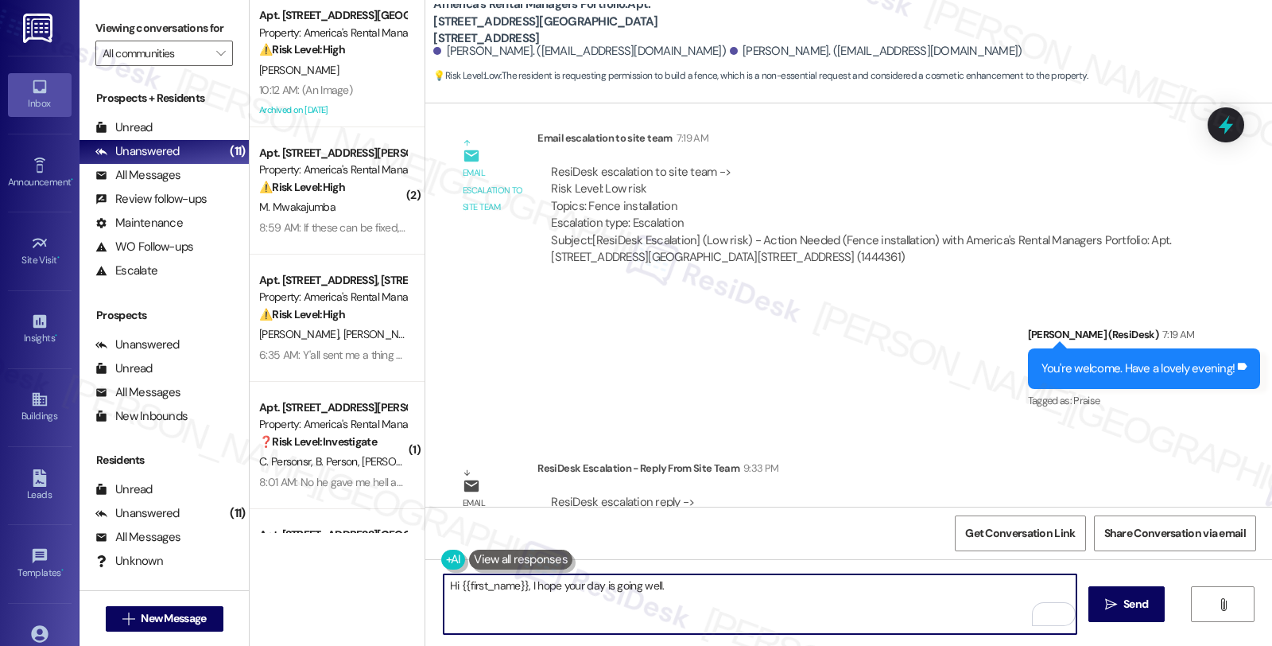
scroll to position [999, 0]
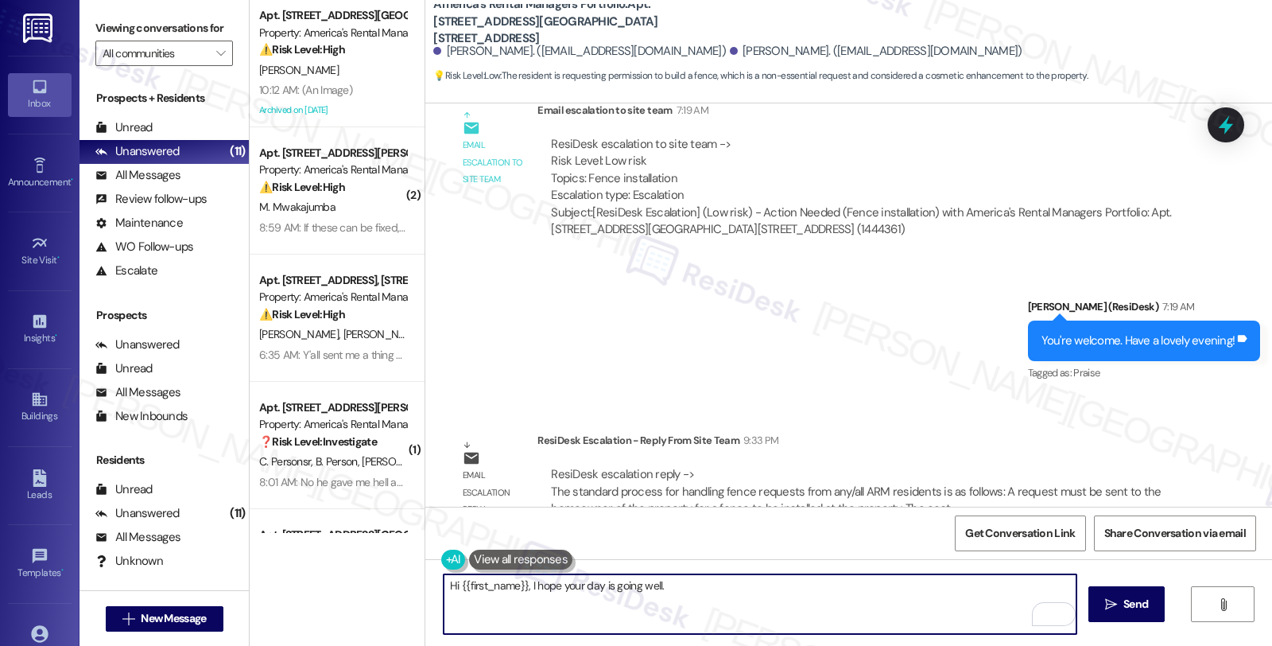
paste textarea "I just wanted to give you a quick update regarding your request to install a fe…"
click at [628, 600] on textarea "Hi {{first_name}}, I hope your day is going well. I just wanted to give you a q…" at bounding box center [760, 604] width 633 height 60
click at [504, 613] on textarea "Hi {{first_name}}, I hope your day is going well. I just wanted to give you a q…" at bounding box center [760, 604] width 633 height 60
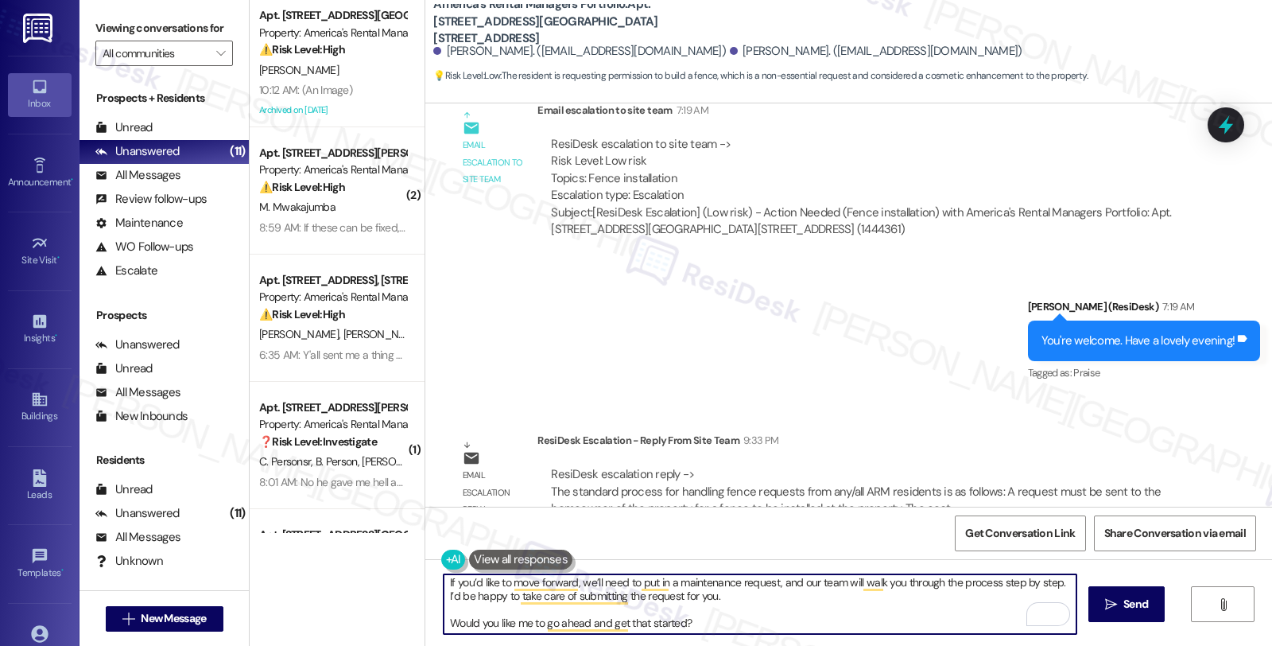
click at [736, 596] on textarea "Hi {{first_name}}, I hope your day is going well. I just wanted to give you a q…" at bounding box center [760, 604] width 633 height 60
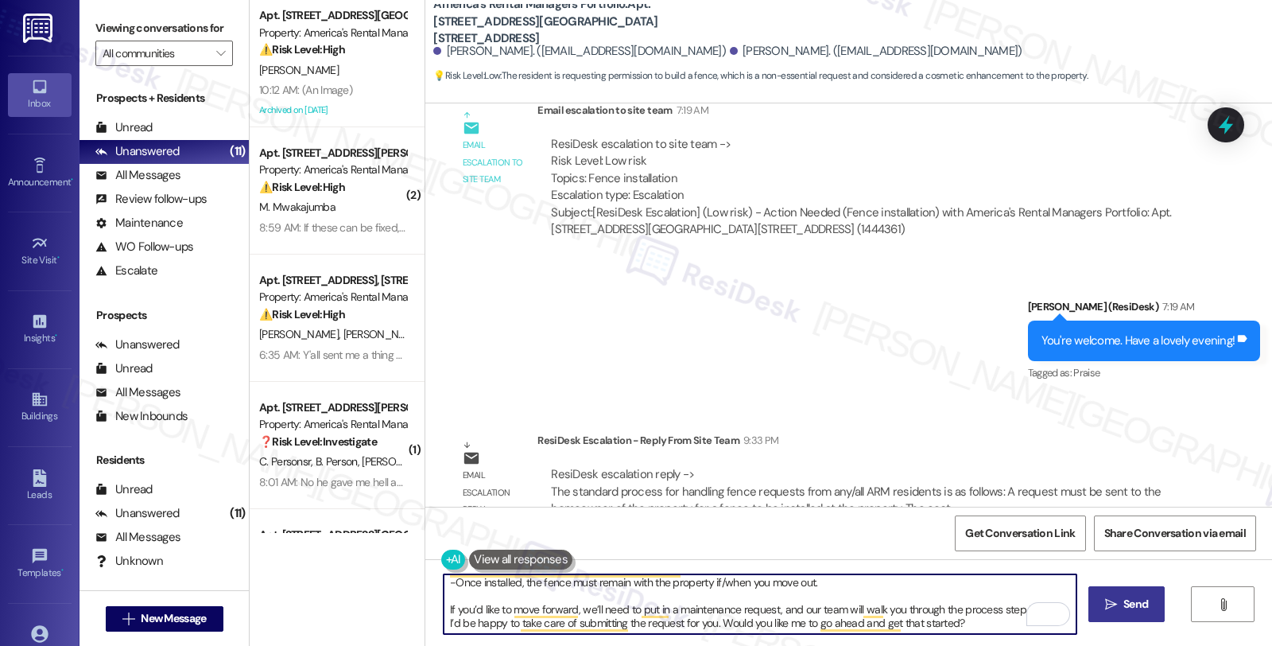
type textarea "Hi {{first_name}}, I hope your day is going well. I just wanted to give you a q…"
click at [1140, 602] on span "Send" at bounding box center [1136, 604] width 25 height 17
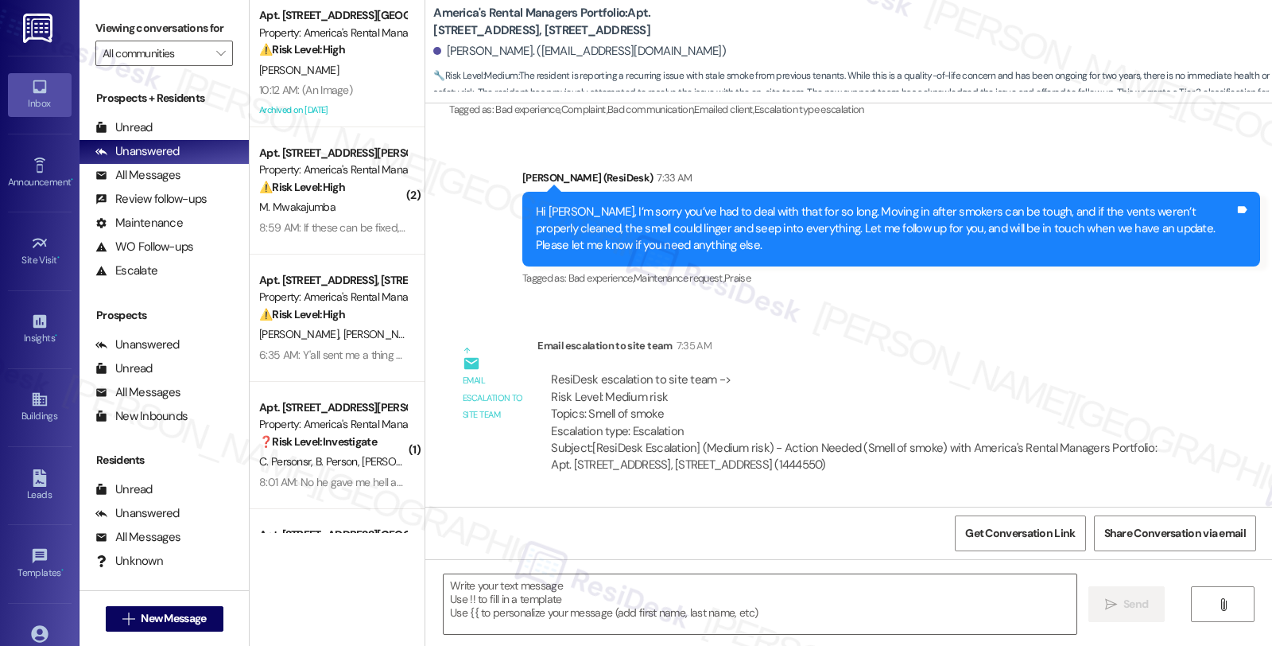
type textarea "Fetching suggested responses. Please feel free to read through the conversation…"
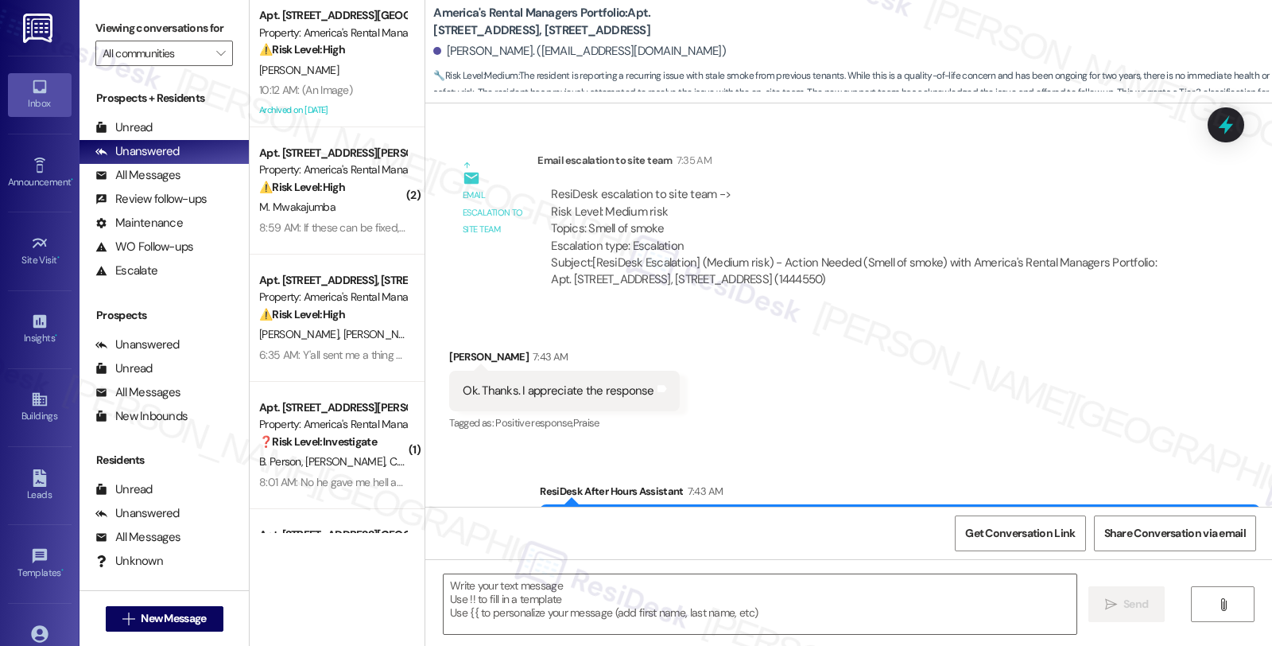
scroll to position [934, 0]
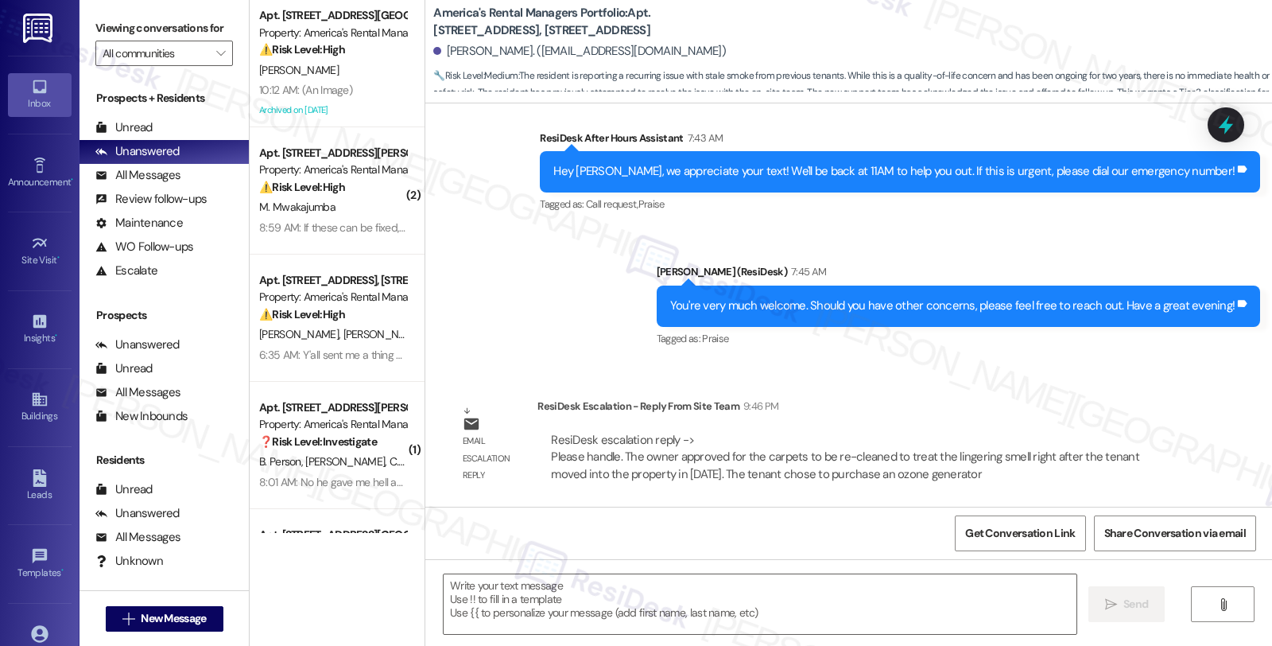
click at [1055, 380] on div "Lease started Jun 15, 2023 at 8:00 AM Survey, sent via SMS Residesk Automated S…" at bounding box center [848, 304] width 847 height 403
click at [554, 603] on textarea at bounding box center [760, 604] width 633 height 60
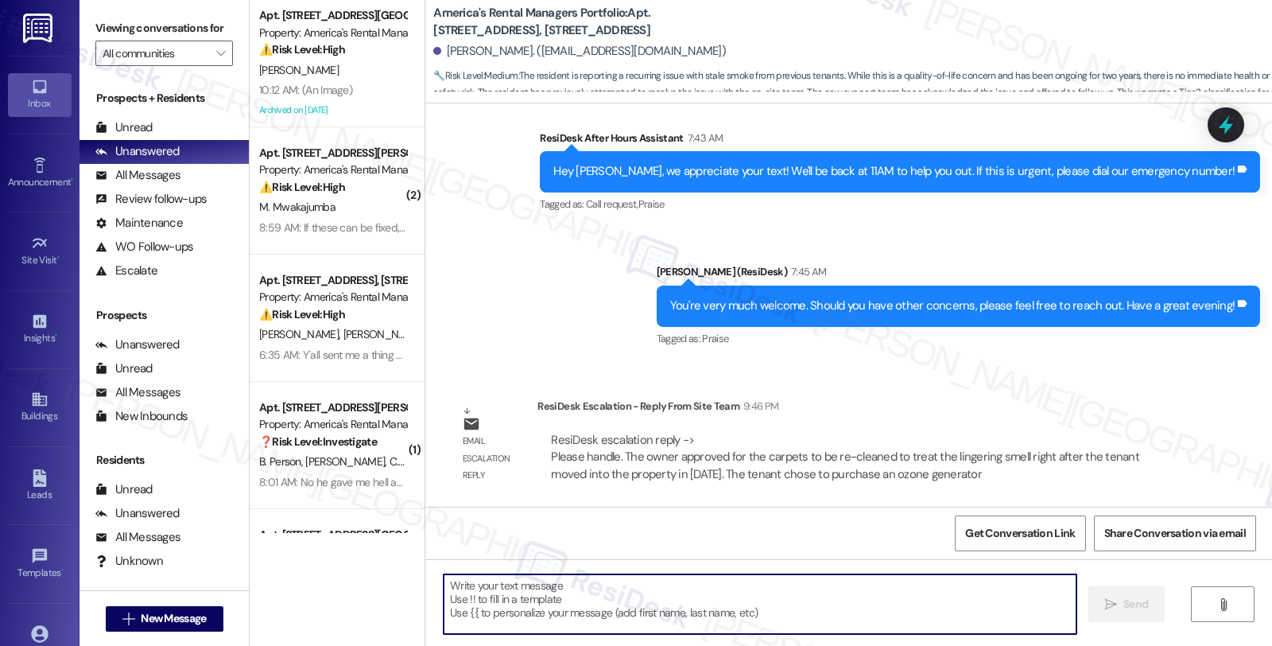
paste textarea "The owner approved for the carpets to be re-cleaned to treat the lingering smel…"
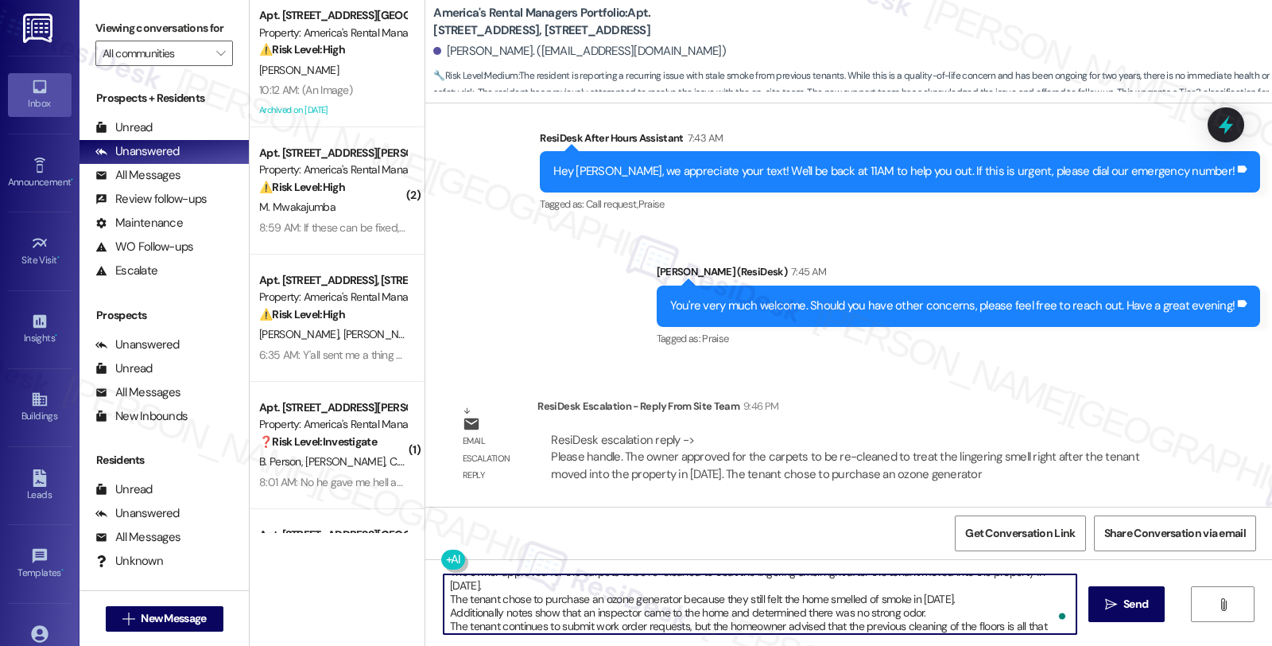
scroll to position [0, 0]
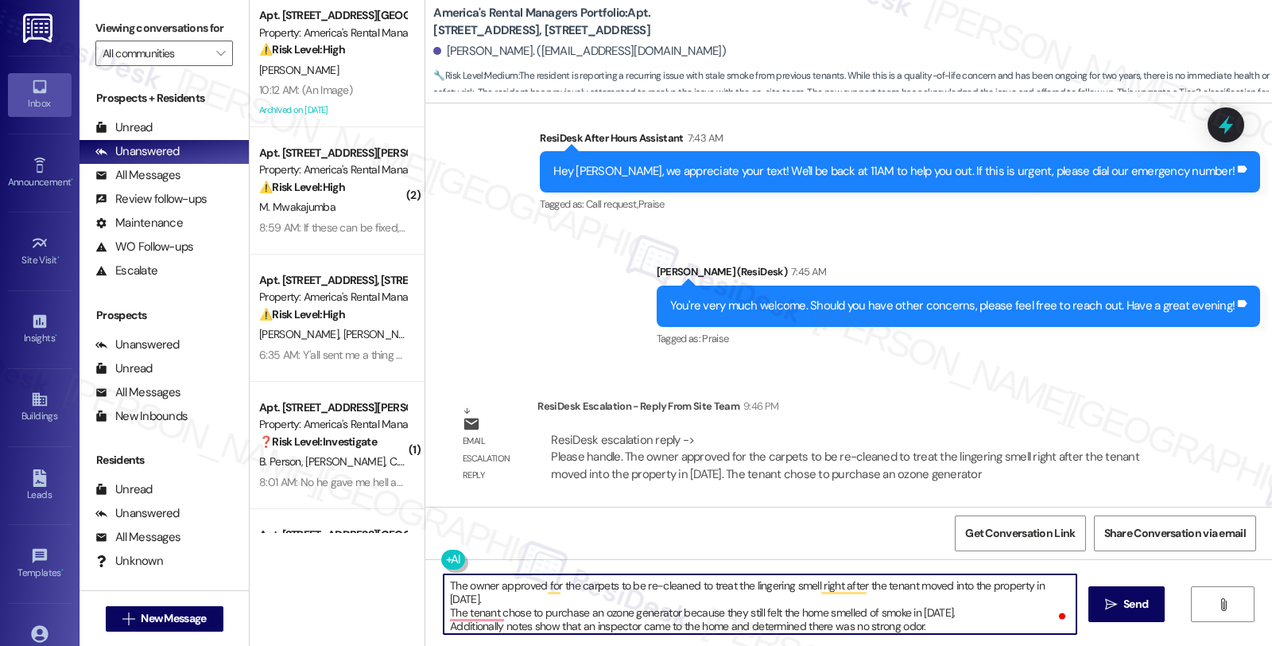
click at [449, 61] on div "Sarah Alexander. (sarahalexander28@gmail.com)" at bounding box center [852, 52] width 839 height 32
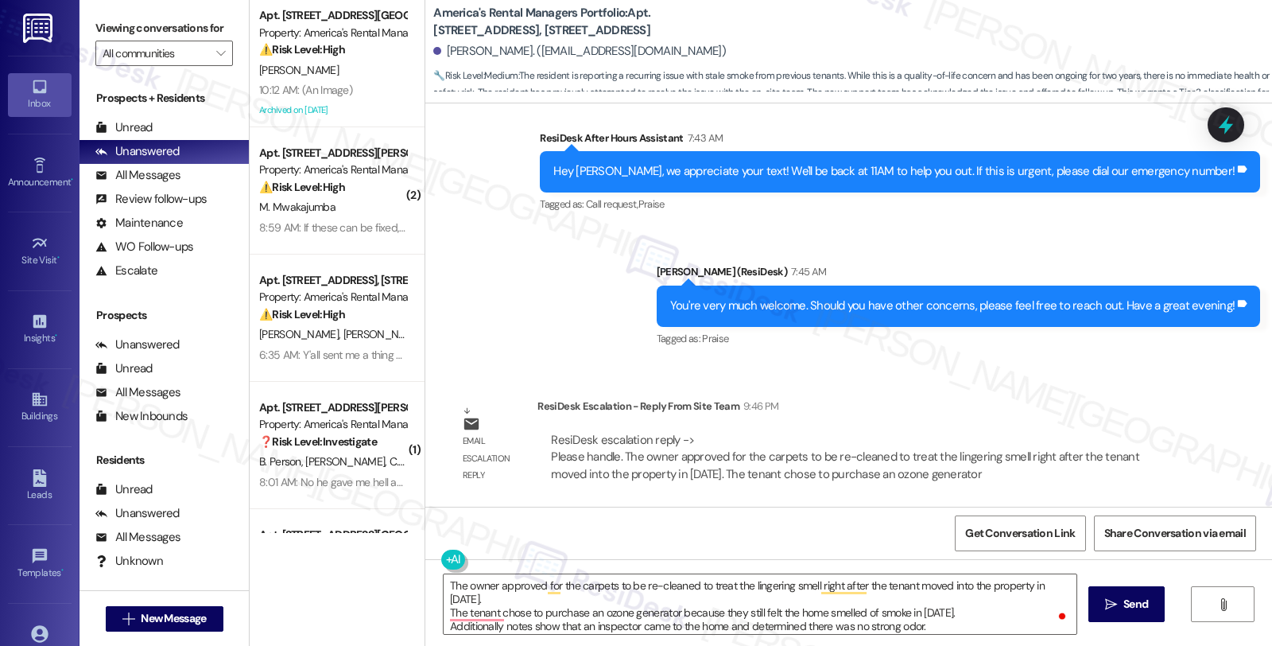
click at [448, 48] on div "Sarah Alexander. (sarahalexander28@gmail.com)" at bounding box center [579, 51] width 293 height 17
copy div "[PERSON_NAME]"
click at [444, 576] on textarea "The owner approved for the carpets to be re-cleaned to treat the lingering smel…" at bounding box center [760, 604] width 633 height 60
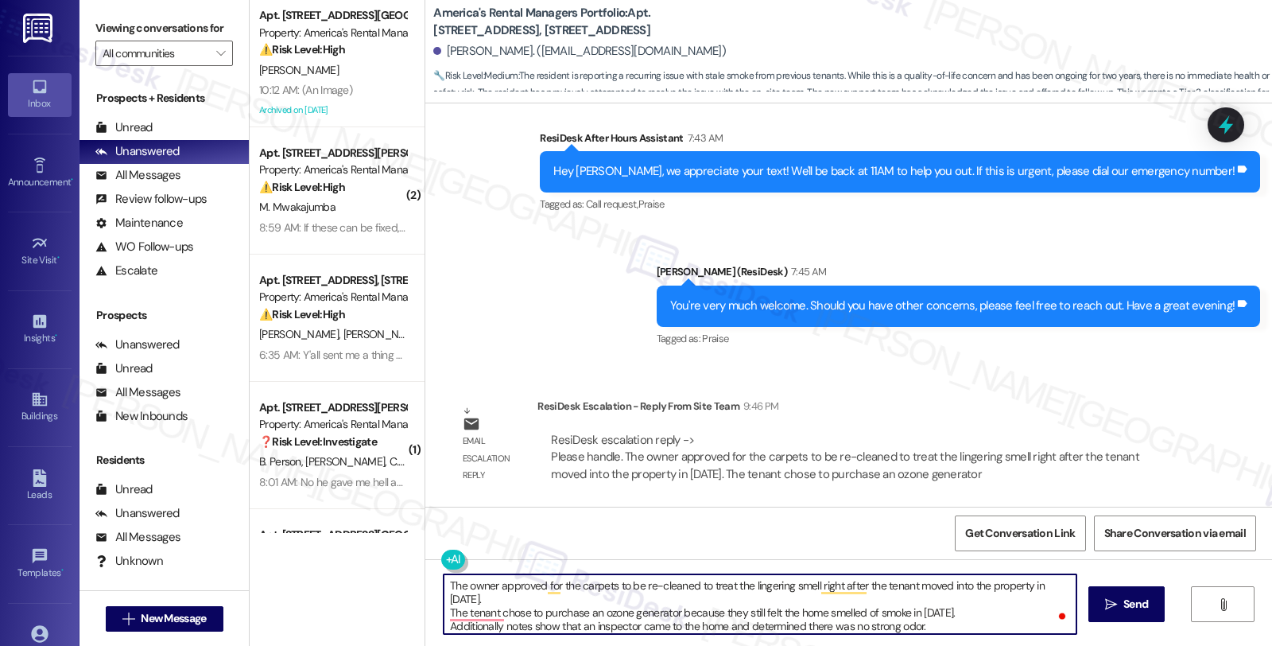
click at [444, 584] on textarea "The owner approved for the carpets to be re-cleaned to treat the lingering smel…" at bounding box center [760, 604] width 633 height 60
paste textarea "[PERSON_NAME]"
click at [824, 584] on textarea "Hi Sarah. I hope you're doing great. I'm checking in to give you an update. Upo…" at bounding box center [760, 604] width 633 height 60
click at [782, 600] on textarea "Hi Sarah. I hope you're doing great. I'm checking in to give you an update. Upo…" at bounding box center [760, 604] width 633 height 60
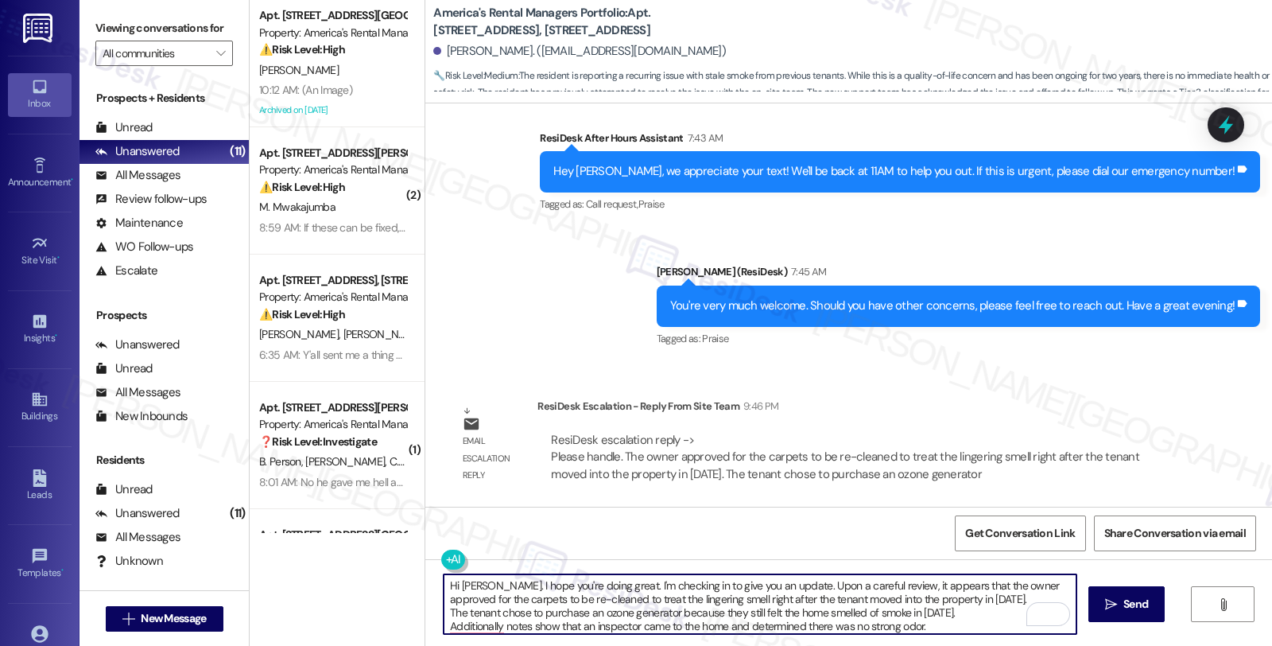
click at [782, 600] on textarea "Hi Sarah. I hope you're doing great. I'm checking in to give you an update. Upo…" at bounding box center [760, 604] width 633 height 60
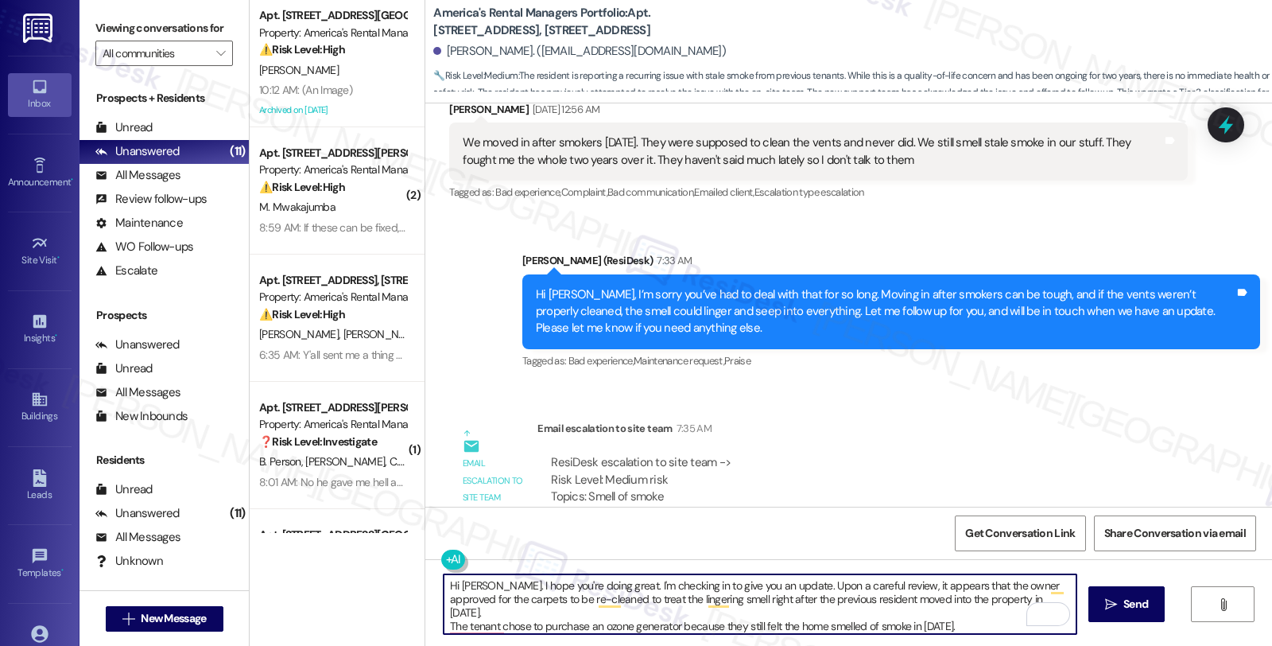
scroll to position [316, 0]
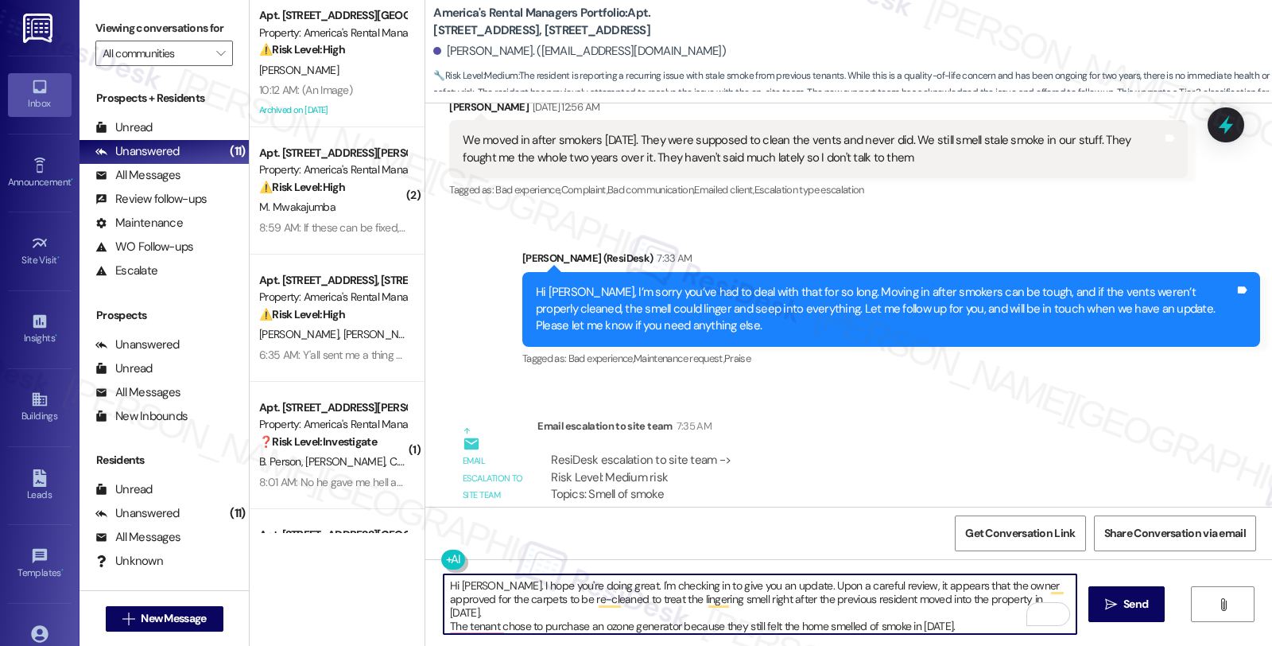
click at [1012, 599] on textarea "Hi Sarah. I hope you're doing great. I'm checking in to give you an update. Upo…" at bounding box center [760, 604] width 633 height 60
click at [444, 630] on textarea "Hi Sarah. I hope you're doing great. I'm checking in to give you an update. Upo…" at bounding box center [760, 604] width 633 height 60
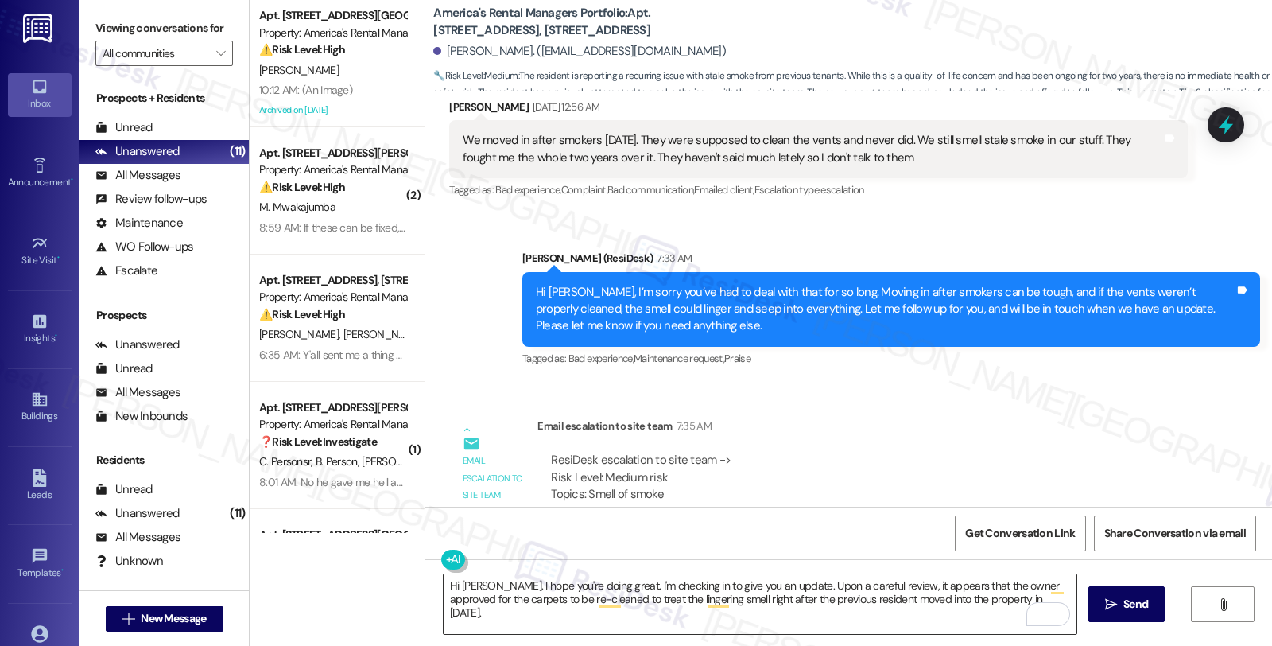
click at [862, 633] on textarea "Hi Sarah. I hope you're doing great. I'm checking in to give you an update. Upo…" at bounding box center [760, 604] width 633 height 60
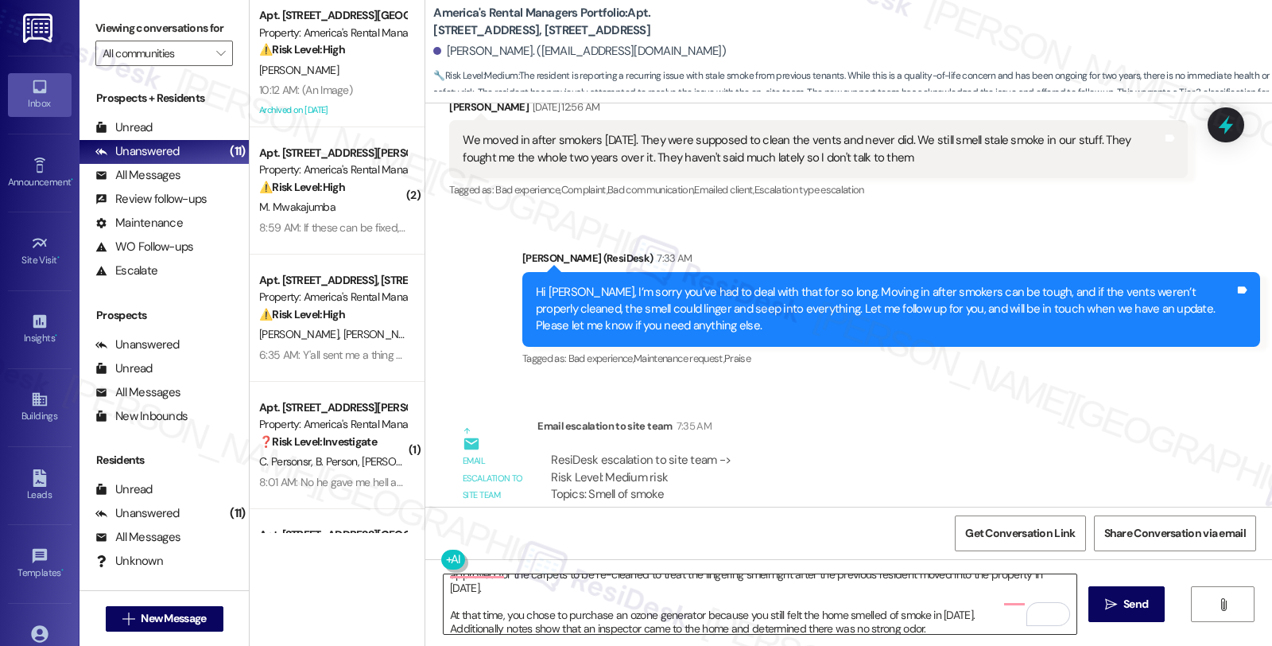
scroll to position [0, 0]
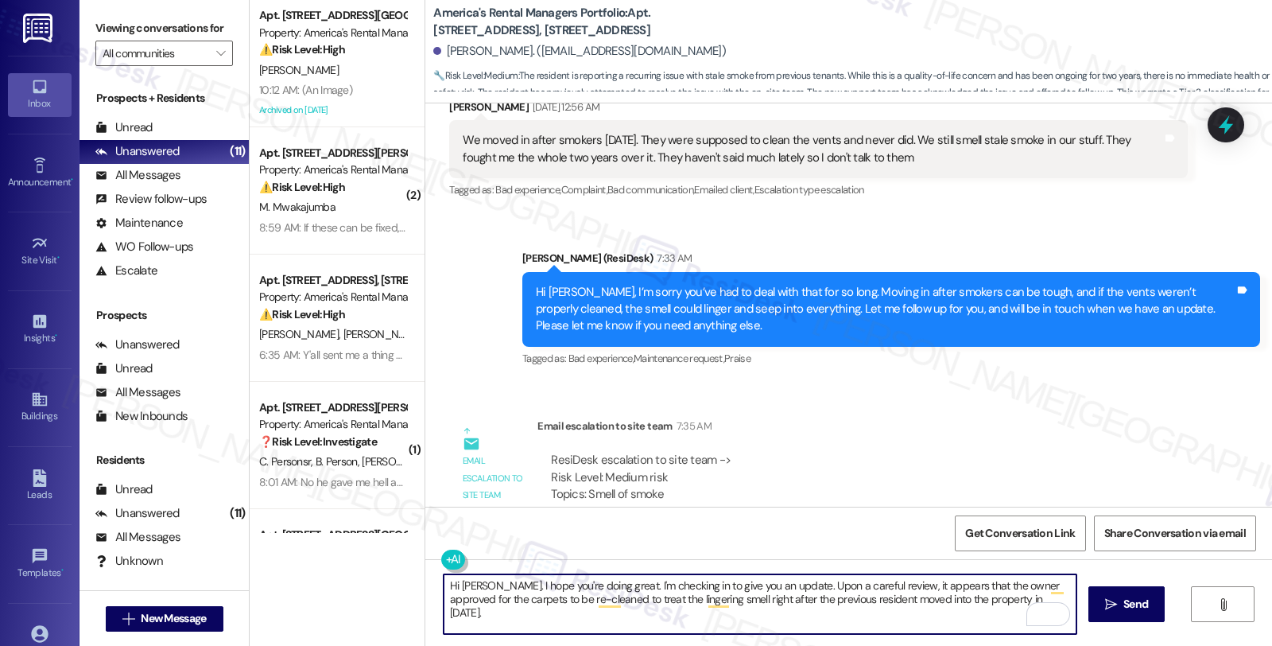
click at [864, 629] on textarea "Hi Sarah. I hope you're doing great. I'm checking in to give you an update. Upo…" at bounding box center [760, 604] width 633 height 60
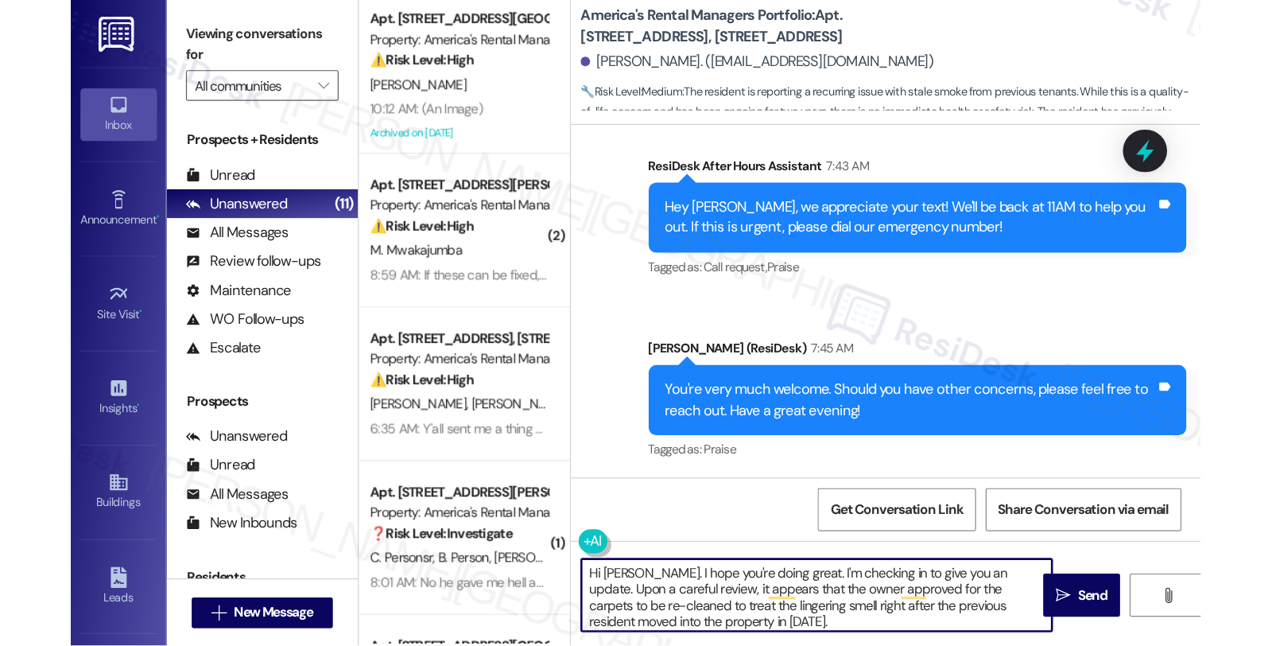
scroll to position [934, 0]
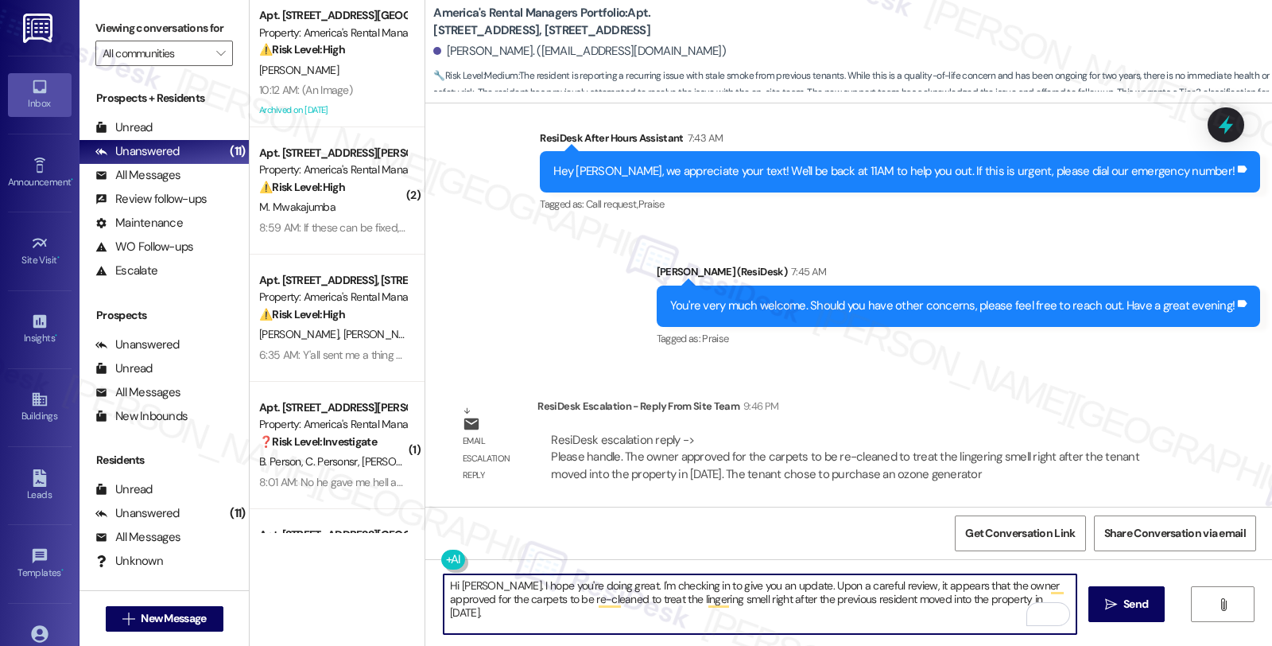
click at [979, 624] on textarea "Hi Sarah. I hope you're doing great. I'm checking in to give you an update. Upo…" at bounding box center [760, 604] width 633 height 60
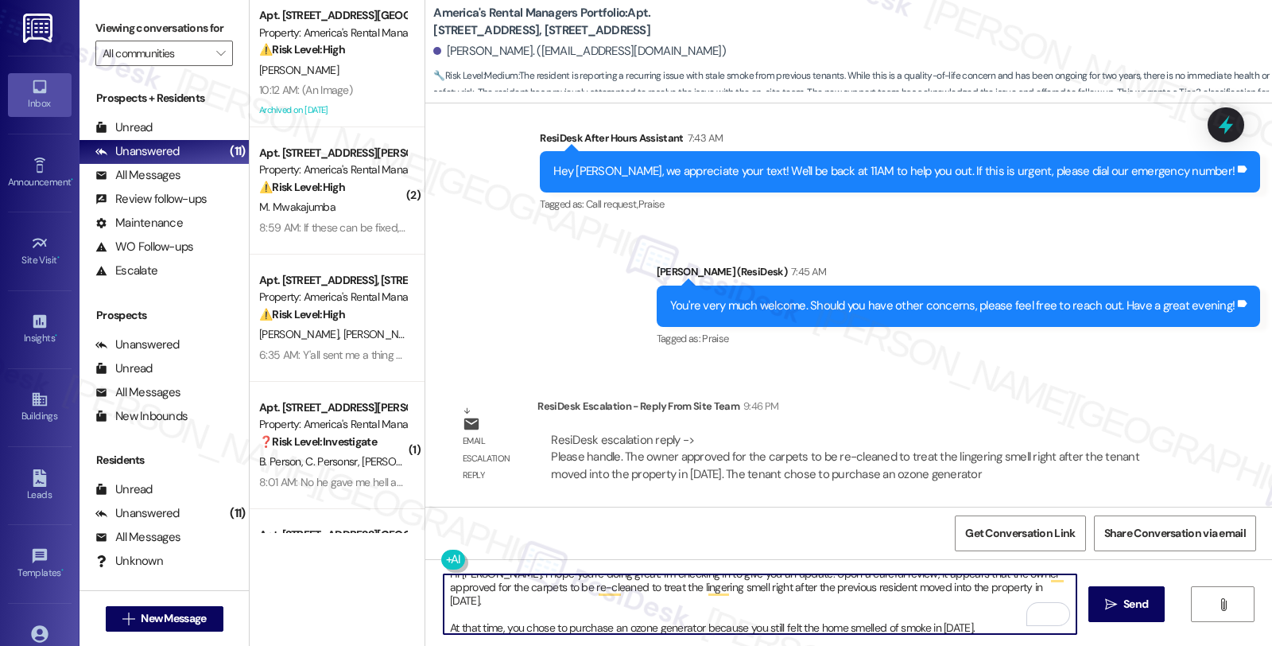
click at [995, 616] on textarea "Hi Sarah. I hope you're doing great. I'm checking in to give you an update. Upo…" at bounding box center [760, 604] width 633 height 60
click at [852, 629] on textarea "Hi Sarah. I hope you're doing great. I'm checking in to give you an update. Upo…" at bounding box center [760, 604] width 633 height 60
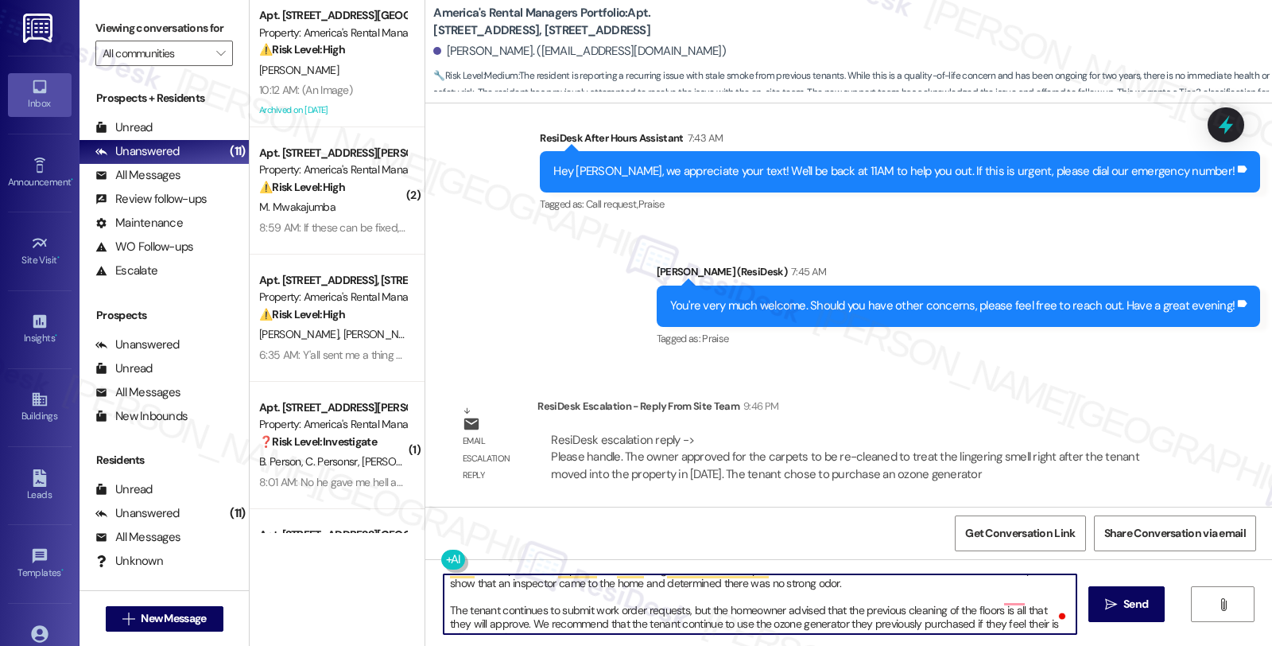
scroll to position [72, 0]
click at [444, 594] on textarea "Hi Sarah. I hope you're doing great. I'm checking in to give you an update. Upo…" at bounding box center [760, 604] width 633 height 60
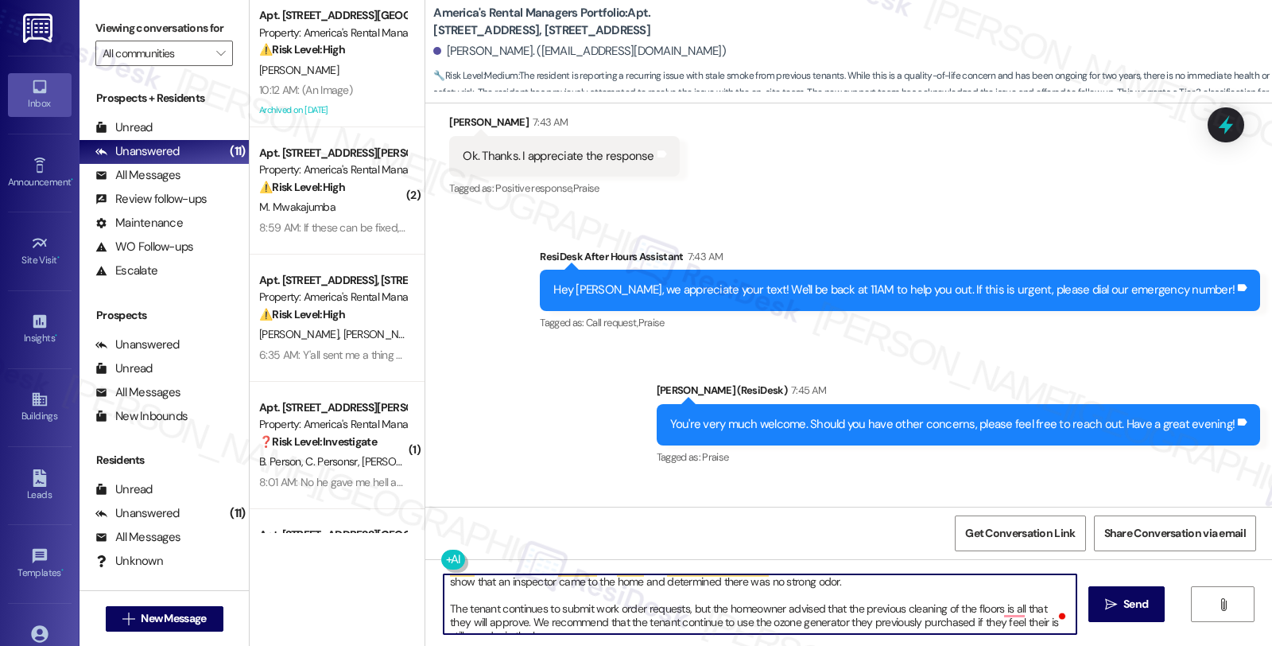
scroll to position [934, 0]
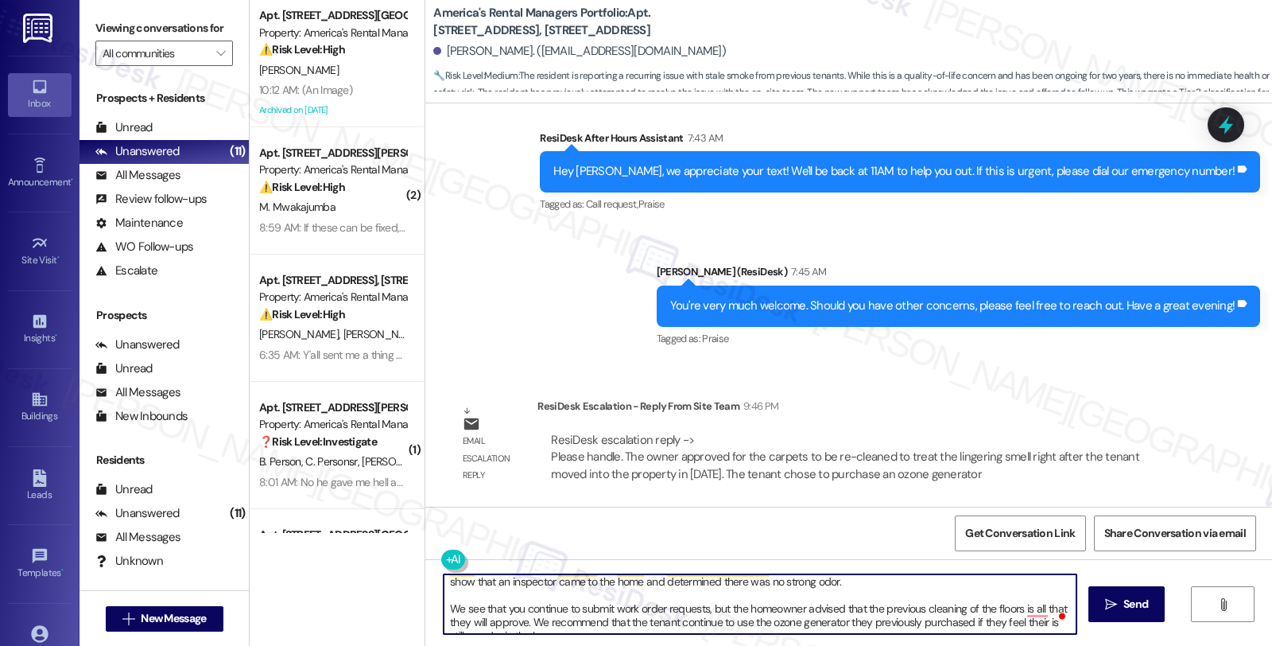
click at [521, 609] on textarea "Hi Sarah. I hope you're doing great. I'm checking in to give you an update. Upo…" at bounding box center [760, 604] width 633 height 60
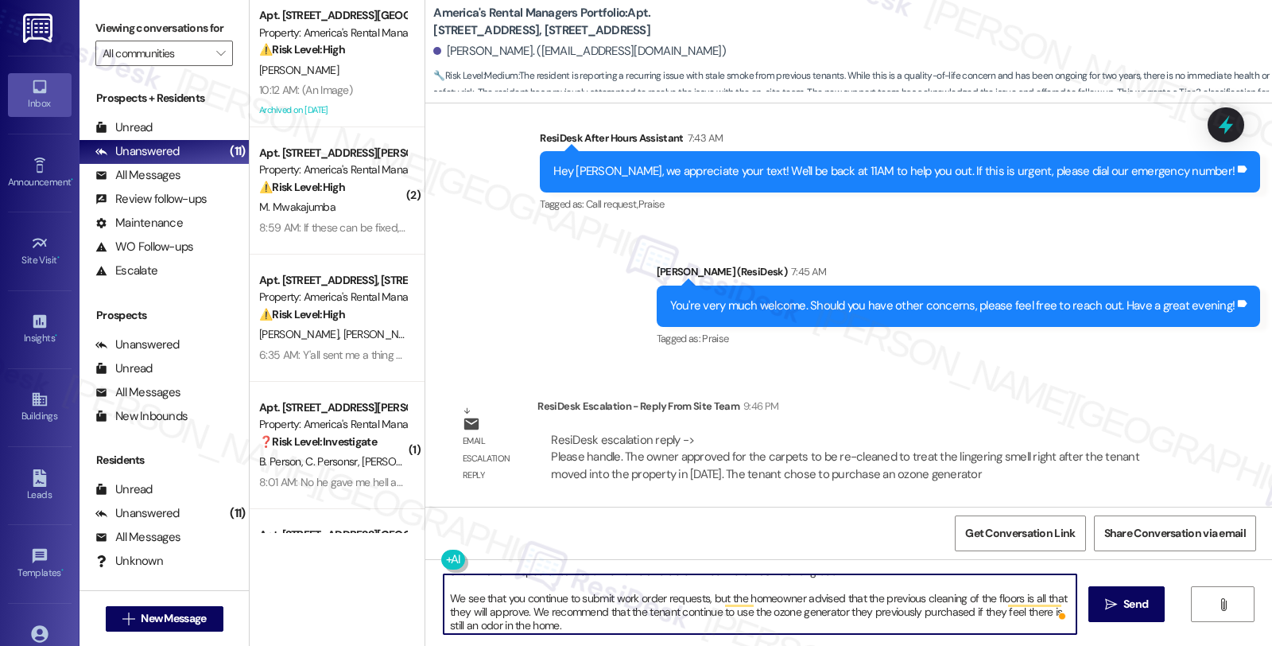
scroll to position [84, 0]
click at [618, 595] on textarea "Hi Sarah. I hope you're doing great. I'm checking in to give you an update. Upo…" at bounding box center [760, 604] width 633 height 60
click at [818, 598] on textarea "Hi Sarah. I hope you're doing great. I'm checking in to give you an update. Upo…" at bounding box center [760, 604] width 633 height 60
click at [688, 608] on textarea "Hi Sarah. I hope you're doing great. I'm checking in to give you an update. Upo…" at bounding box center [760, 604] width 633 height 60
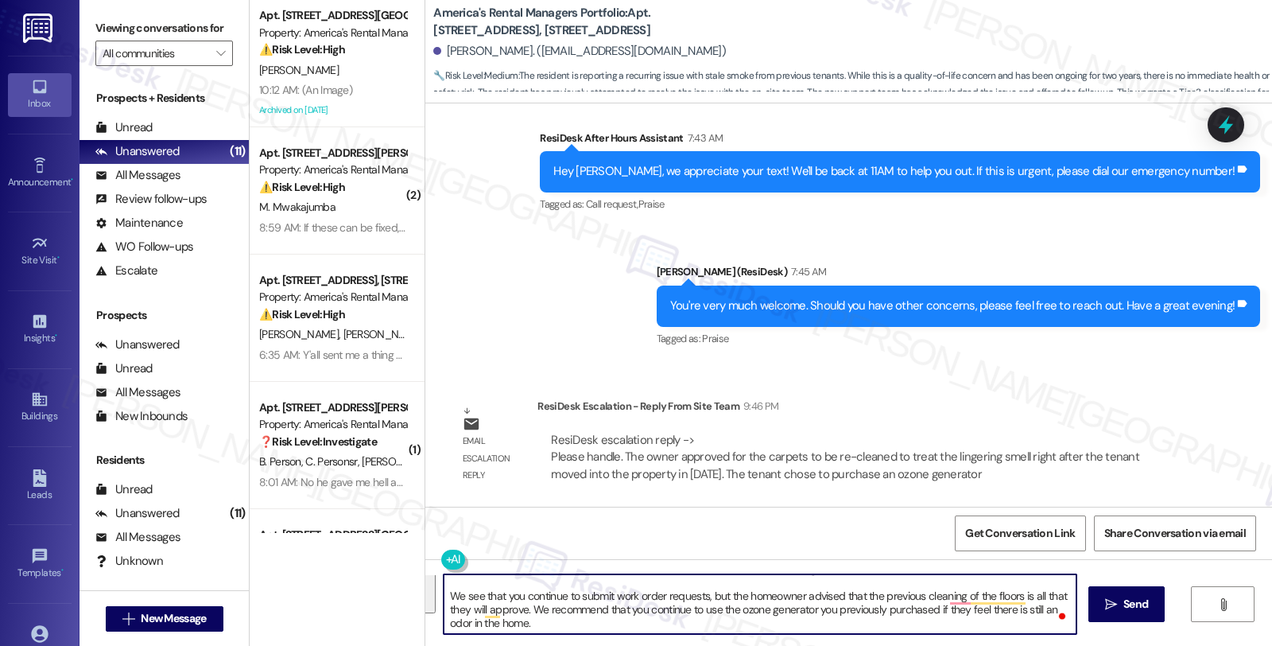
scroll to position [0, 0]
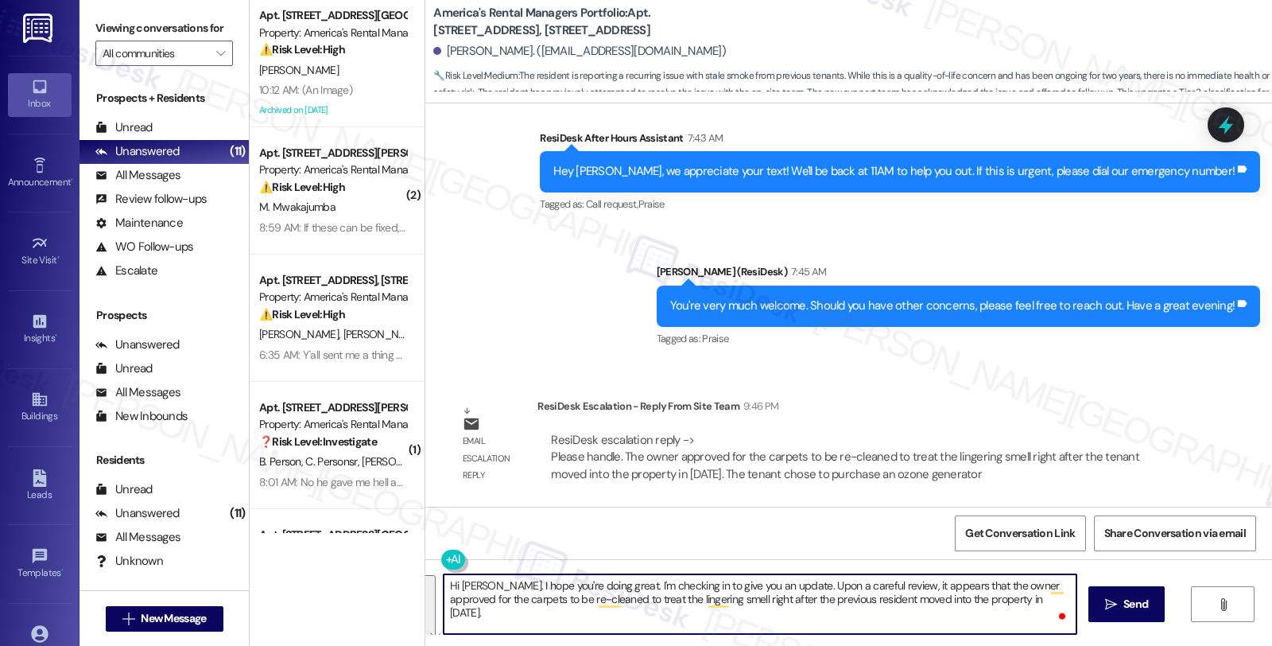
paste textarea ", I hope you’re doing well today! I wanted to check in and provide you with an …"
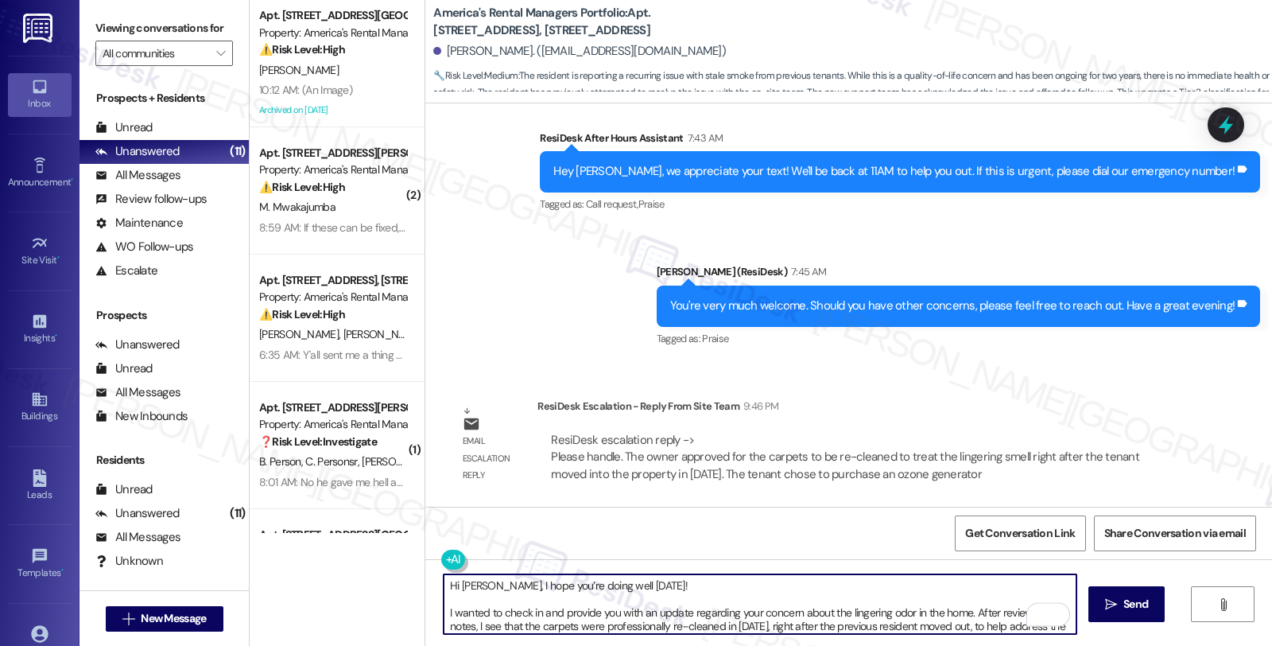
click at [682, 590] on textarea "Hi Sarah, I hope you’re doing well today! I wanted to check in and provide you …" at bounding box center [760, 604] width 633 height 60
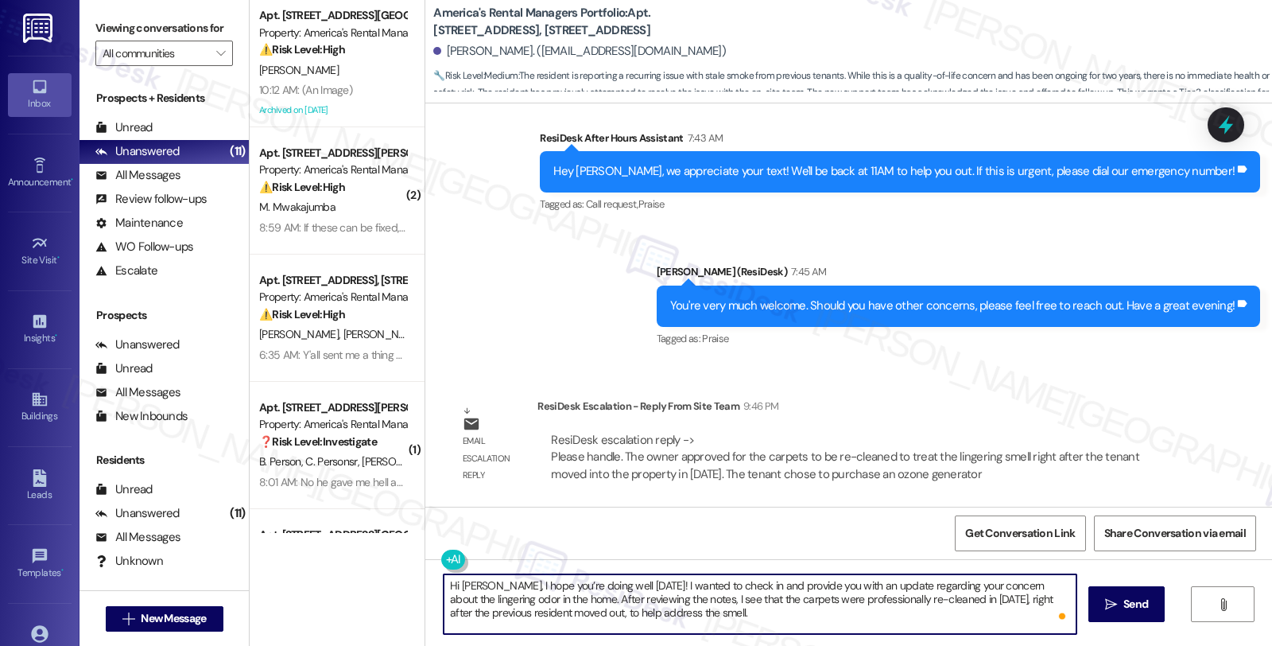
click at [748, 611] on textarea "Hi Sarah, I hope you’re doing well today! I wanted to check in and provide you …" at bounding box center [760, 604] width 633 height 60
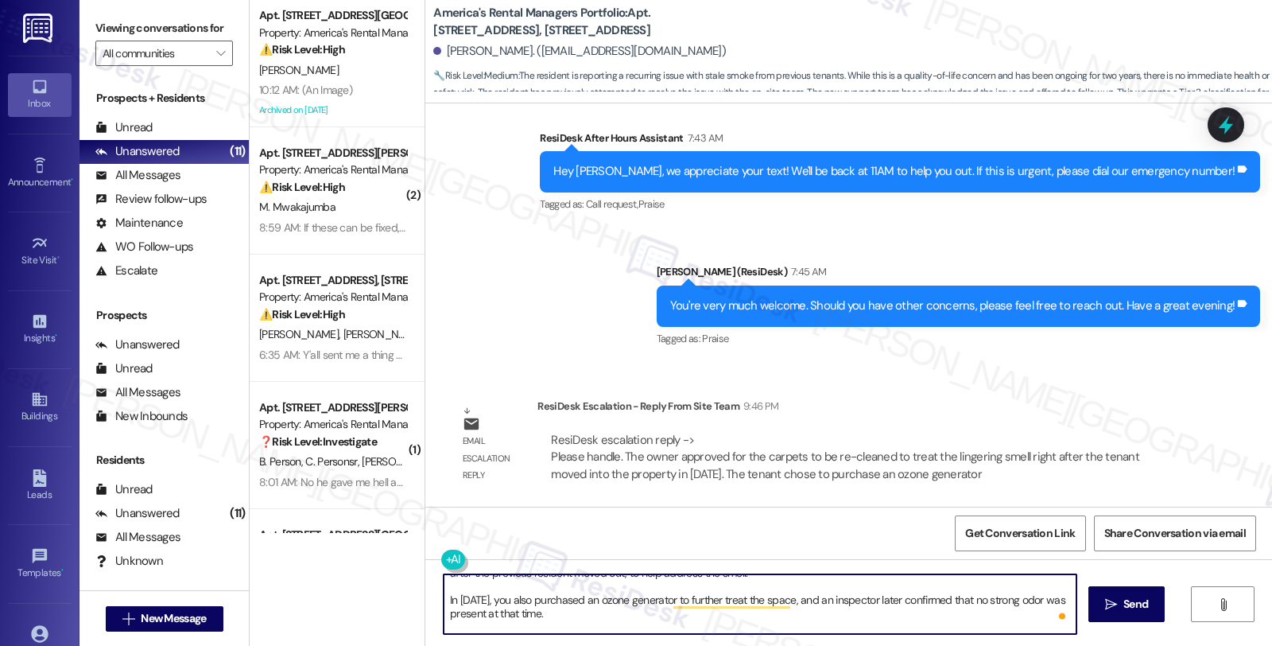
scroll to position [52, 0]
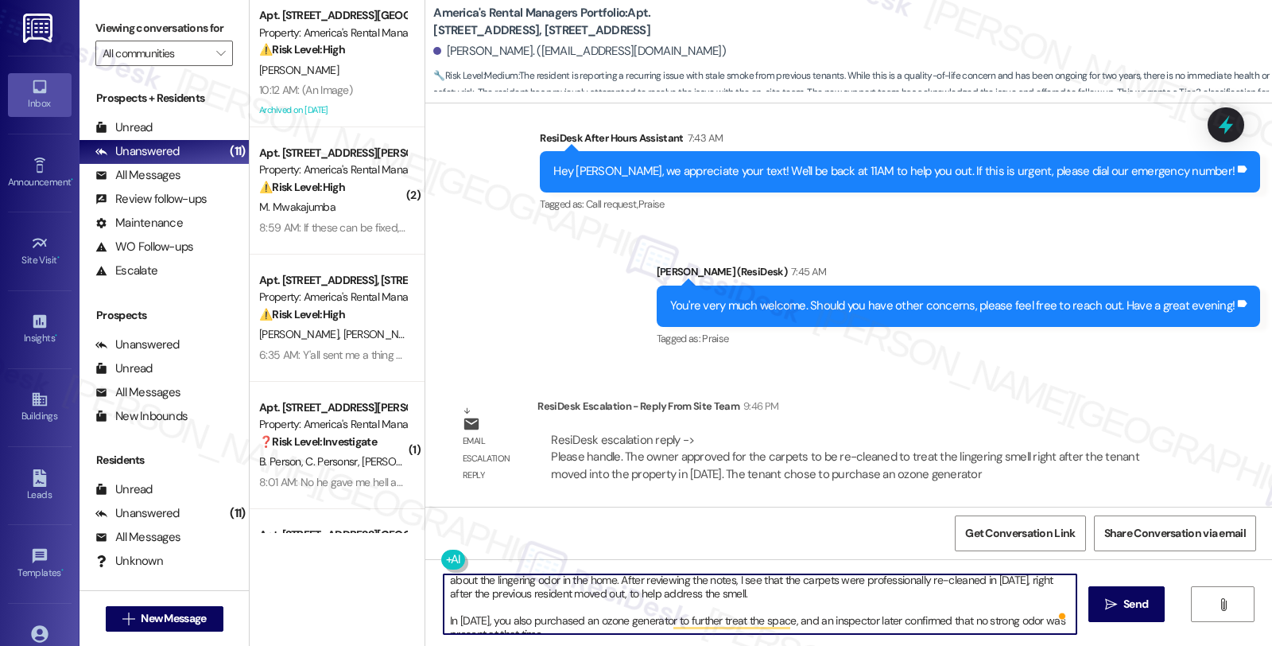
click at [694, 592] on textarea "Hi Sarah, I hope you’re doing well today! I wanted to check in and provide you …" at bounding box center [760, 604] width 633 height 60
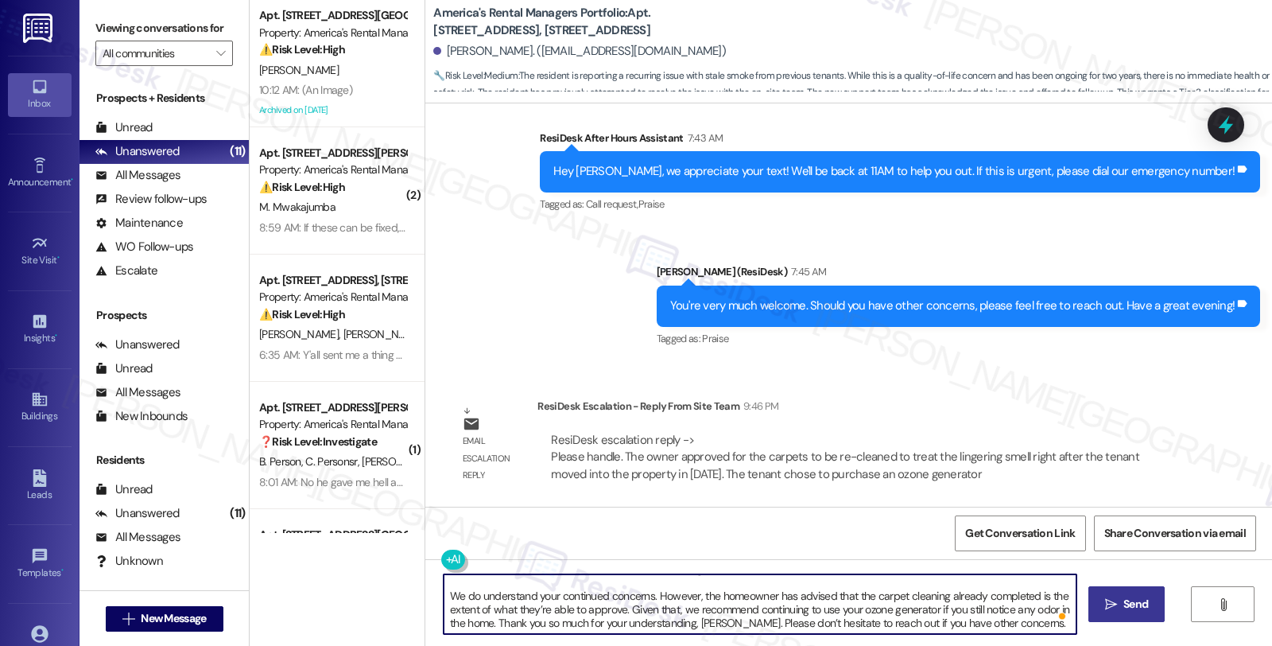
type textarea "Hi Sarah, I hope you’re doing well today! I wanted to check in and provide you …"
click at [1113, 600] on icon "" at bounding box center [1111, 604] width 12 height 13
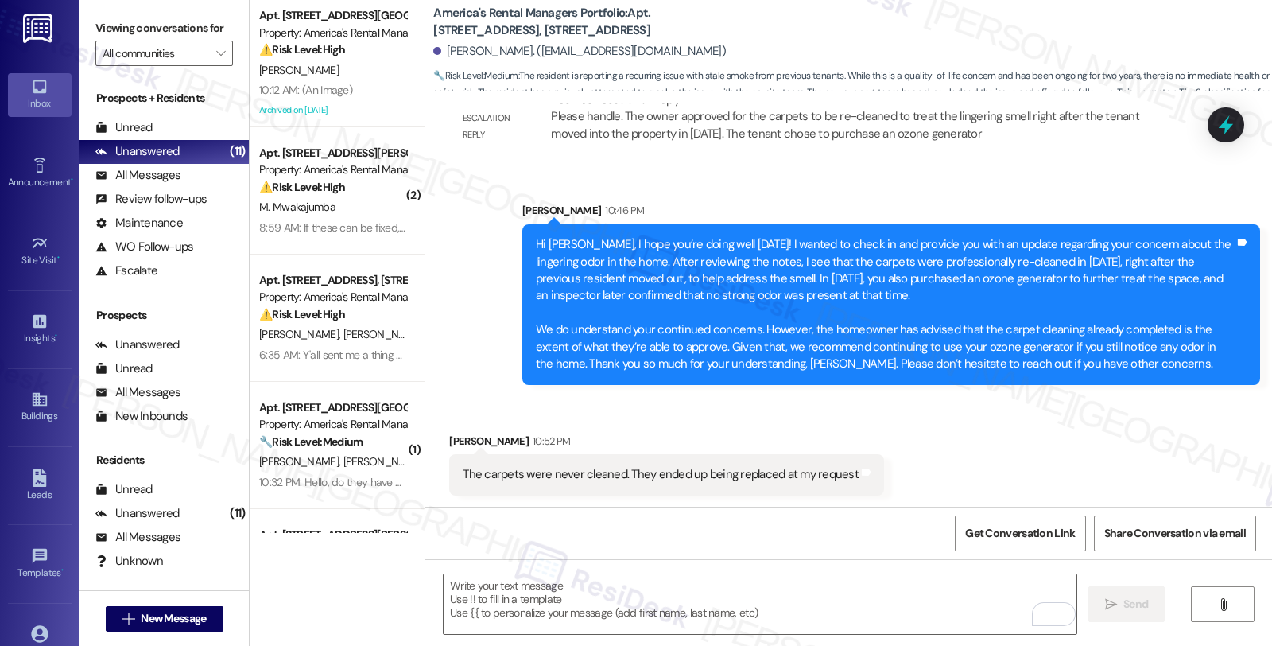
scroll to position [1276, 0]
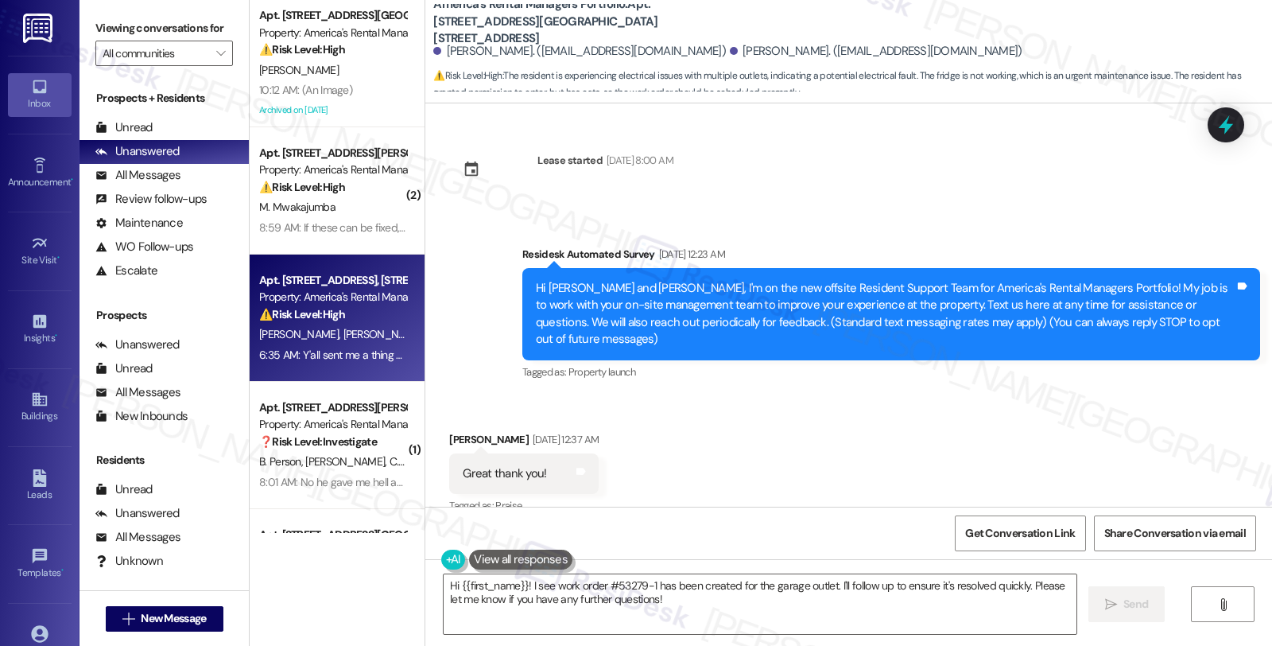
scroll to position [2190, 0]
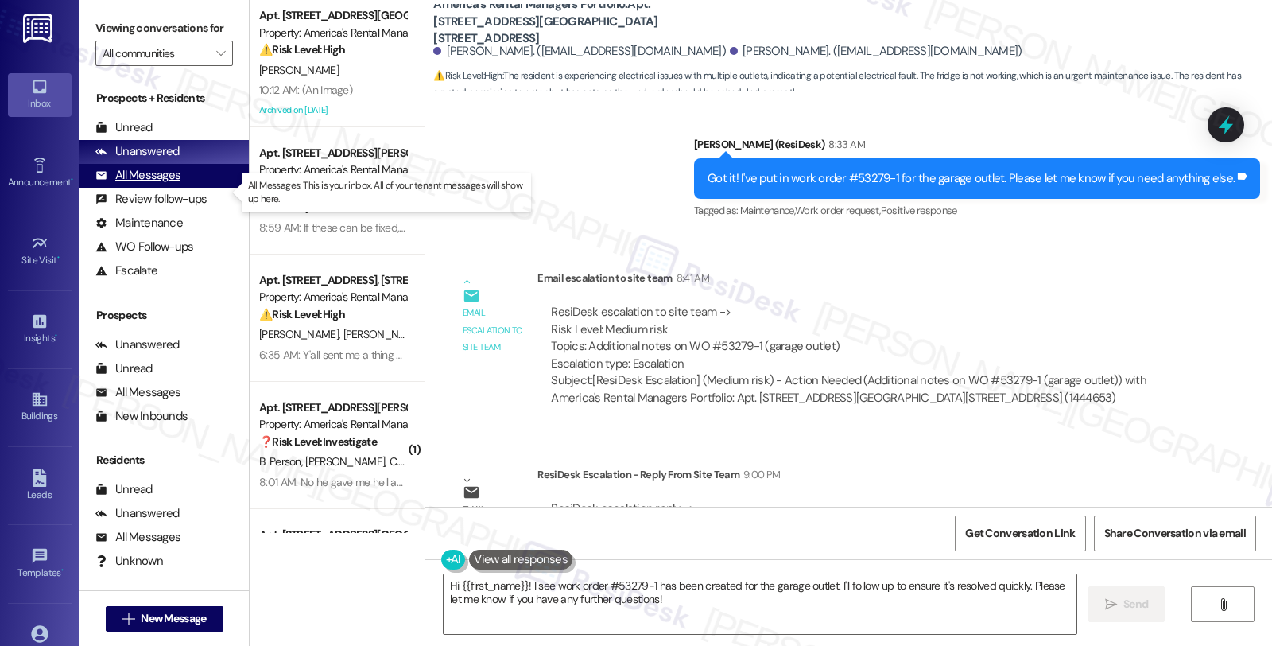
click at [151, 184] on div "All Messages" at bounding box center [137, 175] width 85 height 17
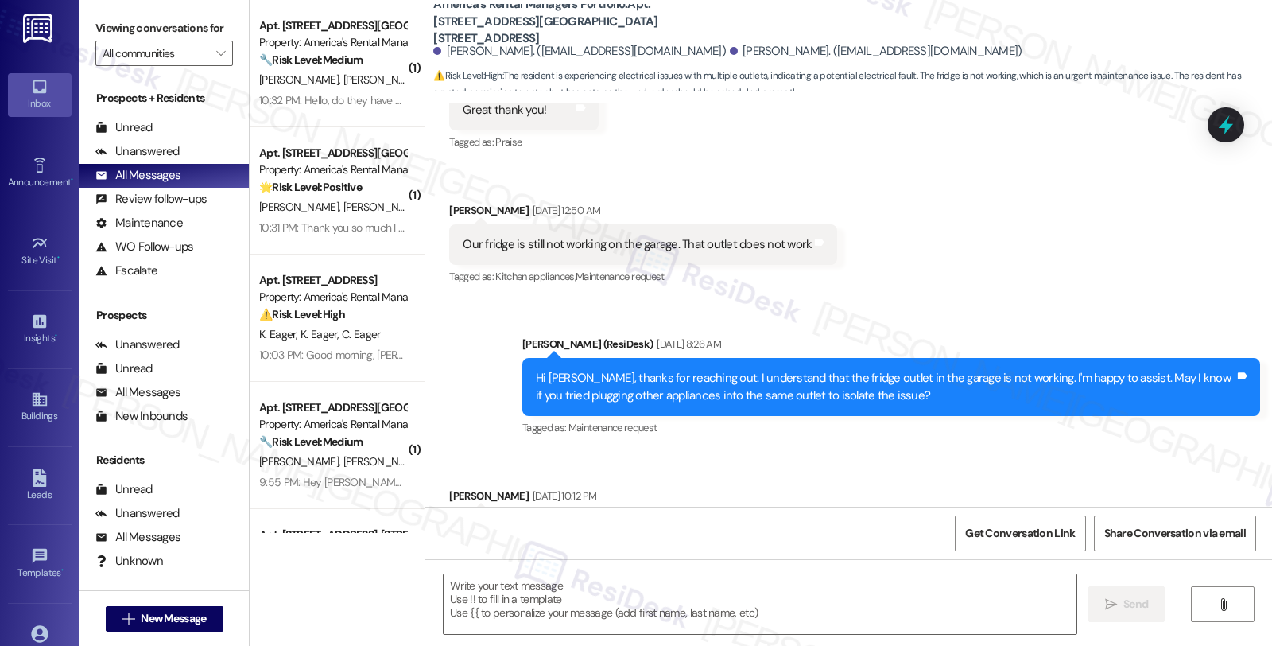
type textarea "Fetching suggested responses. Please feel free to read through the conversation…"
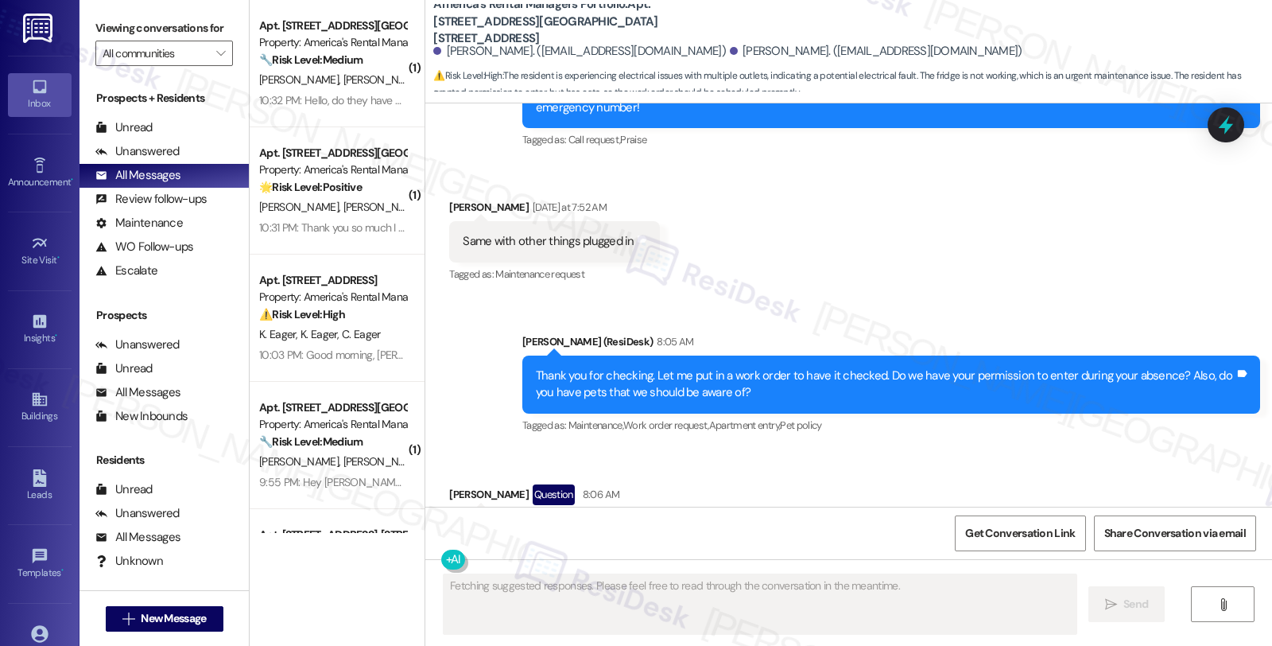
scroll to position [1385, 0]
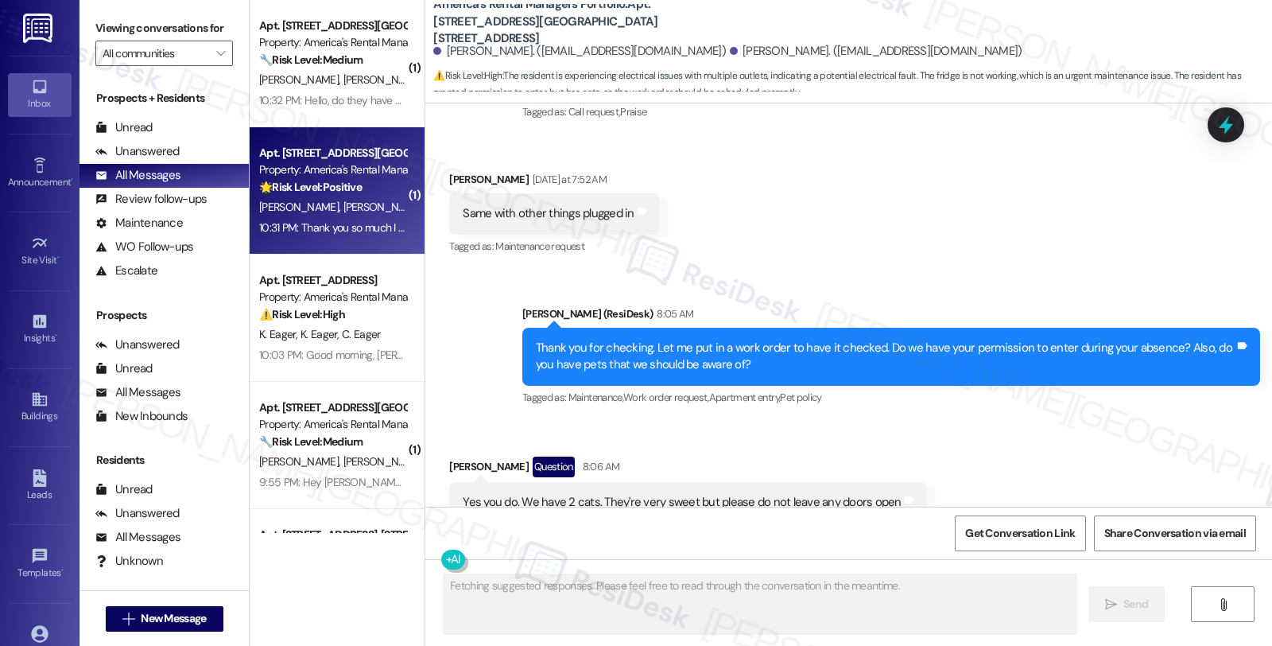
click at [316, 216] on div "[PERSON_NAME] [PERSON_NAME]" at bounding box center [333, 207] width 150 height 20
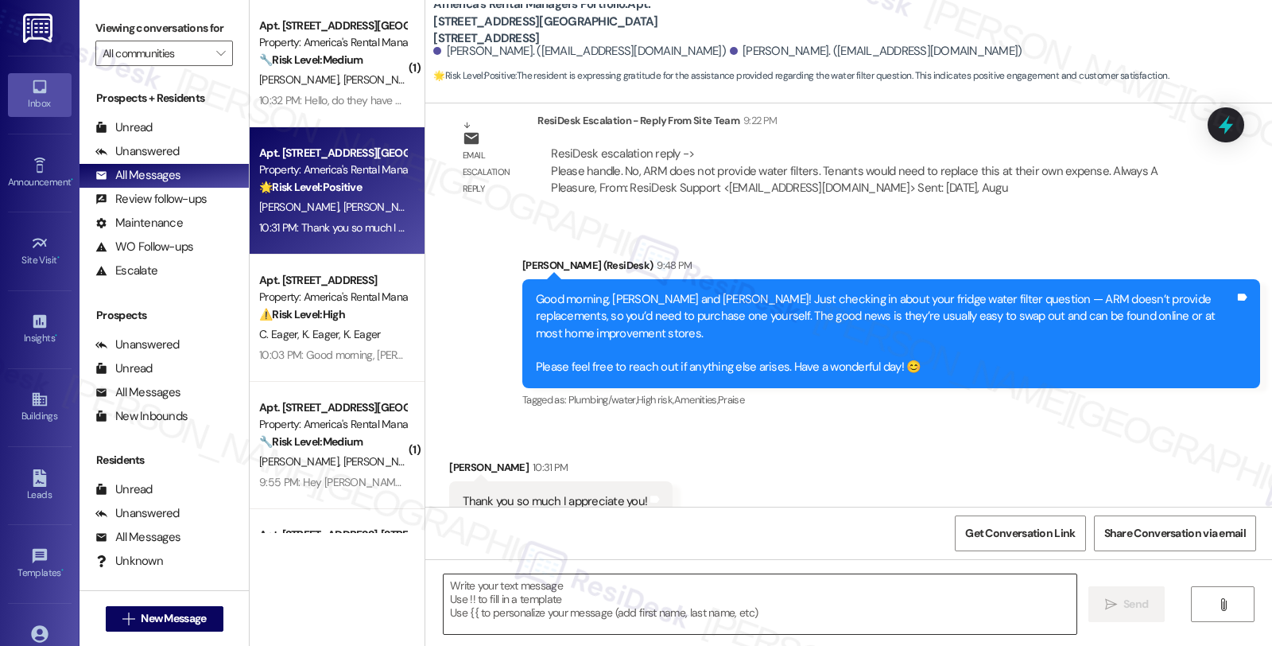
click at [601, 592] on textarea at bounding box center [760, 604] width 633 height 60
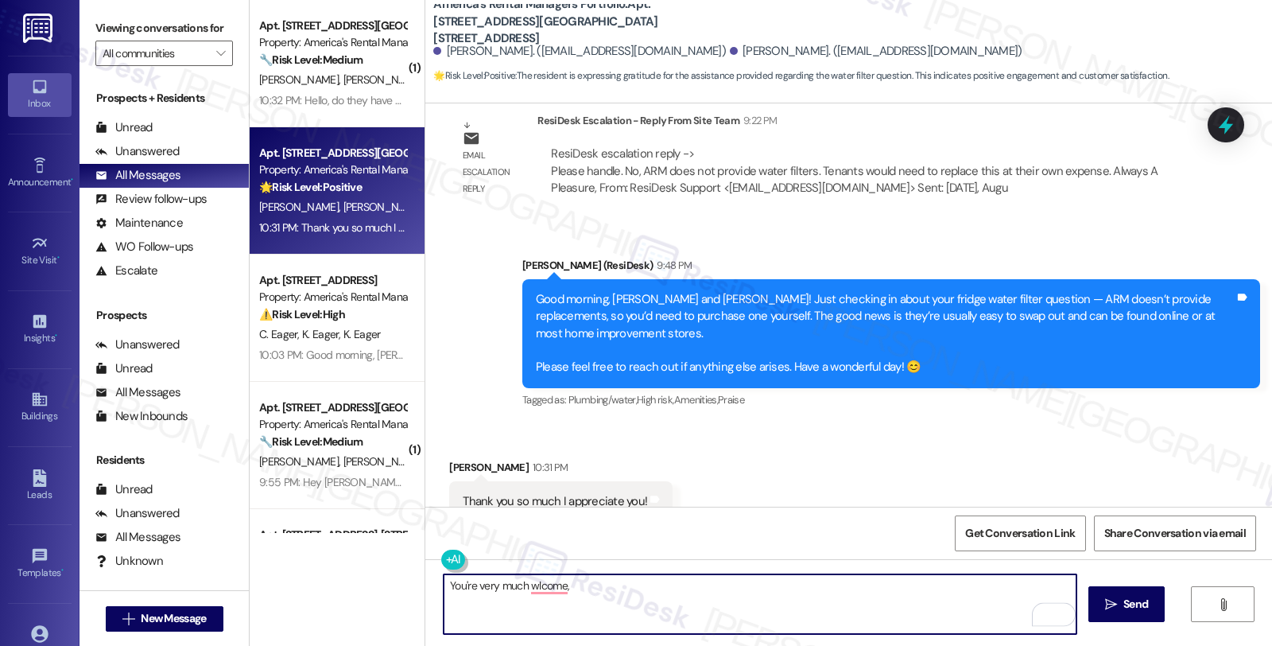
click at [457, 459] on div "[PERSON_NAME] 10:31 PM" at bounding box center [560, 470] width 223 height 22
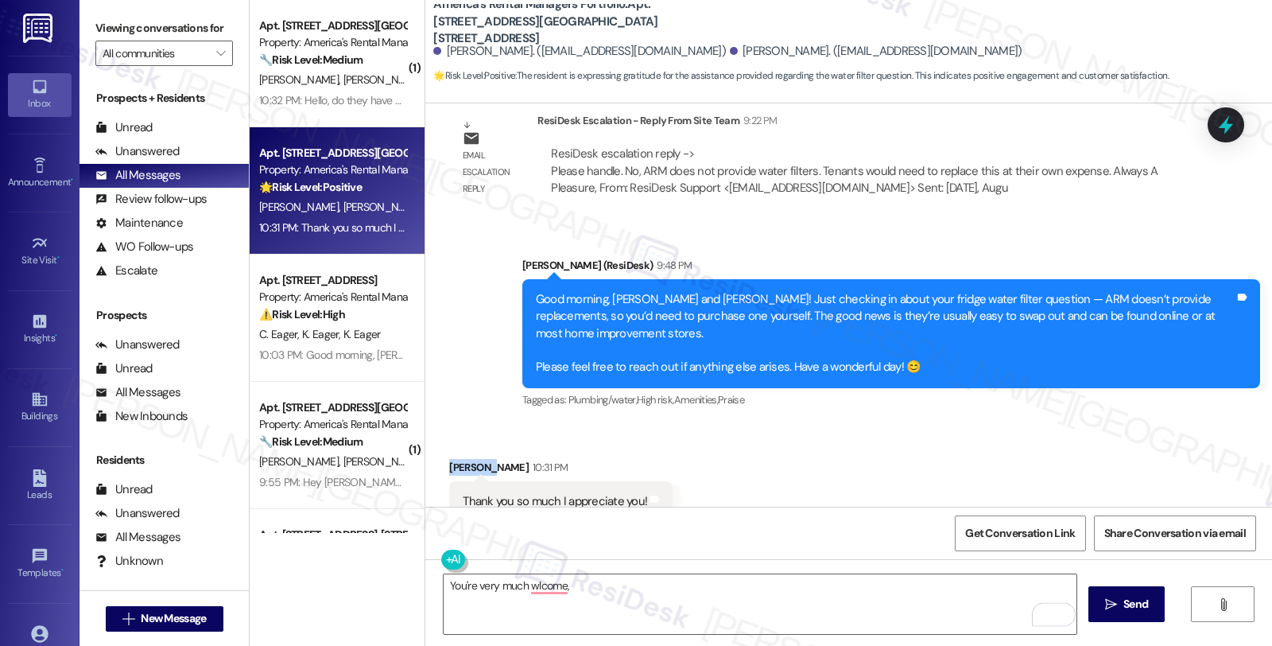
click at [457, 459] on div "[PERSON_NAME] 10:31 PM" at bounding box center [560, 470] width 223 height 22
copy div "[PERSON_NAME]"
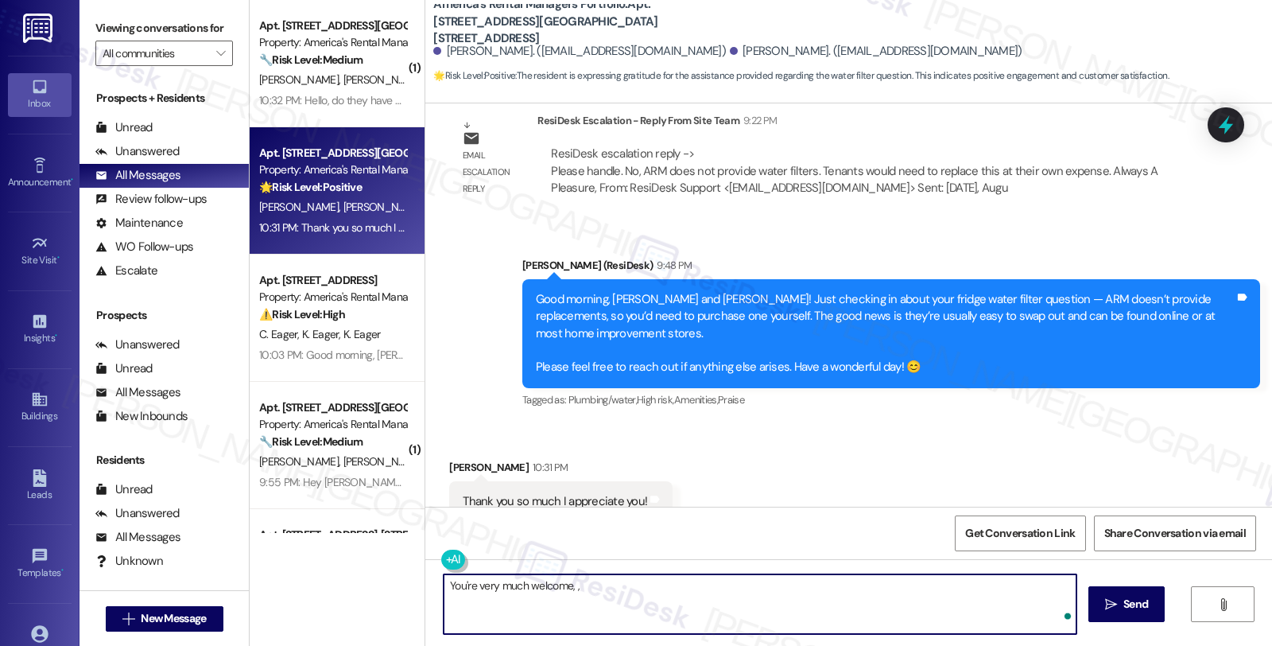
paste textarea "[PERSON_NAME]"
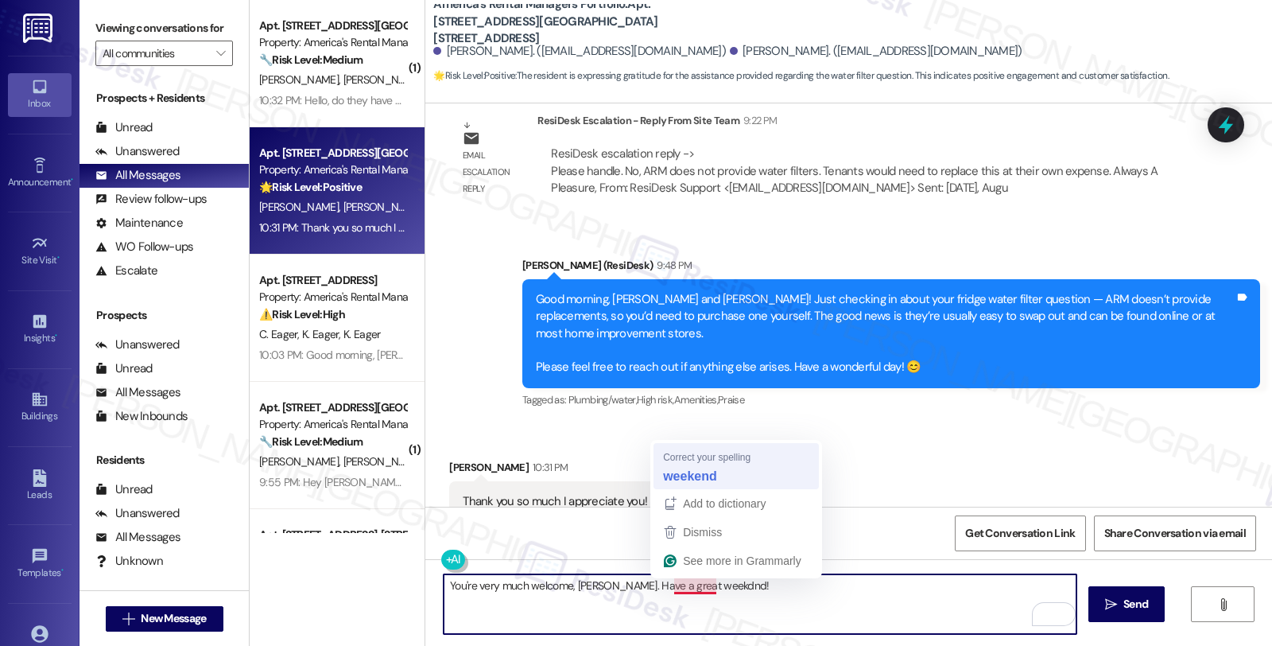
type textarea "You're very much welcome, [PERSON_NAME]. Have a great weekend!"
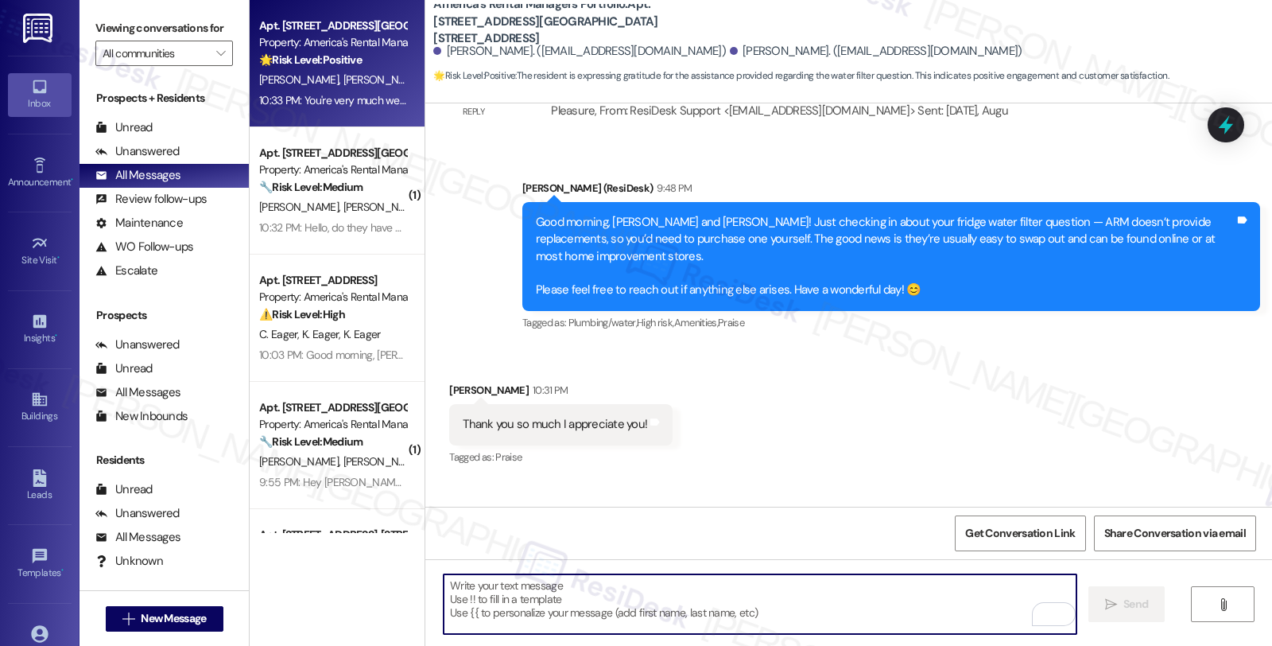
scroll to position [1066, 0]
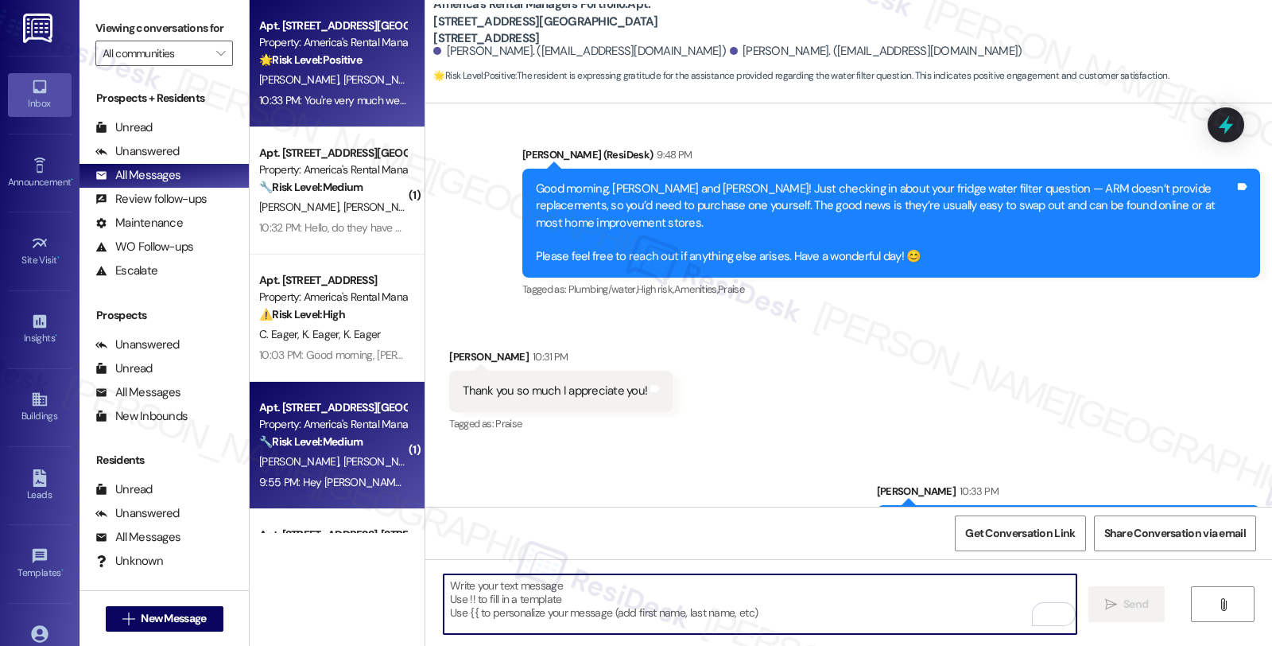
click at [329, 440] on strong "🔧 Risk Level: Medium" at bounding box center [310, 441] width 103 height 14
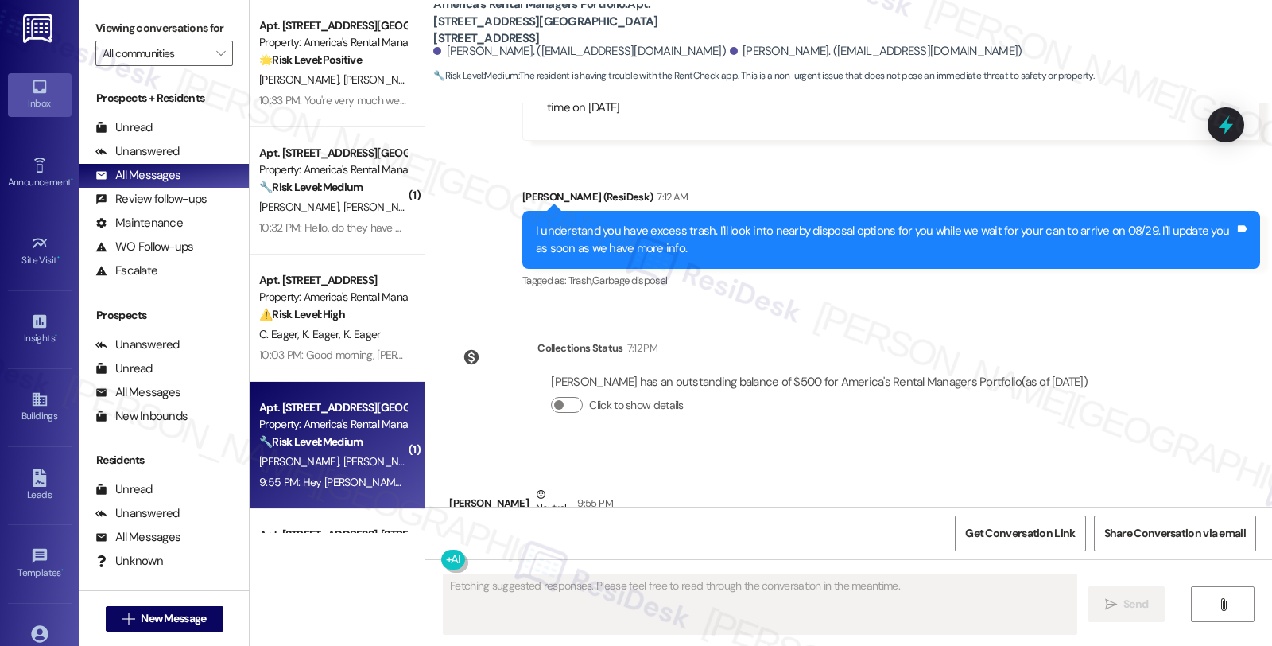
scroll to position [2297, 0]
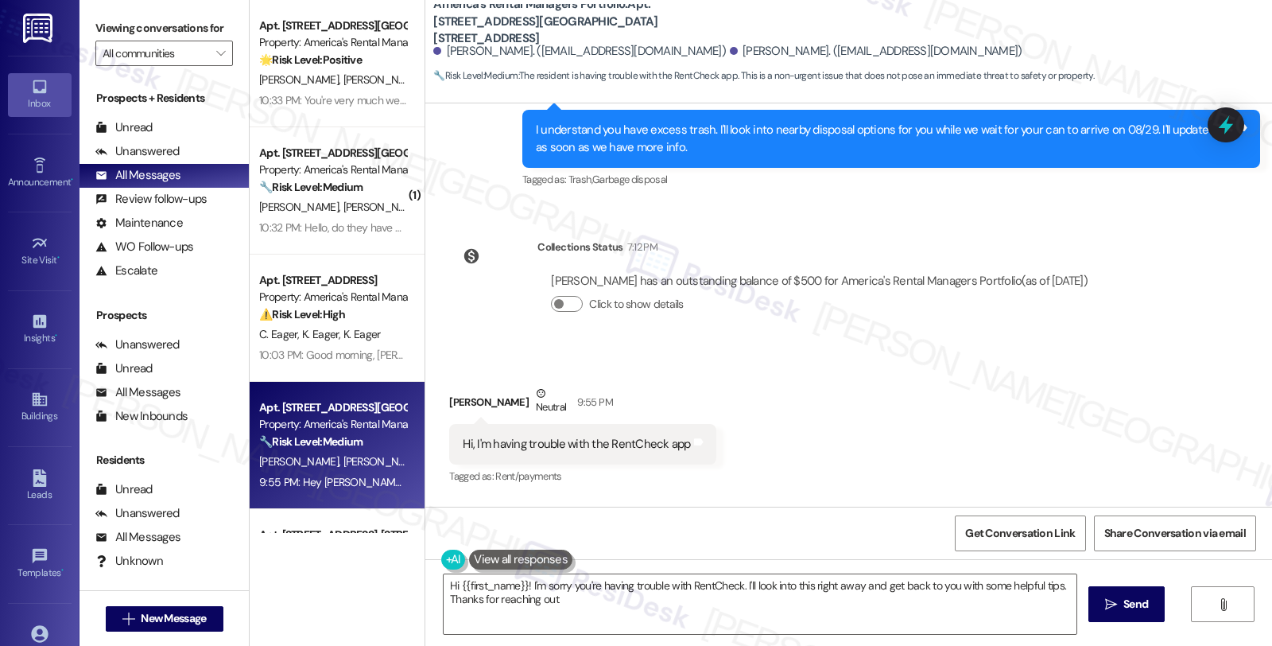
type textarea "Hi {{first_name}}! I'm sorry you're having trouble with RentCheck. I'll look in…"
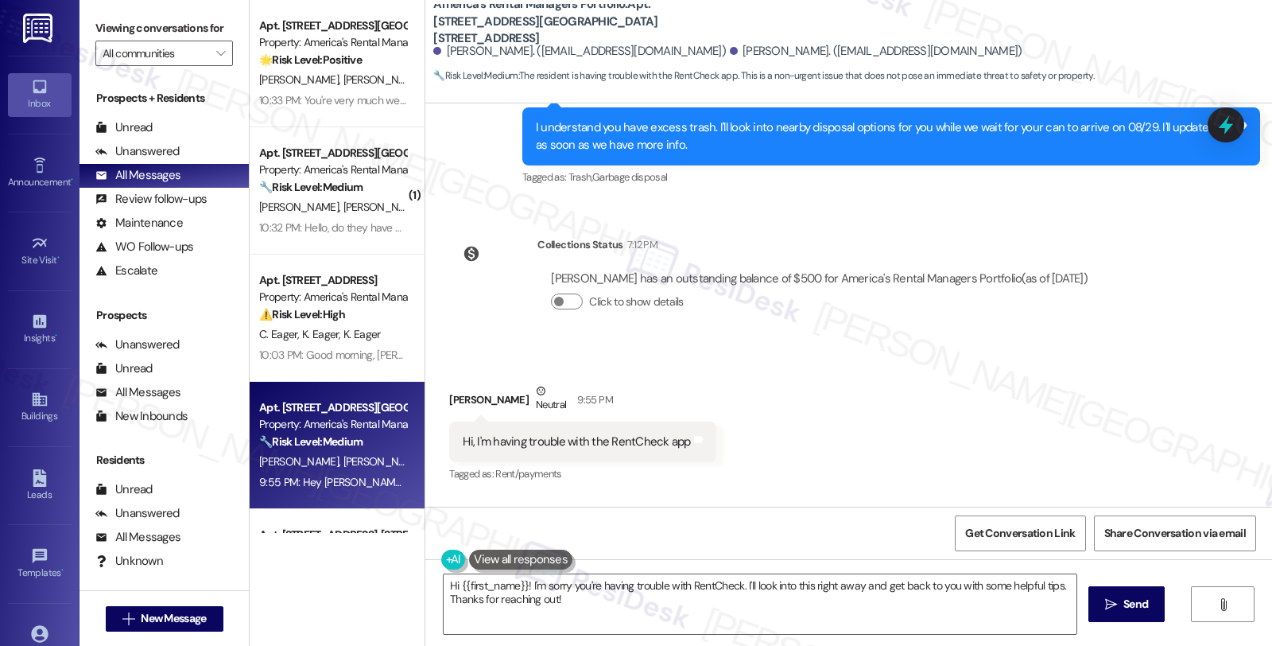
scroll to position [2431, 0]
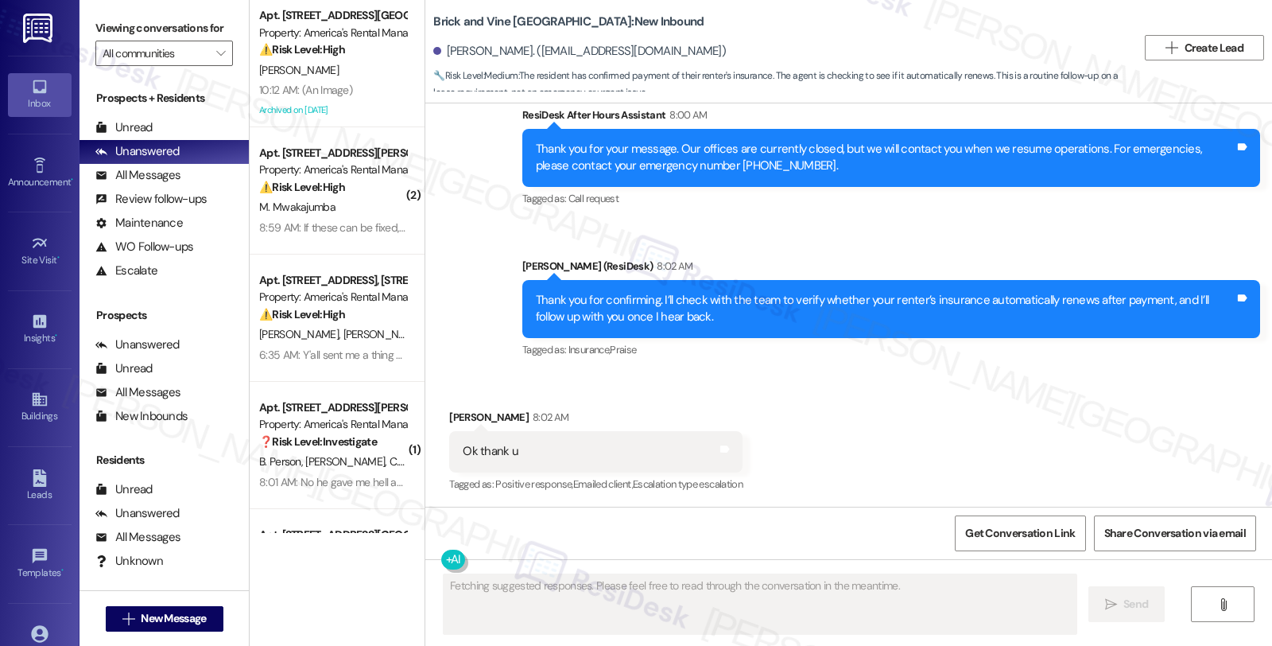
click at [1086, 400] on div "Received via SMS Ashley Smith 8:02 AM Ok thank u Tags and notes Tagged as: Posi…" at bounding box center [848, 440] width 847 height 134
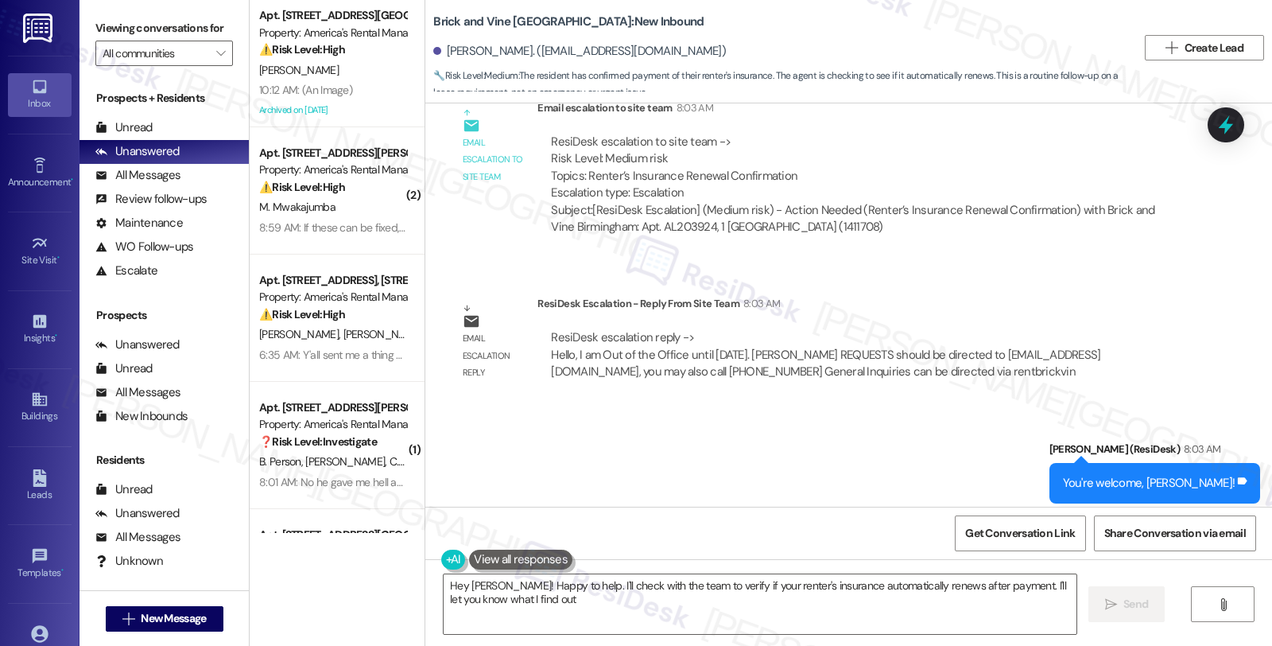
type textarea "Hey Ashley! Happy to help. I'll check with the team to verify if your renter's …"
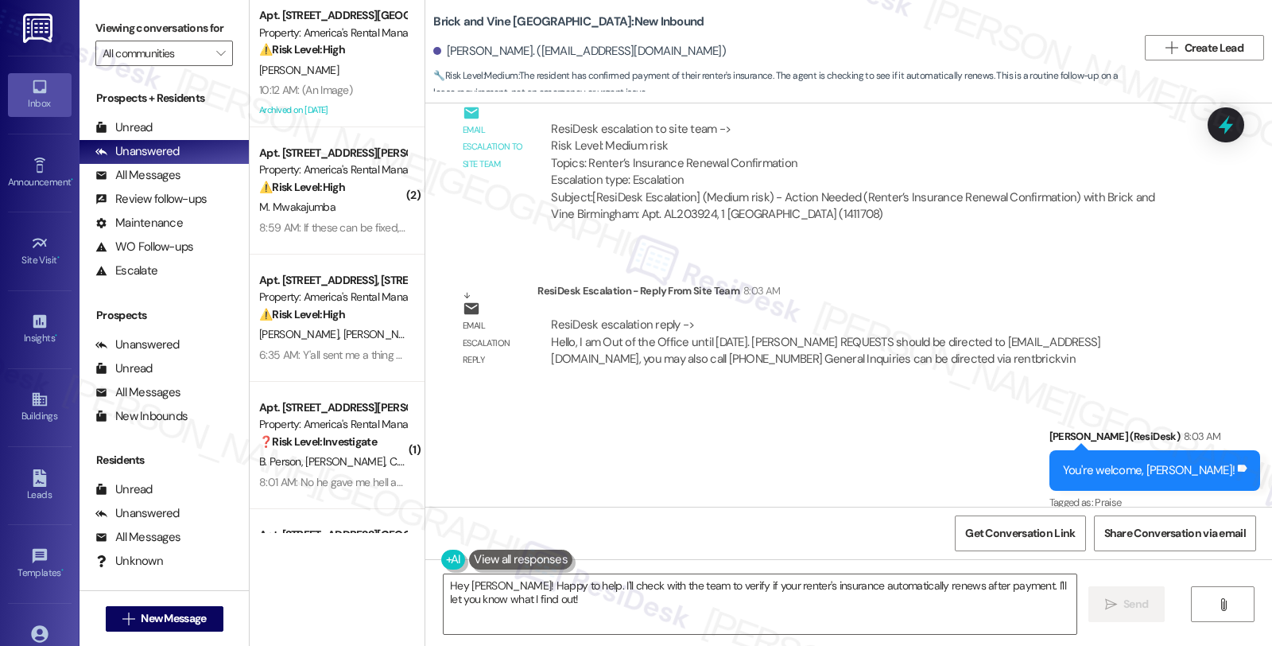
scroll to position [1707, 0]
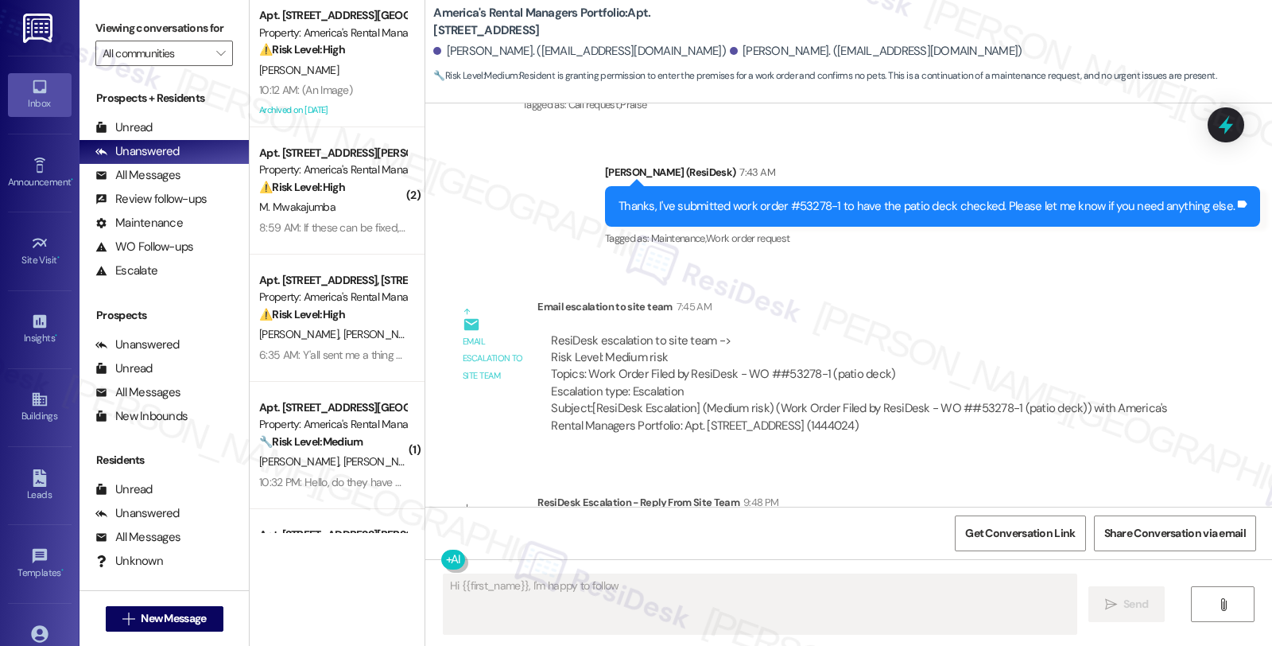
scroll to position [2508, 0]
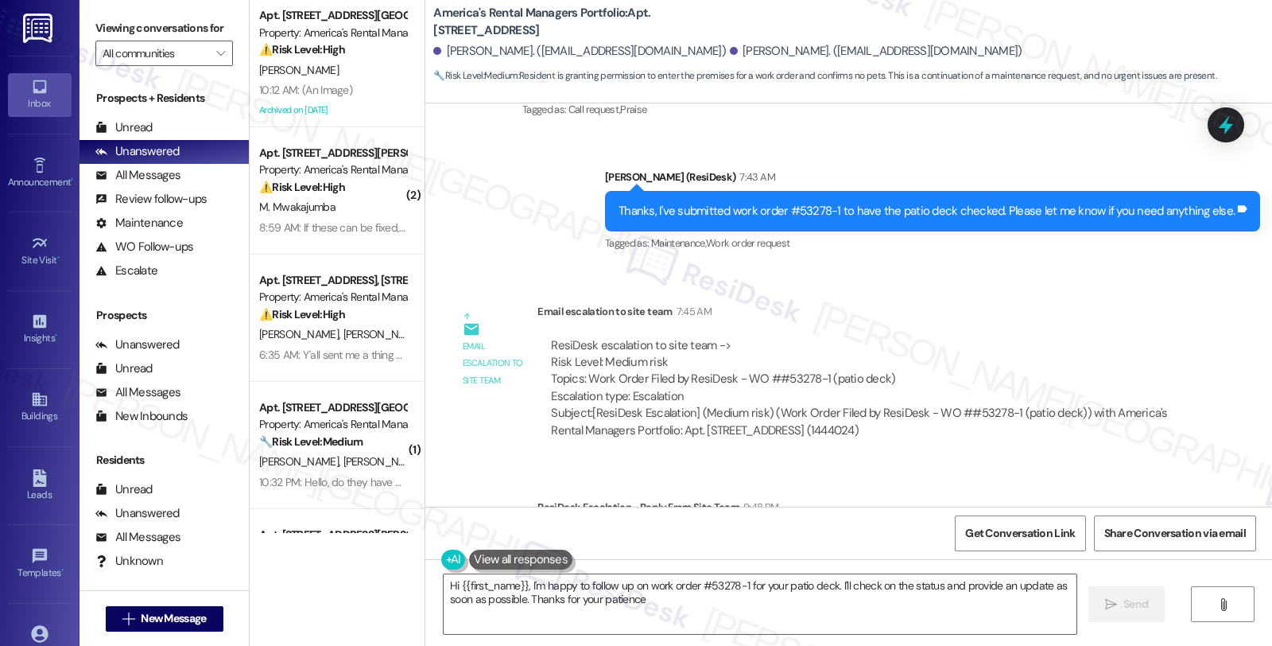
type textarea "Hi {{first_name}}, I'm happy to follow up on work order #53278-1 for your patio…"
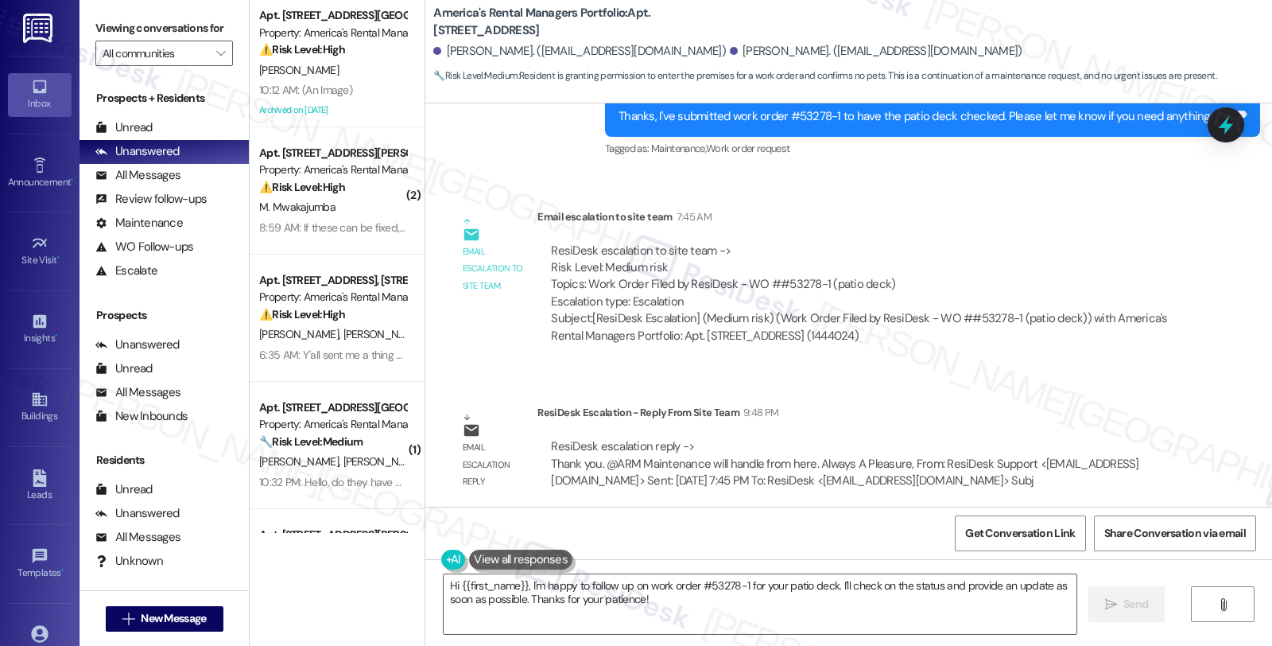
scroll to position [2685, 0]
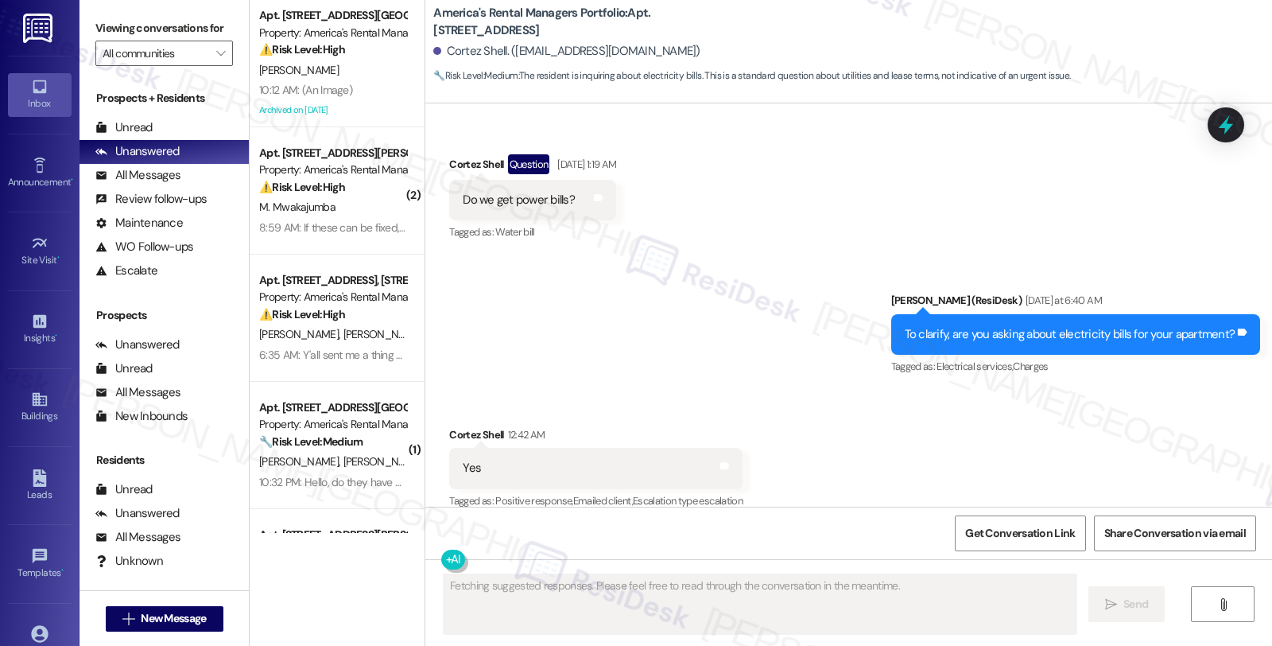
scroll to position [354, 0]
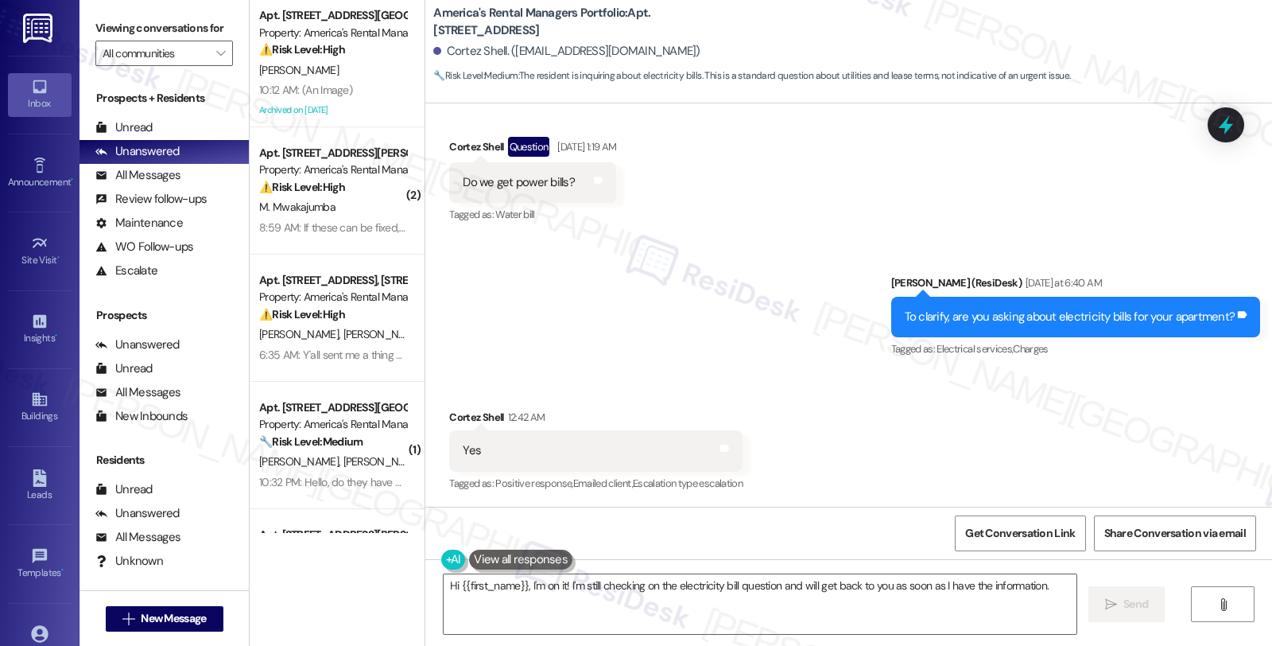
click at [1094, 394] on div "Received via SMS Cortez Shell 12:42 AM Yes Tags and notes Tagged as: Positive r…" at bounding box center [848, 440] width 847 height 134
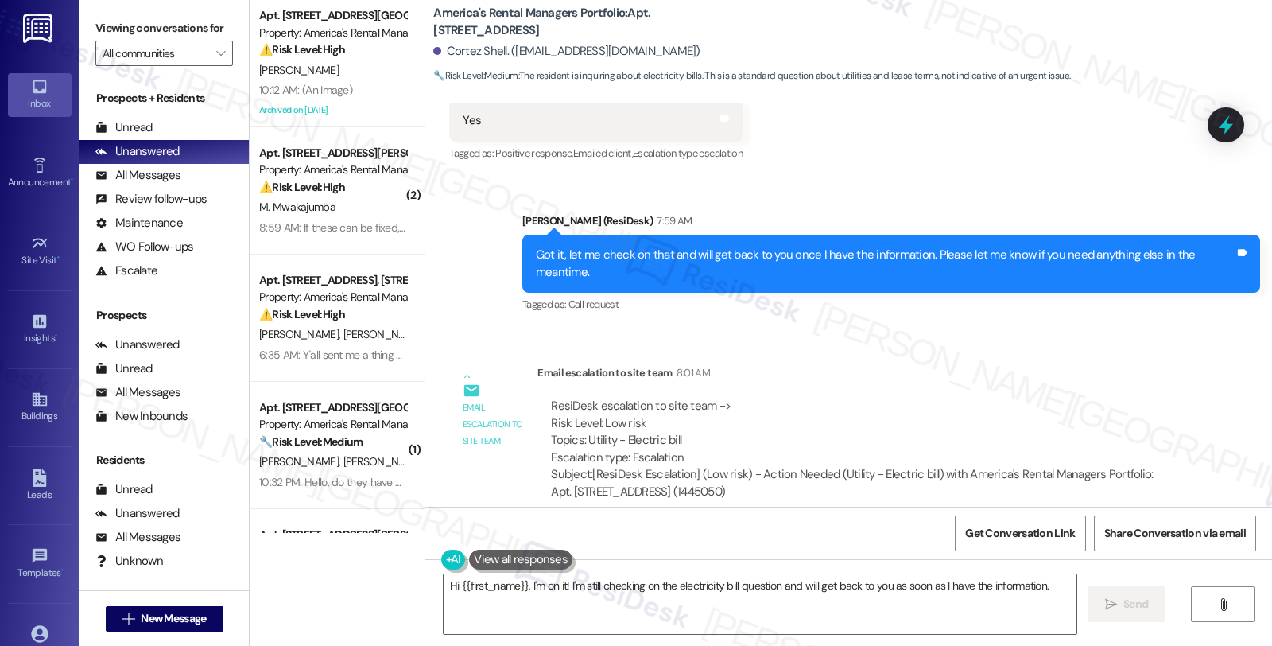
scroll to position [685, 0]
click at [1086, 363] on div "Email escalation to site team 8:01 AM" at bounding box center [863, 374] width 650 height 22
click at [1090, 427] on div "ResiDesk escalation to site team -> Risk Level: Low risk Topics: Utility - Elec…" at bounding box center [862, 431] width 623 height 68
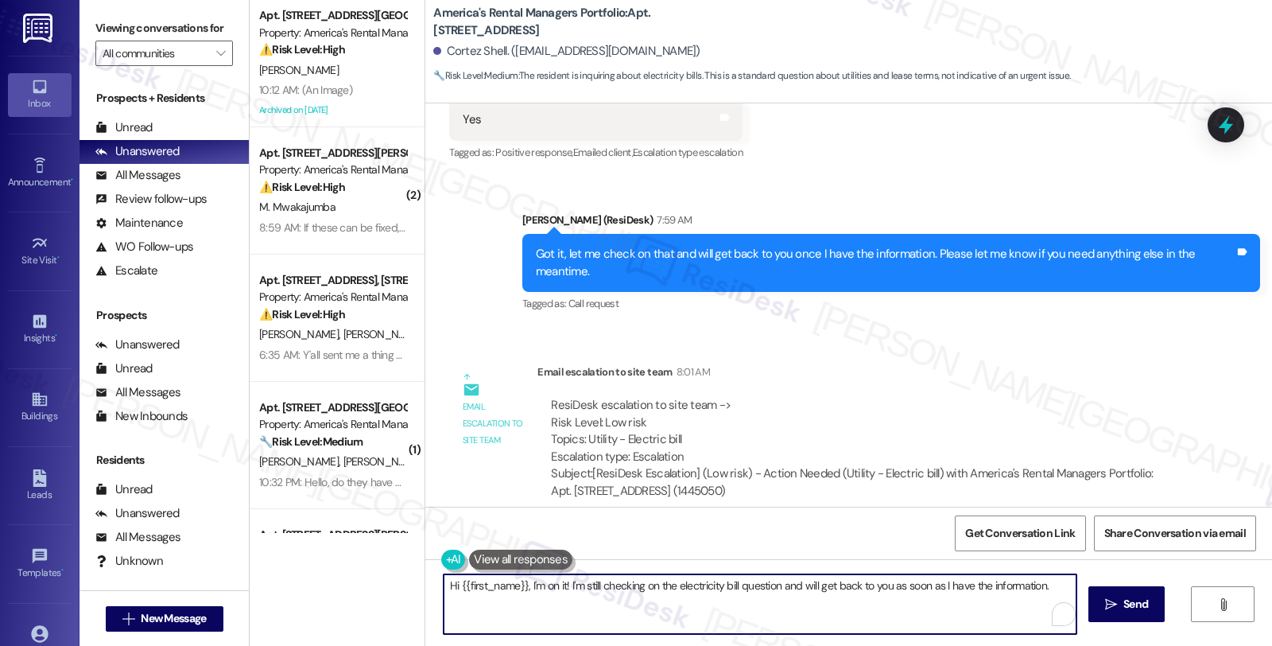
drag, startPoint x: 520, startPoint y: 583, endPoint x: 1082, endPoint y: 583, distance: 561.5
click at [1082, 583] on div "Hi {{first_name}}, I'm on it! I'm still checking on the electricity bill questi…" at bounding box center [848, 618] width 847 height 119
paste textarea "It is the tenant's responsibility to maintain the electricity utility service f…"
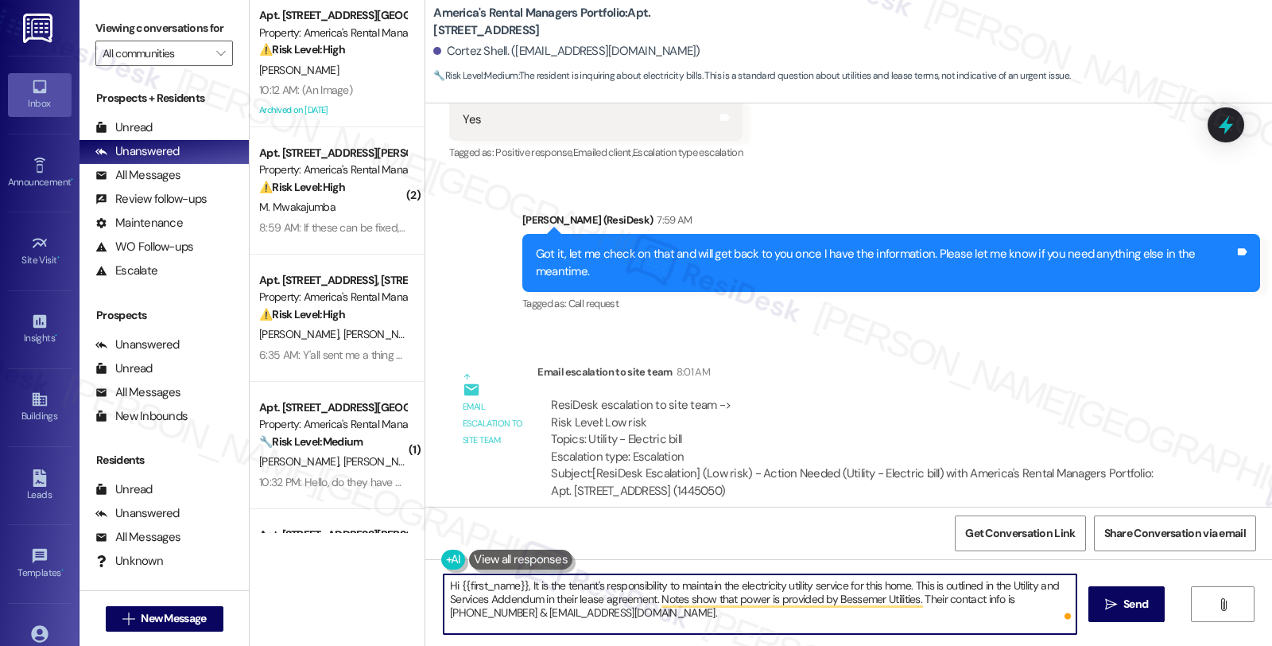
click at [521, 585] on textarea "Hi {{first_name}}, It is the tenant's responsibility to maintain the electricit…" at bounding box center [760, 604] width 633 height 60
click at [1039, 602] on textarea "Hi {{first_name}}, I hope you're doing great. It is the tenant's responsibility…" at bounding box center [760, 604] width 633 height 60
click at [677, 600] on textarea "Hi {{first_name}}, I hope you're doing great. It is the tenant's responsibility…" at bounding box center [760, 604] width 633 height 60
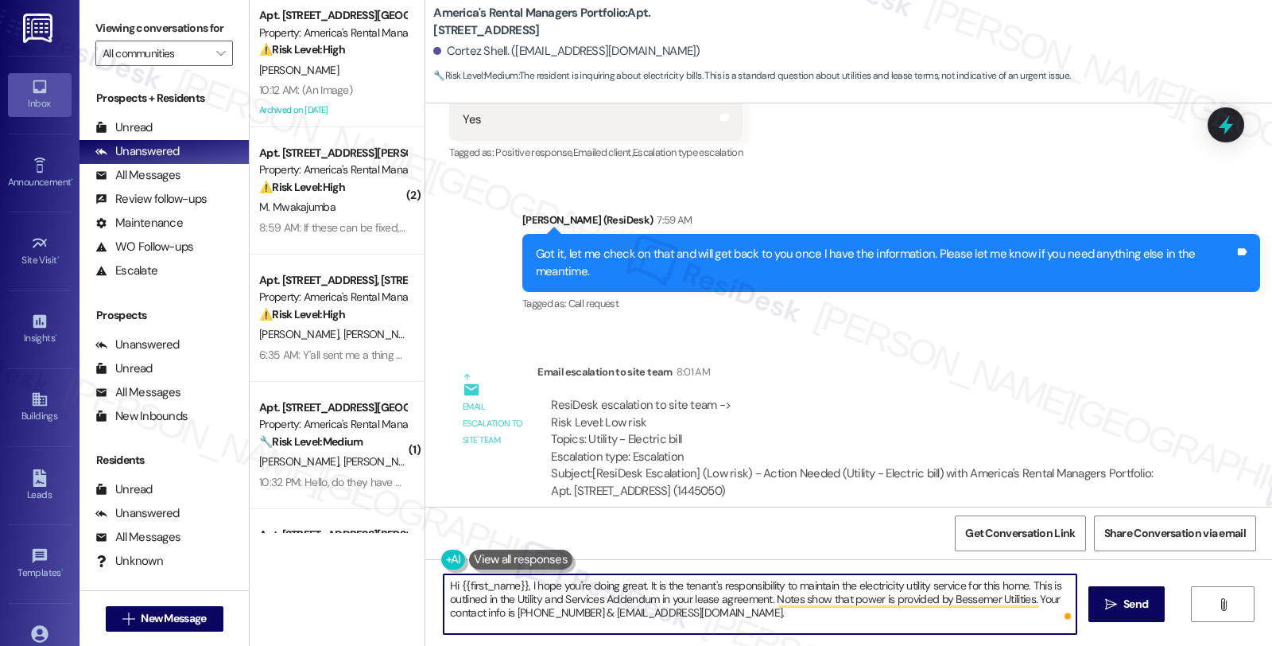
click at [639, 583] on textarea "Hi {{first_name}}, I hope you're doing great. It is the tenant's responsibility…" at bounding box center [760, 604] width 633 height 60
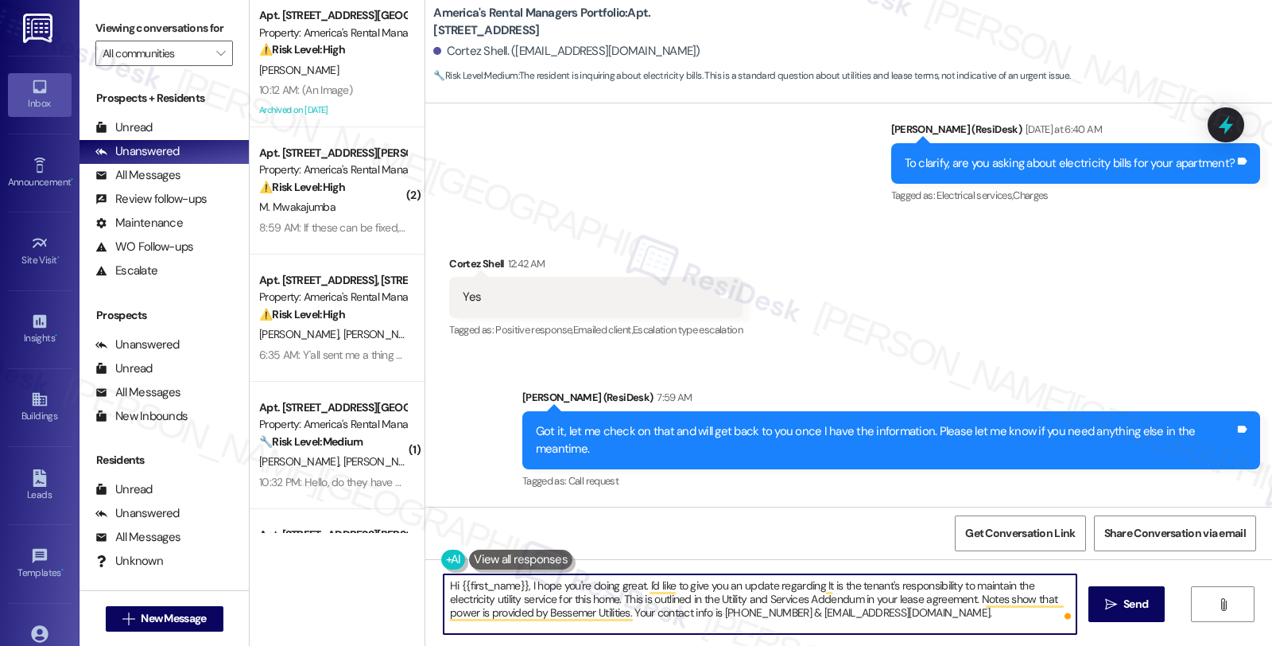
scroll to position [331, 0]
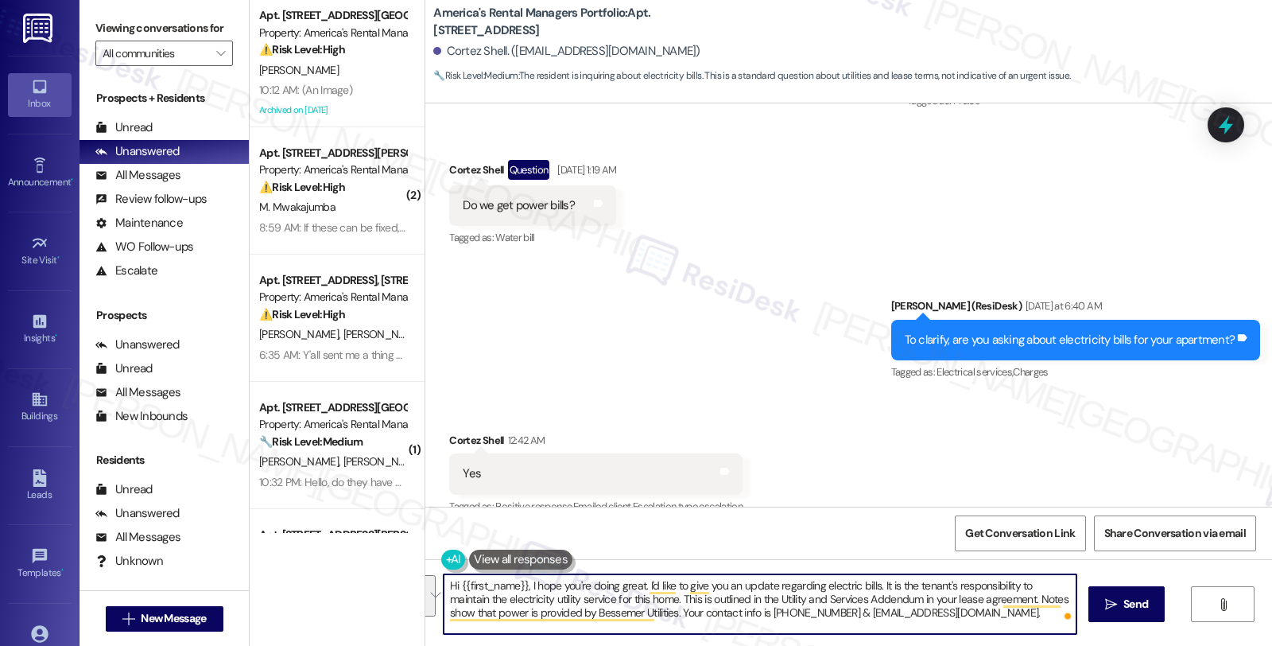
click at [760, 609] on textarea "Hi {{first_name}}, I hope you're doing great. I'd like to give you an update re…" at bounding box center [760, 604] width 633 height 60
click at [619, 613] on textarea "Hi {{first_name}}, I hope you're doing great. I'd like to give you an update re…" at bounding box center [760, 604] width 633 height 60
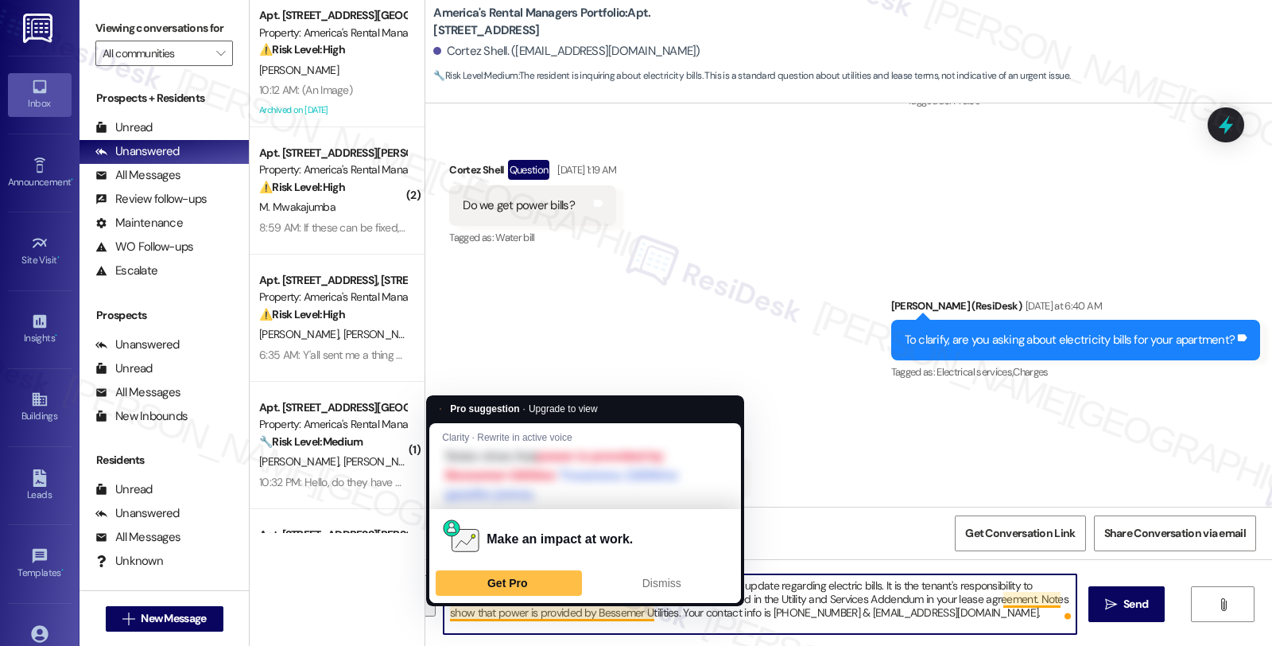
paste textarea "’re having a great day! I wanted to share an update regarding your electric ser…"
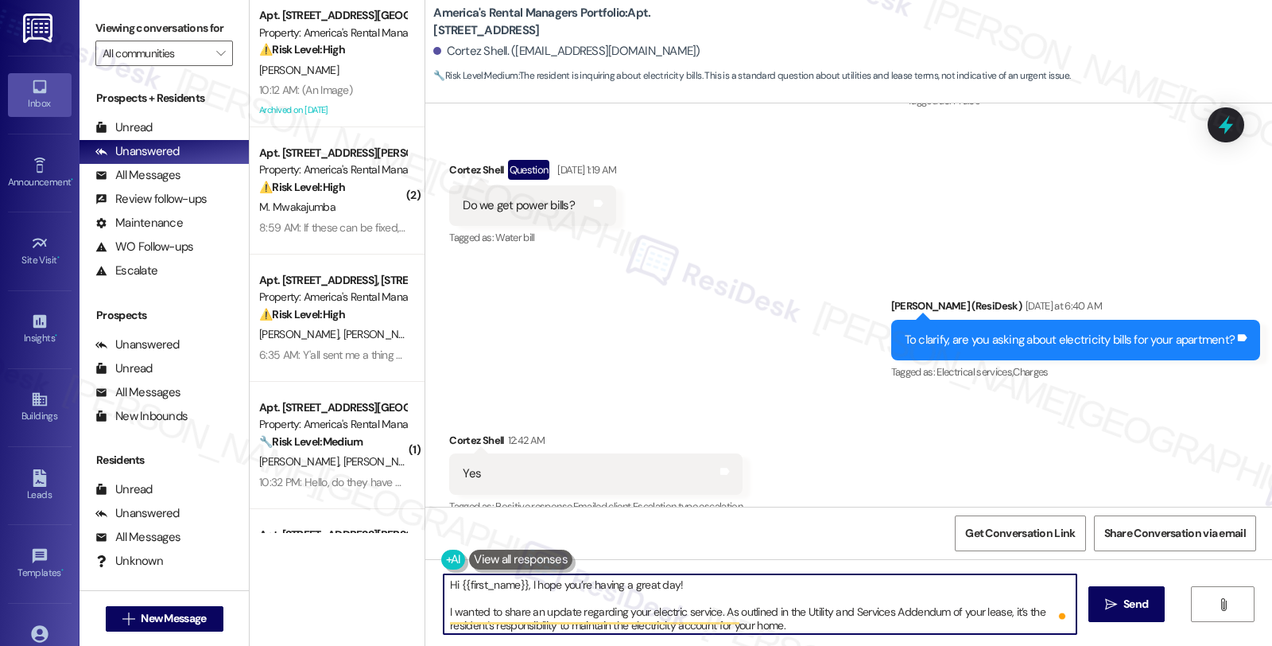
scroll to position [0, 0]
click at [697, 586] on textarea "Hi {{first_name}}, I hope you’re having a great day! I wanted to share an updat…" at bounding box center [760, 604] width 633 height 60
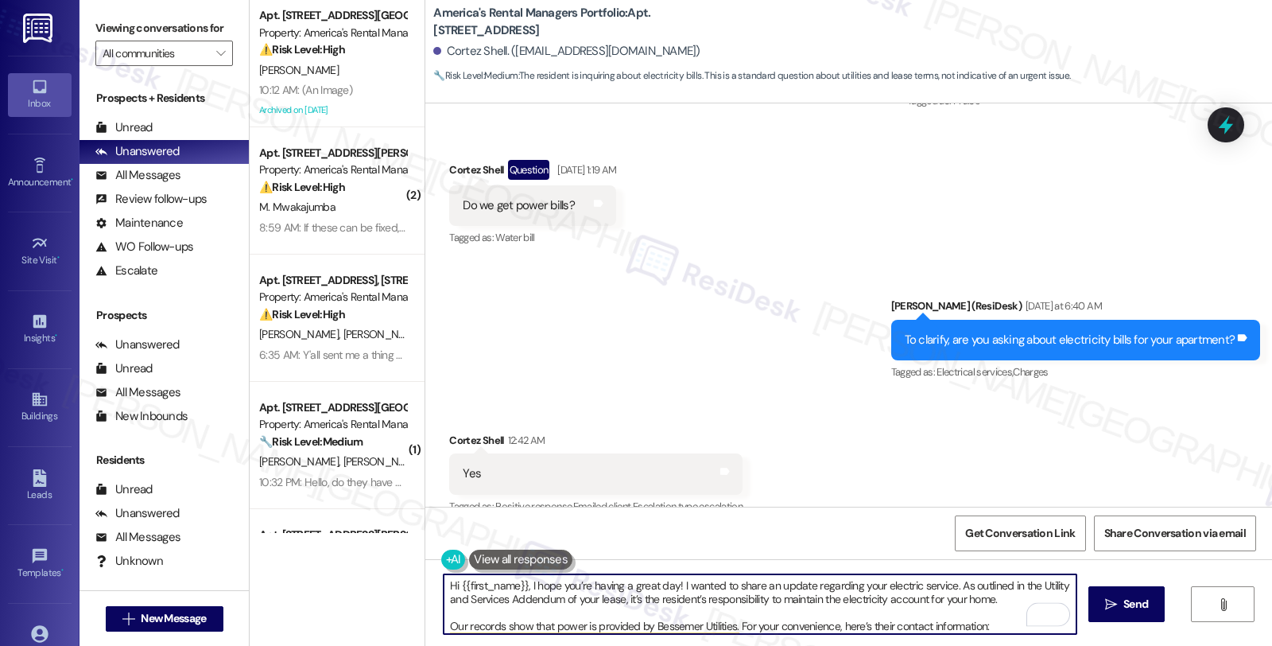
click at [544, 612] on textarea "Hi {{first_name}}, I hope you’re having a great day! I wanted to share an updat…" at bounding box center [760, 604] width 633 height 60
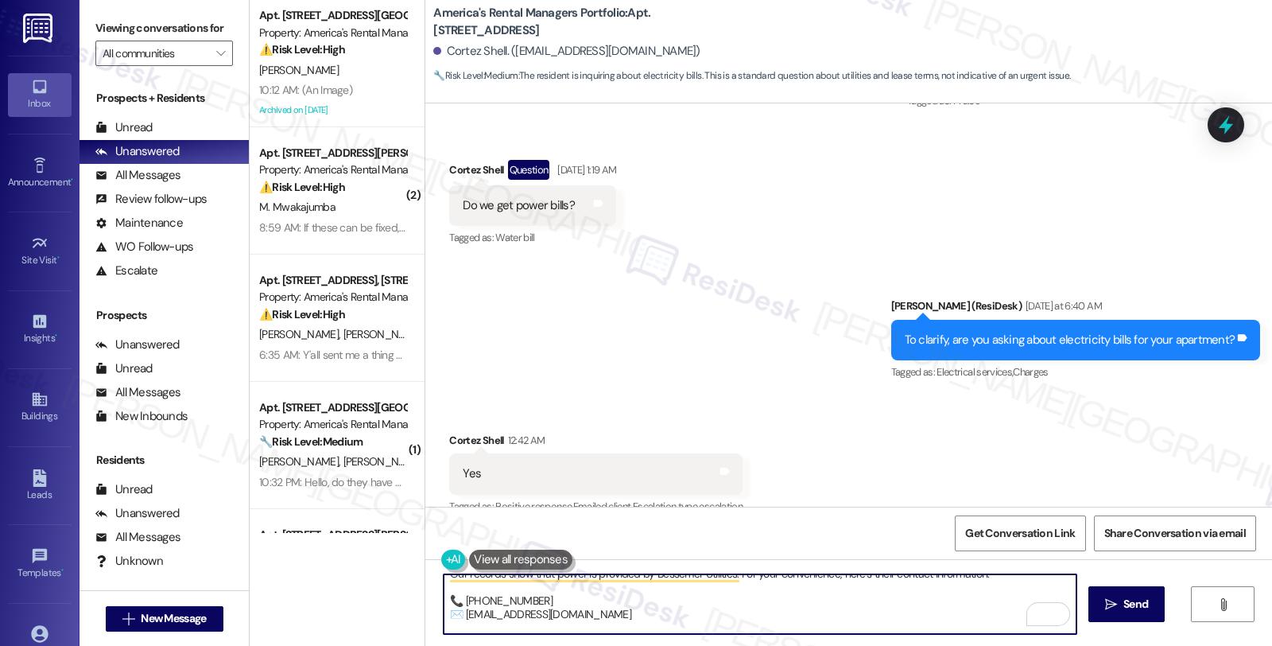
scroll to position [67, 0]
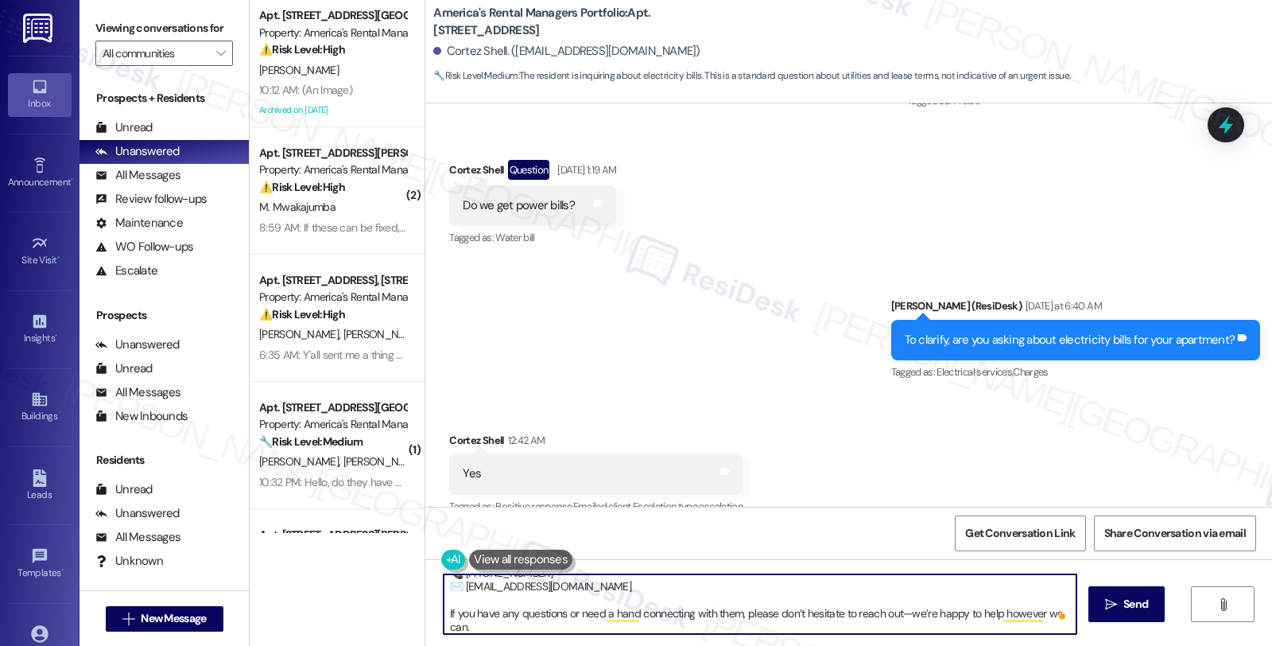
click at [981, 612] on textarea "Hi {{first_name}}, I hope you’re having a great day! I wanted to share an updat…" at bounding box center [760, 604] width 633 height 60
click at [513, 624] on textarea "Hi {{first_name}}, I hope you’re having a great day! I wanted to share an updat…" at bounding box center [760, 604] width 633 height 60
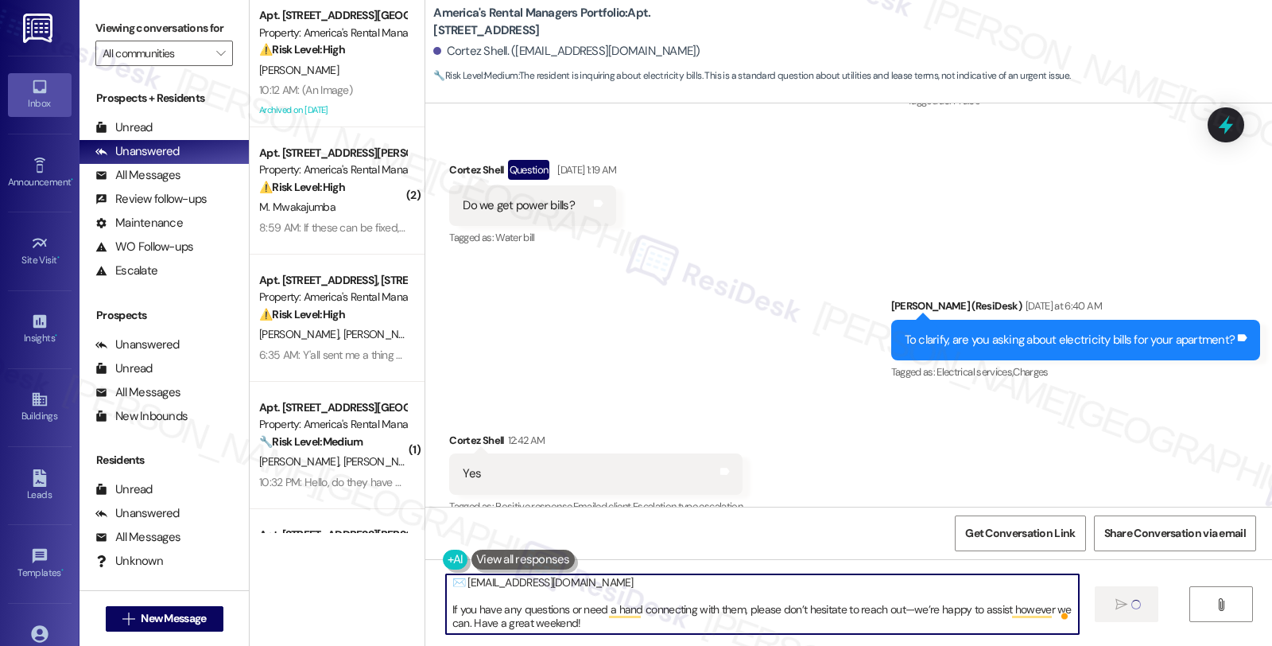
type textarea "Hi {{first_name}}, I hope you’re having a great day! I wanted to share an updat…"
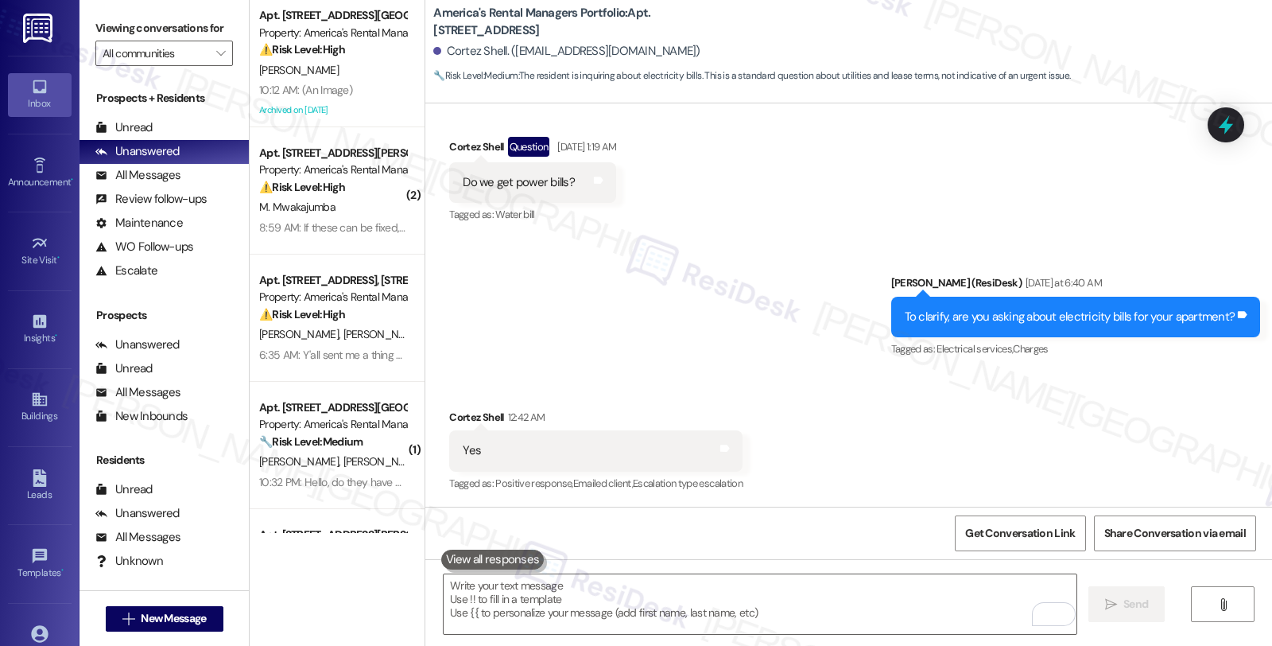
click at [1046, 395] on div "Received via SMS Cortez Shell 12:42 AM Yes Tags and notes Tagged as: Positive r…" at bounding box center [848, 440] width 847 height 134
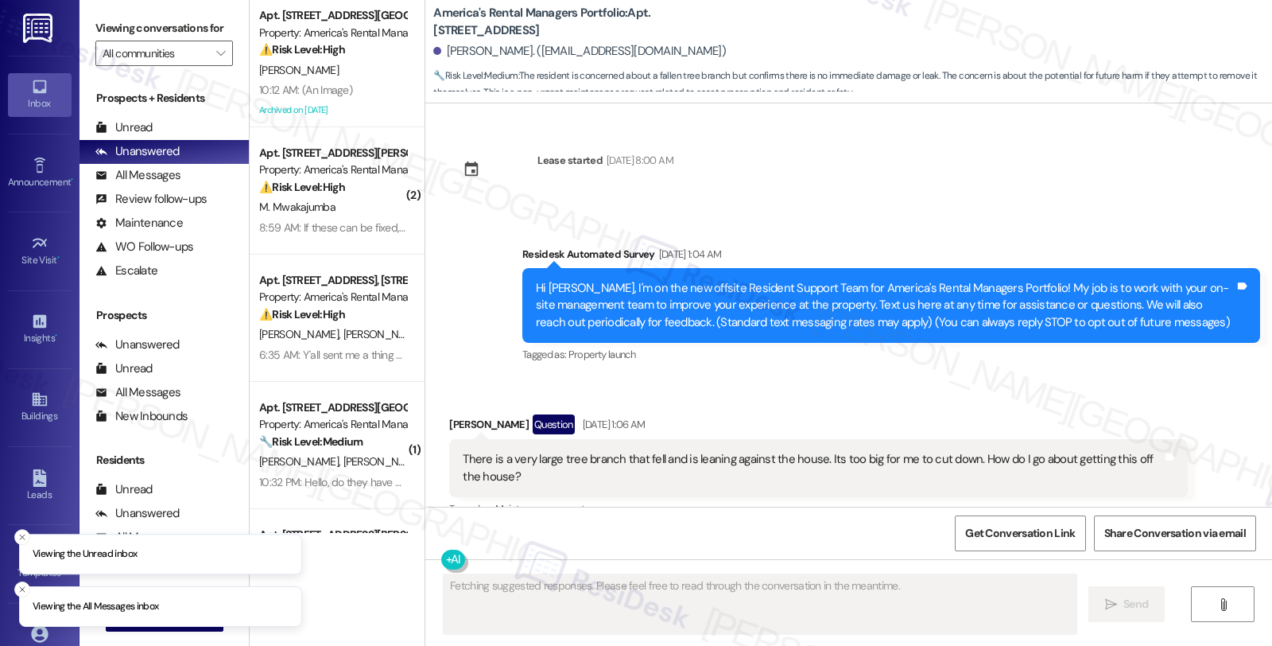
scroll to position [2215, 0]
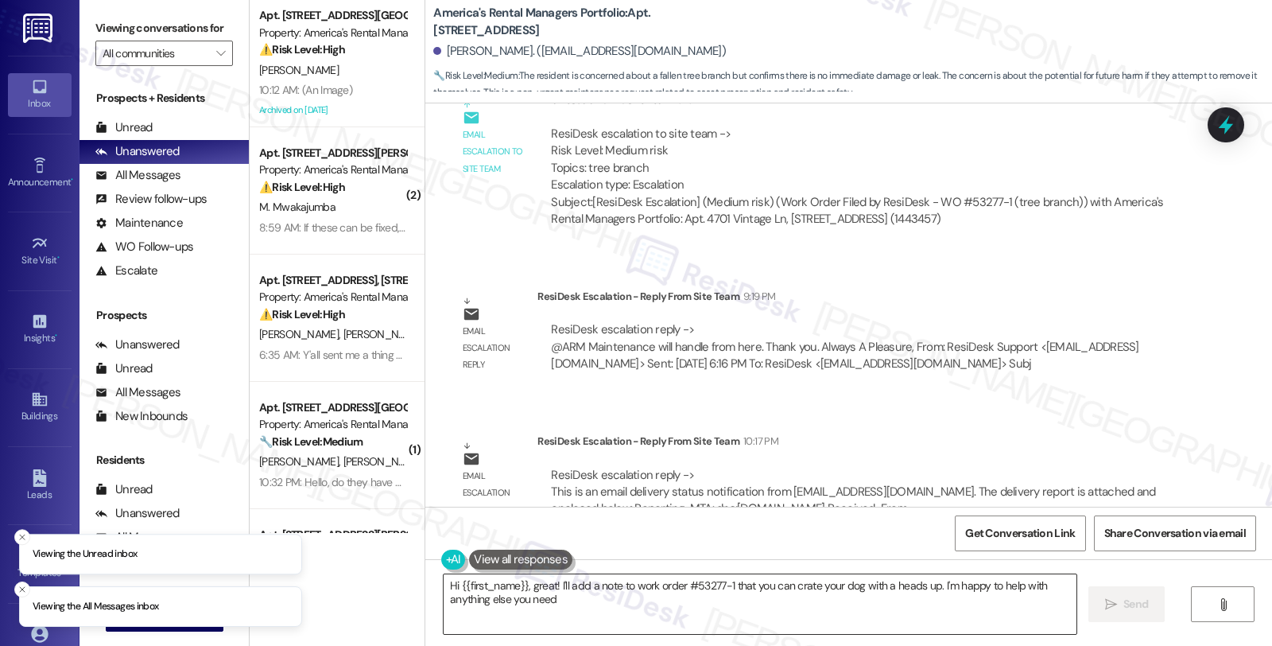
type textarea "Hi {{first_name}}, great! I'll add a note to work order #53277-1 that you can c…"
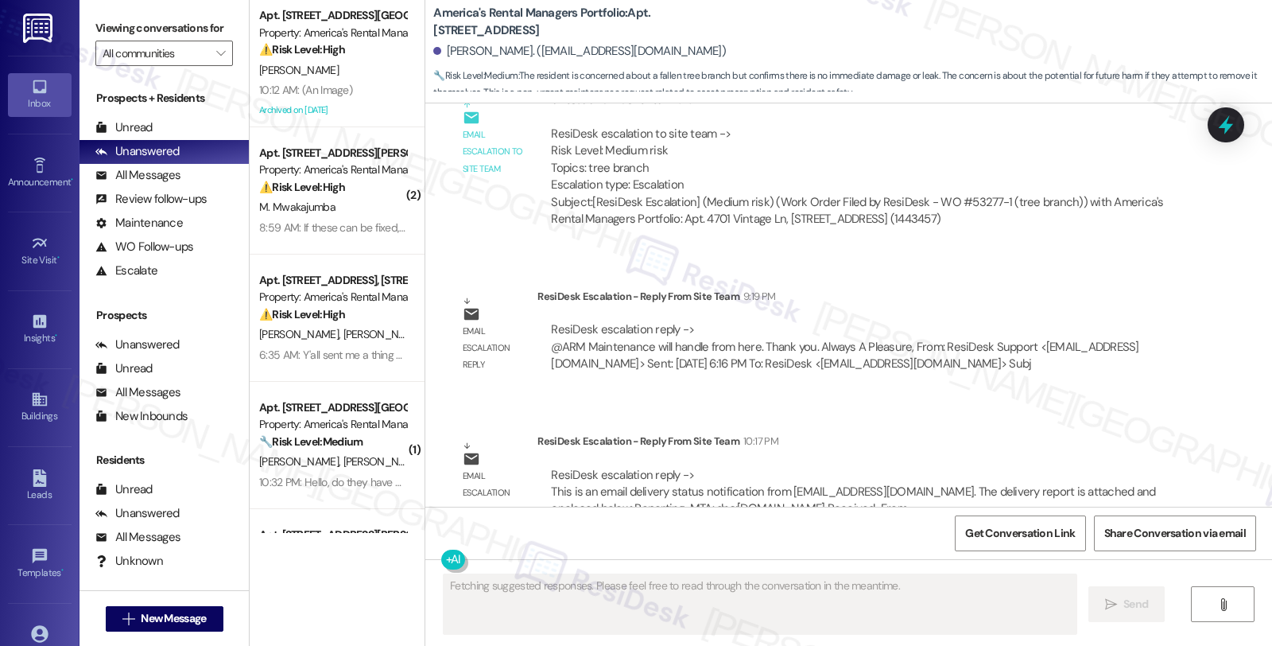
scroll to position [2127, 0]
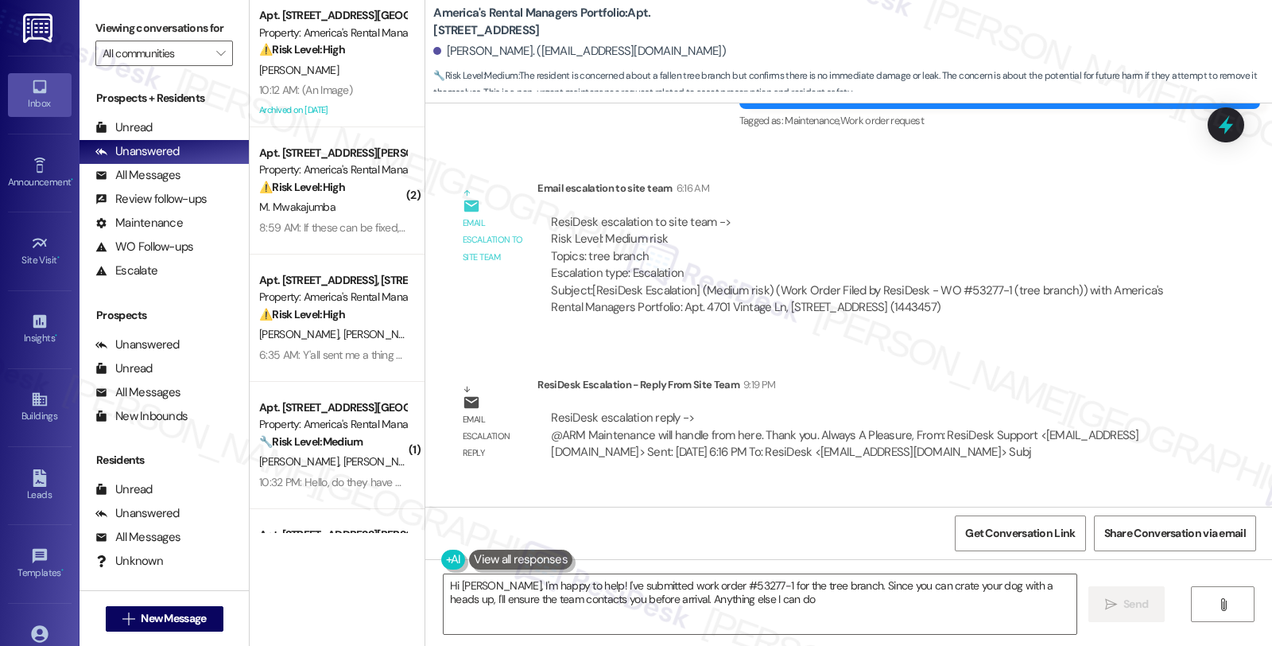
type textarea "Hi [PERSON_NAME], I'm happy to help! I've submitted work order #53277-1 for the…"
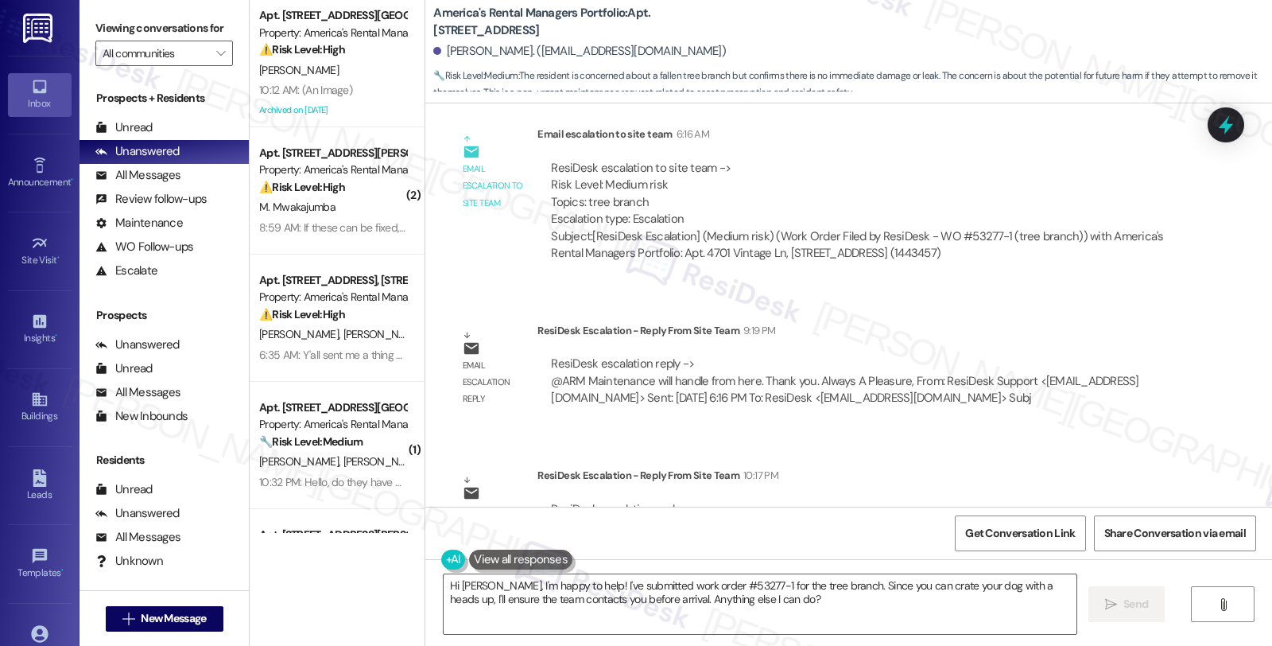
scroll to position [2215, 0]
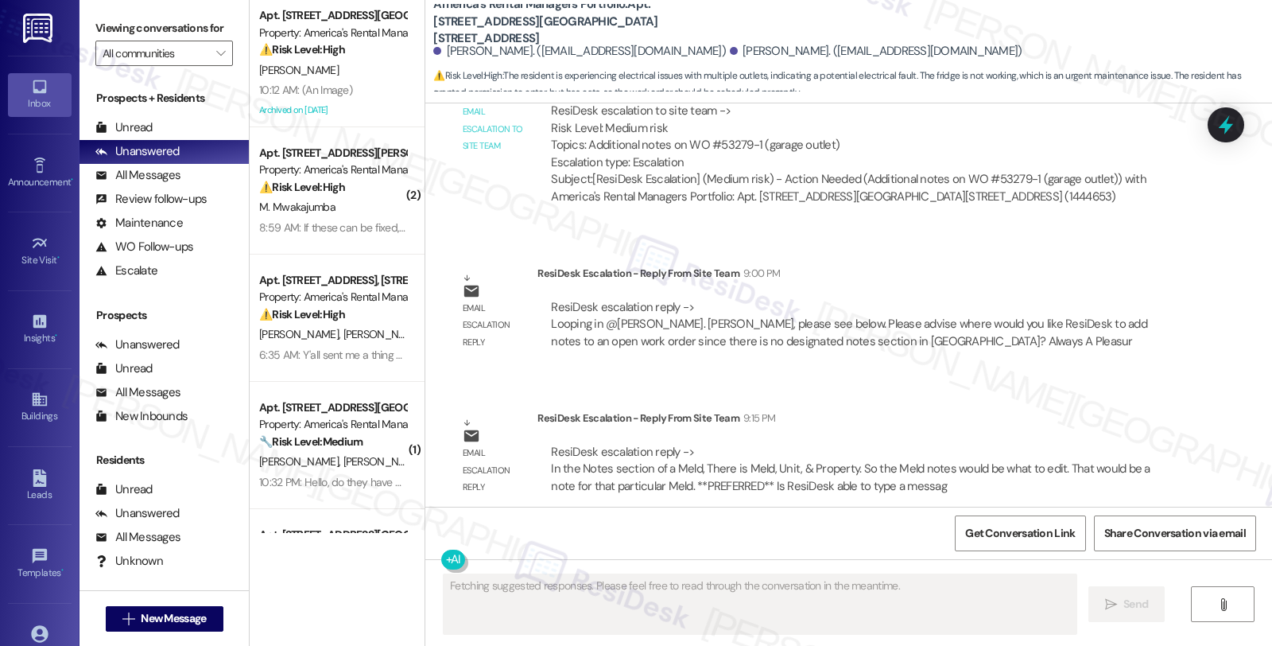
scroll to position [2625, 0]
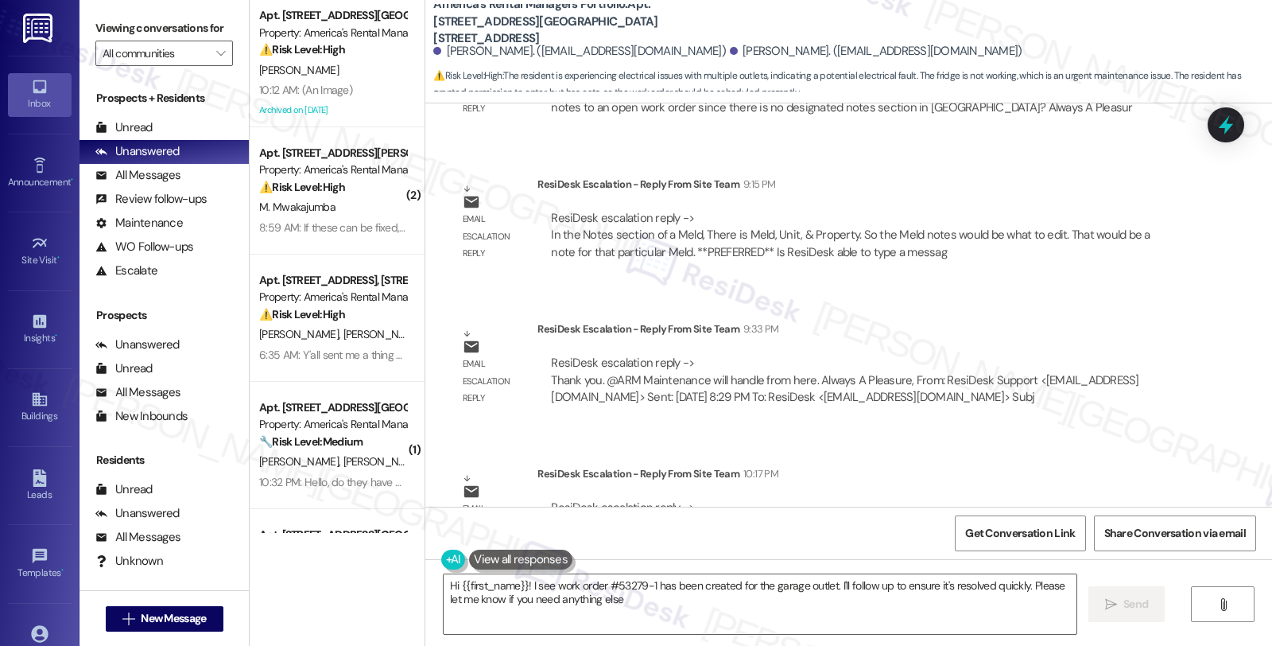
type textarea "Hi {{first_name}}! I see work order #53279-1 has been created for the garage ou…"
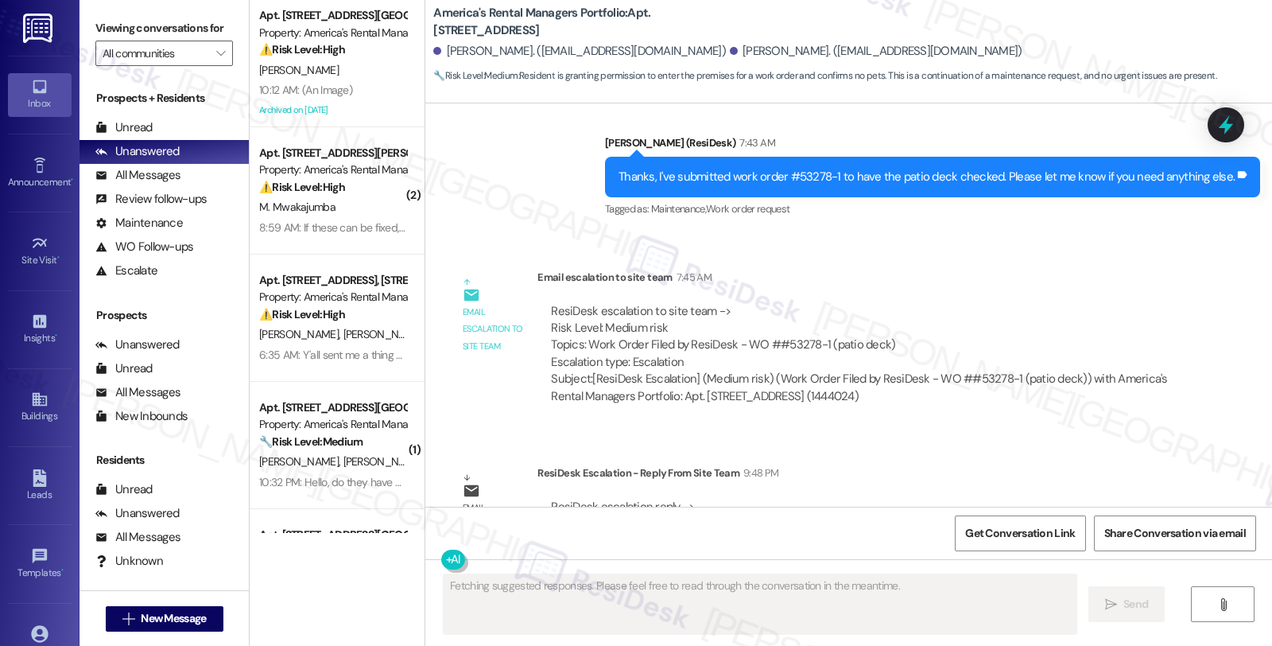
scroll to position [2685, 0]
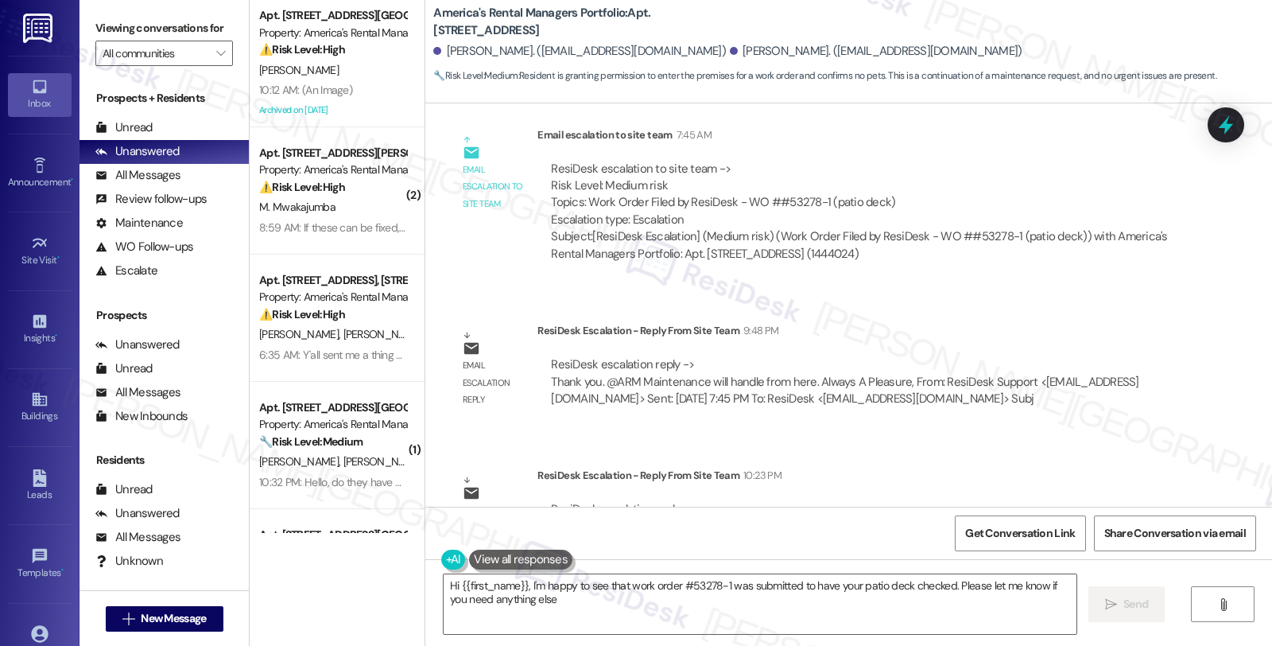
type textarea "Hi {{first_name}}, I'm happy to see that work order #53278-1 was submitted to h…"
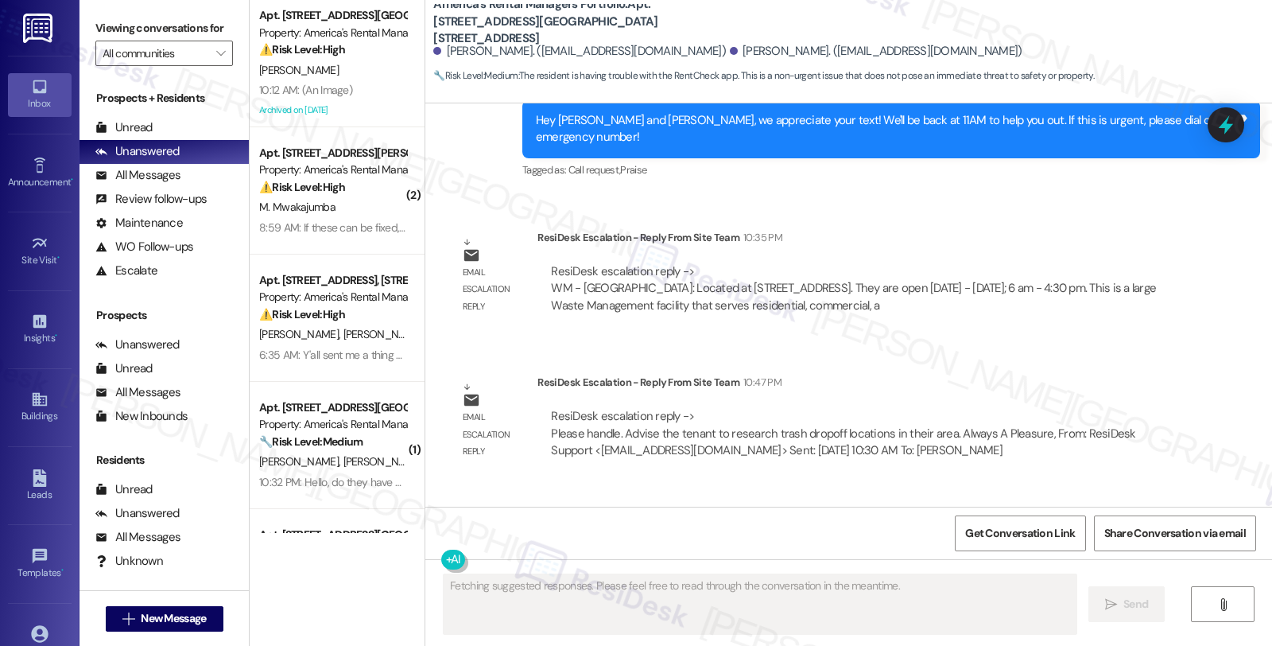
scroll to position [2866, 0]
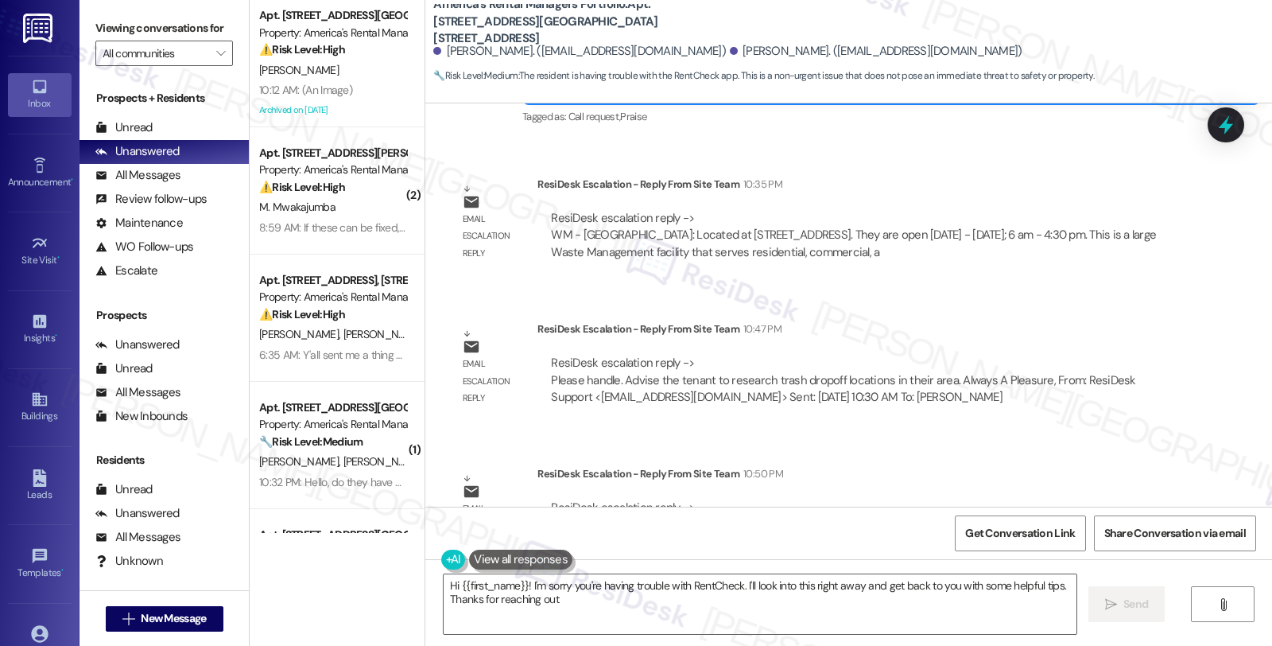
type textarea "Hi {{first_name}}! I'm sorry you're having trouble with RentCheck. I'll look in…"
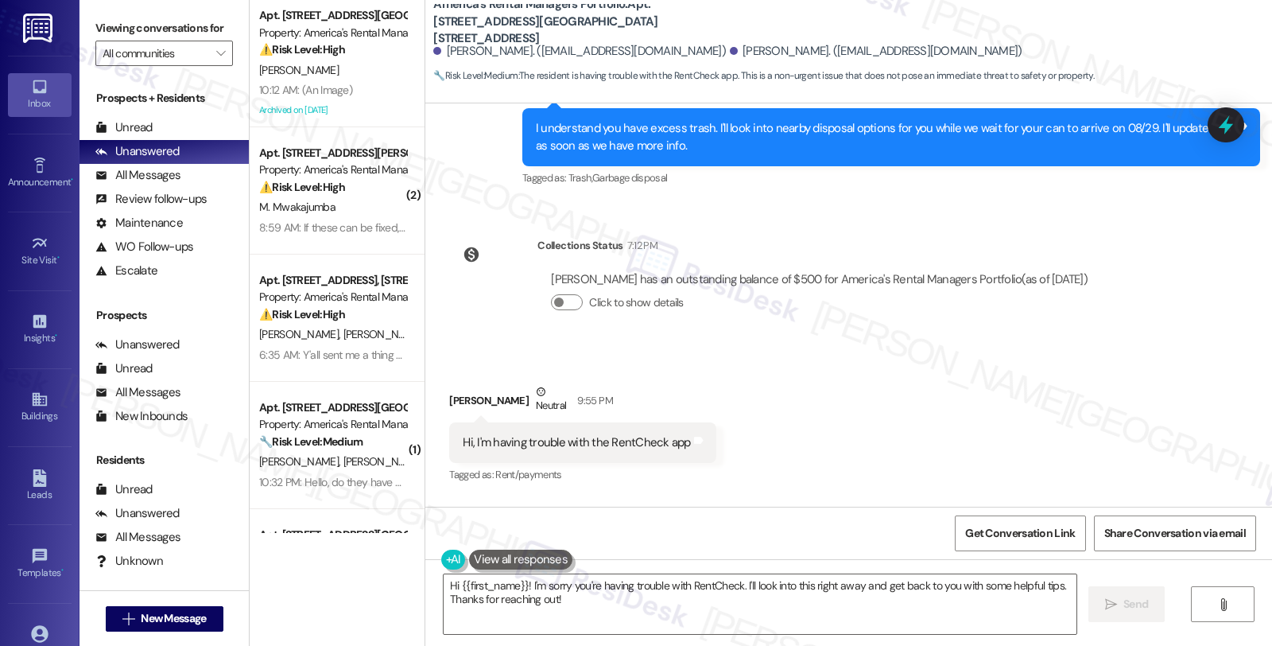
scroll to position [2297, 0]
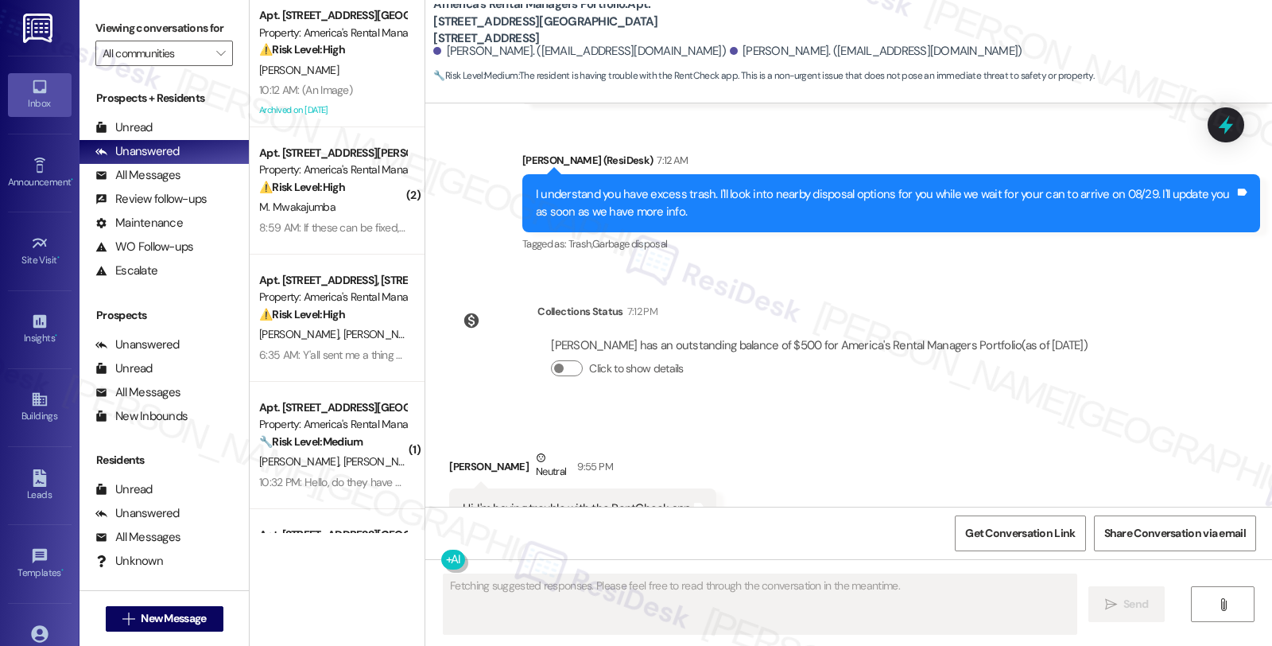
scroll to position [2297, 0]
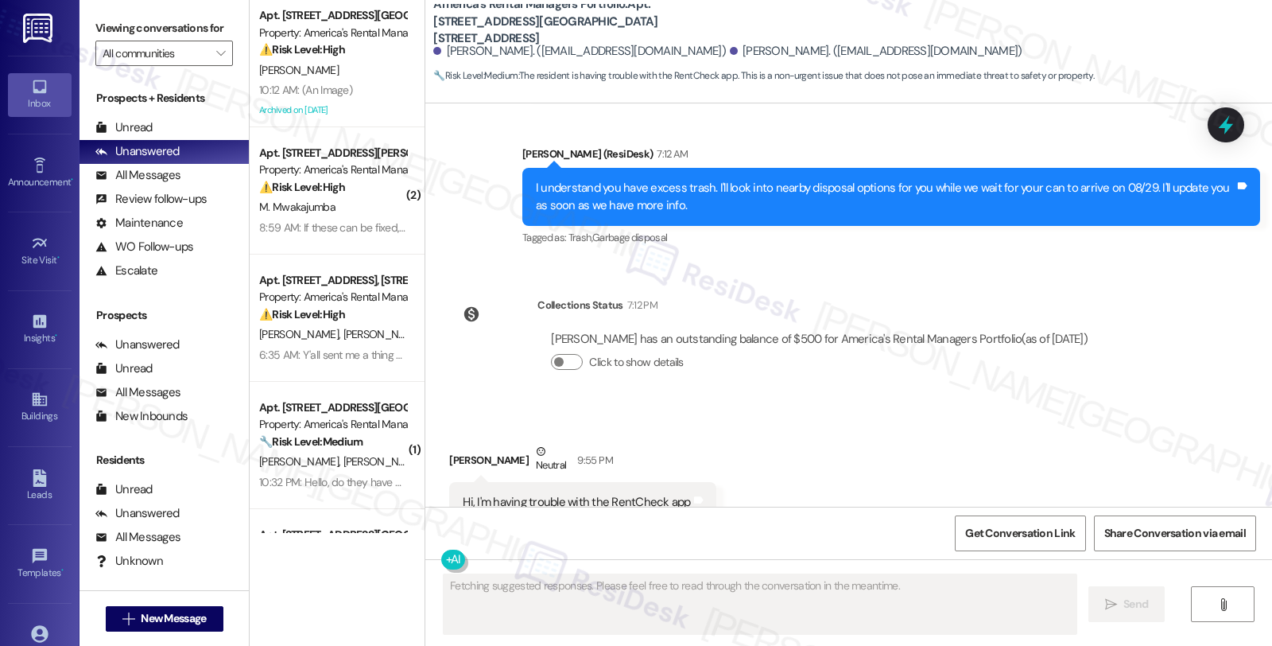
drag, startPoint x: 1253, startPoint y: 401, endPoint x: 1198, endPoint y: 401, distance: 55.7
click at [1253, 407] on div "Received via SMS Cierra Zimmerman Neutral 9:55 PM Hi, I'm having trouble with t…" at bounding box center [848, 482] width 847 height 151
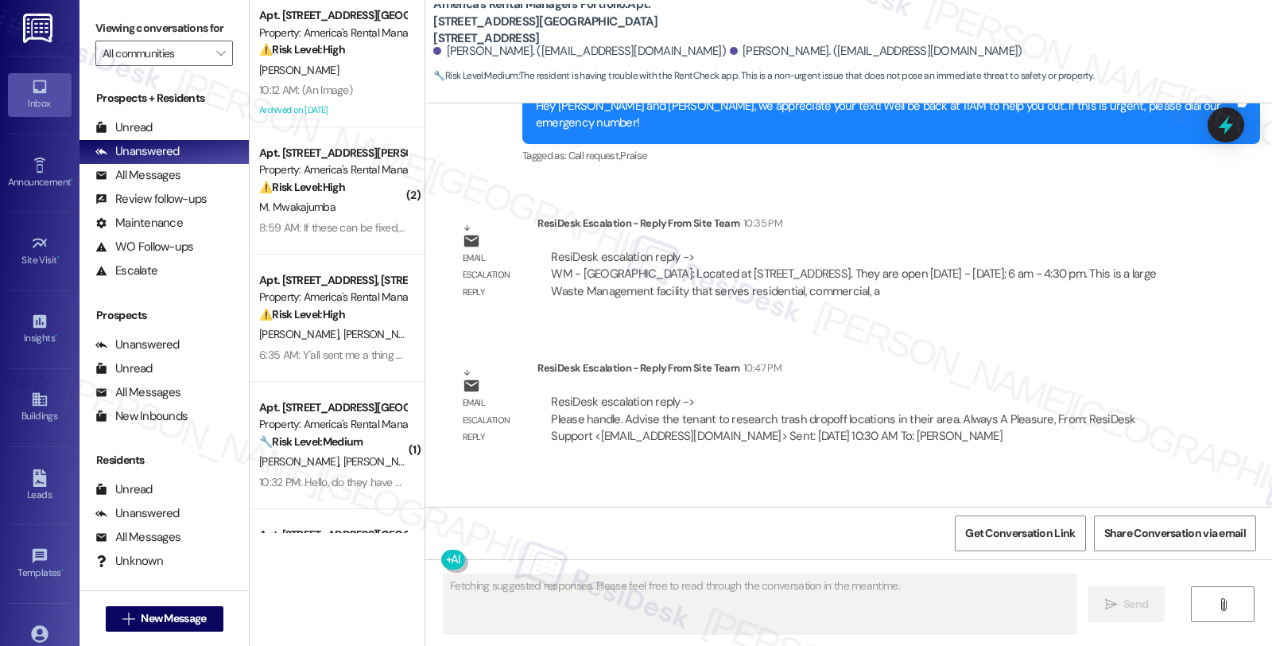
scroll to position [2866, 0]
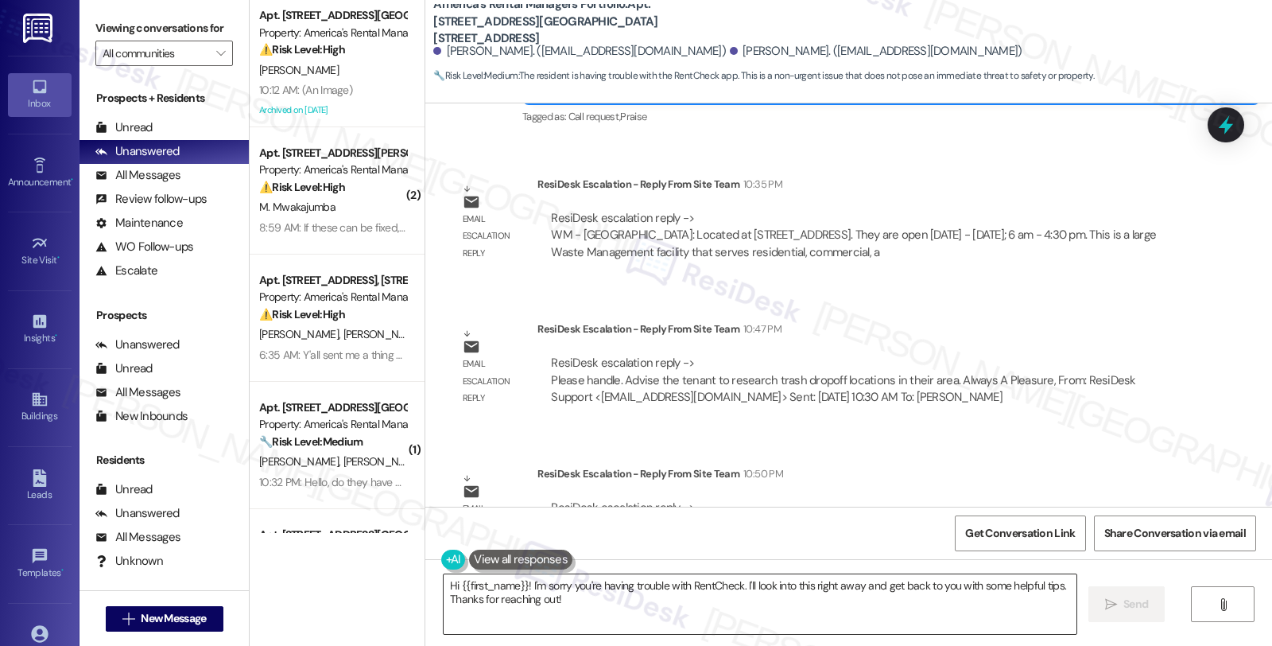
click at [622, 603] on textarea "Hi {{first_name}}! I'm sorry you're having trouble with RentCheck. I'll look in…" at bounding box center [760, 604] width 633 height 60
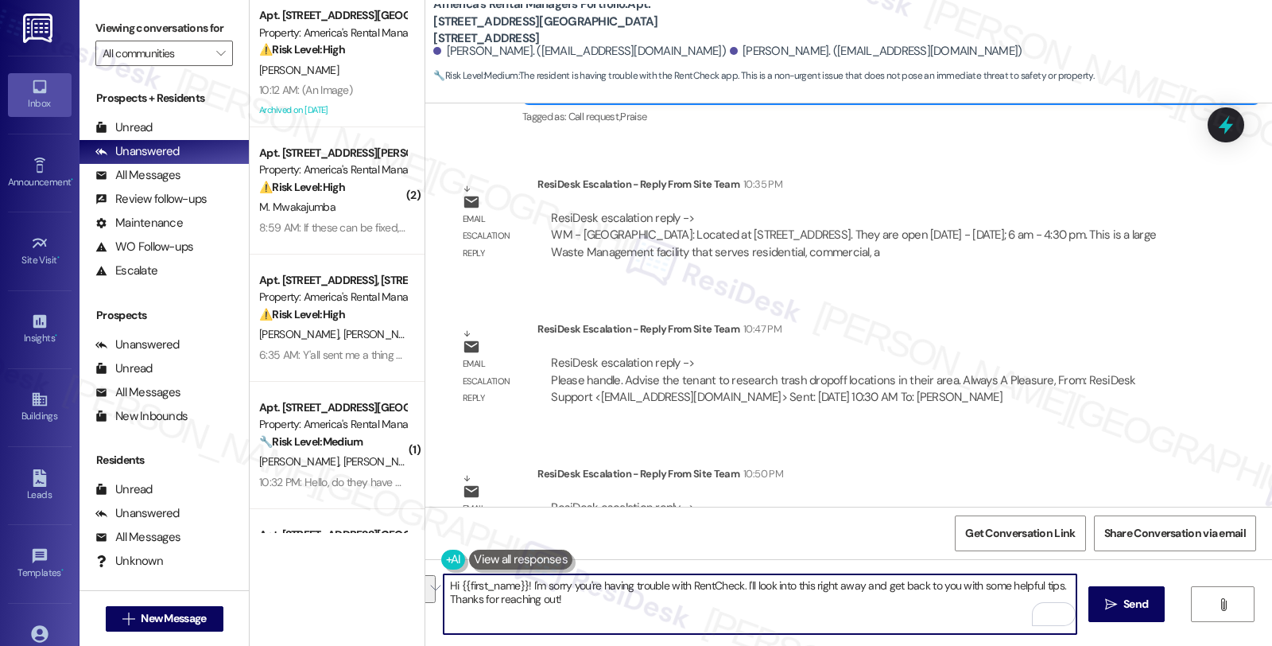
drag, startPoint x: 617, startPoint y: 608, endPoint x: 361, endPoint y: 579, distance: 257.7
click at [361, 579] on div "Apt. 2418 Hampstead Drive, 2418 Hampstead Drive Property: America's Rental Mana…" at bounding box center [761, 323] width 1023 height 646
paste textarea "Advise the tenant to research trash dropoff locations in their area."
type textarea "Advise the tenant to research trash dropoff locations in their area."
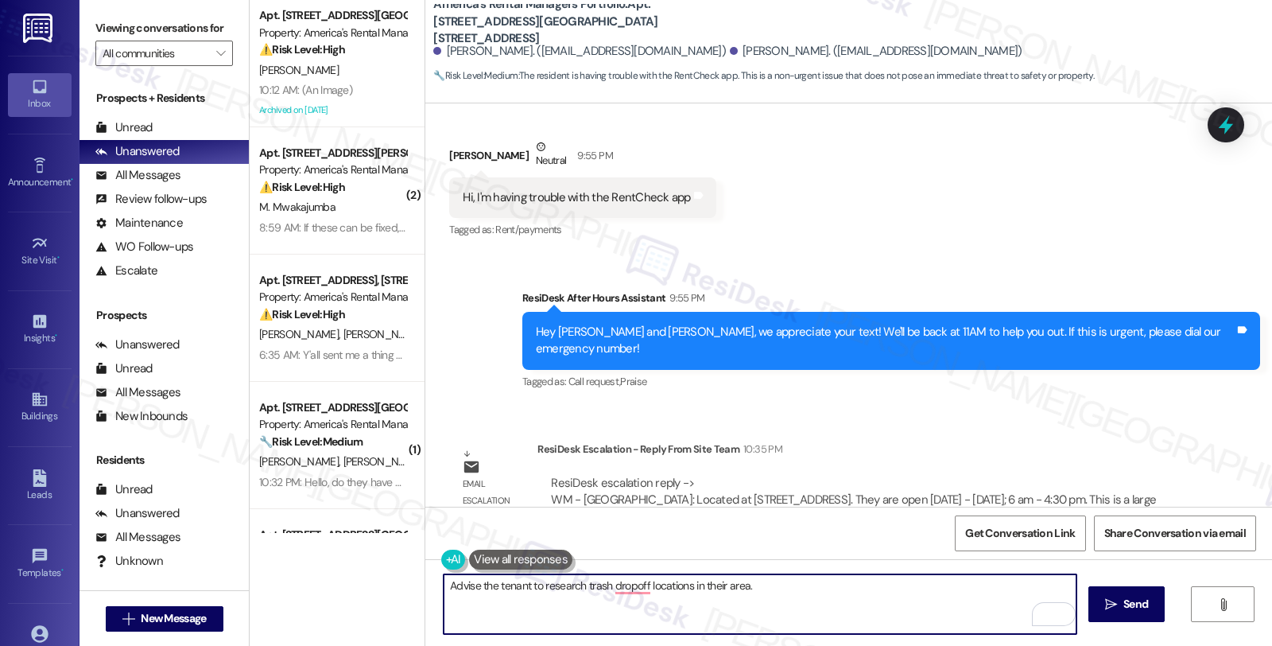
scroll to position [2378, 0]
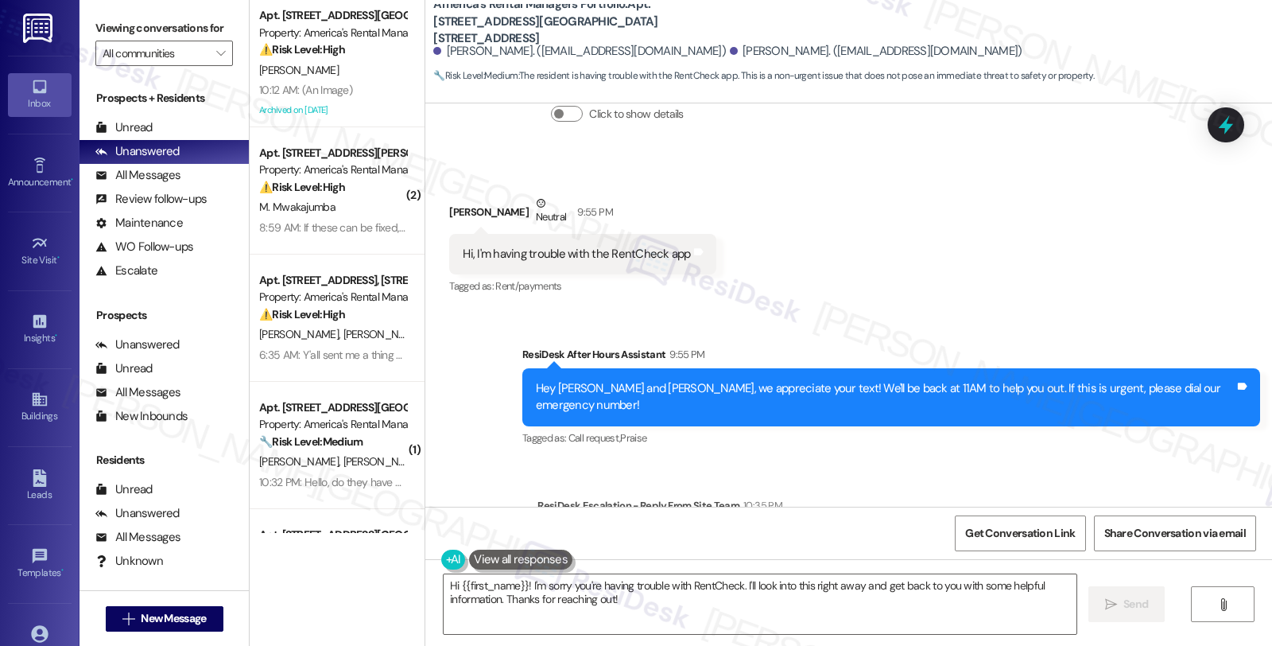
scroll to position [2513, 0]
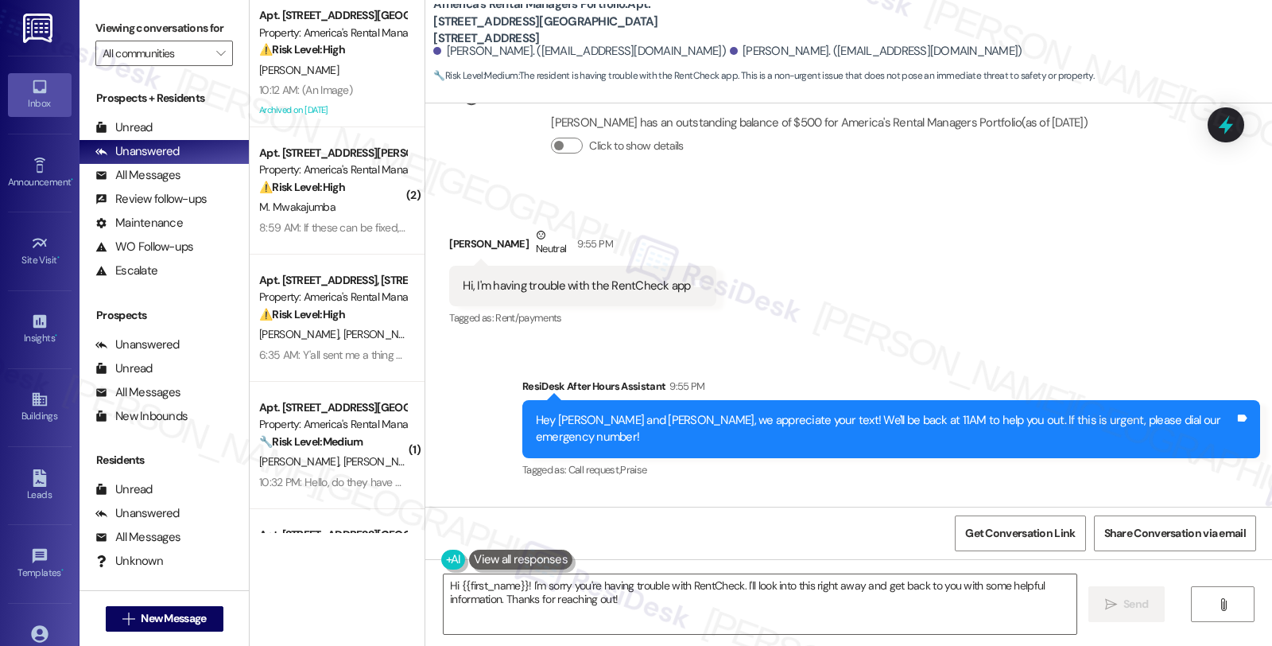
click at [451, 227] on div "[PERSON_NAME] Neutral 9:55 PM" at bounding box center [582, 246] width 266 height 39
copy div "Cierra"
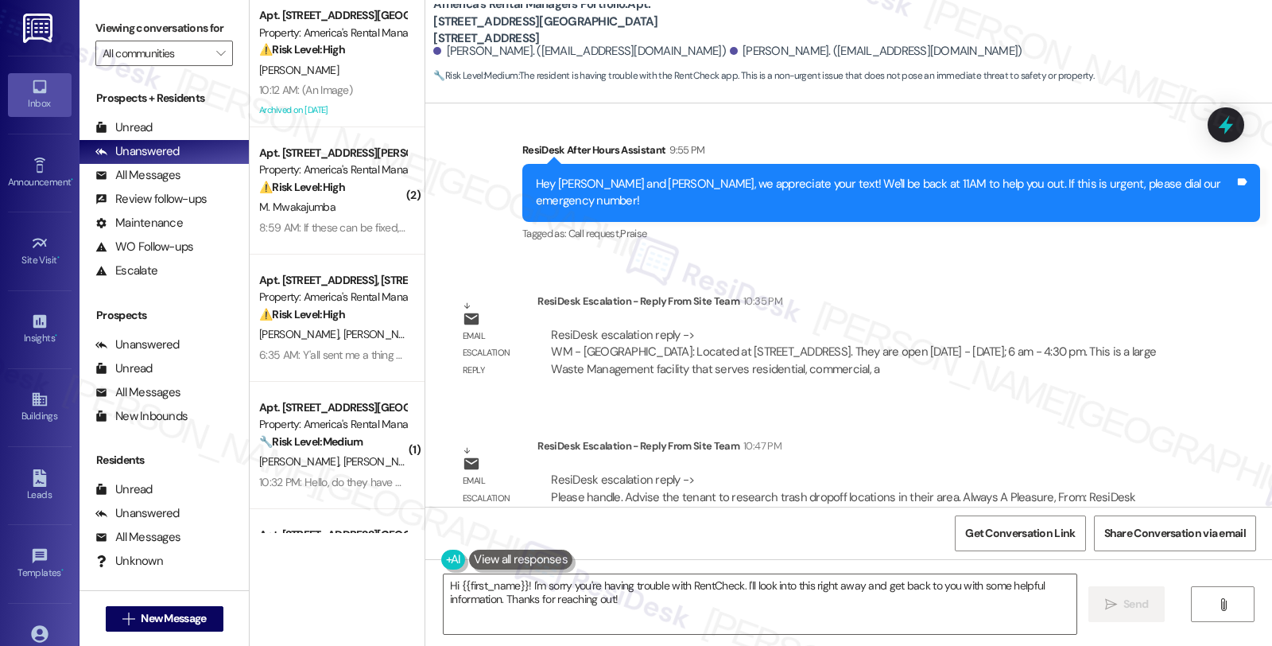
scroll to position [2778, 0]
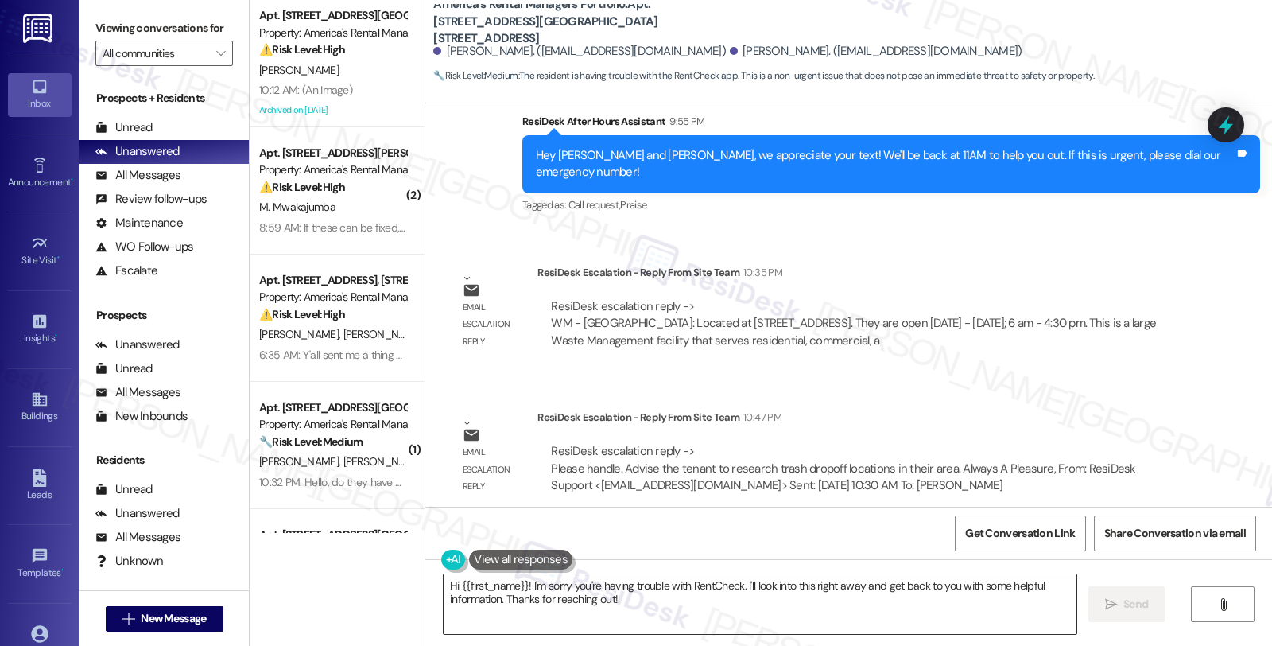
click at [451, 585] on textarea "Hi {{first_name}}! I'm sorry you're having trouble with RentCheck. I'll look in…" at bounding box center [760, 604] width 633 height 60
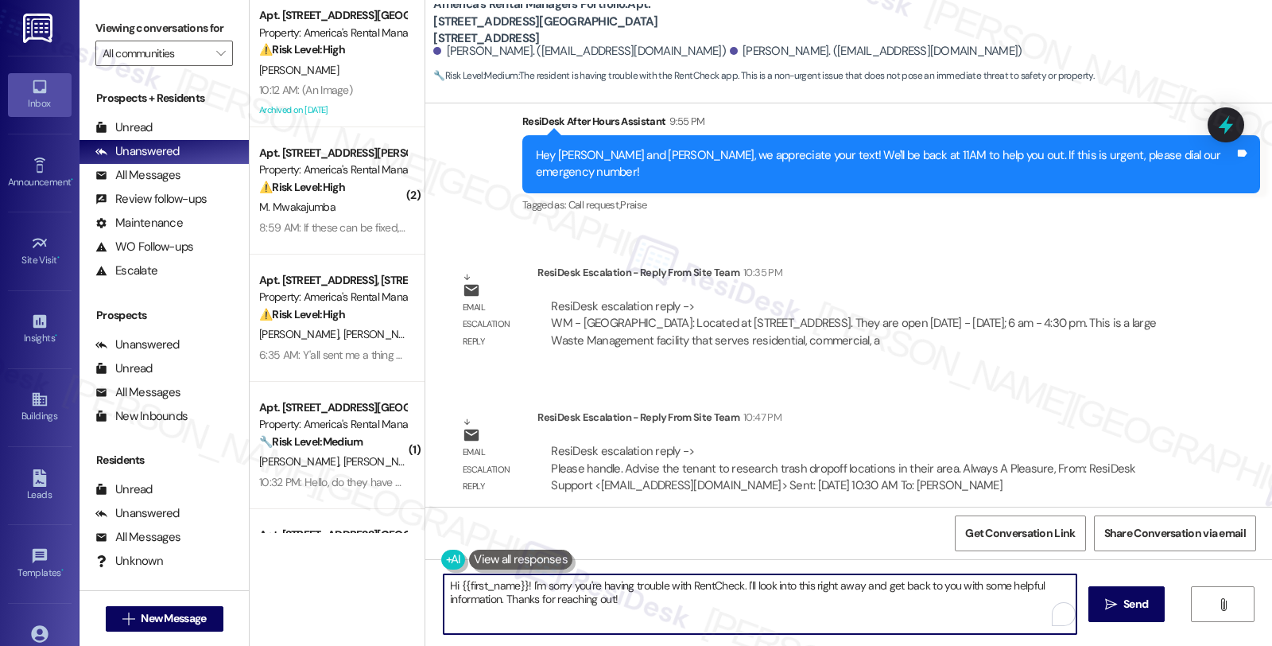
paste textarea "Cierra"
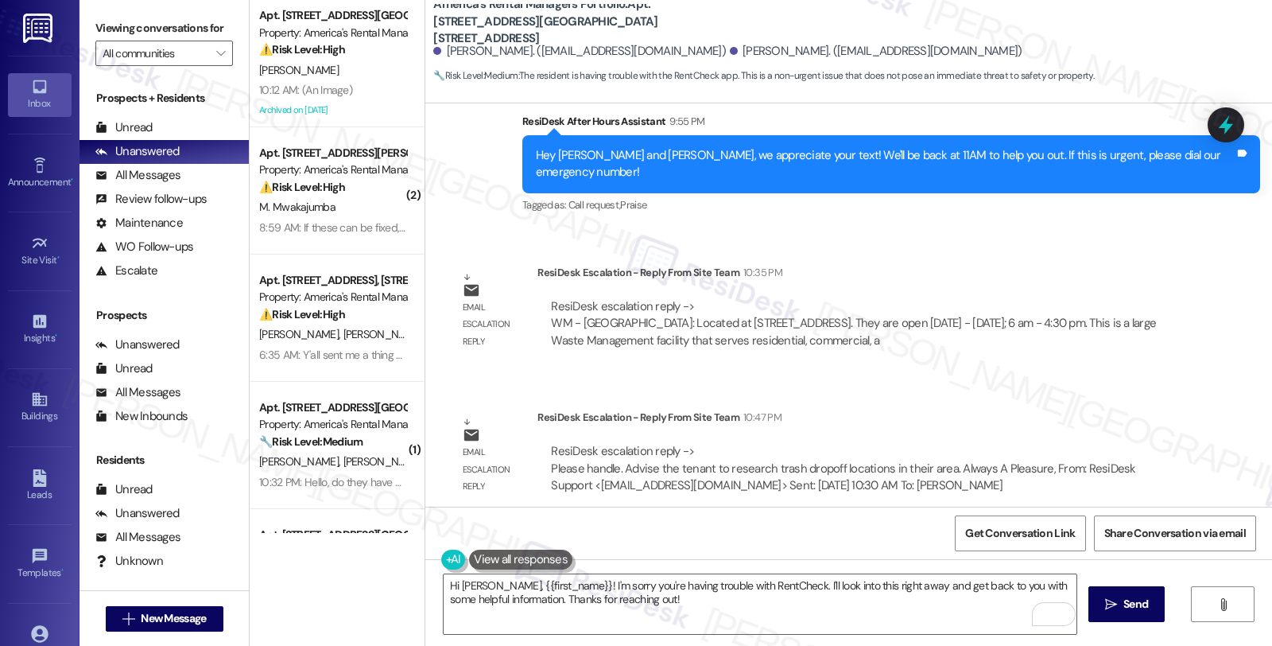
click at [994, 462] on div "Lease started [DATE] 8:00 AM Survey, sent via SMS Residesk Automated Survey [DA…" at bounding box center [848, 304] width 847 height 403
click at [481, 579] on textarea "Hi [PERSON_NAME], {{first_name}}! I'm sorry you're having trouble with RentChec…" at bounding box center [760, 604] width 633 height 60
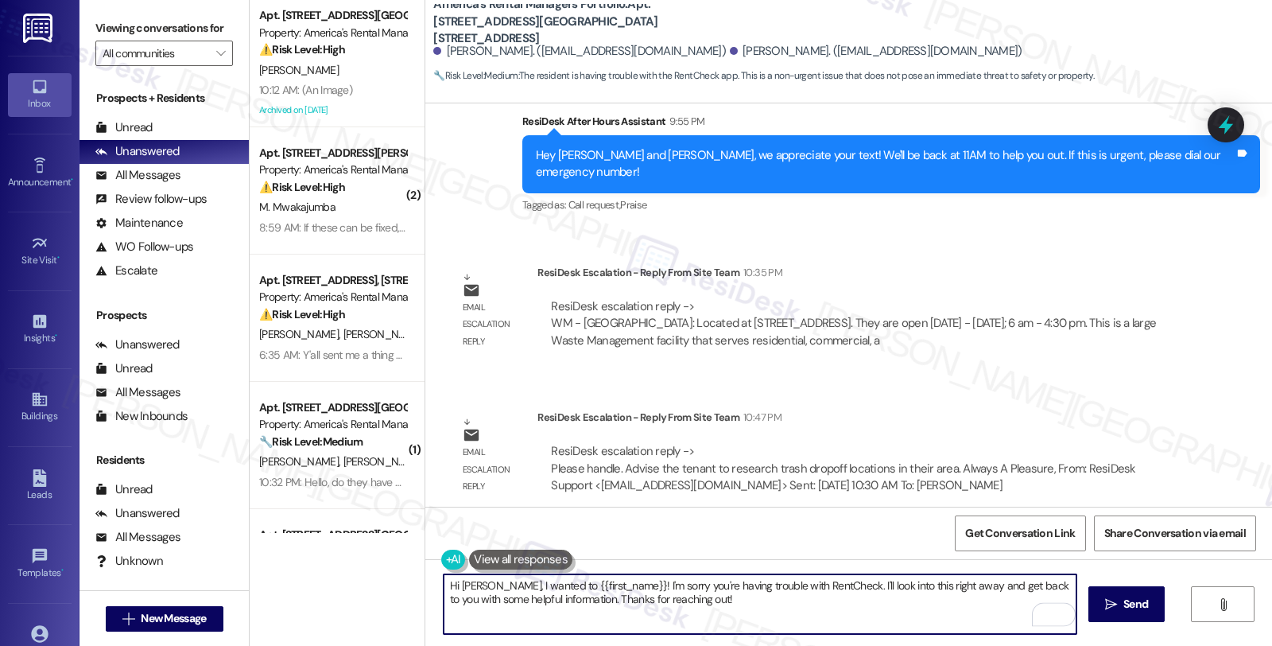
click at [444, 586] on textarea "Hi [PERSON_NAME], I wanted to {{first_name}}! I'm sorry you're having trouble w…" at bounding box center [760, 604] width 633 height 60
click at [549, 585] on textarea "Hello [PERSON_NAME], I wanted to {{first_name}}! I'm sorry you're having troubl…" at bounding box center [760, 604] width 633 height 60
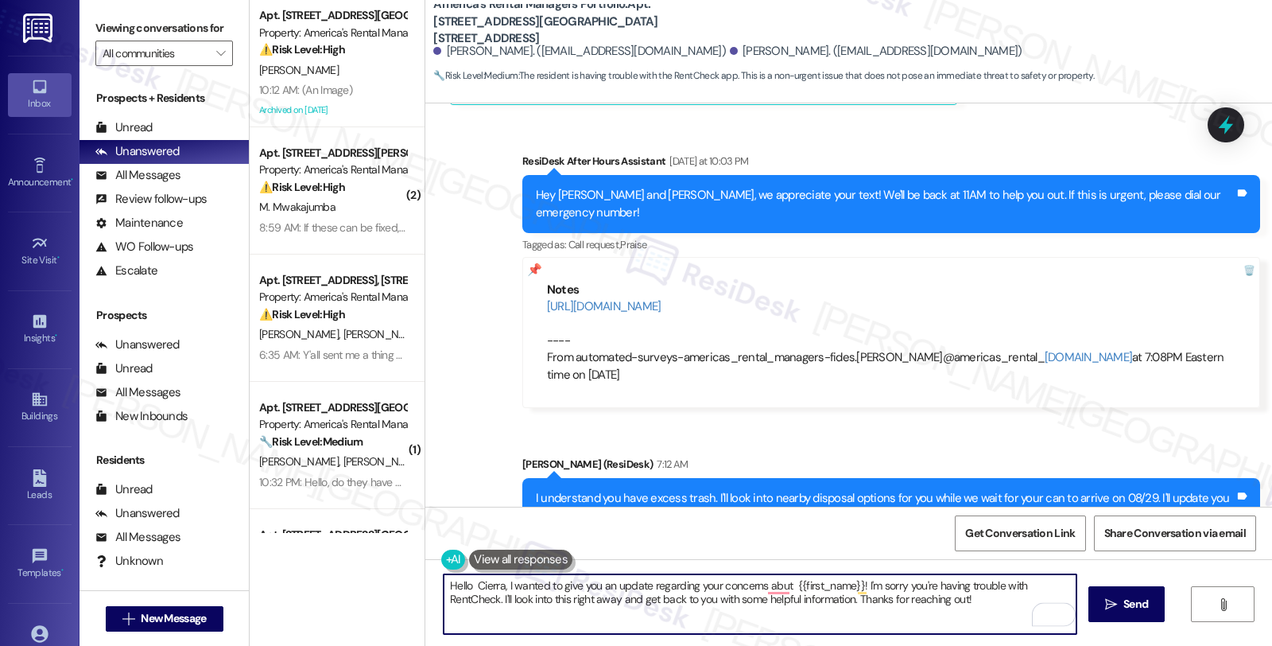
scroll to position [1983, 0]
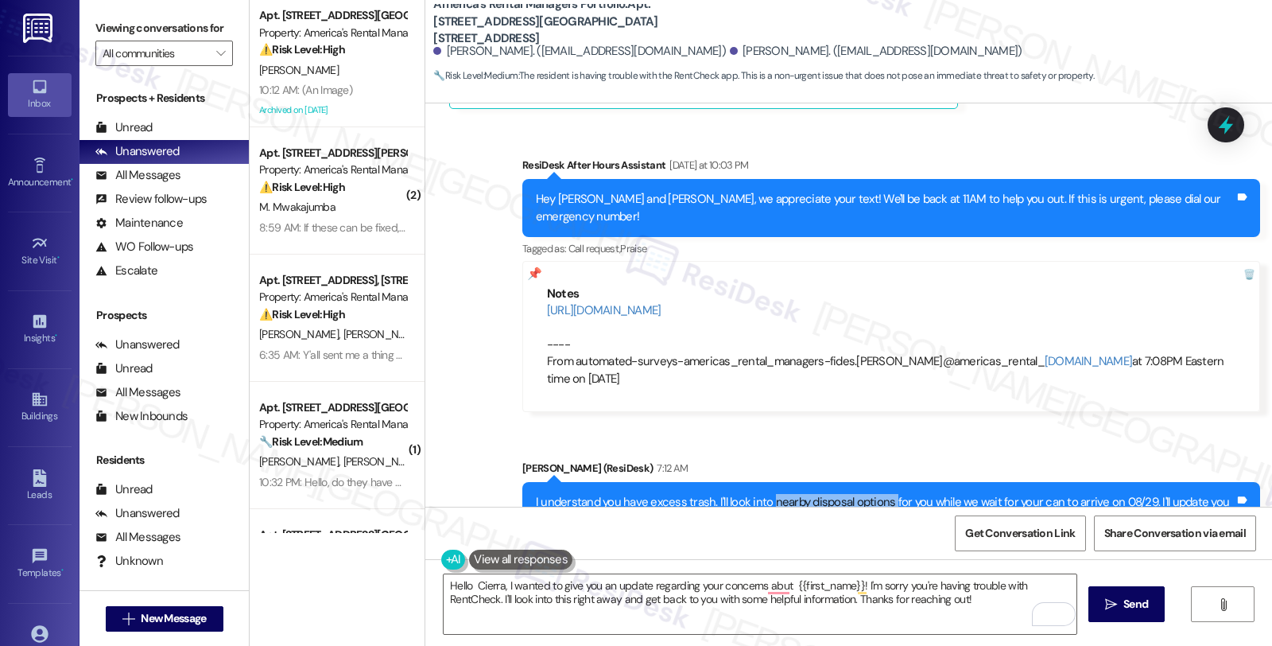
drag, startPoint x: 758, startPoint y: 452, endPoint x: 878, endPoint y: 449, distance: 120.1
click at [878, 494] on div "I understand you have excess trash. I'll look into nearby disposal options for …" at bounding box center [885, 511] width 699 height 34
copy div "nearby disposal options"
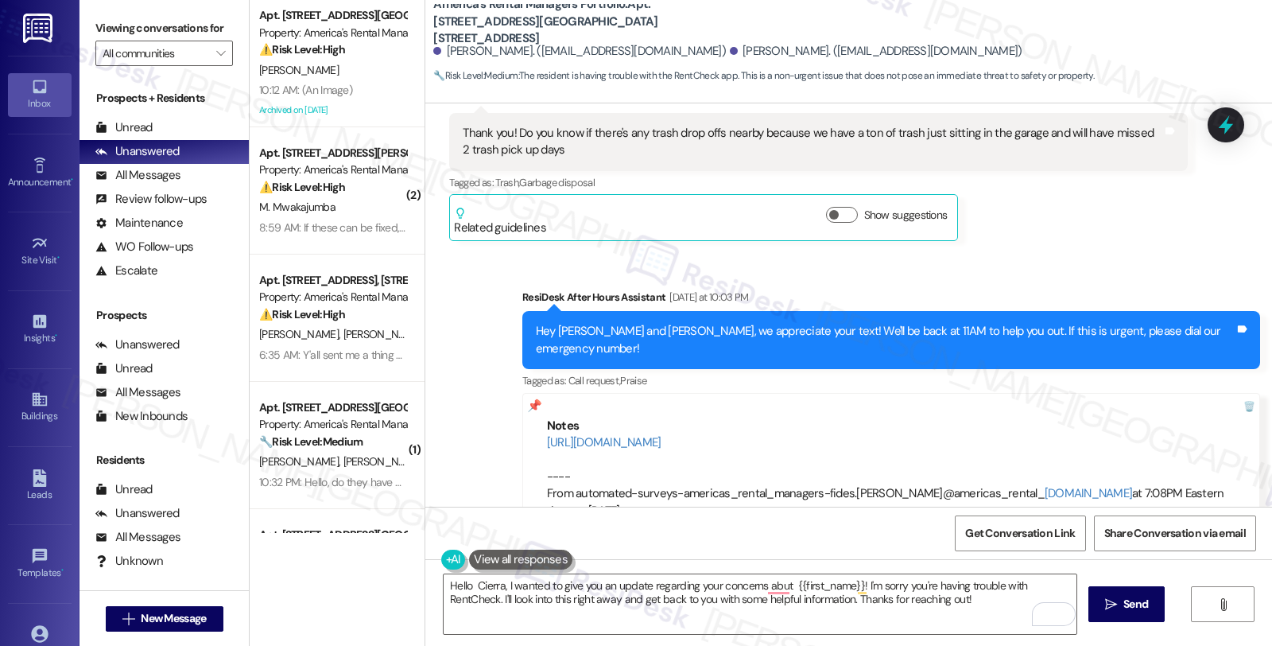
scroll to position [1806, 0]
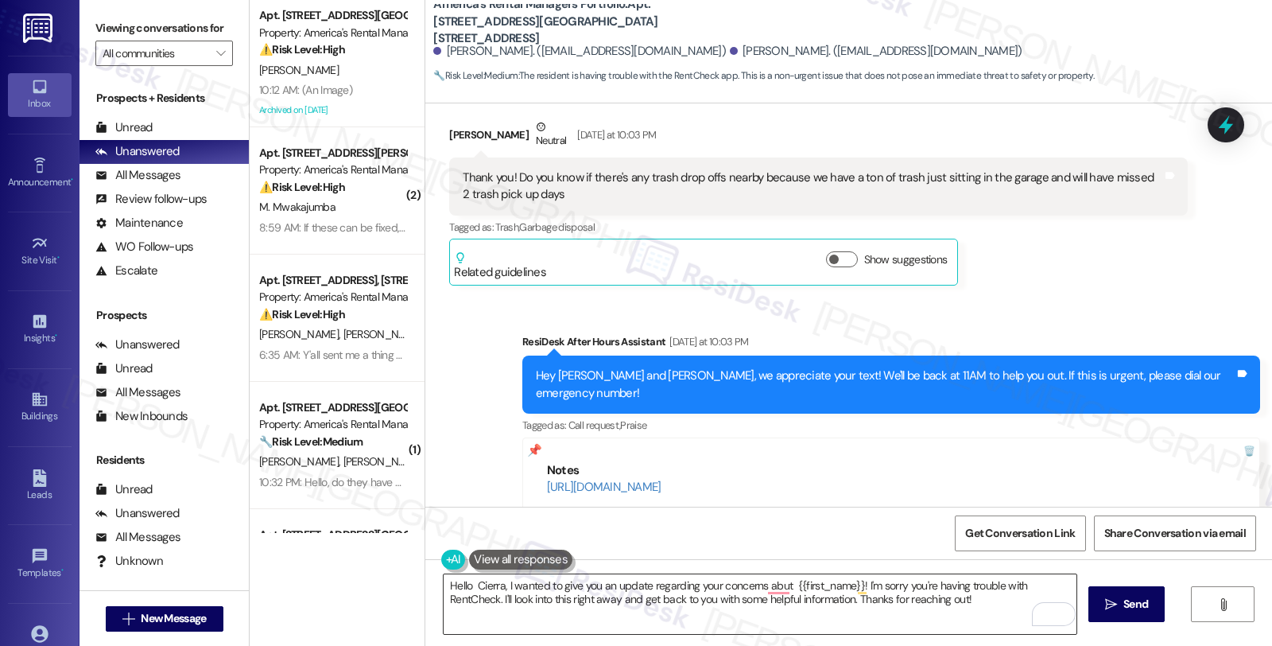
click at [780, 583] on textarea "Hello Cierra, I wanted to give you an update regarding your concerns abut {{fir…" at bounding box center [760, 604] width 633 height 60
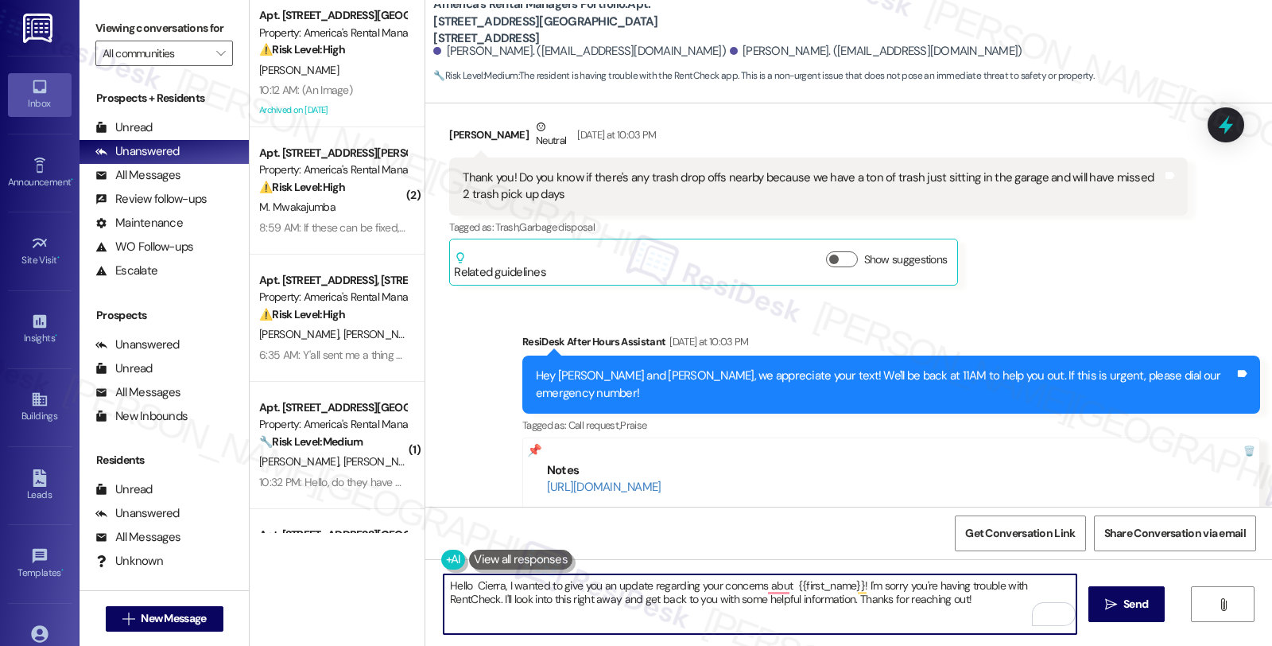
paste textarea "nearby disposal options"
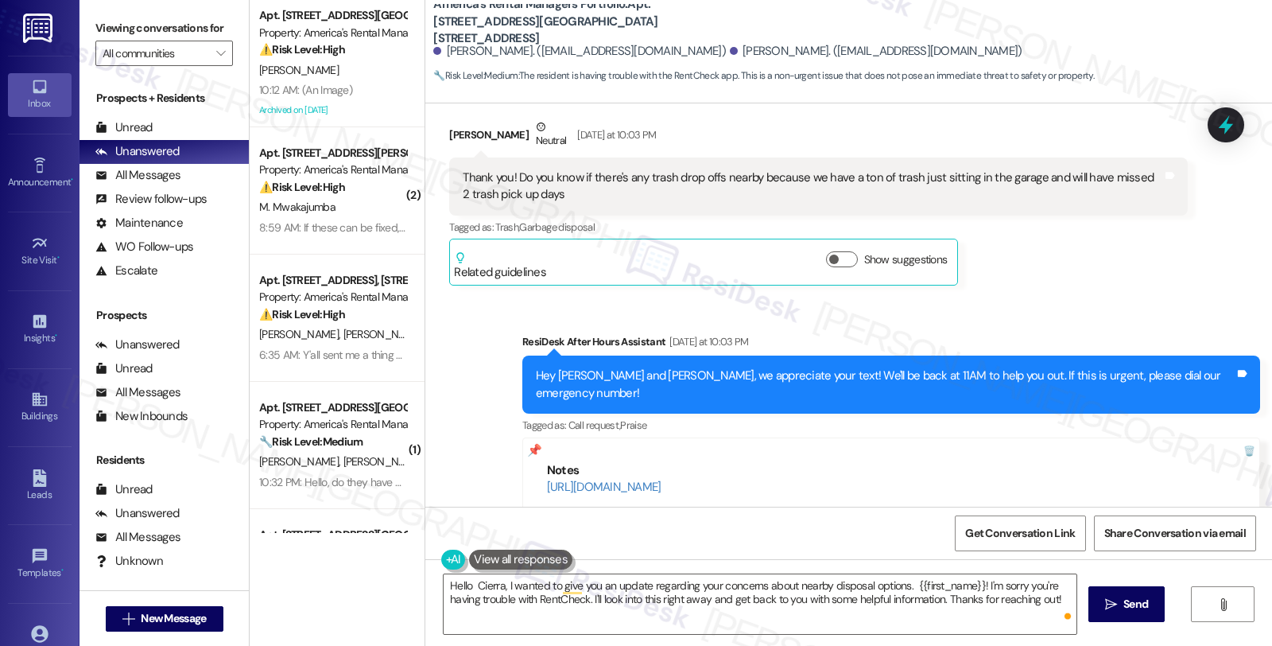
click at [1018, 248] on div "[PERSON_NAME] Neutral [DATE] at 10:03 PM Thank you! Do you know if there's any …" at bounding box center [818, 202] width 738 height 168
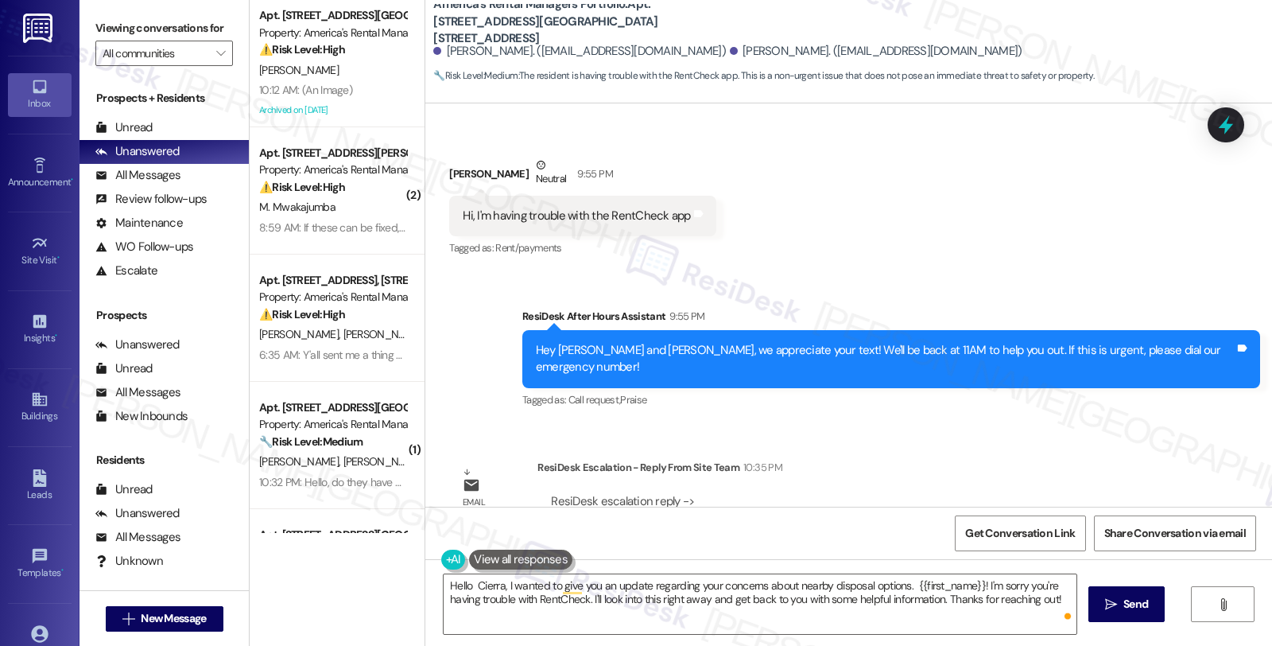
scroll to position [2778, 0]
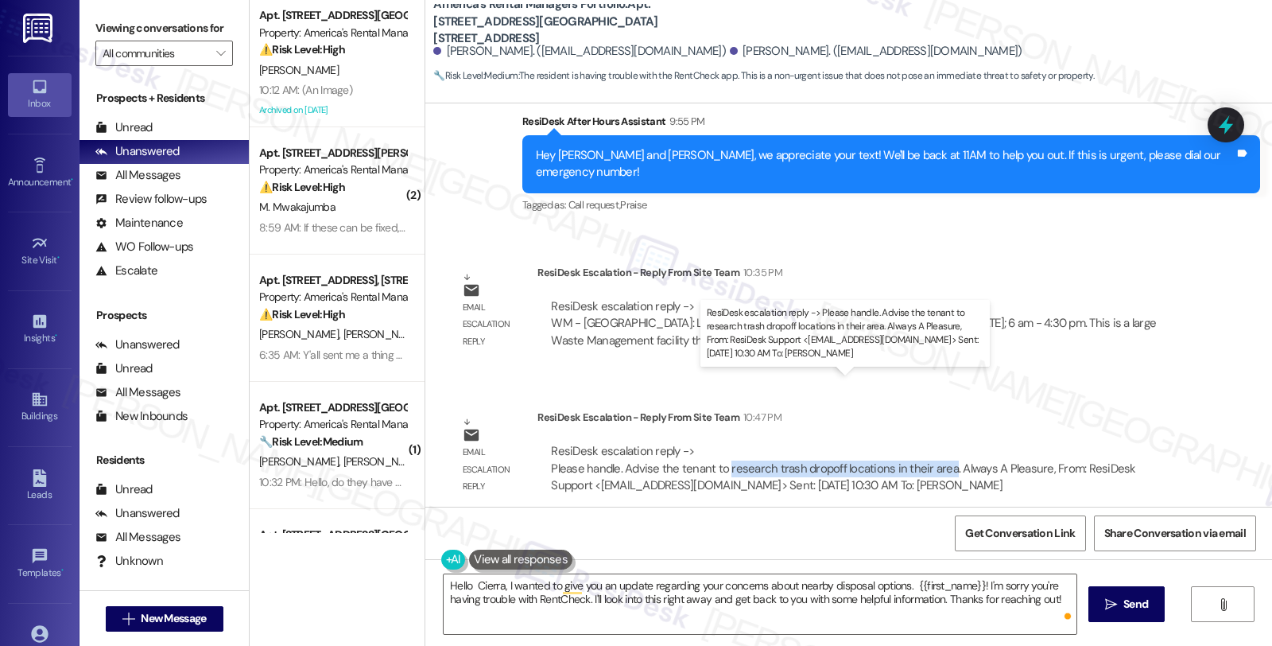
drag, startPoint x: 714, startPoint y: 399, endPoint x: 933, endPoint y: 398, distance: 218.7
click at [933, 443] on div "ResiDesk escalation reply -> Please handle. Advise the tenant to research trash…" at bounding box center [843, 468] width 585 height 50
copy div "research trash dropoff locations in their area"
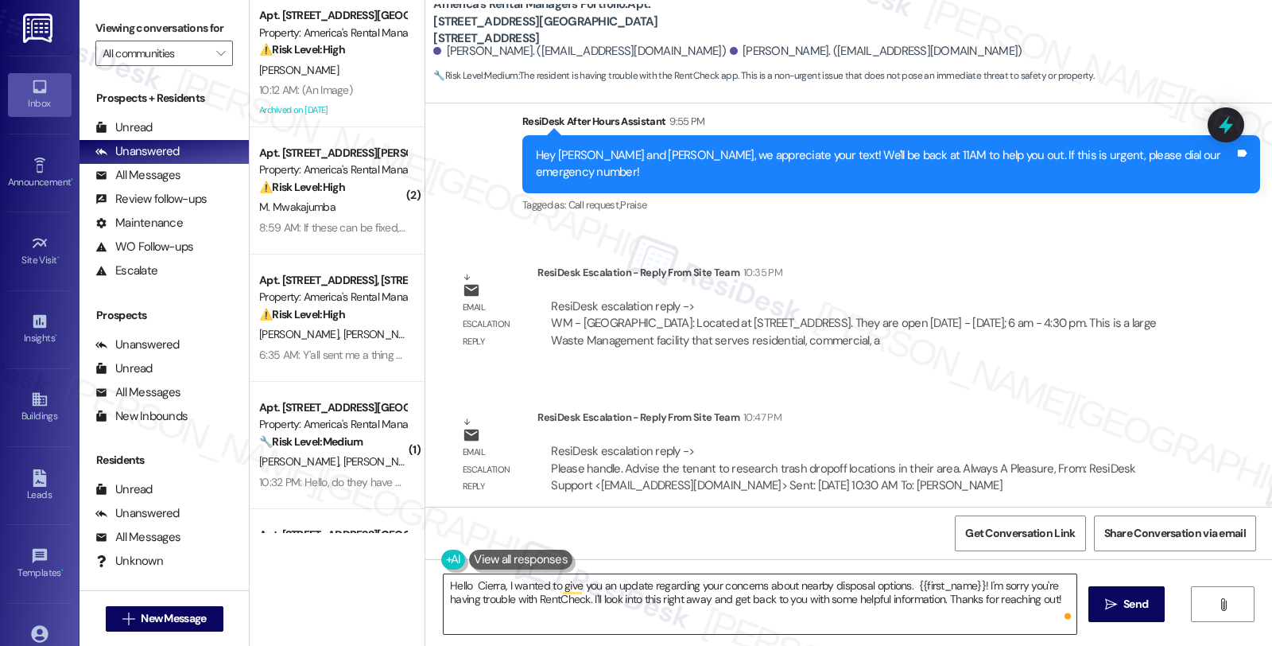
click at [907, 584] on textarea "Hello Cierra, I wanted to give you an update regarding your concerns about near…" at bounding box center [760, 604] width 633 height 60
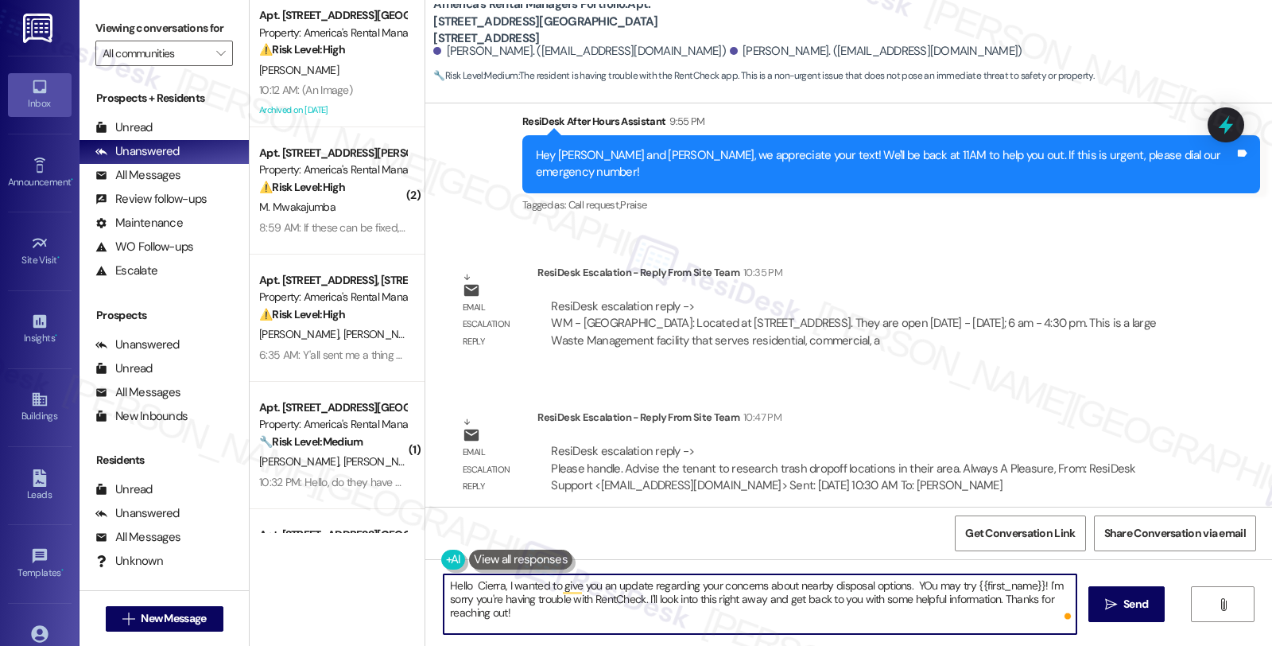
paste textarea "research trash dropoff locations in their area"
click at [505, 593] on textarea "Hello Cierra, I wanted to give you an update regarding your concerns about near…" at bounding box center [760, 604] width 633 height 60
drag, startPoint x: 577, startPoint y: 600, endPoint x: 605, endPoint y: 603, distance: 28.0
click at [605, 603] on textarea "Hello Cierra, I wanted to give you an update regarding your concerns about near…" at bounding box center [760, 604] width 633 height 60
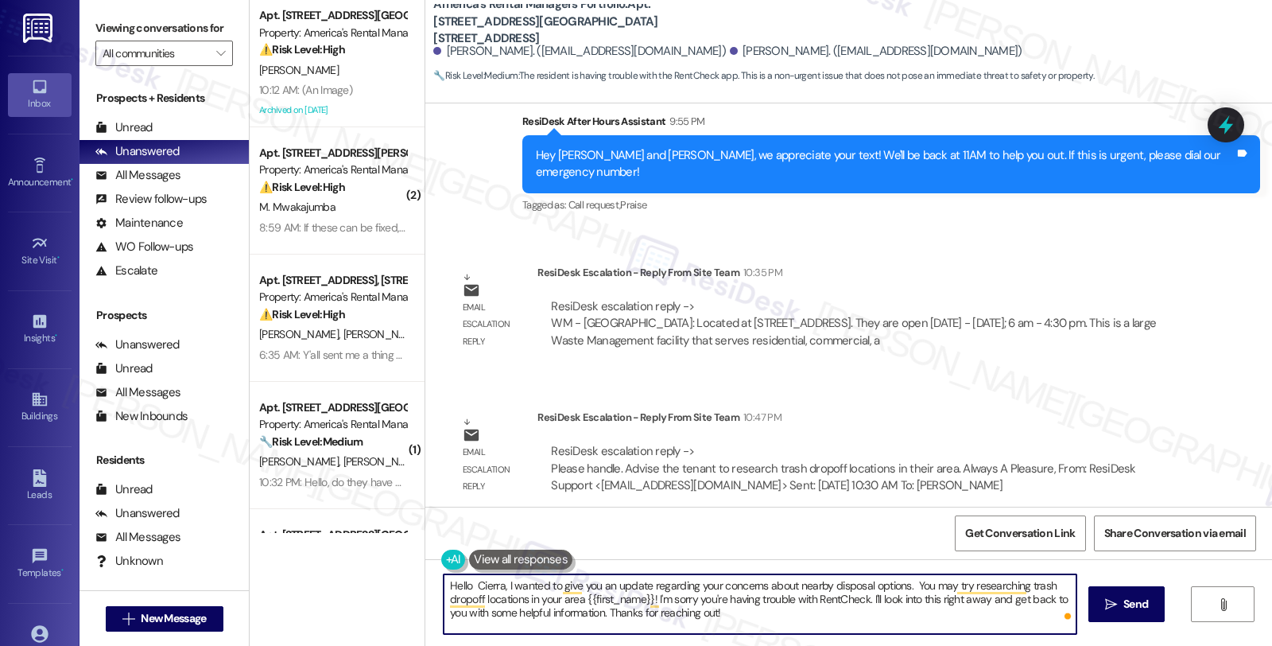
click at [577, 600] on textarea "Hello Cierra, I wanted to give you an update regarding your concerns about near…" at bounding box center [760, 604] width 633 height 60
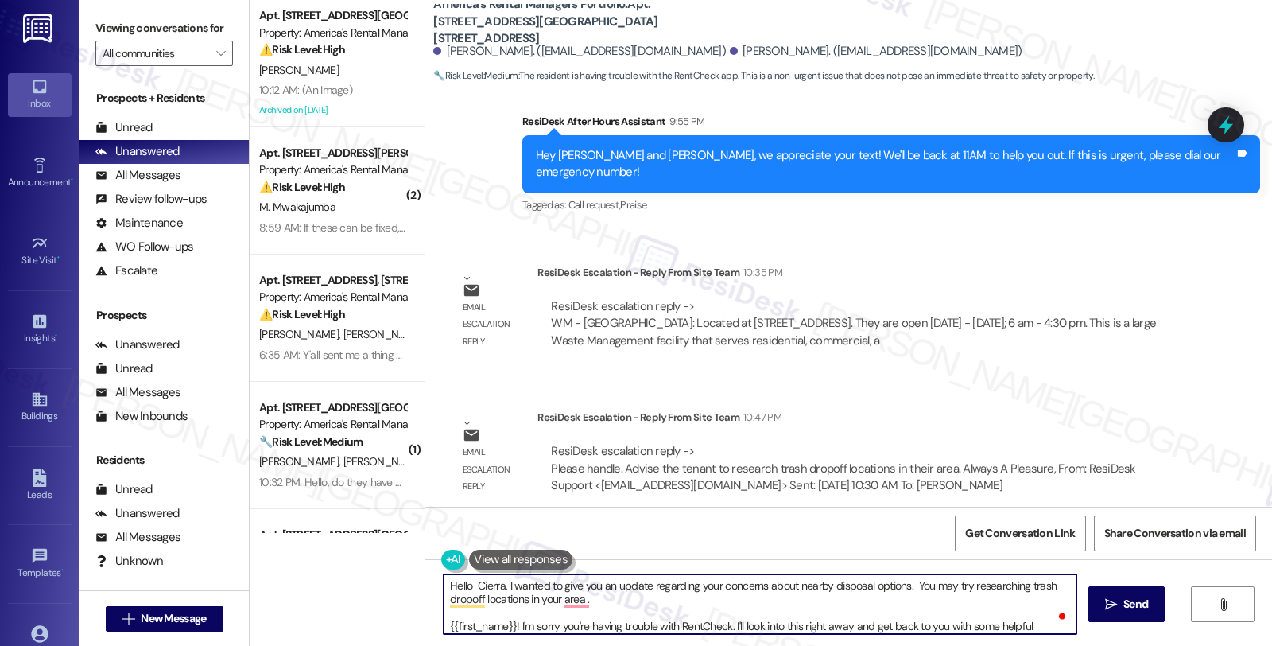
click at [625, 600] on textarea "Hello Cierra, I wanted to give you an update regarding your concerns about near…" at bounding box center [760, 604] width 633 height 60
paste textarea "WM - [GEOGRAPHIC_DATA]: Located at [STREET_ADDRESS]. They are open [DATE] - [DA…"
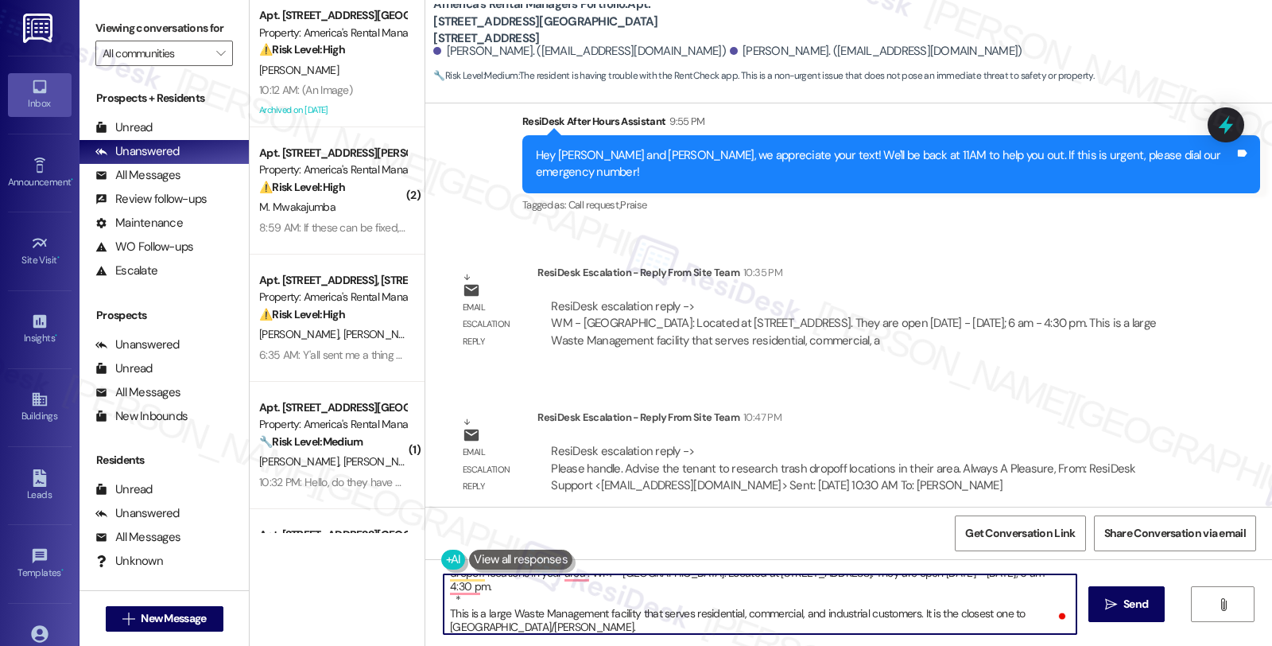
scroll to position [0, 0]
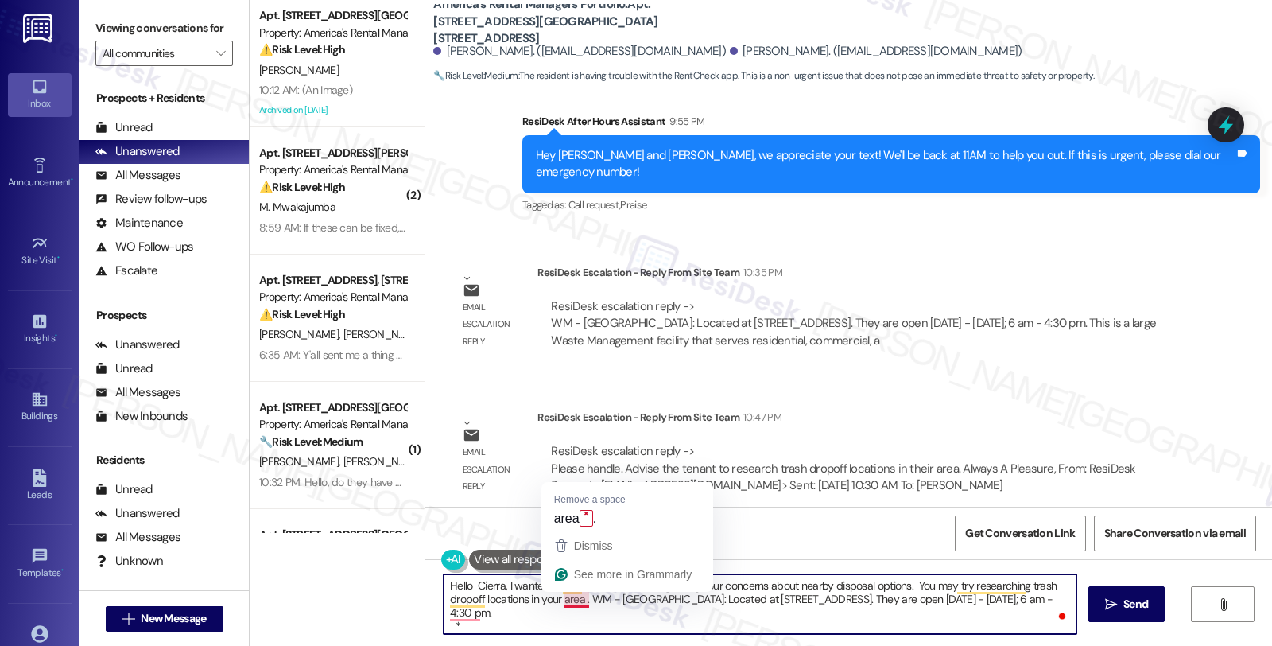
click at [574, 596] on textarea "Hello Cierra, I wanted to give you an update regarding your concerns about near…" at bounding box center [760, 604] width 633 height 60
click at [581, 599] on textarea "Hello Cierra, I wanted to give you an update regarding your concerns about near…" at bounding box center [760, 604] width 633 height 60
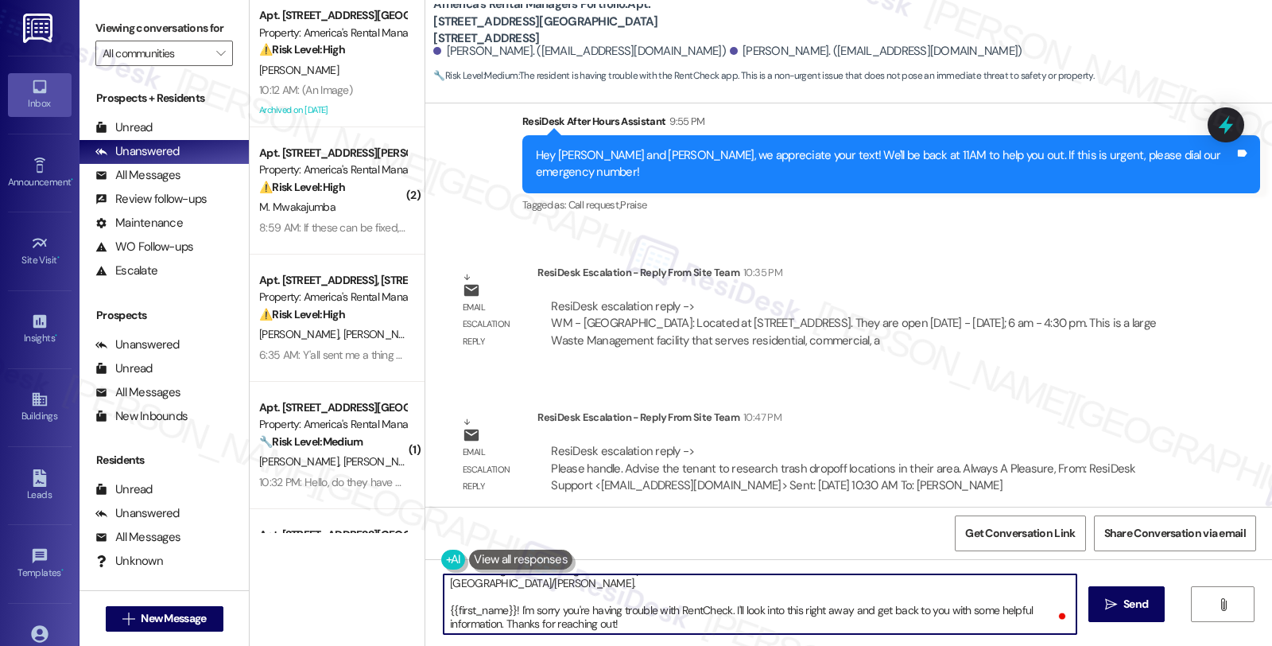
scroll to position [17, 0]
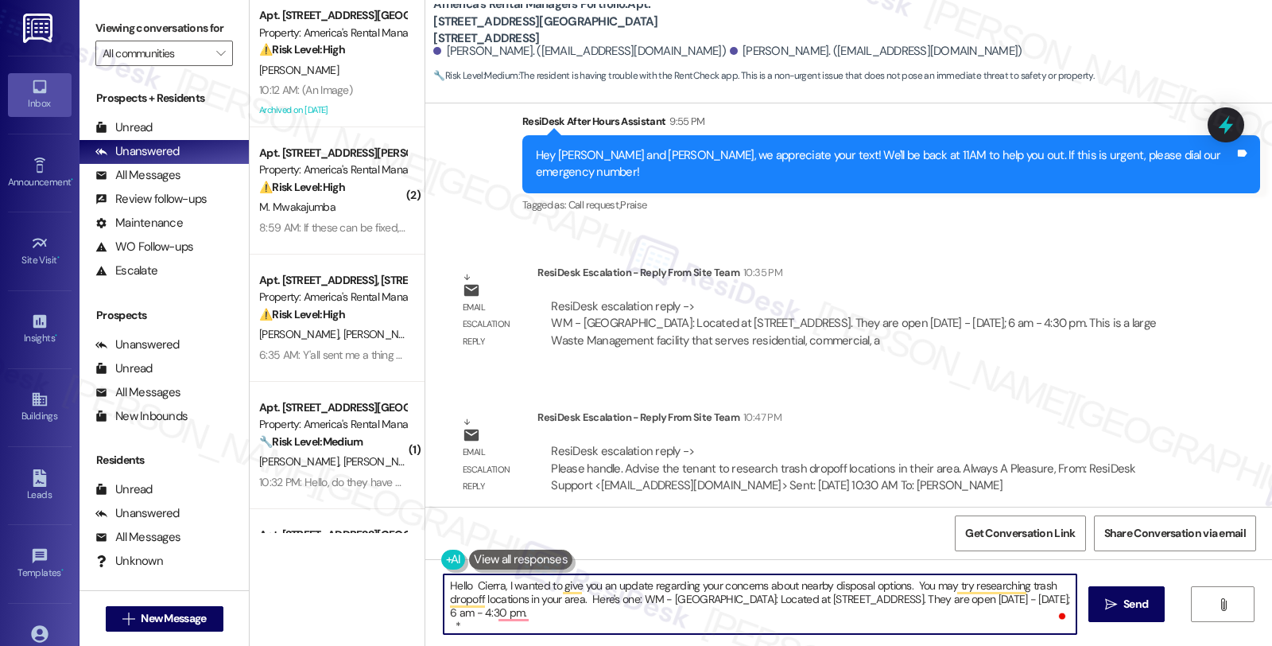
click at [621, 612] on textarea "Hello Cierra, I wanted to give you an update regarding your concerns about near…" at bounding box center [760, 604] width 633 height 60
click at [641, 611] on textarea "Hello Cierra, I wanted to give you an update regarding your concerns about near…" at bounding box center [760, 604] width 633 height 60
click at [736, 627] on textarea "Hello Cierra, I wanted to give you an update regarding your concerns about near…" at bounding box center [760, 604] width 633 height 60
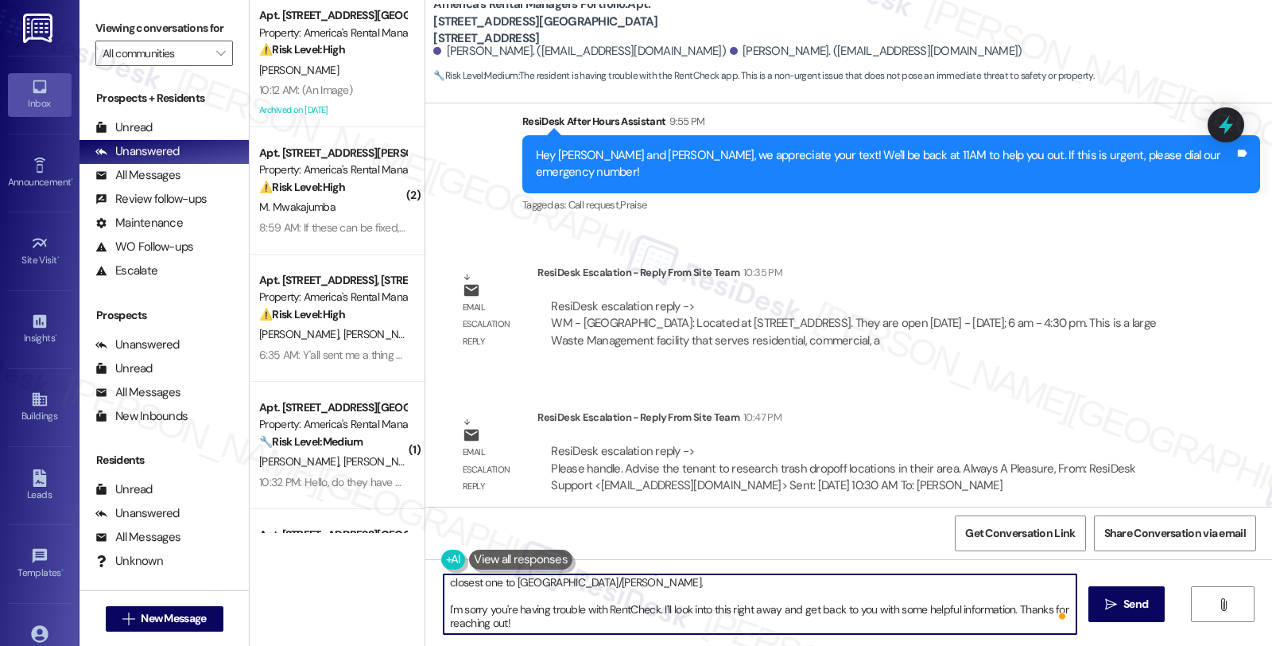
drag, startPoint x: 656, startPoint y: 604, endPoint x: 690, endPoint y: 666, distance: 70.5
click at [690, 645] on html "Inbox Go to Inbox Announcement • Send A Text Announcement Site Visit • Go to Si…" at bounding box center [636, 323] width 1272 height 646
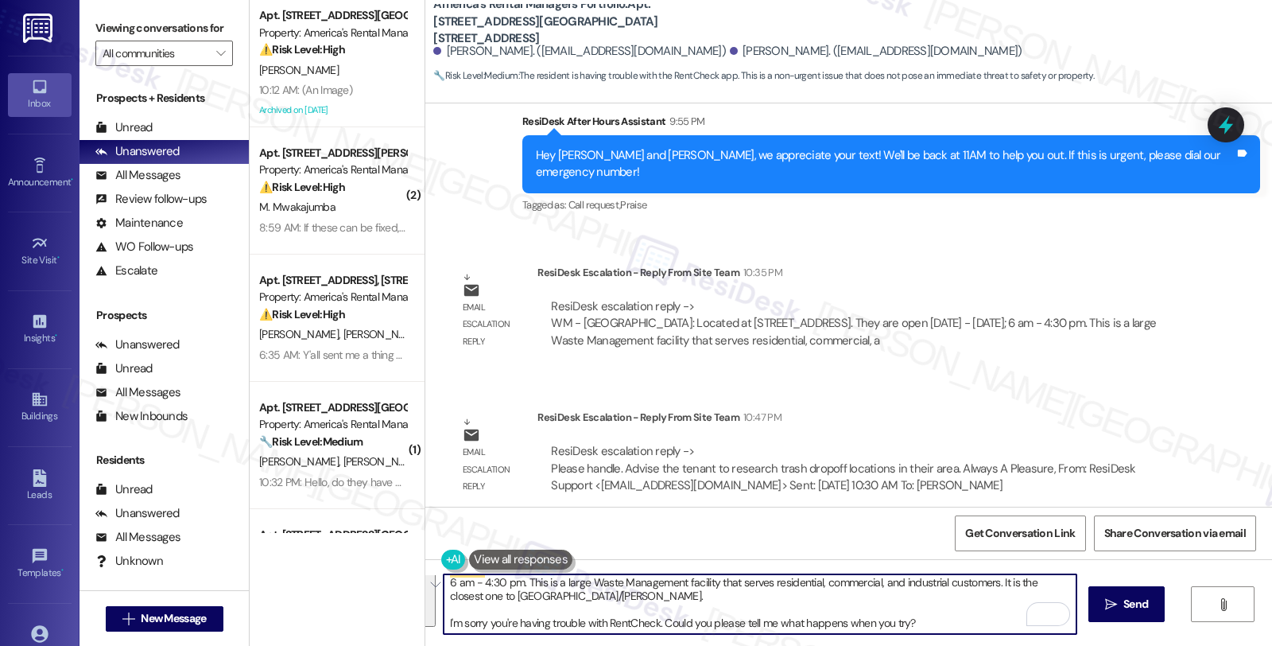
click at [677, 617] on textarea "Hello Cierra, I wanted to give you an update regarding your concerns about near…" at bounding box center [760, 604] width 633 height 60
paste textarea "Cierra, I hope you’re doing well! I wanted to share an update regarding your co…"
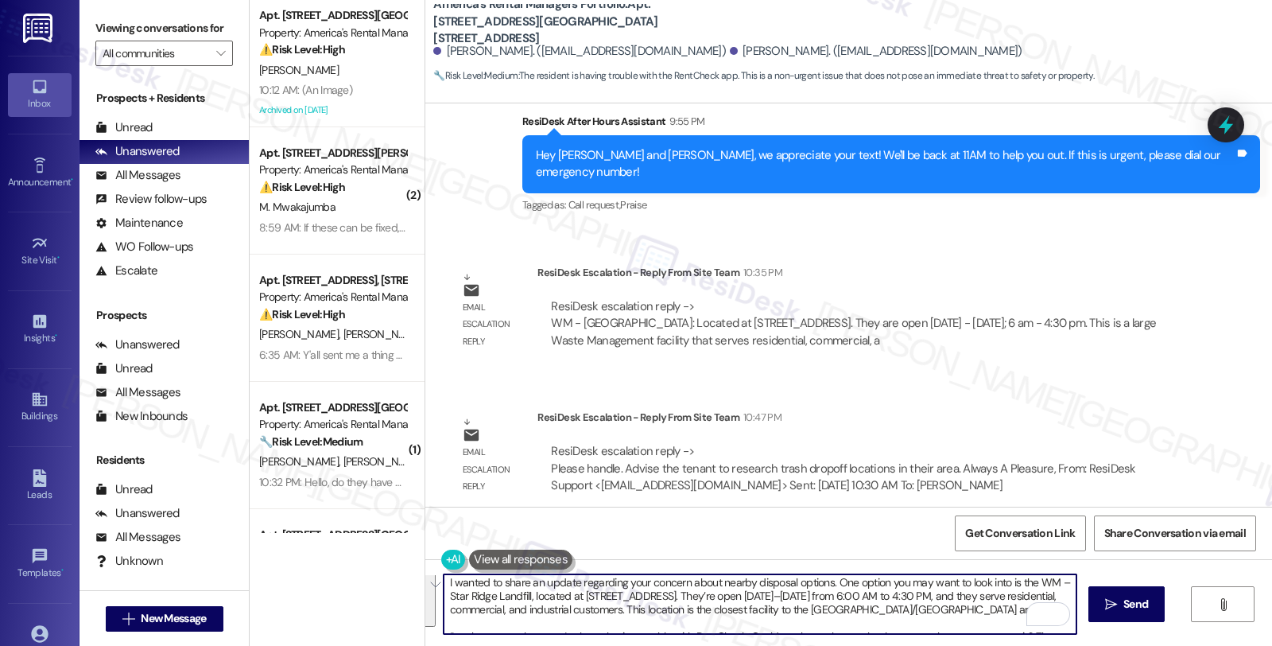
scroll to position [52, 0]
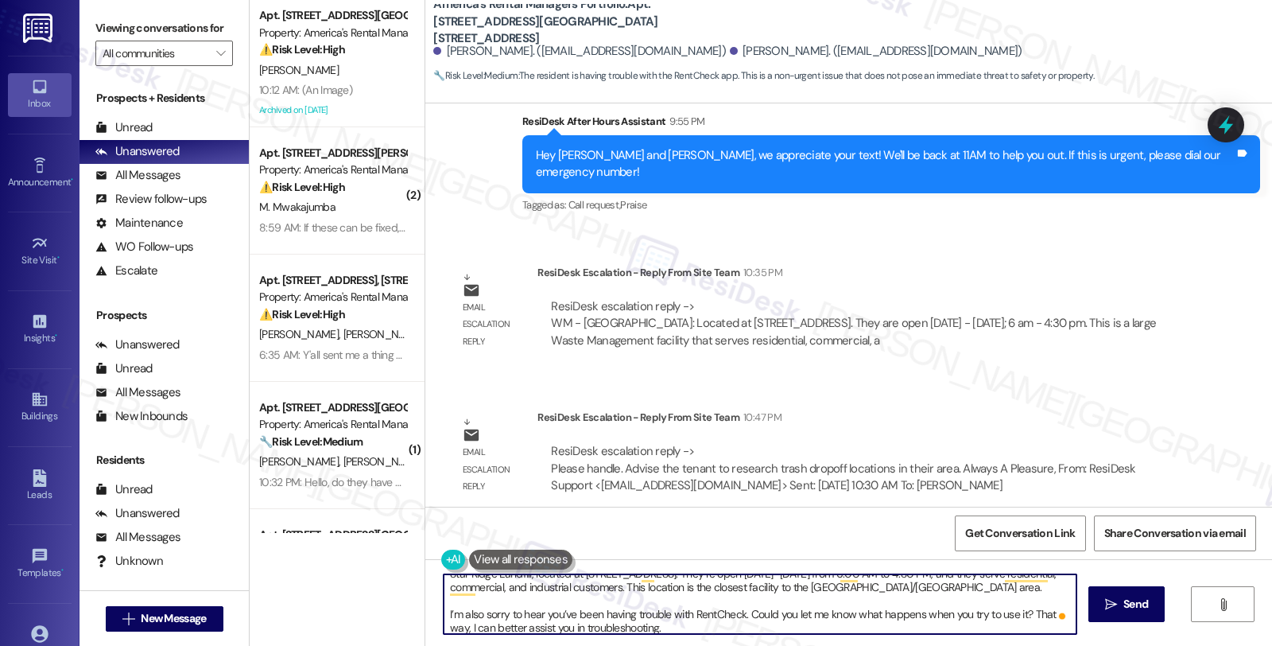
click at [1027, 610] on textarea "Hello Cierra, I hope you’re doing well! I wanted to share an update regarding y…" at bounding box center [760, 604] width 633 height 60
type textarea "Hello Cierra, I hope you’re doing well! I wanted to share an update regarding y…"
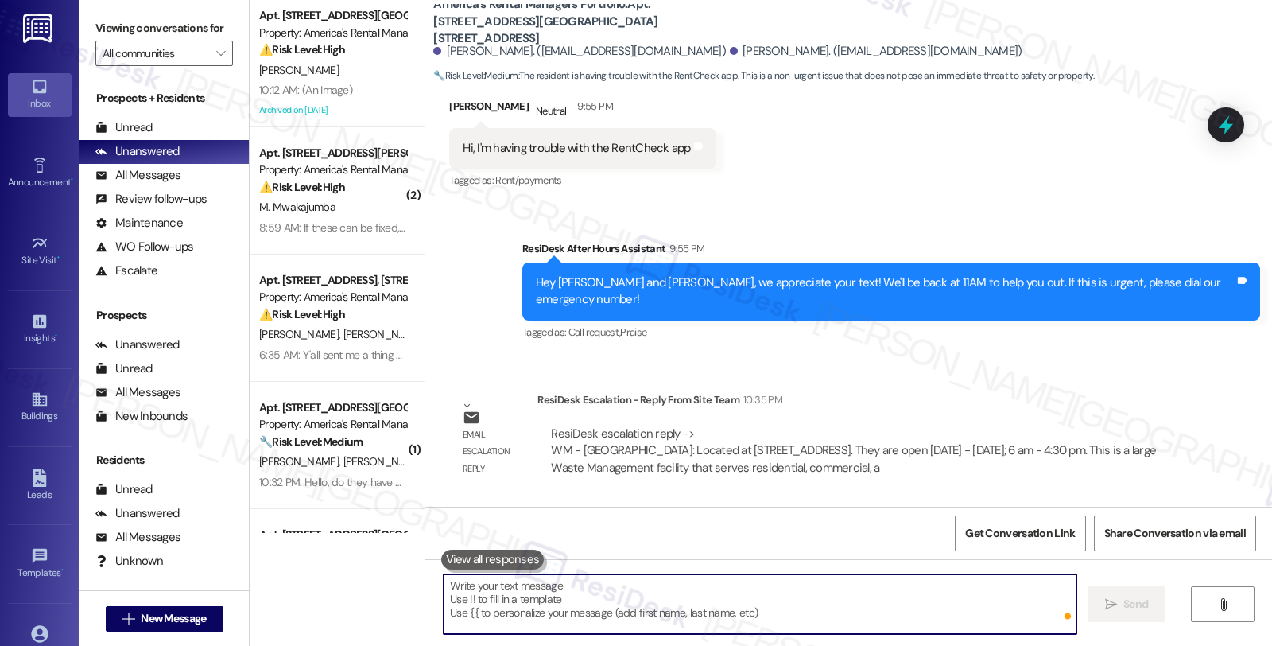
scroll to position [3079, 0]
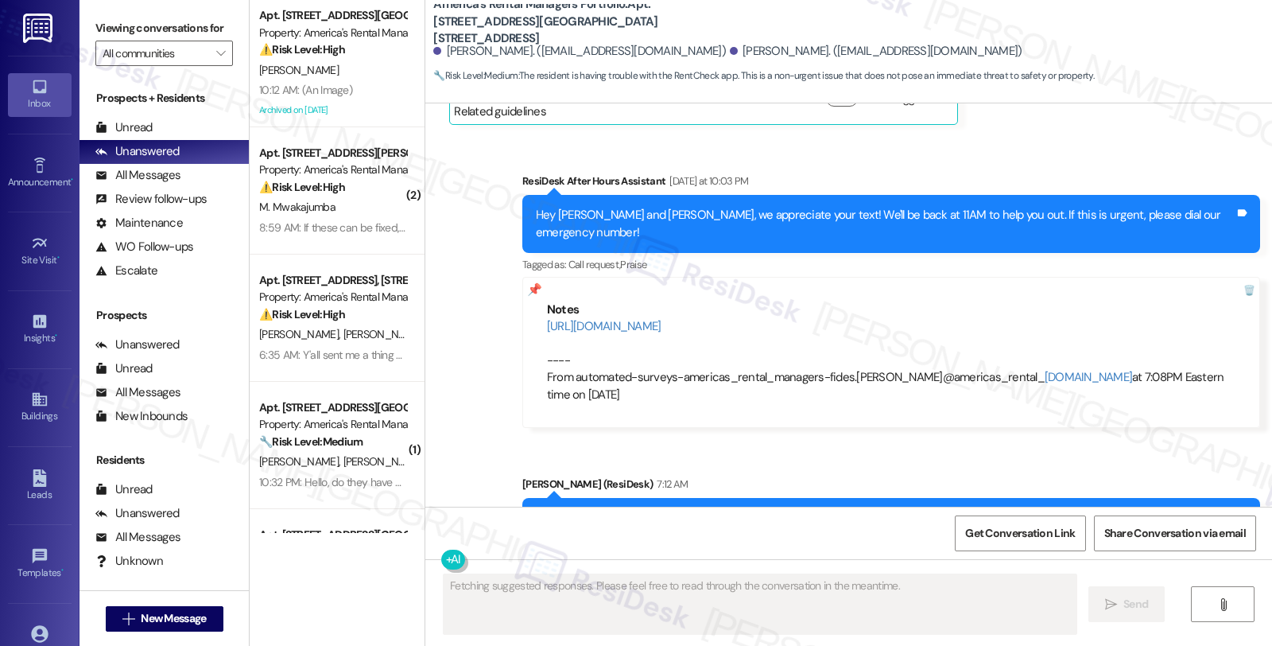
scroll to position [2297, 0]
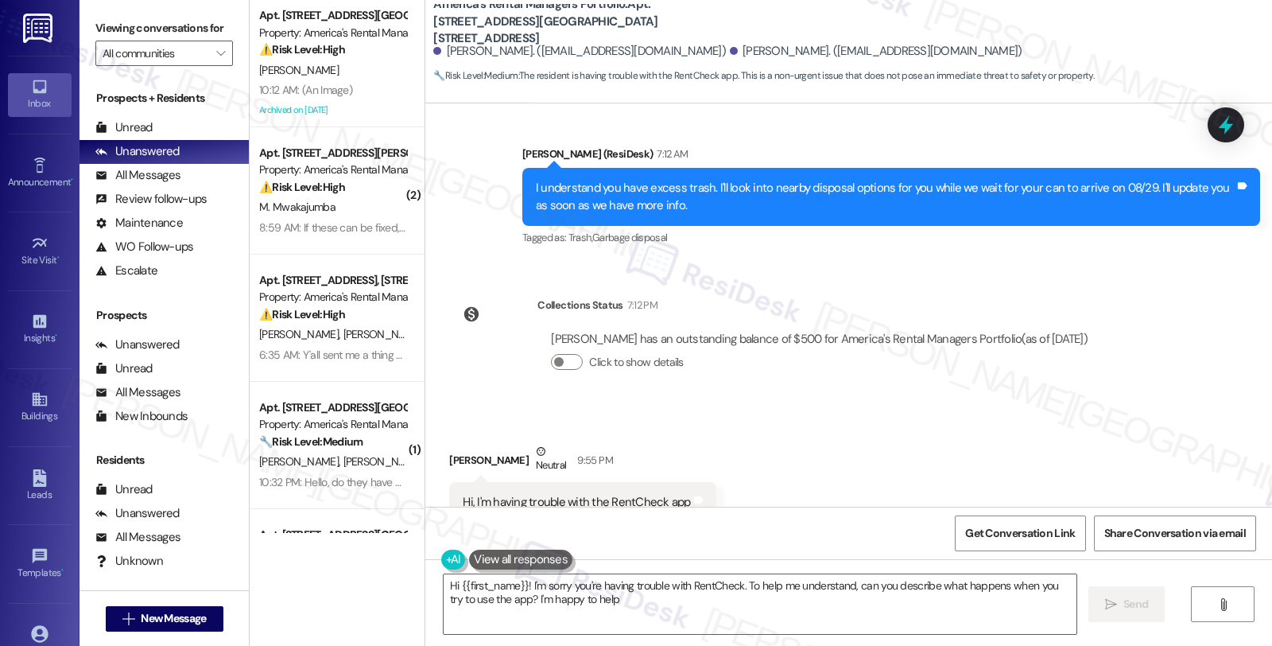
type textarea "Hi {{first_name}}! I'm sorry you're having trouble with RentCheck. To help me u…"
click at [1211, 407] on div "Received via SMS [PERSON_NAME] Neutral 9:55 PM Hi, I'm having trouble with the …" at bounding box center [848, 482] width 847 height 151
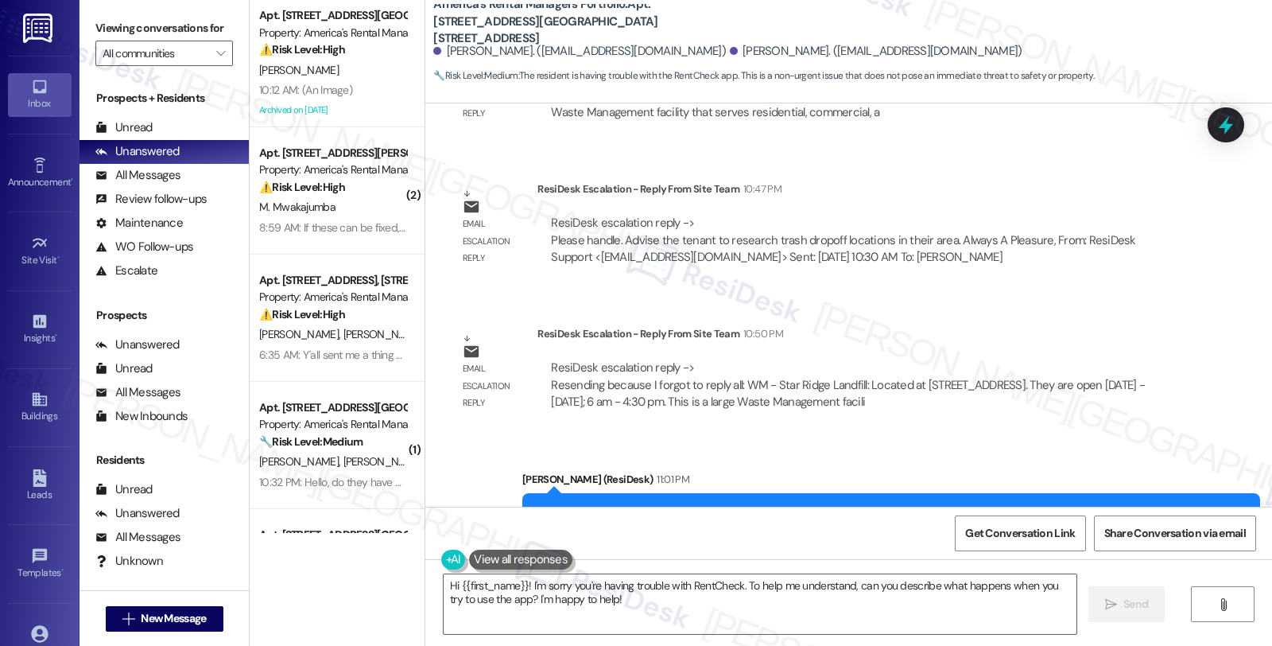
scroll to position [3102, 0]
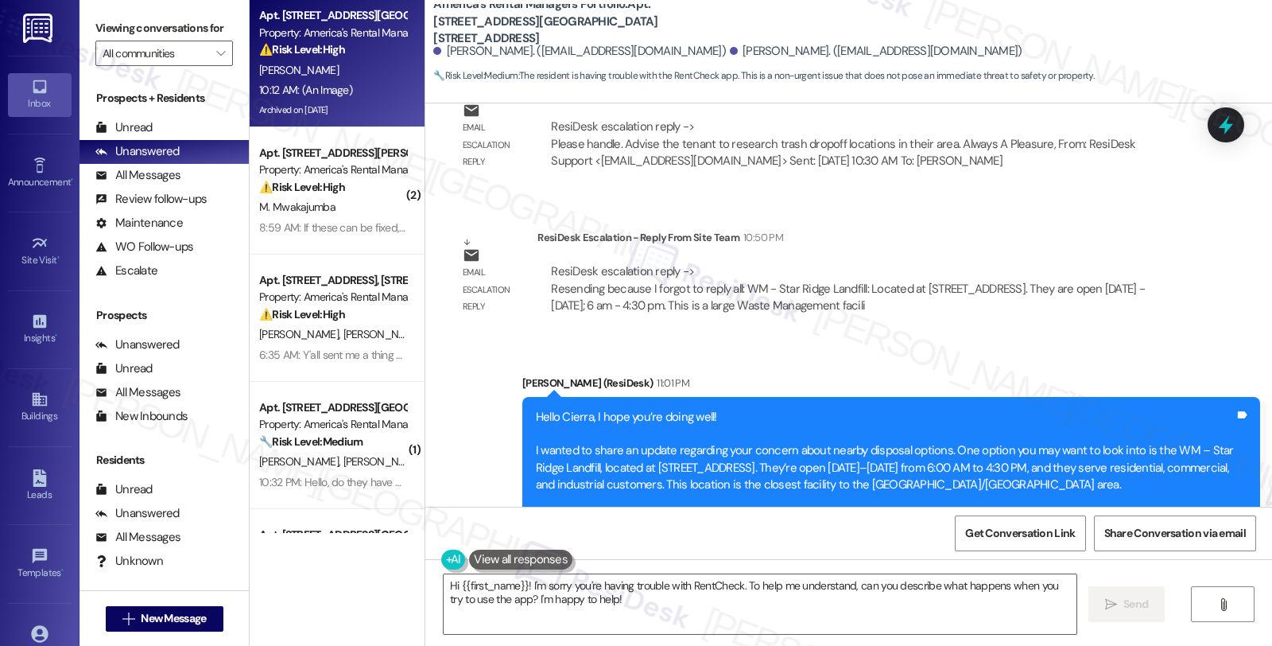
click at [329, 32] on div "Property: America's Rental Managers Portfolio" at bounding box center [332, 33] width 147 height 17
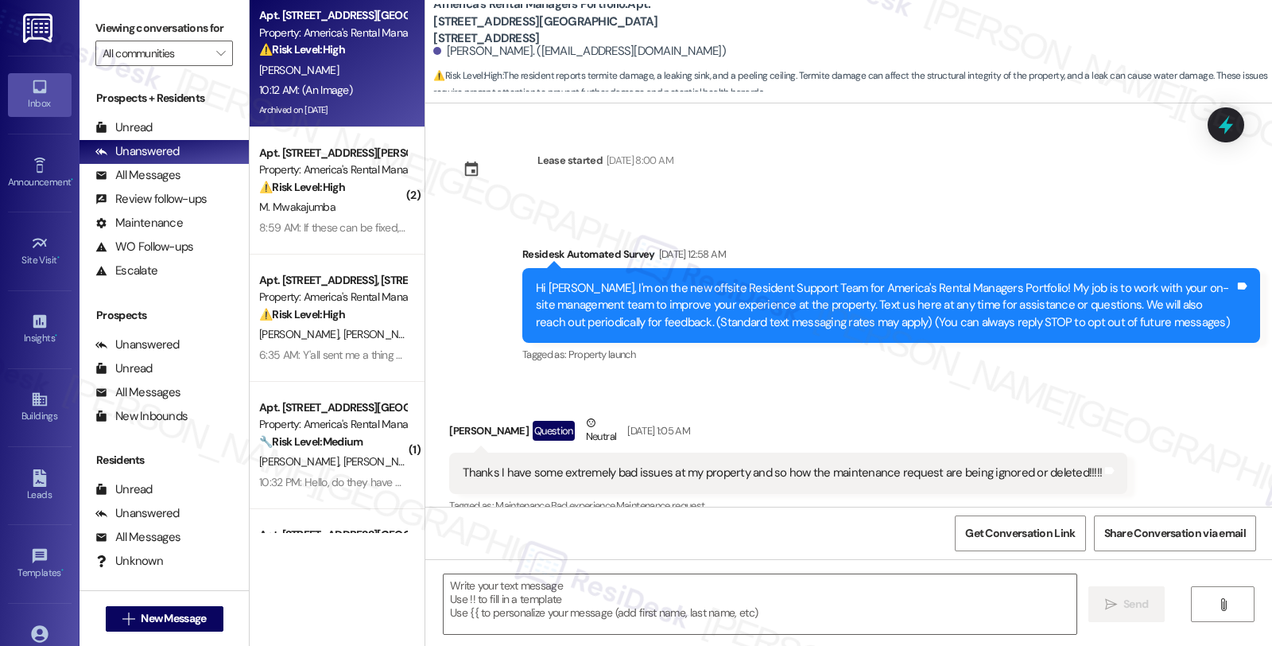
scroll to position [4296, 0]
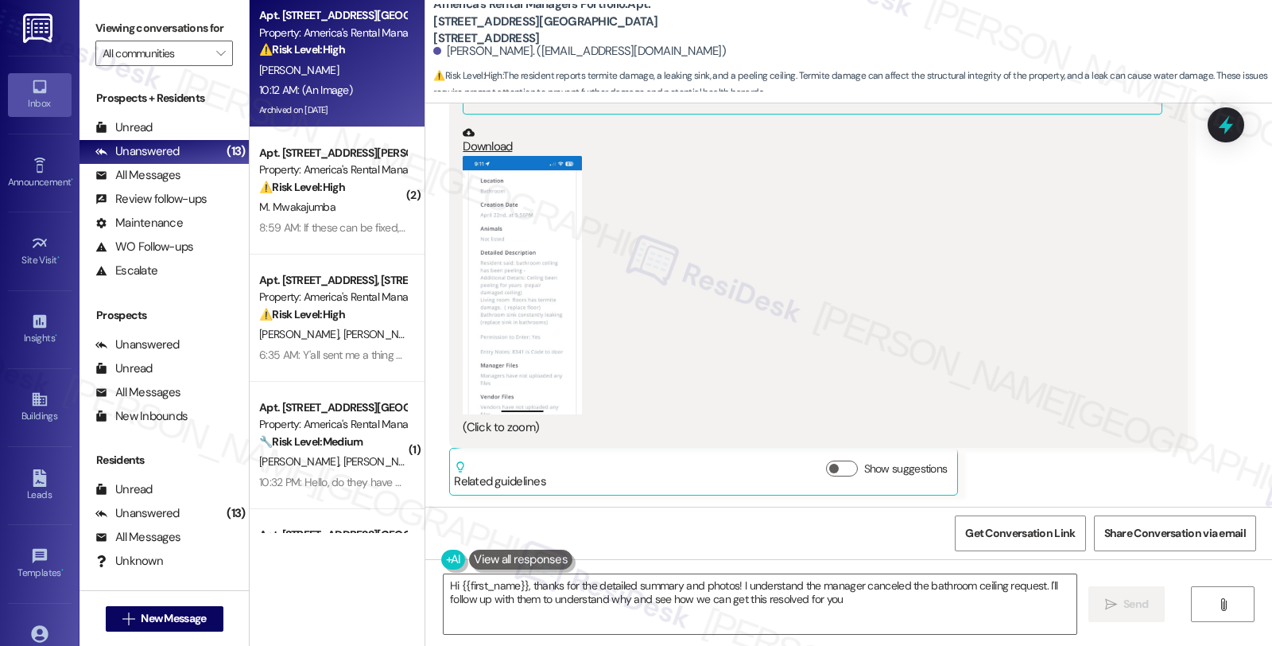
type textarea "Hi {{first_name}}, thanks for the detailed summary and photos! I understand the…"
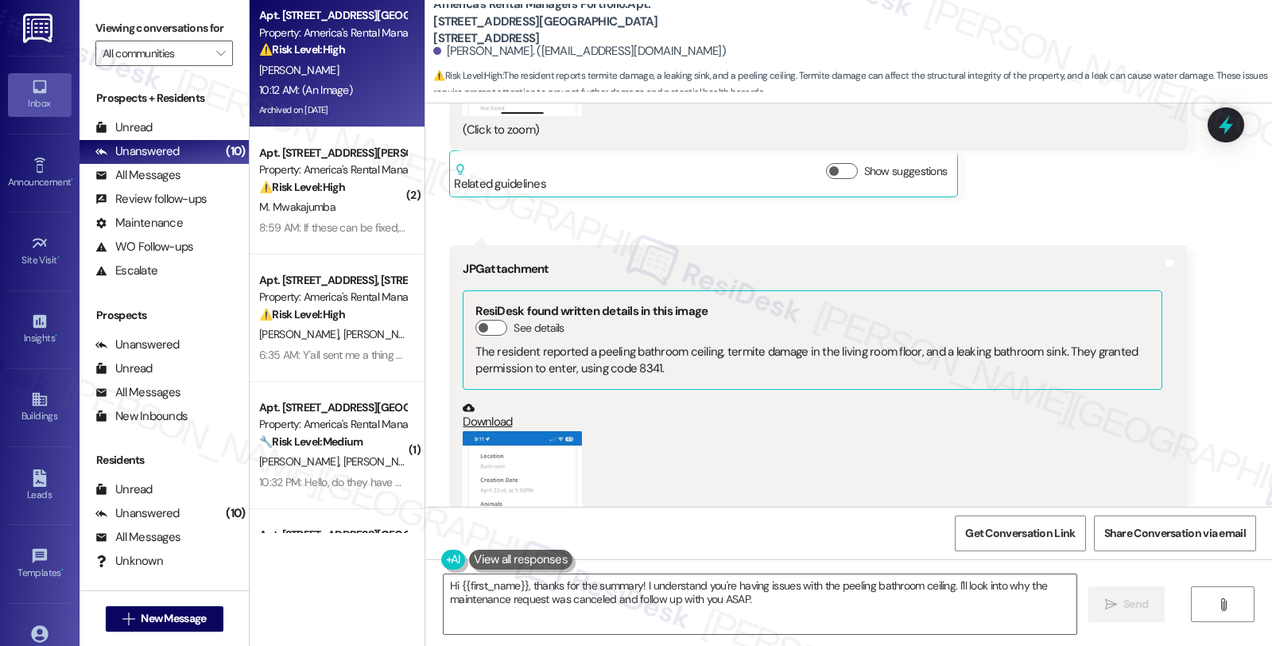
scroll to position [3854, 0]
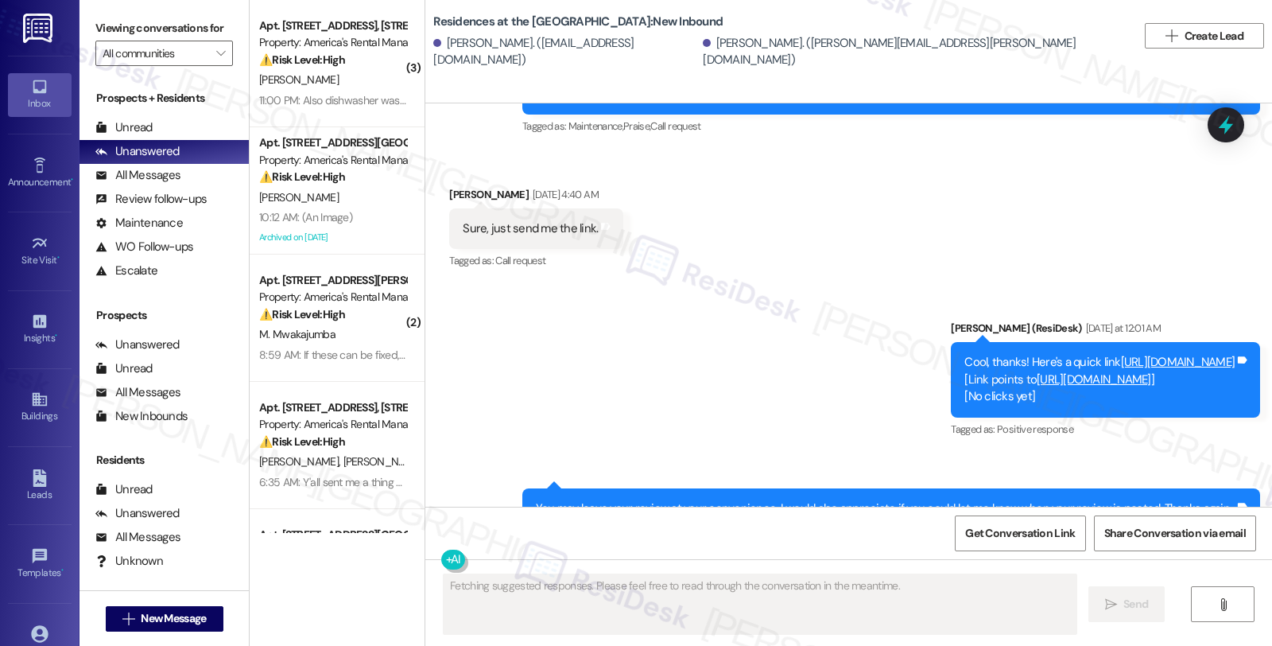
scroll to position [2968, 0]
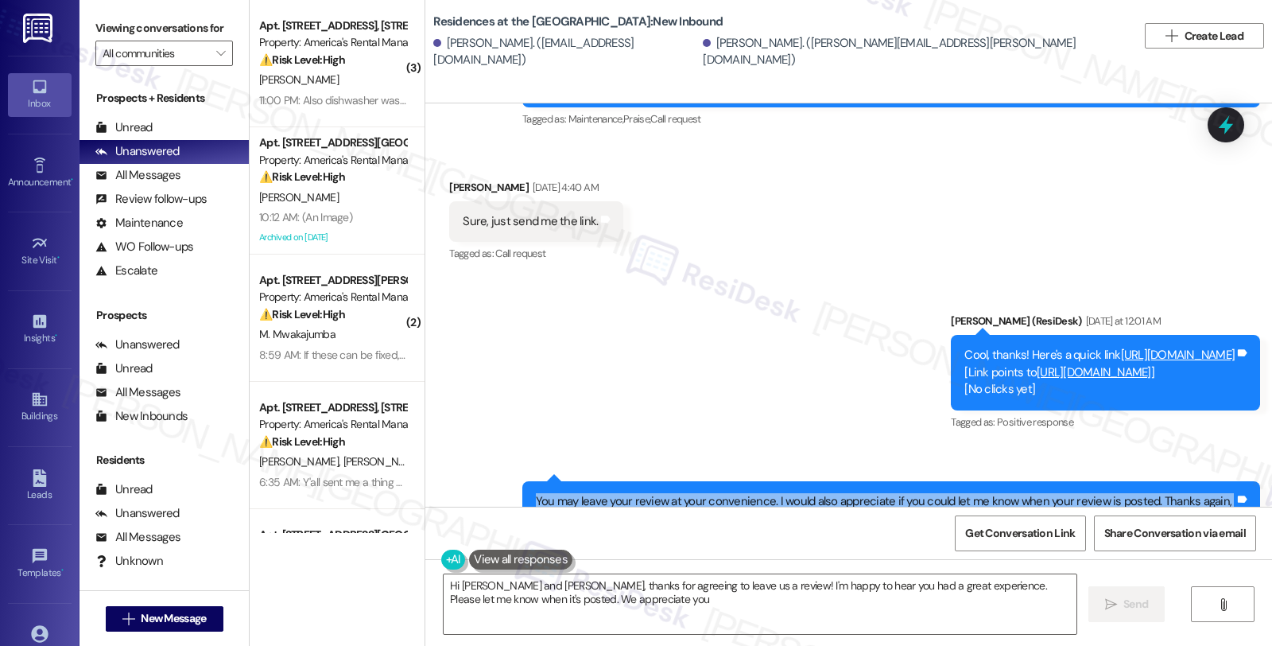
type textarea "Hi [PERSON_NAME] and [PERSON_NAME], thanks for agreeing to leave us a review! I…"
drag, startPoint x: 607, startPoint y: 449, endPoint x: 503, endPoint y: 433, distance: 104.7
click at [511, 469] on div "Sent via SMS 12:02 AM [PERSON_NAME] (ResiDesk) [DATE] at 12:02 AM You may leave…" at bounding box center [892, 521] width 762 height 105
copy div "You may leave your review at your convenience. I would also appreciate if you c…"
